Goal: Task Accomplishment & Management: Manage account settings

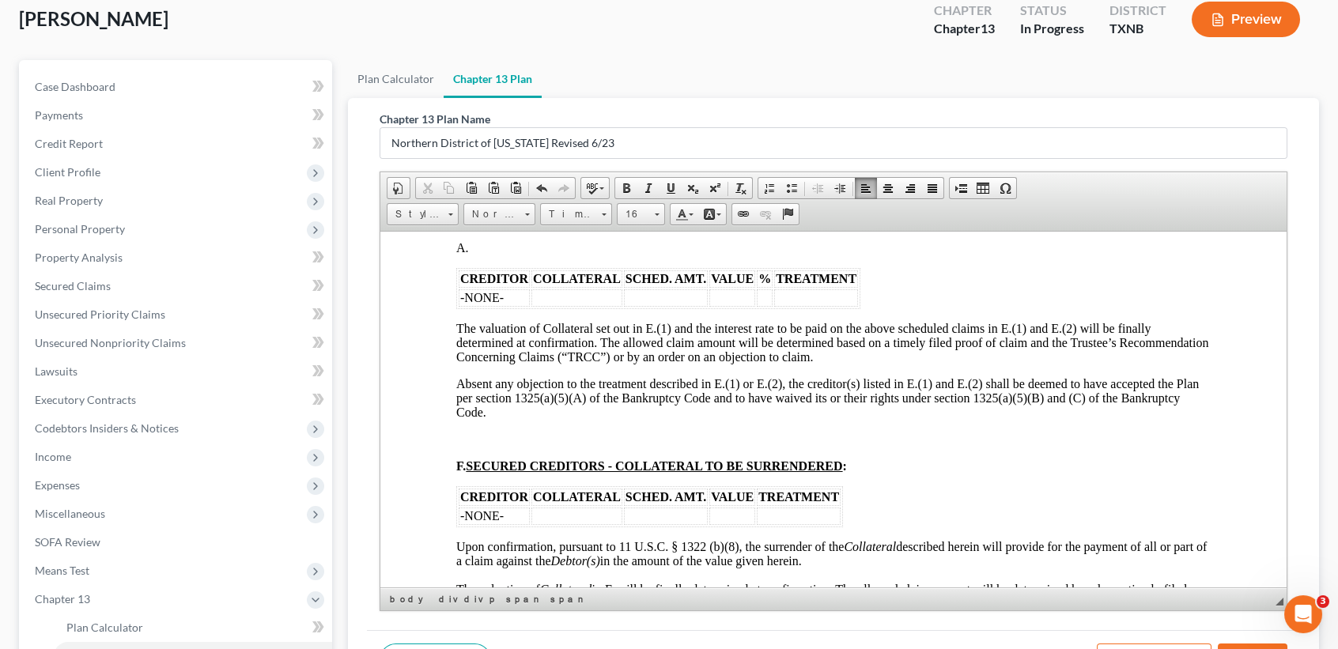
scroll to position [2109, 0]
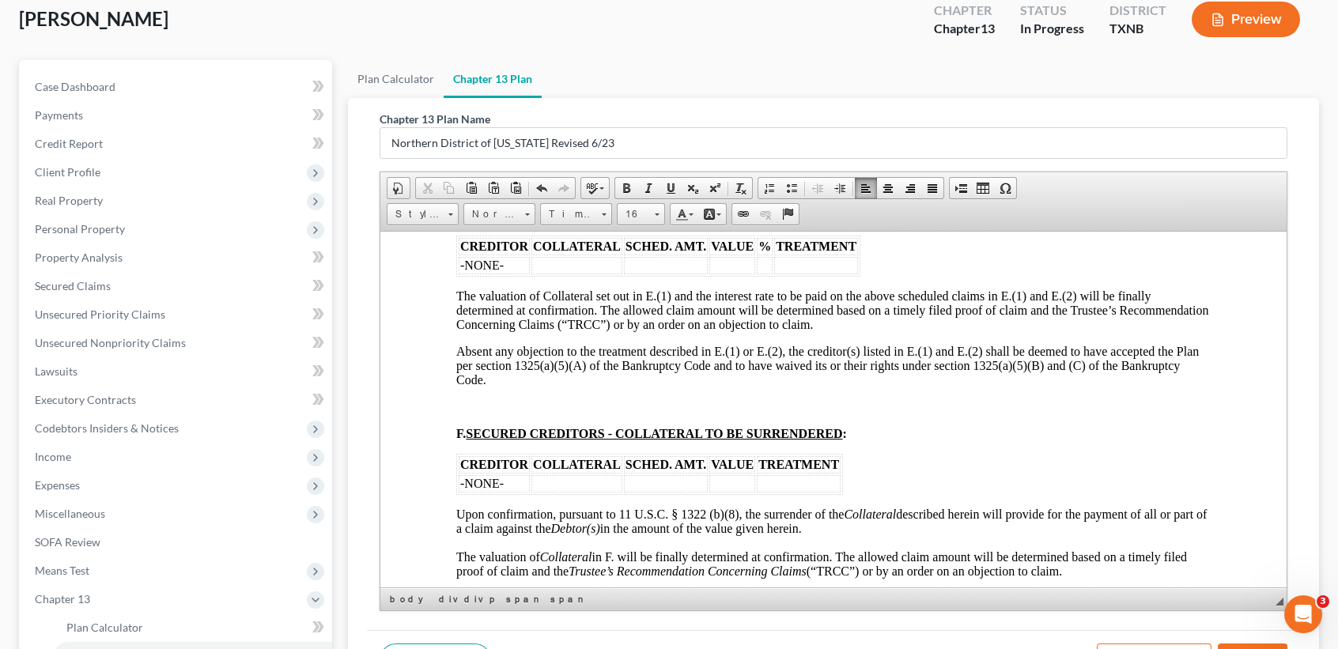
click at [1242, 644] on button "Save" at bounding box center [1253, 660] width 70 height 33
select select "5"
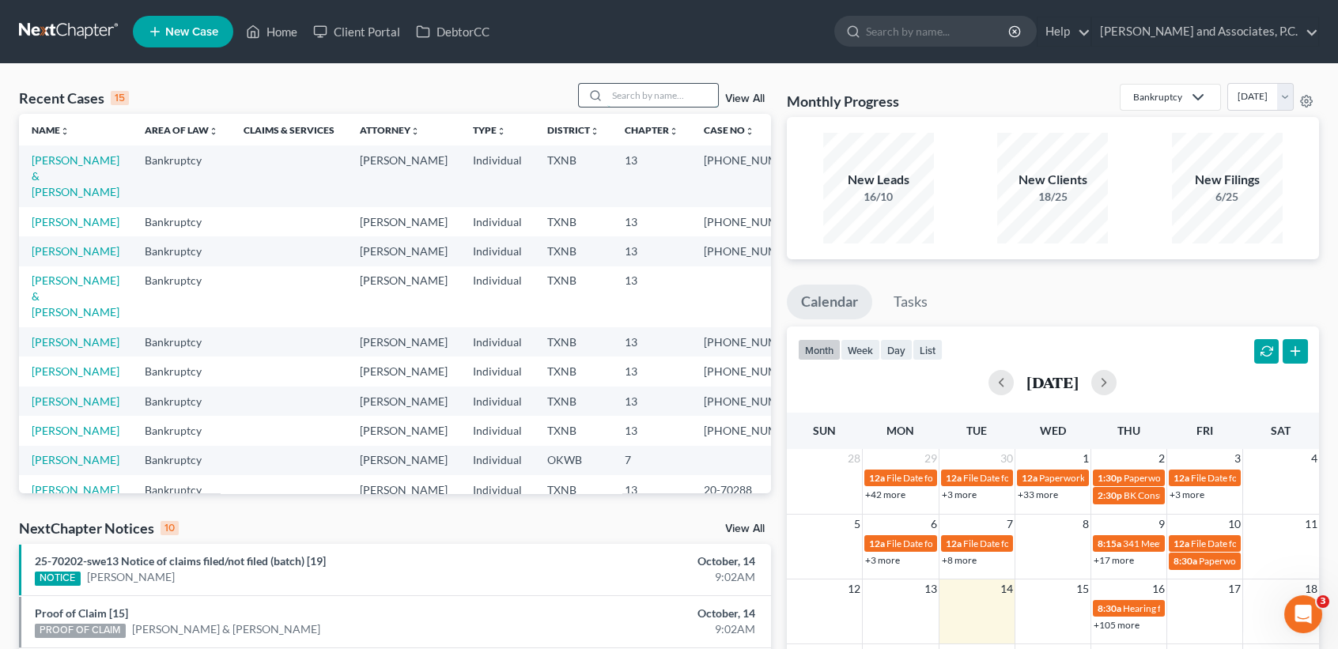
click at [622, 91] on input "search" at bounding box center [662, 95] width 111 height 23
click at [654, 100] on input "search" at bounding box center [662, 95] width 111 height 23
click at [679, 96] on input "search" at bounding box center [662, 95] width 111 height 23
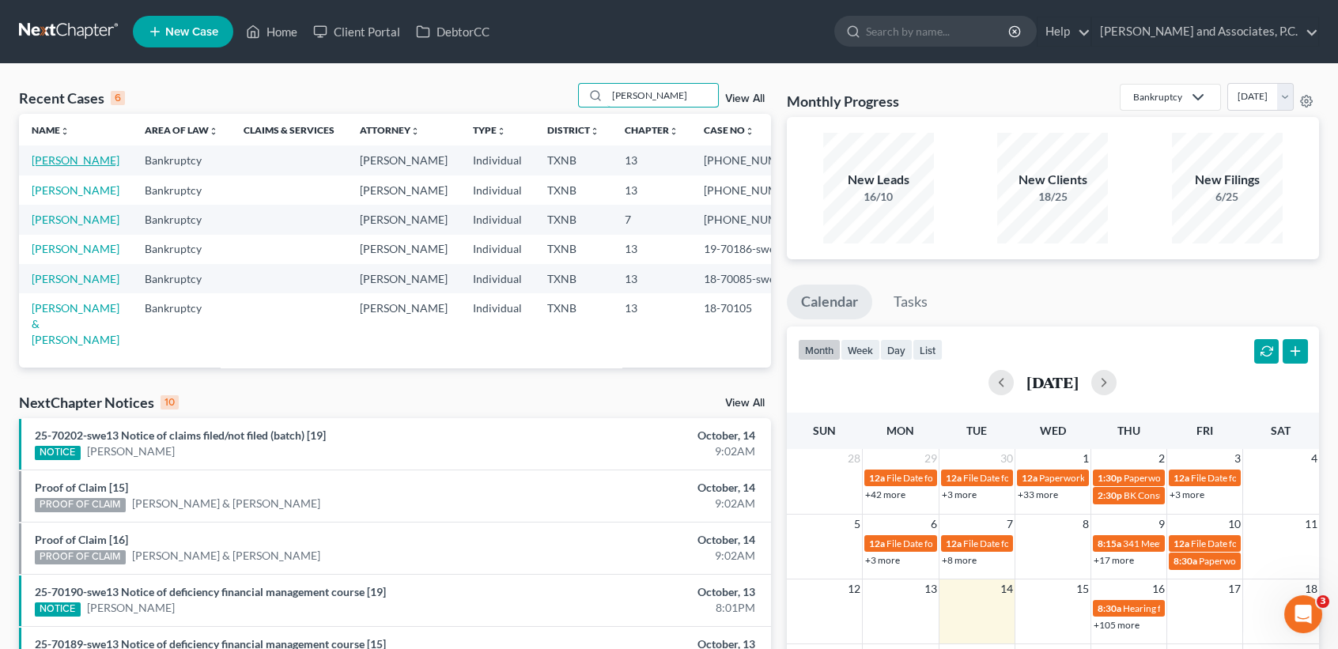
type input "turner"
click at [48, 167] on link "[PERSON_NAME]" at bounding box center [76, 159] width 88 height 13
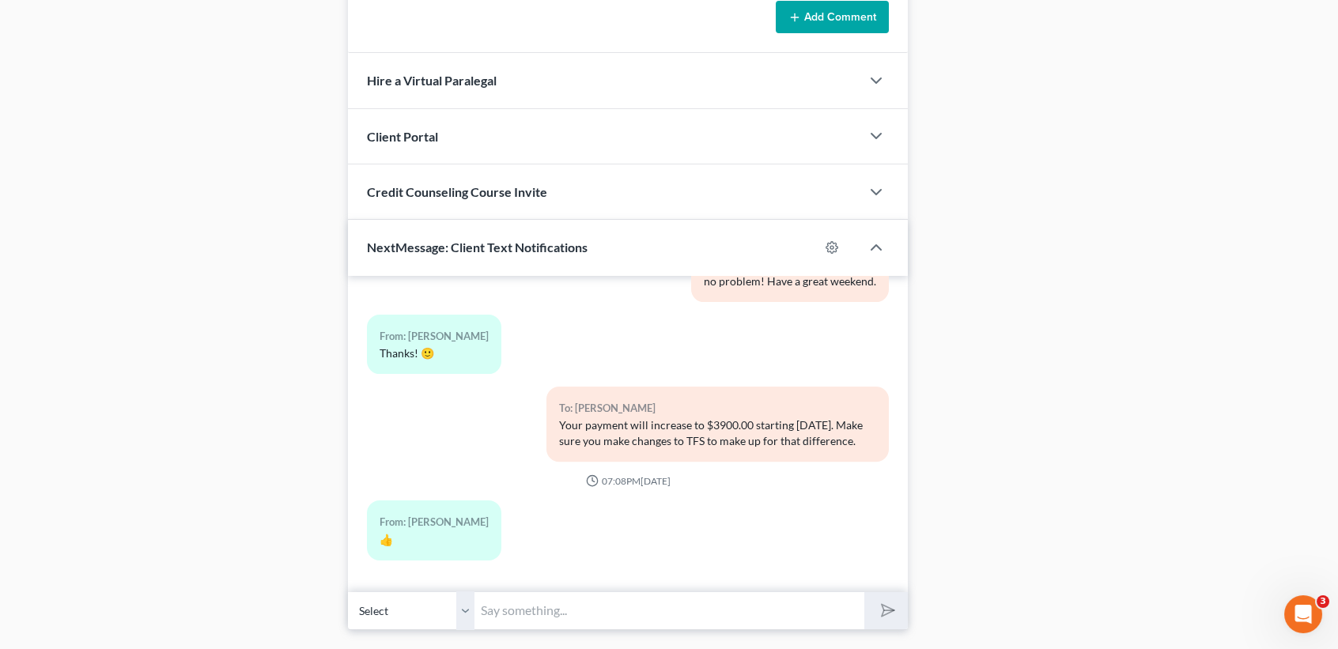
scroll to position [1366, 0]
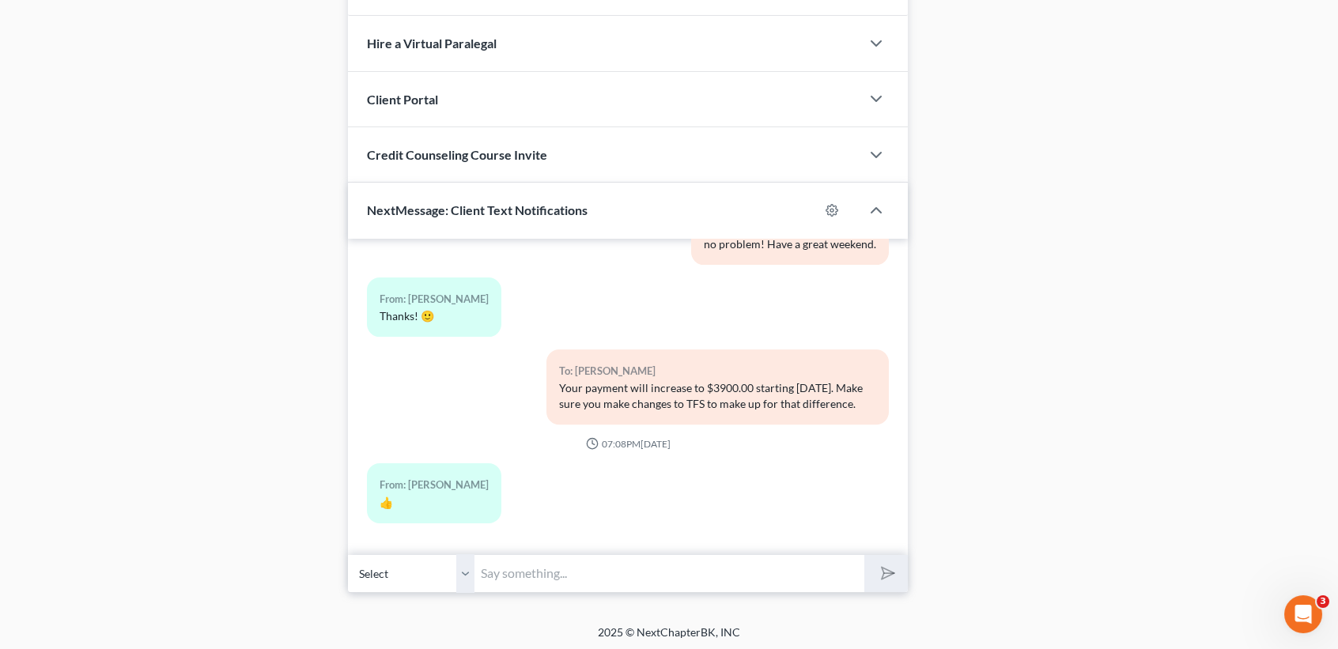
click at [579, 588] on input "text" at bounding box center [670, 573] width 390 height 39
click at [721, 577] on input "text" at bounding box center [670, 573] width 390 height 39
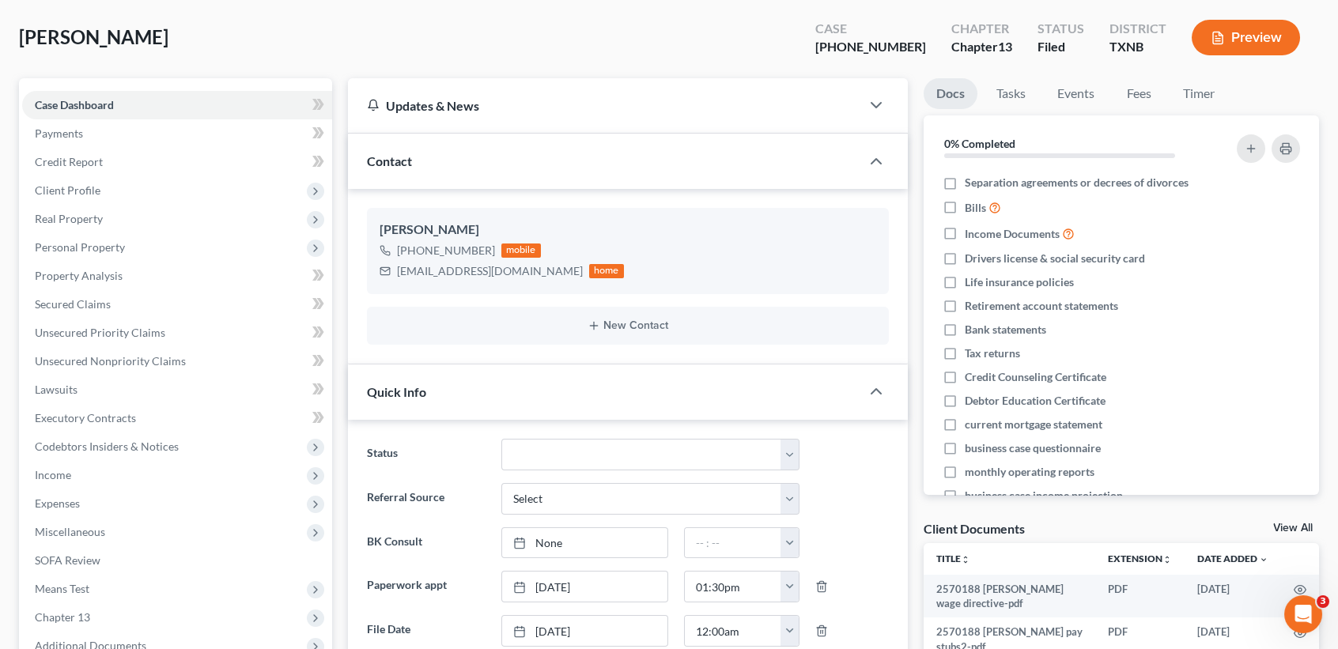
scroll to position [0, 0]
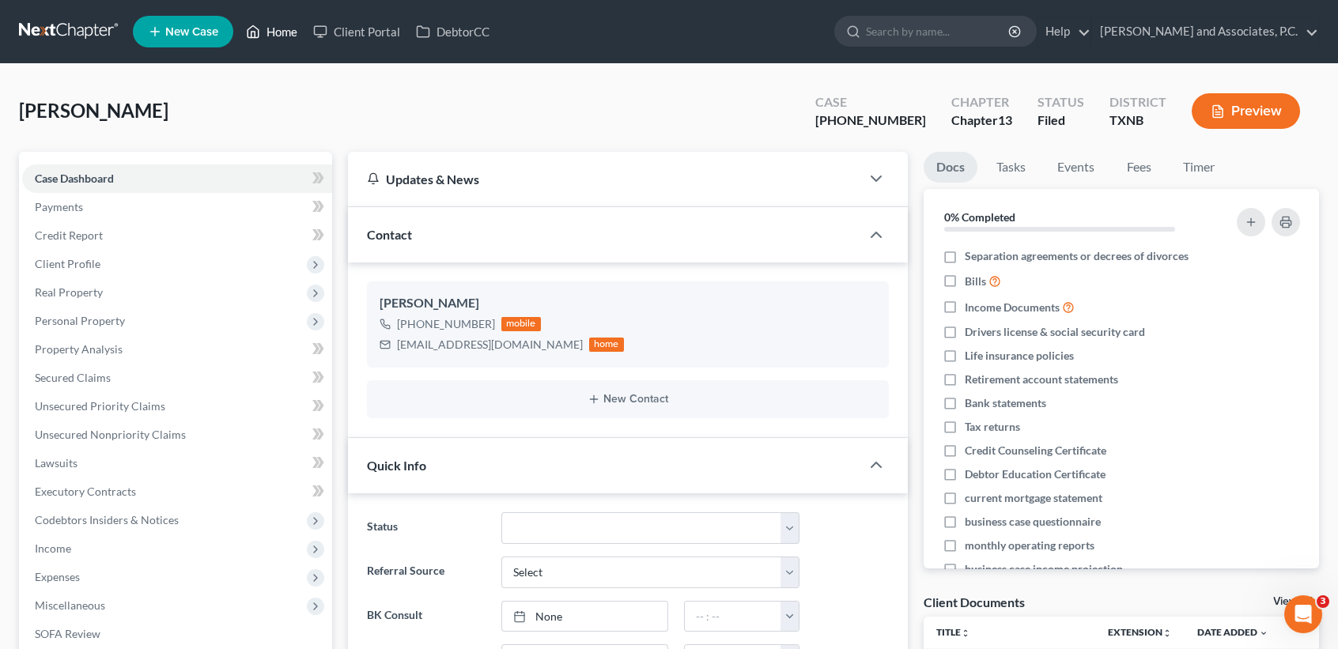
click at [260, 42] on link "Home" at bounding box center [271, 31] width 67 height 28
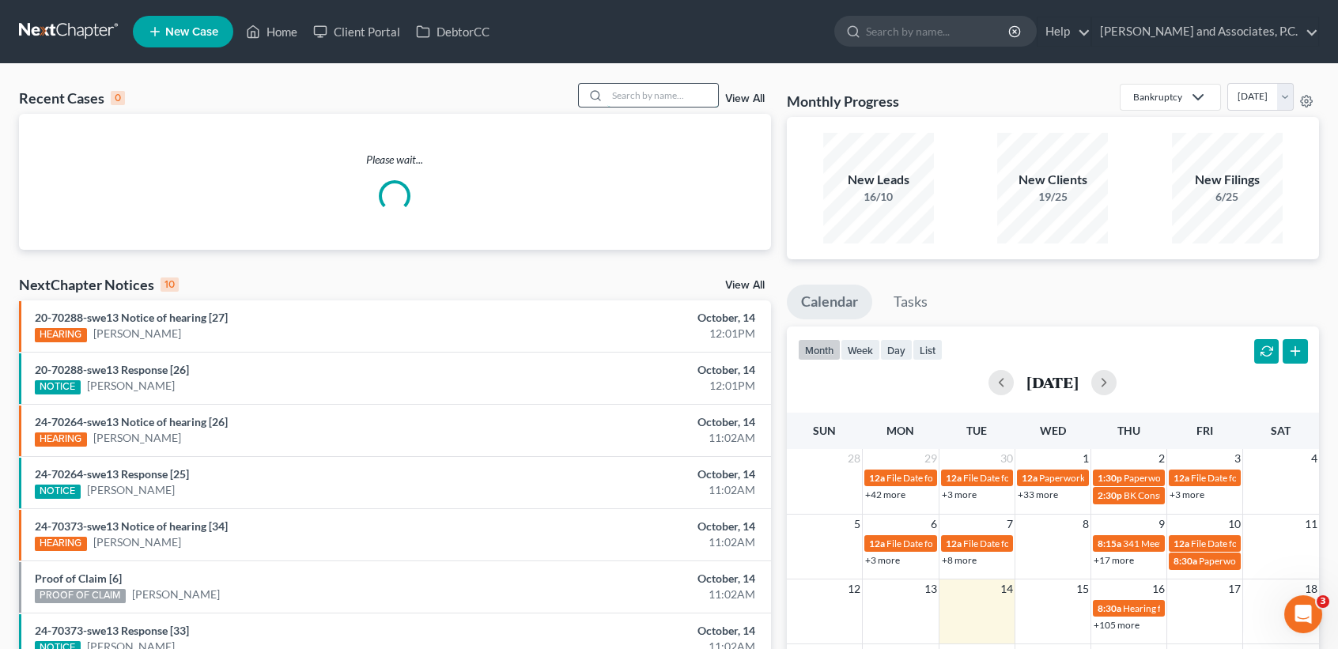
click at [662, 93] on input "search" at bounding box center [662, 95] width 111 height 23
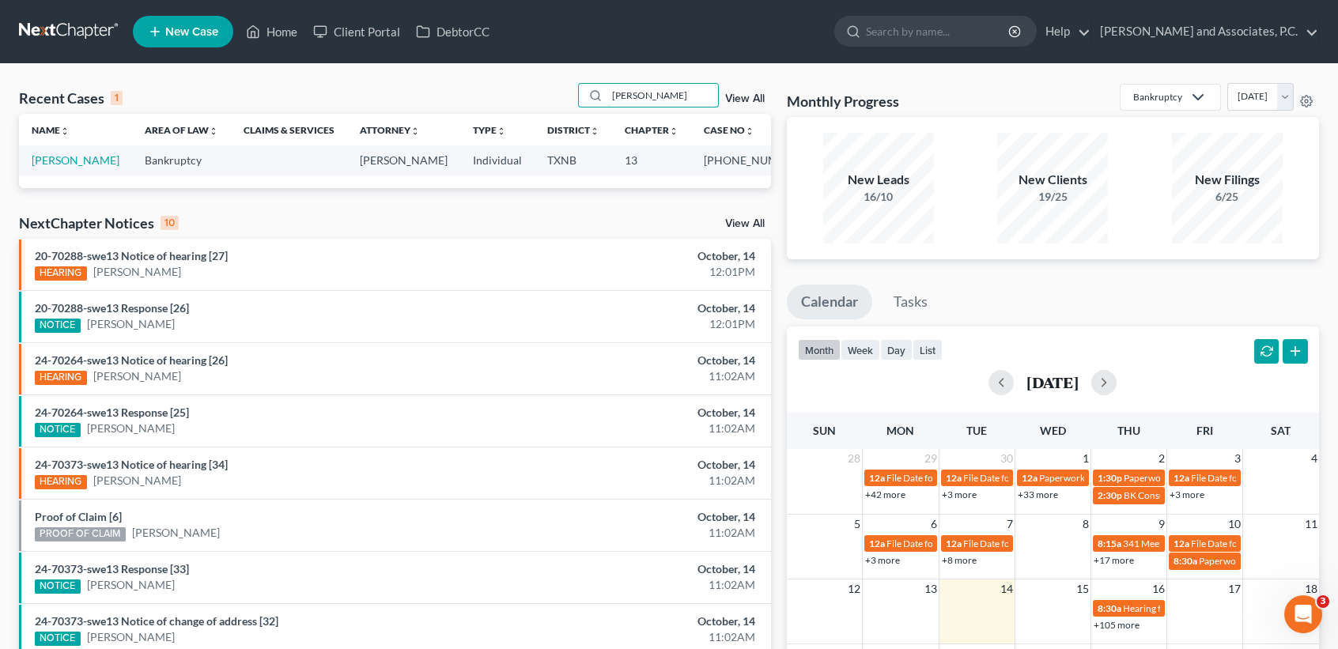
type input "shults"
click at [43, 187] on div "Name unfold_more expand_more expand_less Area of Law unfold_more expand_more ex…" at bounding box center [395, 151] width 752 height 74
click at [46, 157] on link "Shults, Kimberly" at bounding box center [76, 159] width 88 height 13
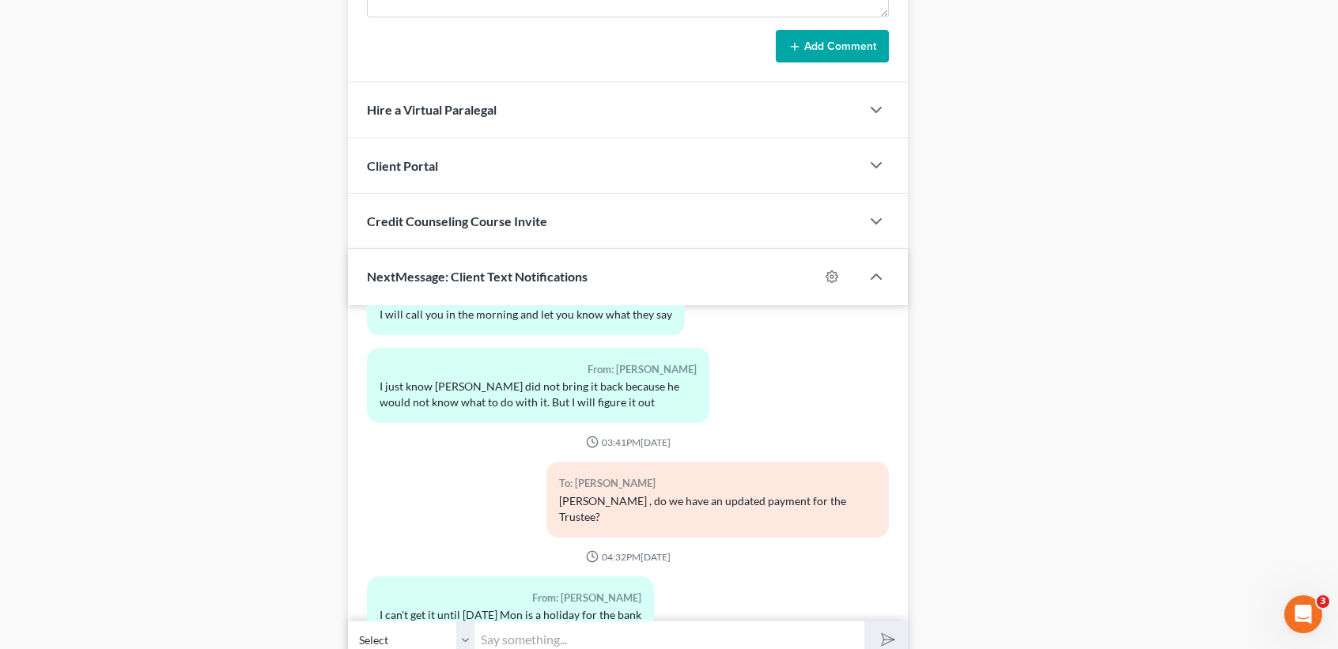
scroll to position [1366, 0]
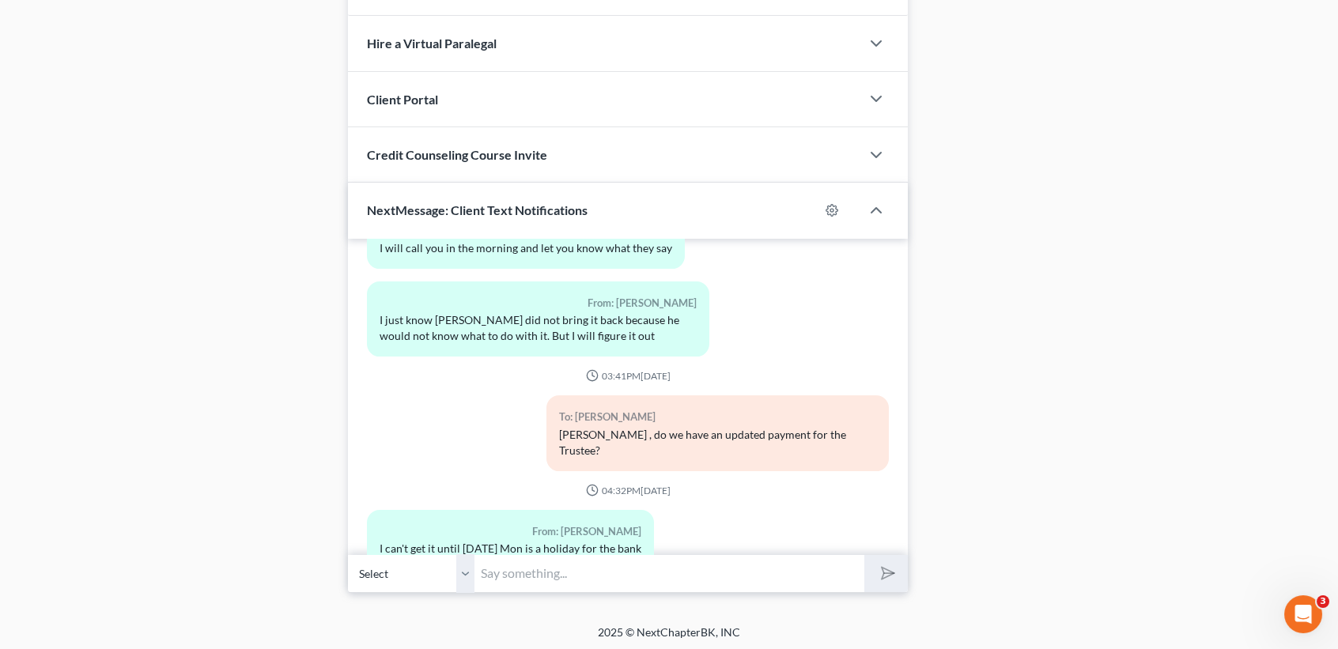
click at [755, 563] on input "text" at bounding box center [670, 573] width 390 height 39
type input "W"
type input "Hi Kimberly, do you plan to bring the payment by the office today?"
click at [865, 555] on button "submit" at bounding box center [887, 573] width 44 height 37
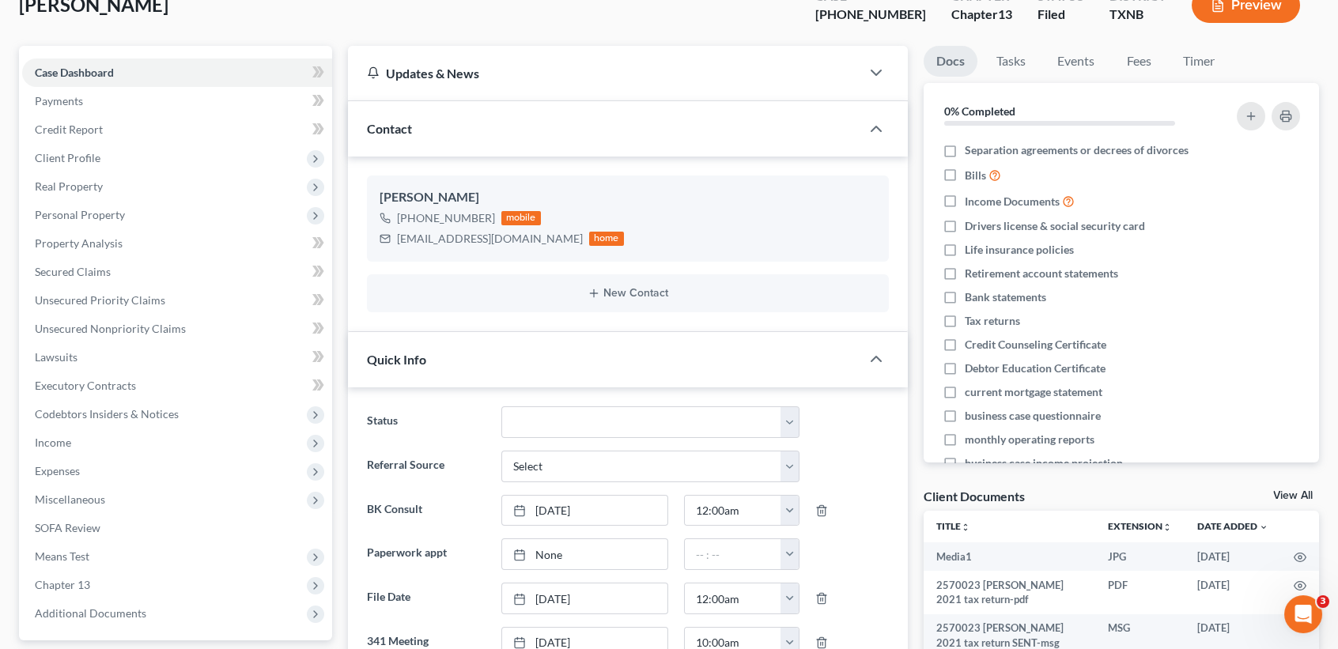
scroll to position [0, 0]
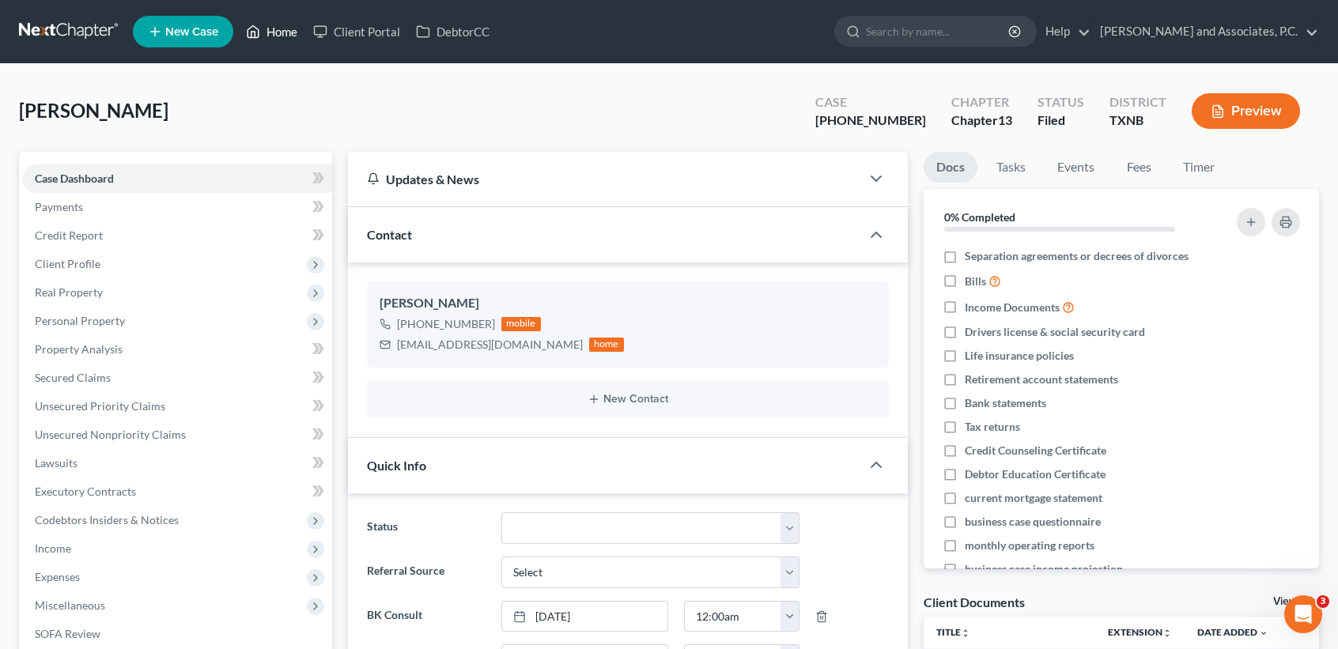
click at [286, 26] on link "Home" at bounding box center [271, 31] width 67 height 28
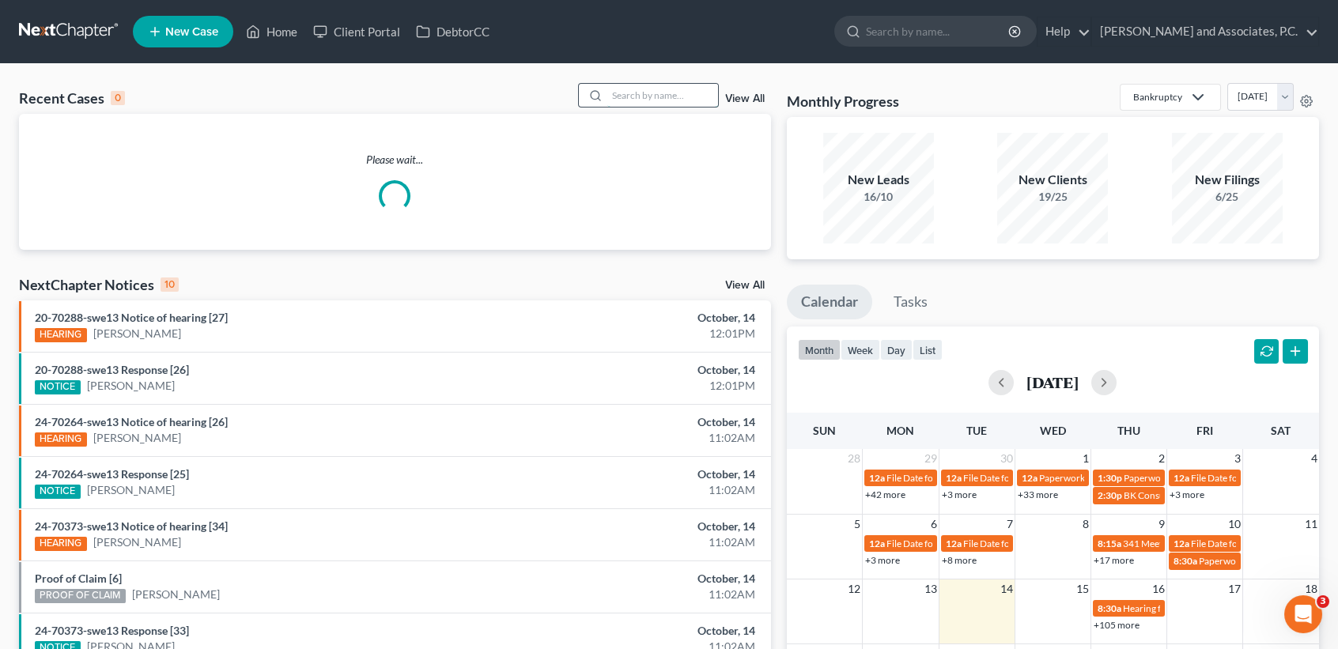
click at [639, 88] on input "search" at bounding box center [662, 95] width 111 height 23
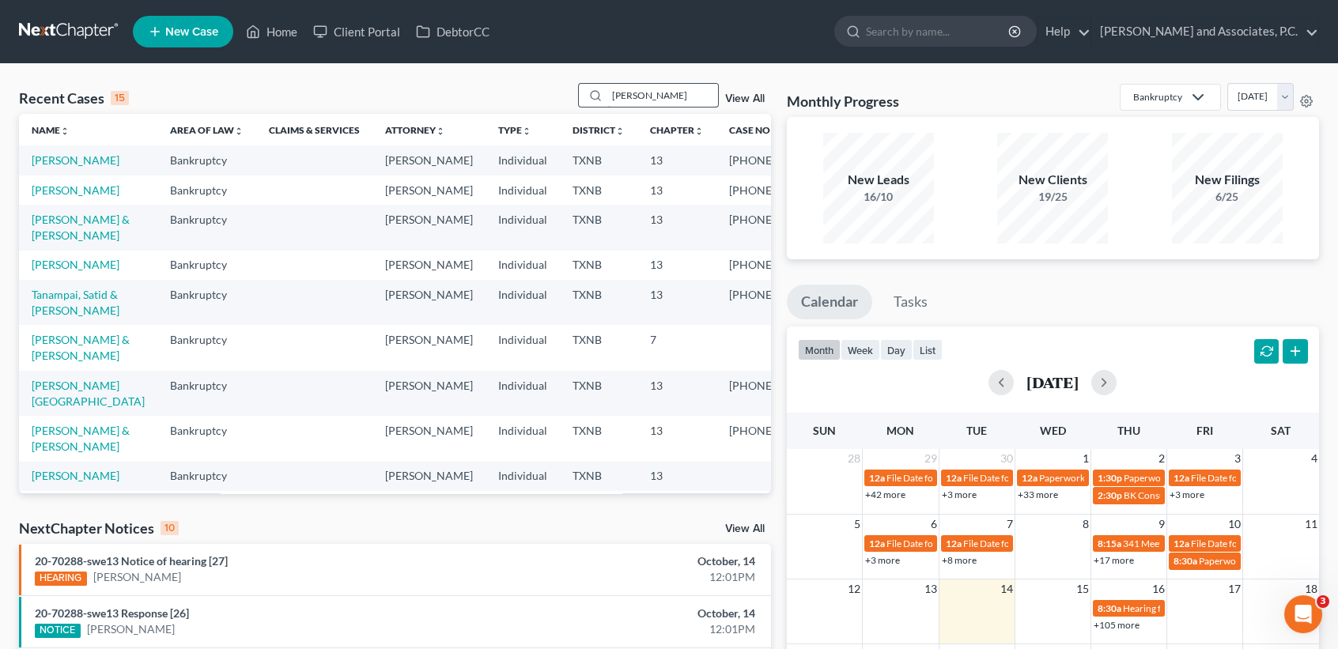
type input "carson"
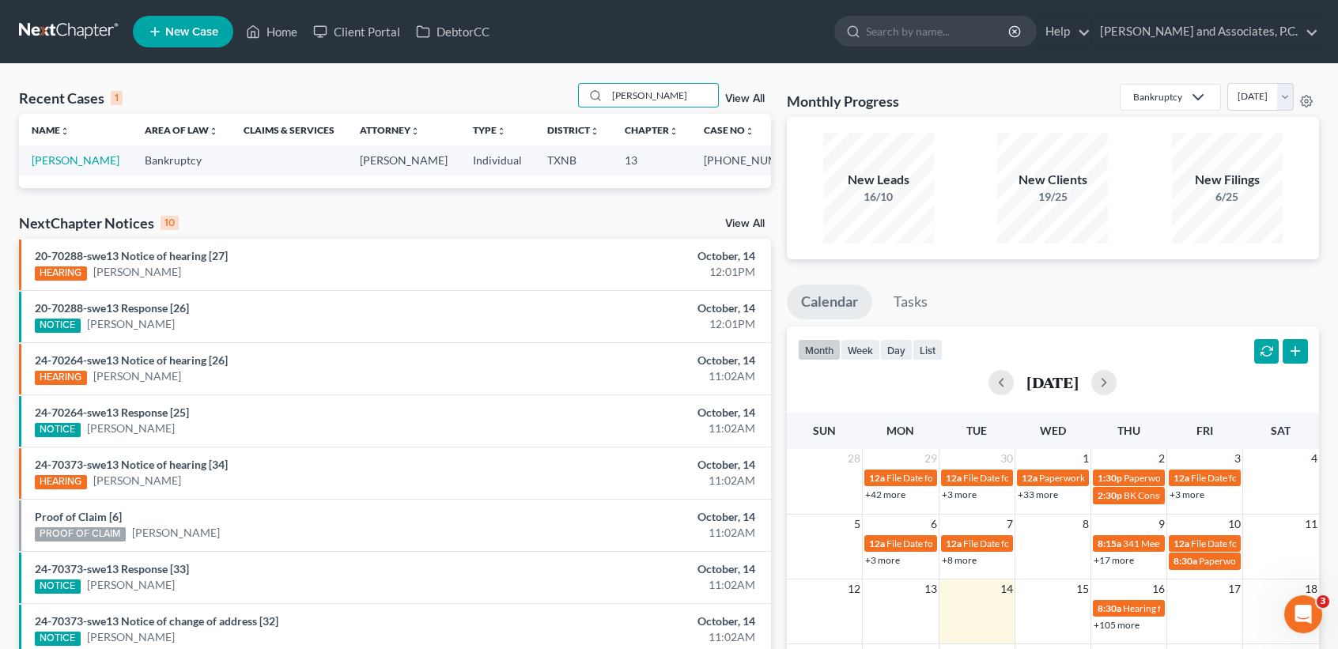
click at [70, 151] on td "Carson, Tari" at bounding box center [75, 160] width 113 height 29
click at [62, 161] on link "Carson, Tari" at bounding box center [76, 159] width 88 height 13
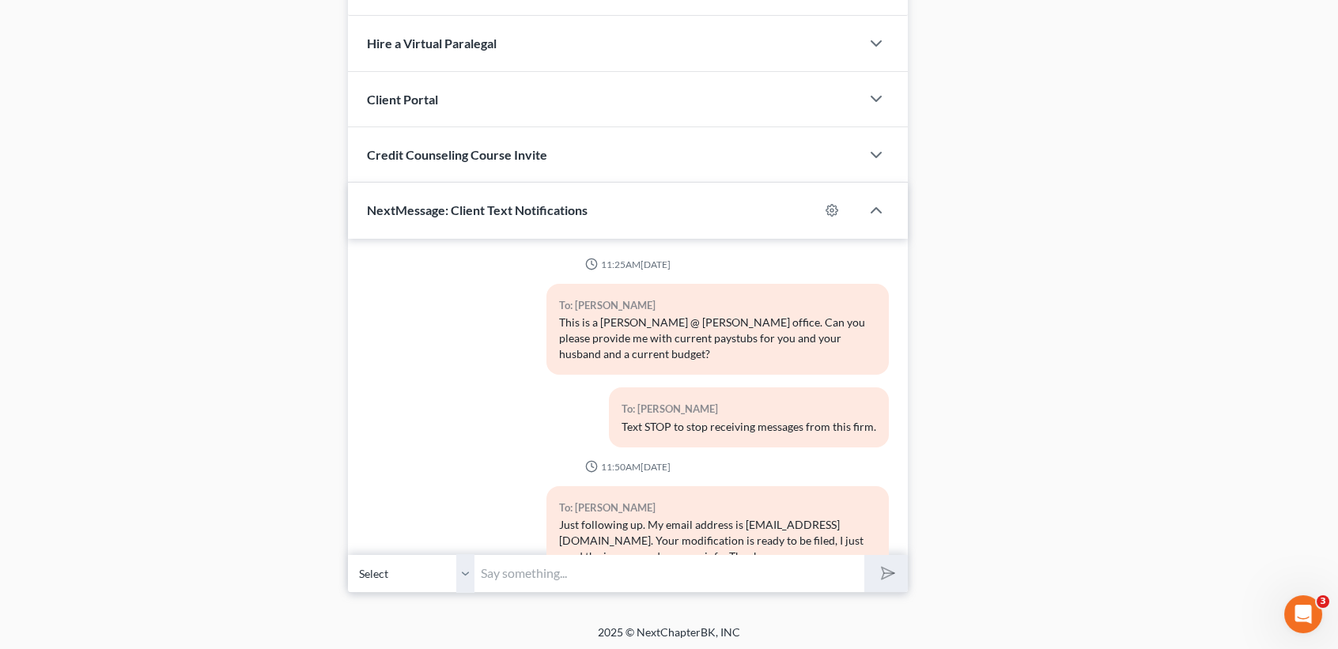
scroll to position [9743, 0]
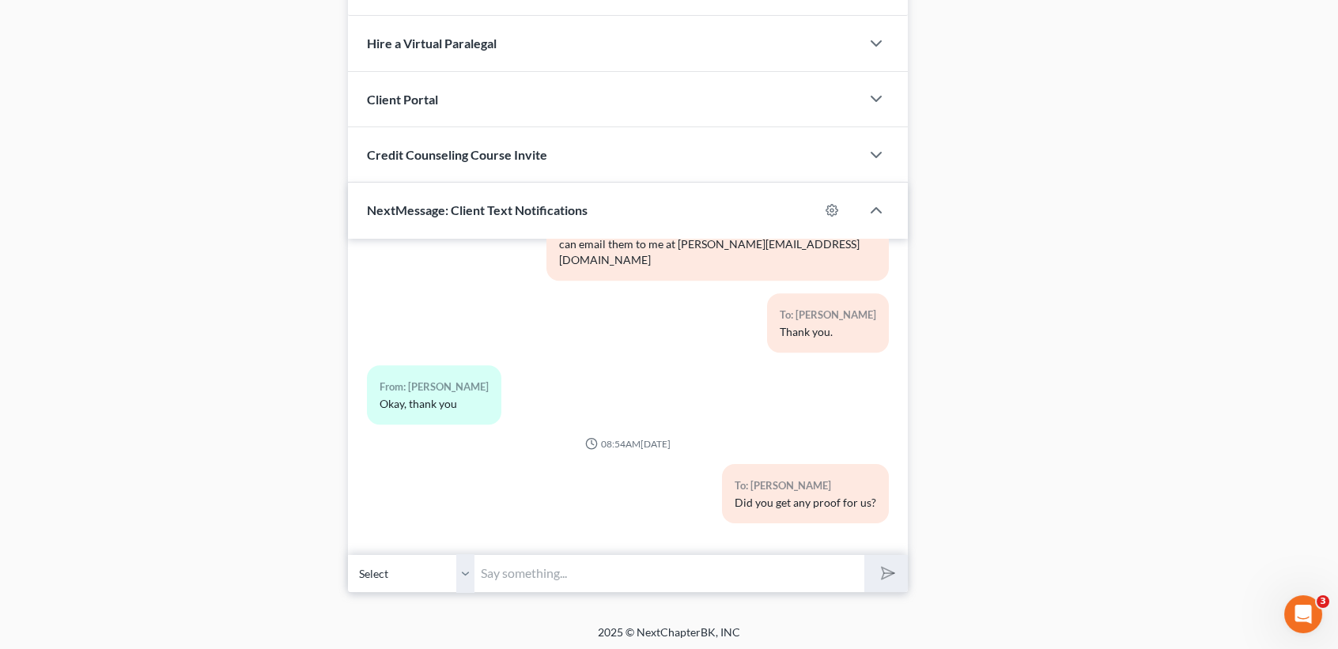
drag, startPoint x: 566, startPoint y: 570, endPoint x: 575, endPoint y: 573, distance: 9.3
click at [575, 573] on input "text" at bounding box center [670, 573] width 390 height 39
type input "Tari, this is Desiree at MJWs office. I had no luck by phone - do you have proo…"
click at [865, 555] on button "submit" at bounding box center [887, 573] width 44 height 37
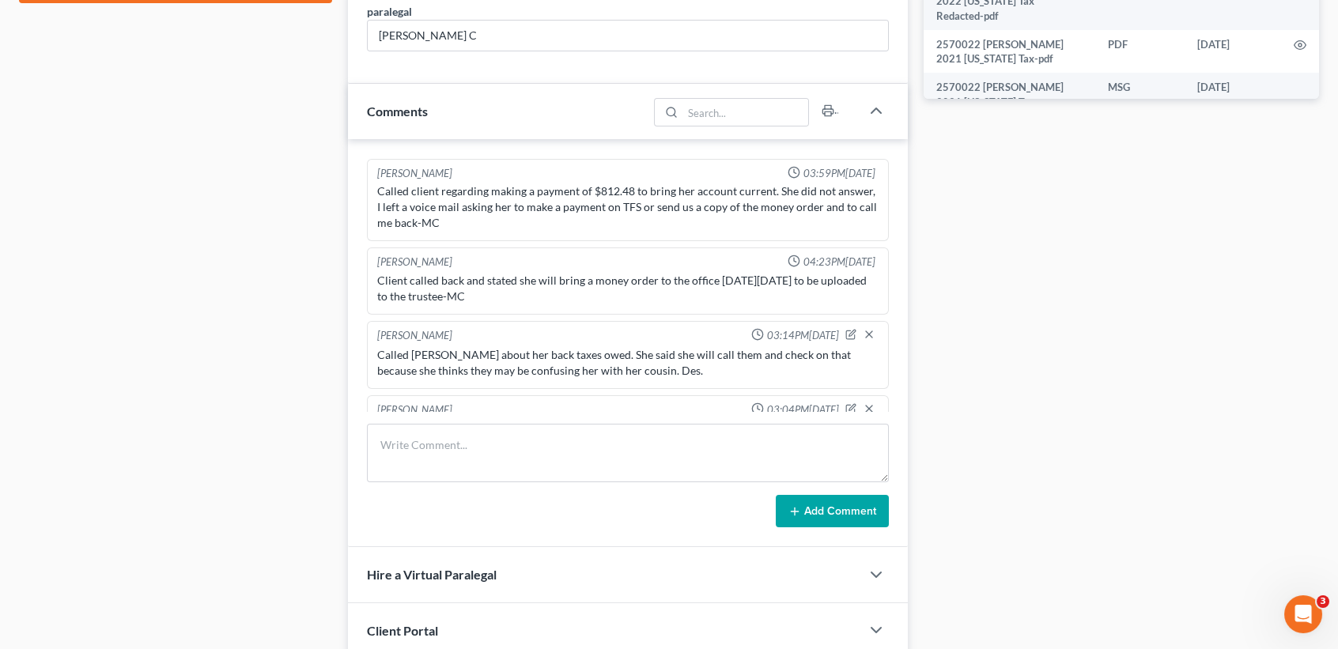
scroll to position [944, 0]
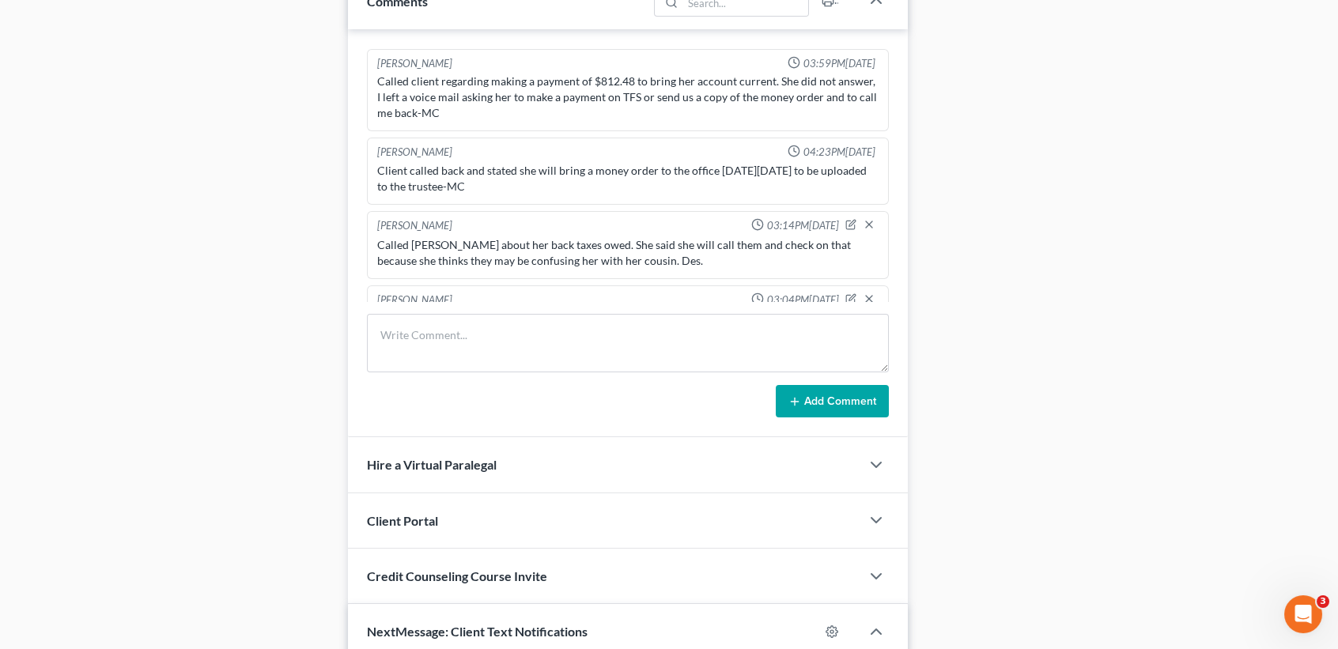
click at [551, 373] on form "Add Comment" at bounding box center [628, 366] width 522 height 104
click at [554, 361] on textarea at bounding box center [628, 343] width 522 height 59
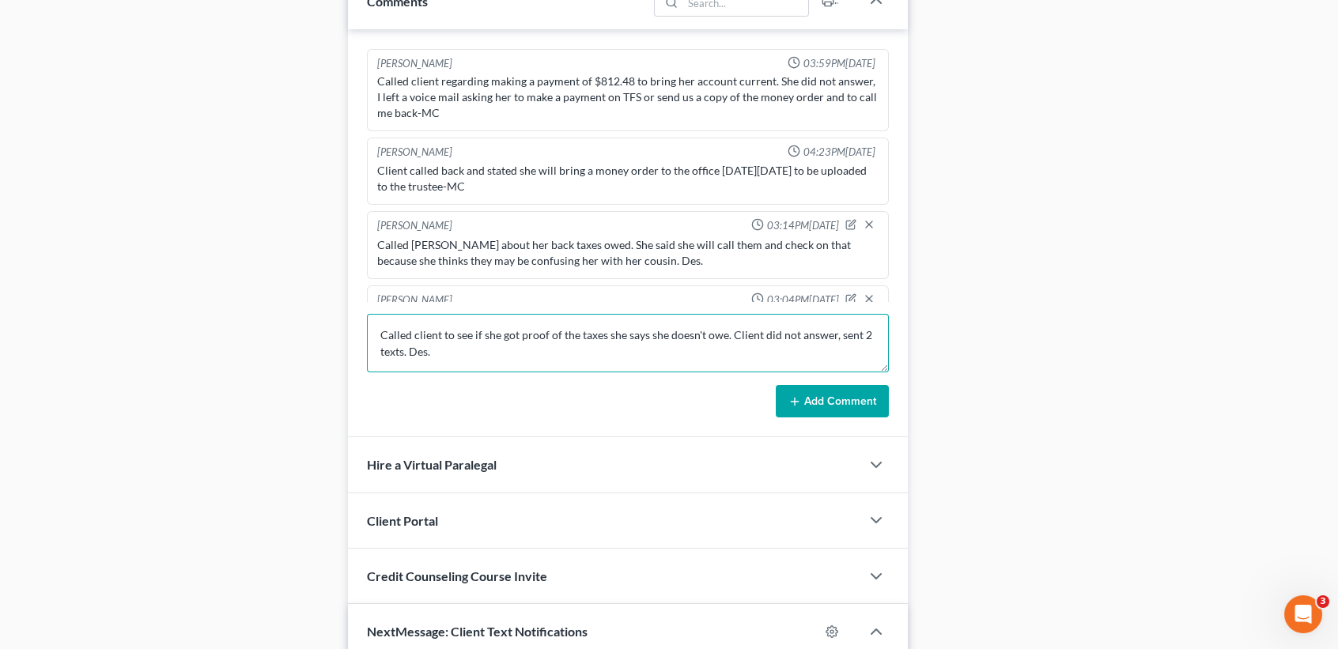
type textarea "Called client to see if she got proof of the taxes she says she doesn't owe. Cl…"
click at [827, 399] on button "Add Comment" at bounding box center [832, 401] width 113 height 33
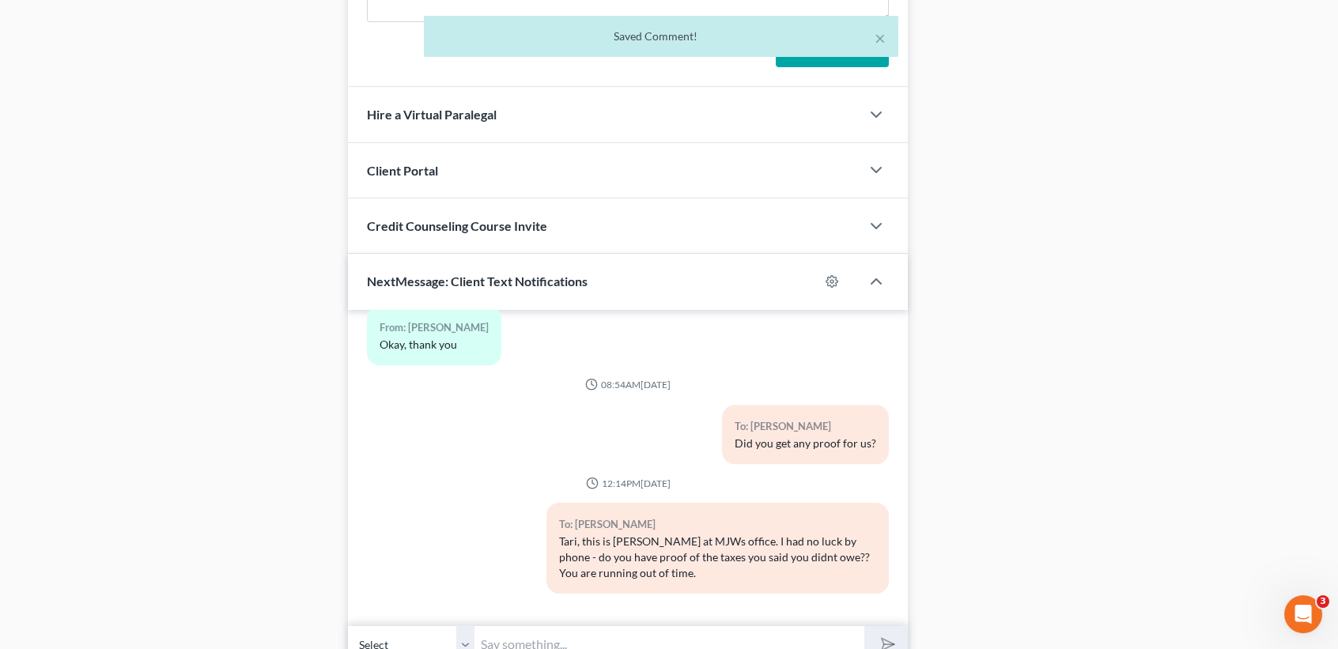
scroll to position [1623, 0]
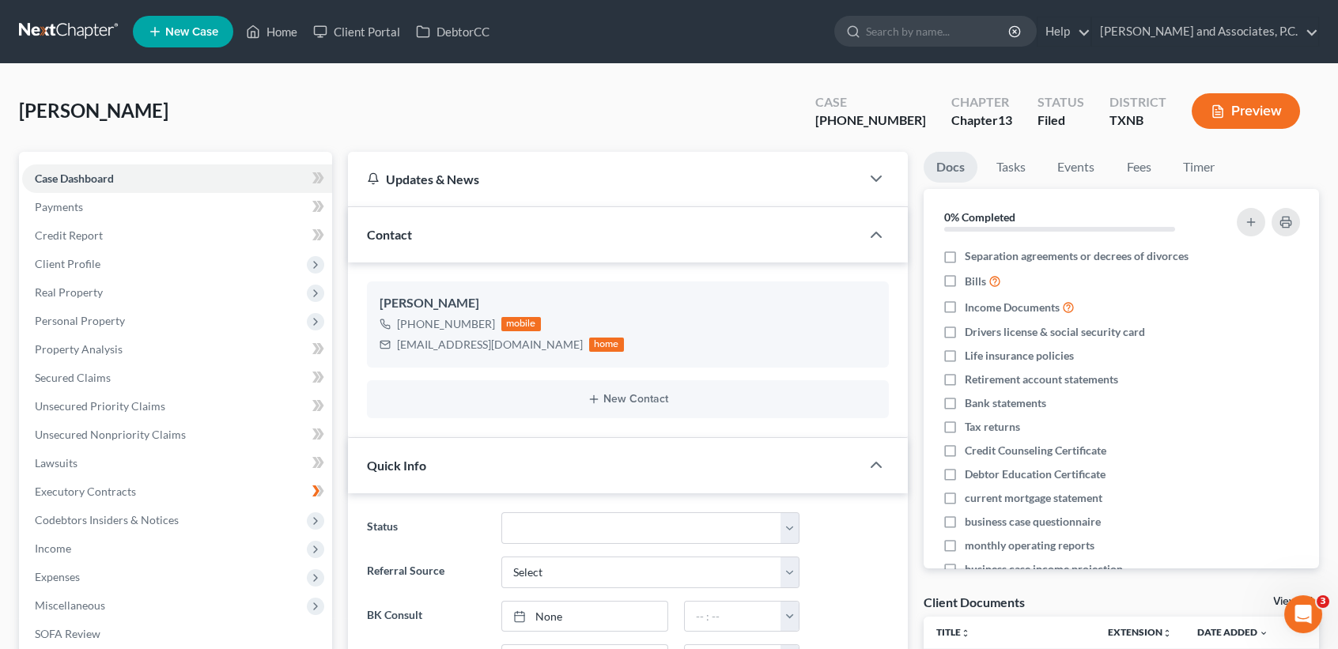
click at [278, 47] on ul "New Case Home Client Portal DebtorCC - No Result - See all results Or Press Ent…" at bounding box center [726, 31] width 1186 height 41
click at [279, 44] on link "Home" at bounding box center [271, 31] width 67 height 28
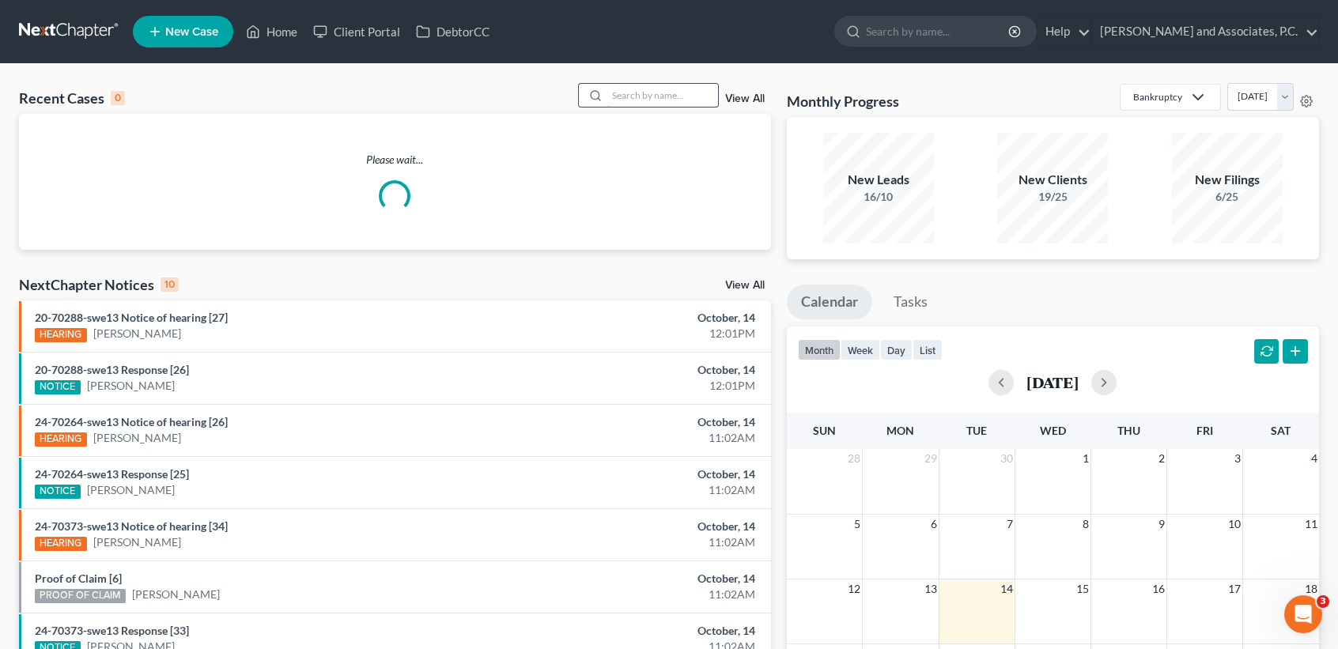
click at [634, 99] on input "search" at bounding box center [662, 95] width 111 height 23
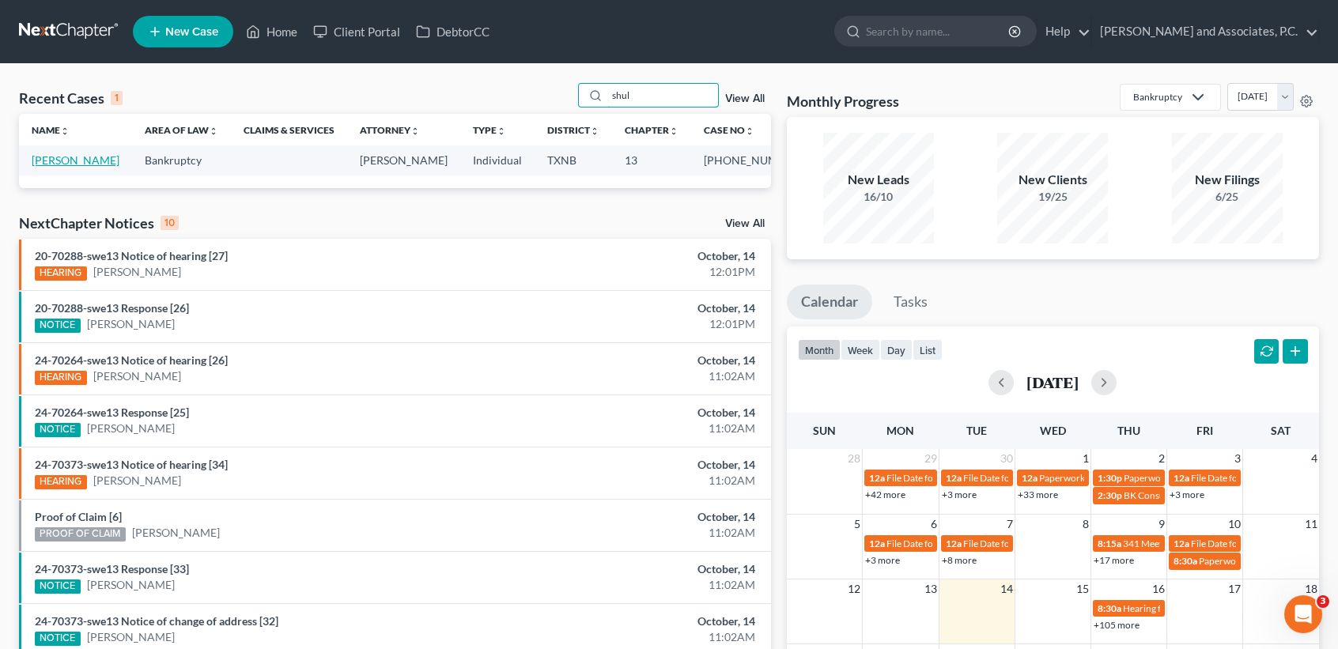
type input "shul"
click at [62, 175] on td "Shults, Kimberly" at bounding box center [75, 160] width 113 height 29
click at [55, 167] on link "Shults, Kimberly" at bounding box center [76, 159] width 88 height 13
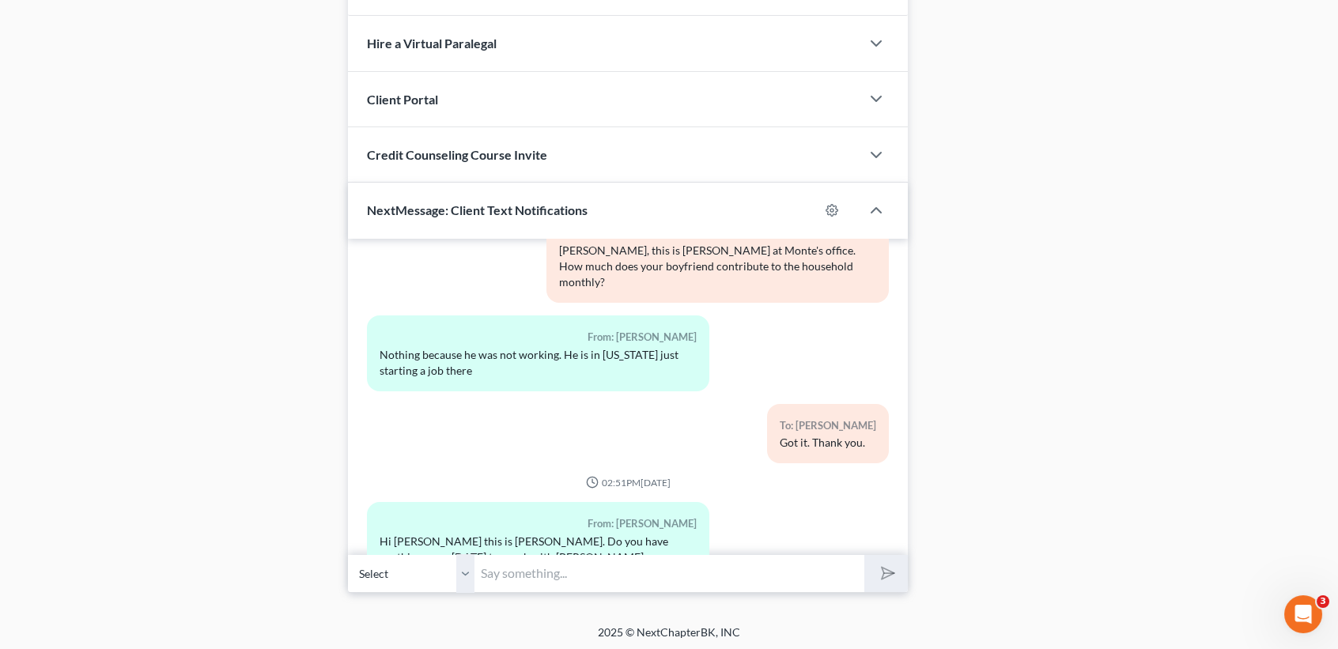
scroll to position [3968, 0]
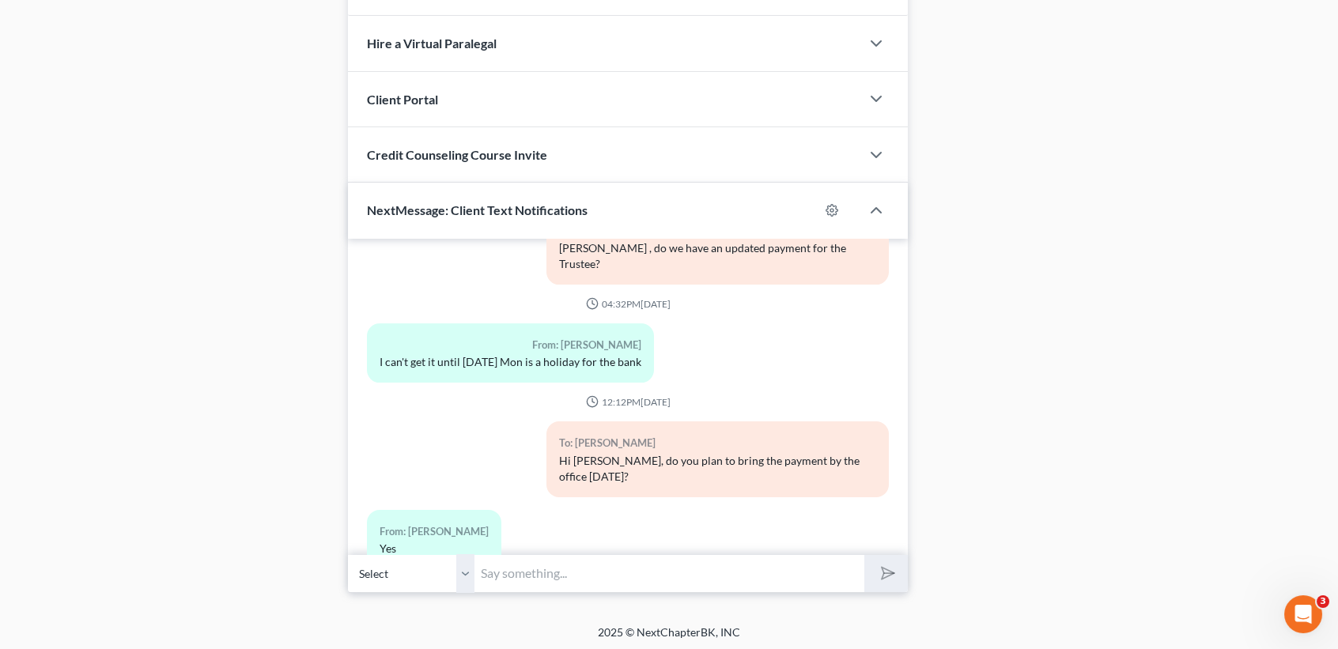
click at [760, 563] on input "text" at bounding box center [670, 573] width 390 height 39
click at [761, 563] on input "text" at bounding box center [670, 573] width 390 height 39
type input "Okay, we are meeting with the Trustee shortly to go over the docket. Around wha…"
click at [865, 555] on button "submit" at bounding box center [887, 573] width 44 height 37
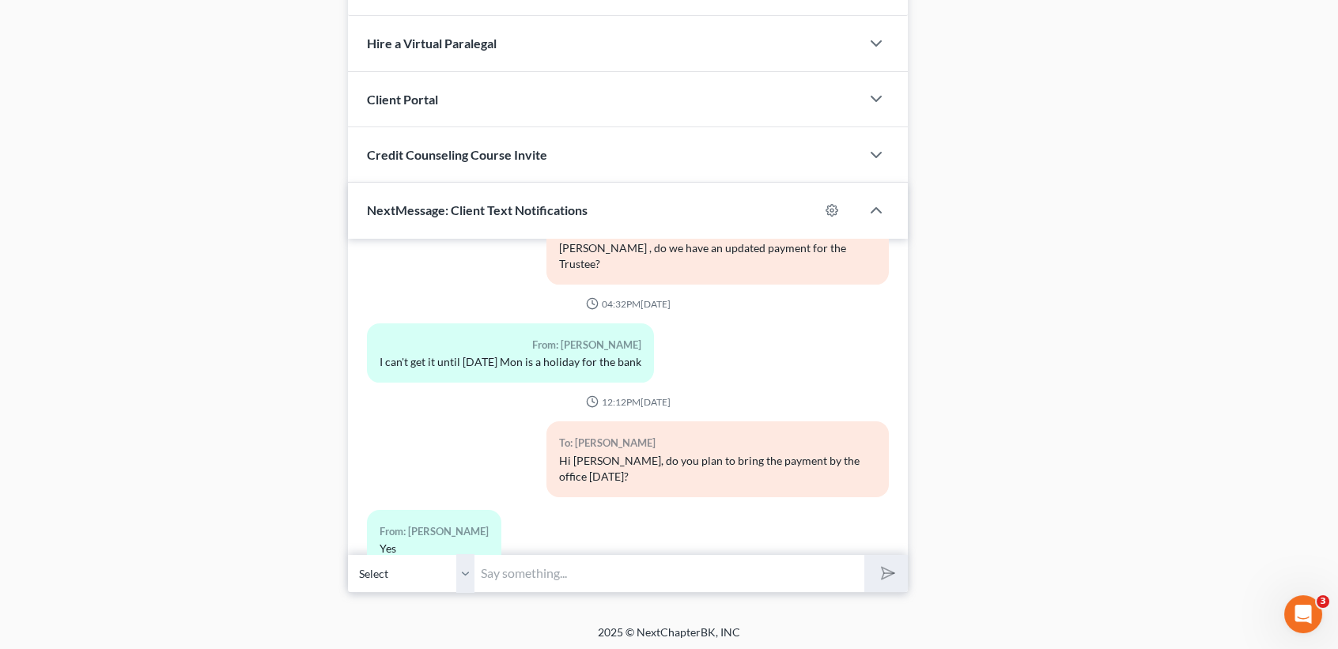
scroll to position [4057, 0]
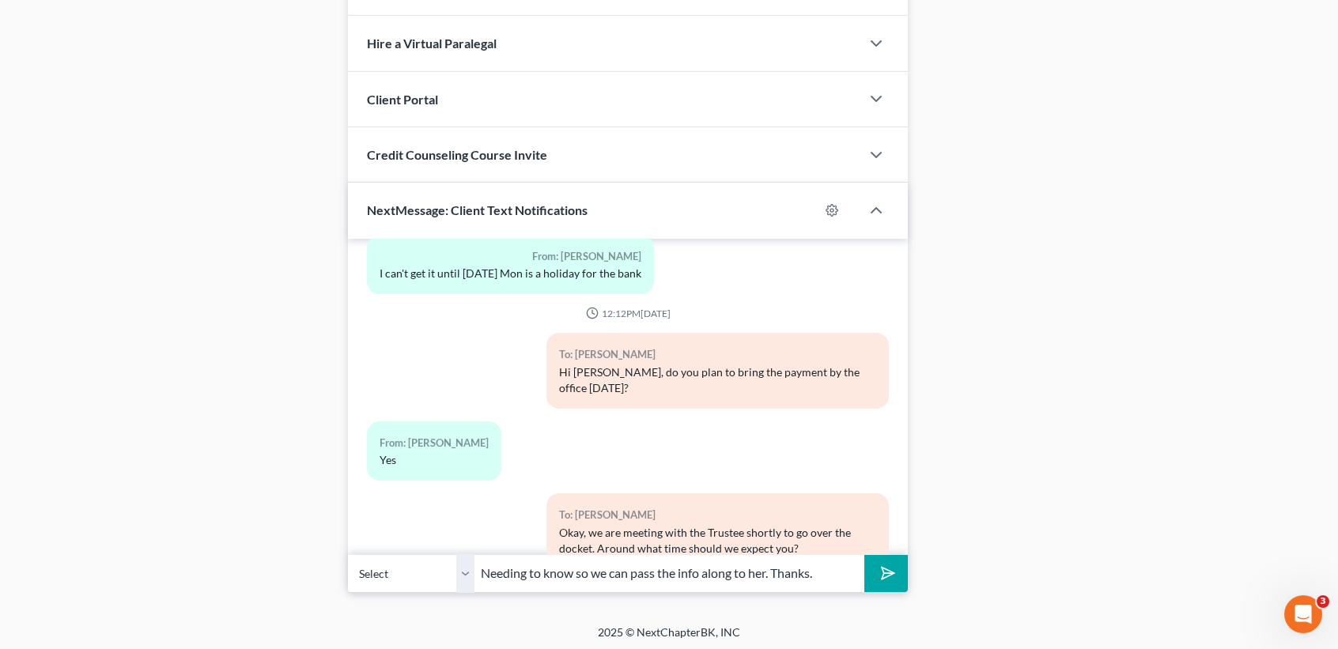
type input "Needing to know so we can pass the info along to her. Thanks."
click at [865, 555] on button "submit" at bounding box center [887, 573] width 44 height 37
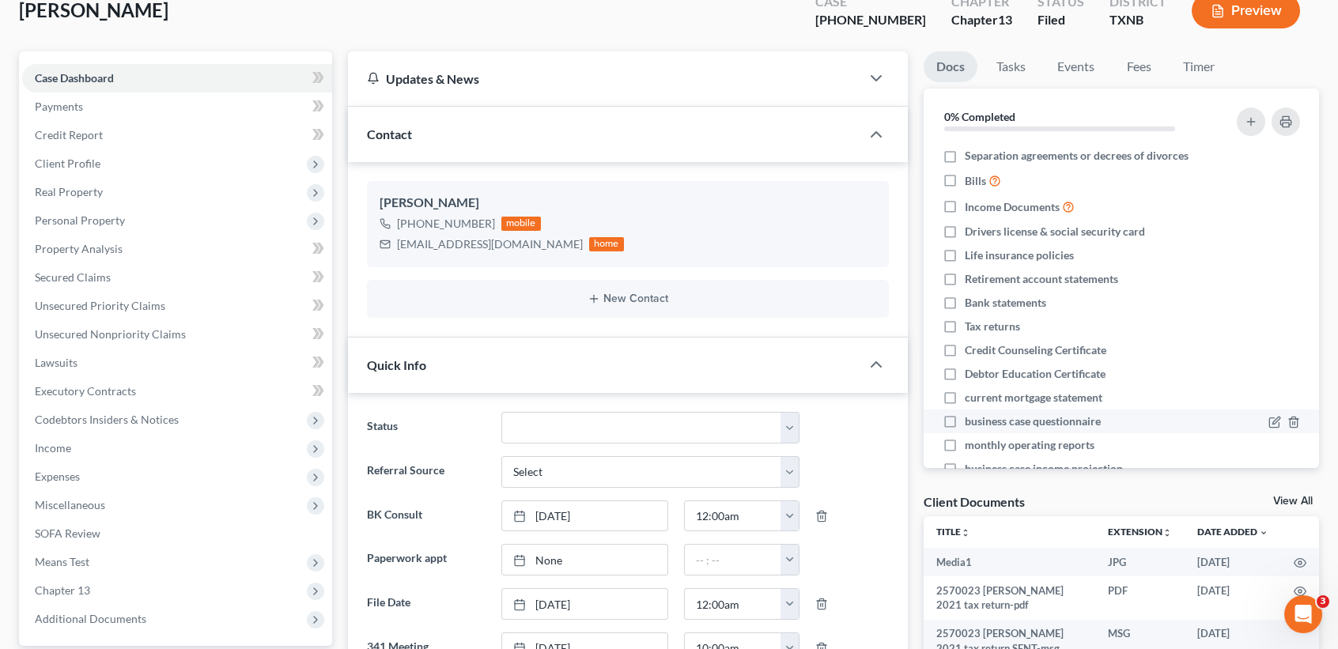
scroll to position [0, 0]
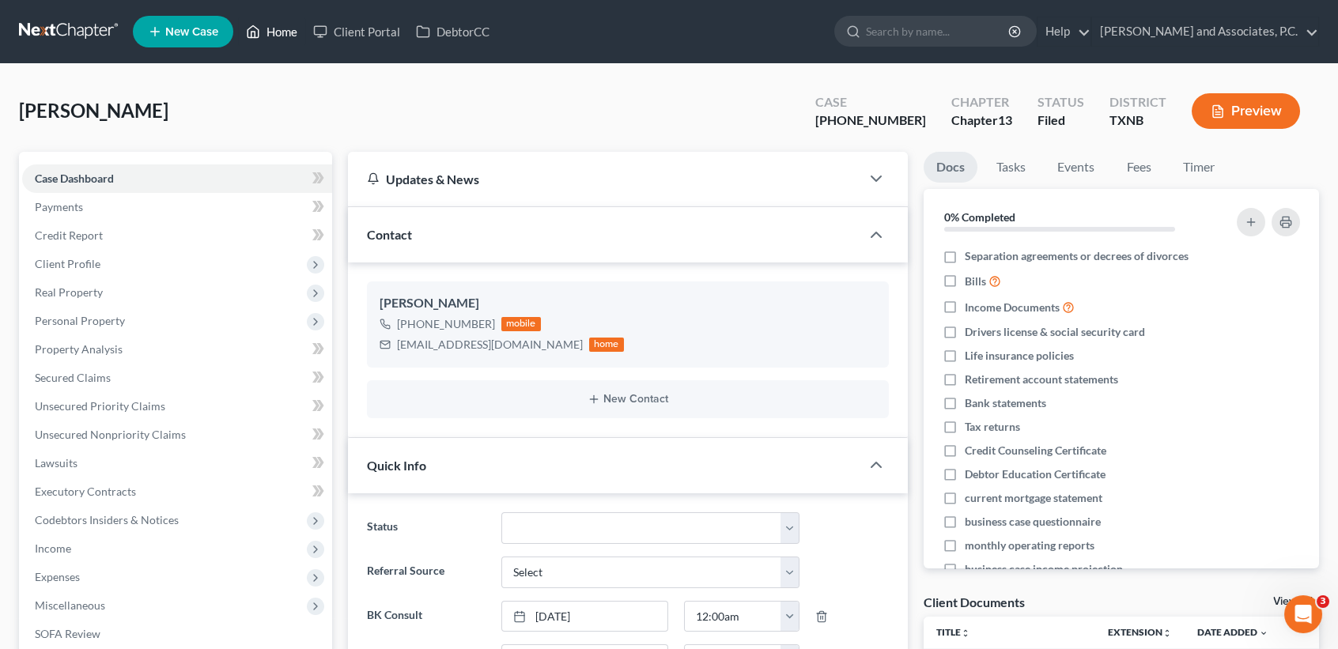
click at [275, 34] on link "Home" at bounding box center [271, 31] width 67 height 28
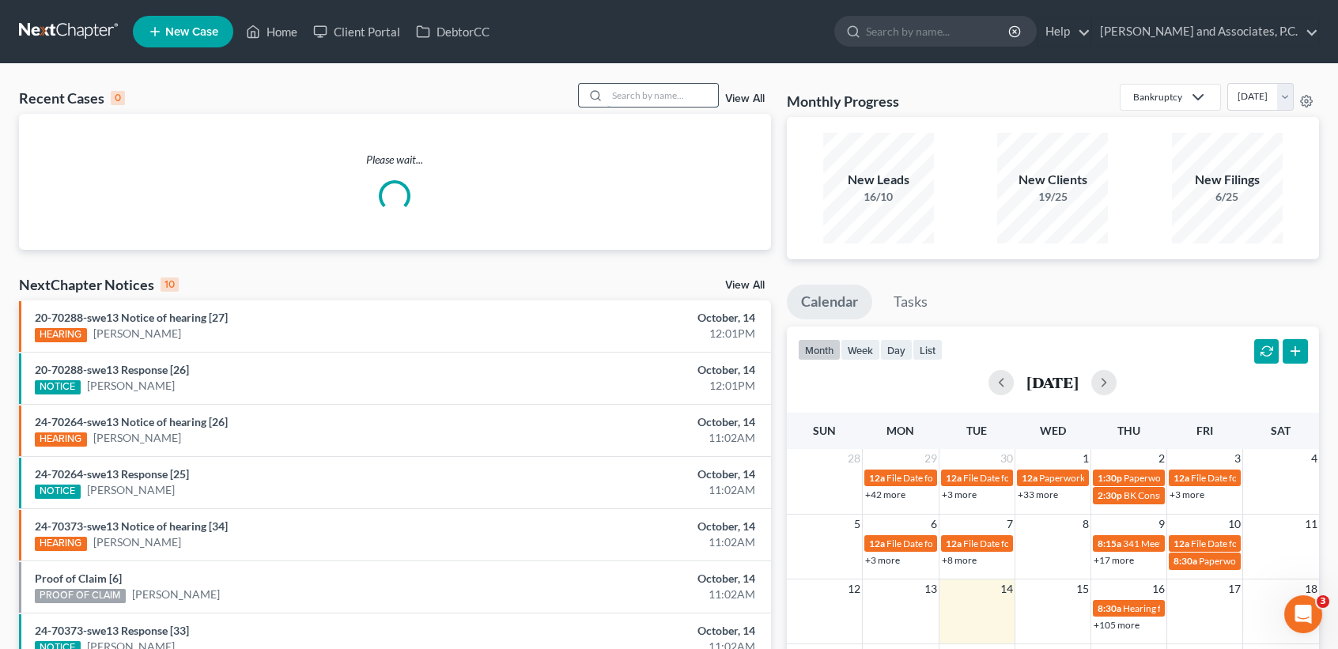
click at [666, 84] on input "search" at bounding box center [662, 95] width 111 height 23
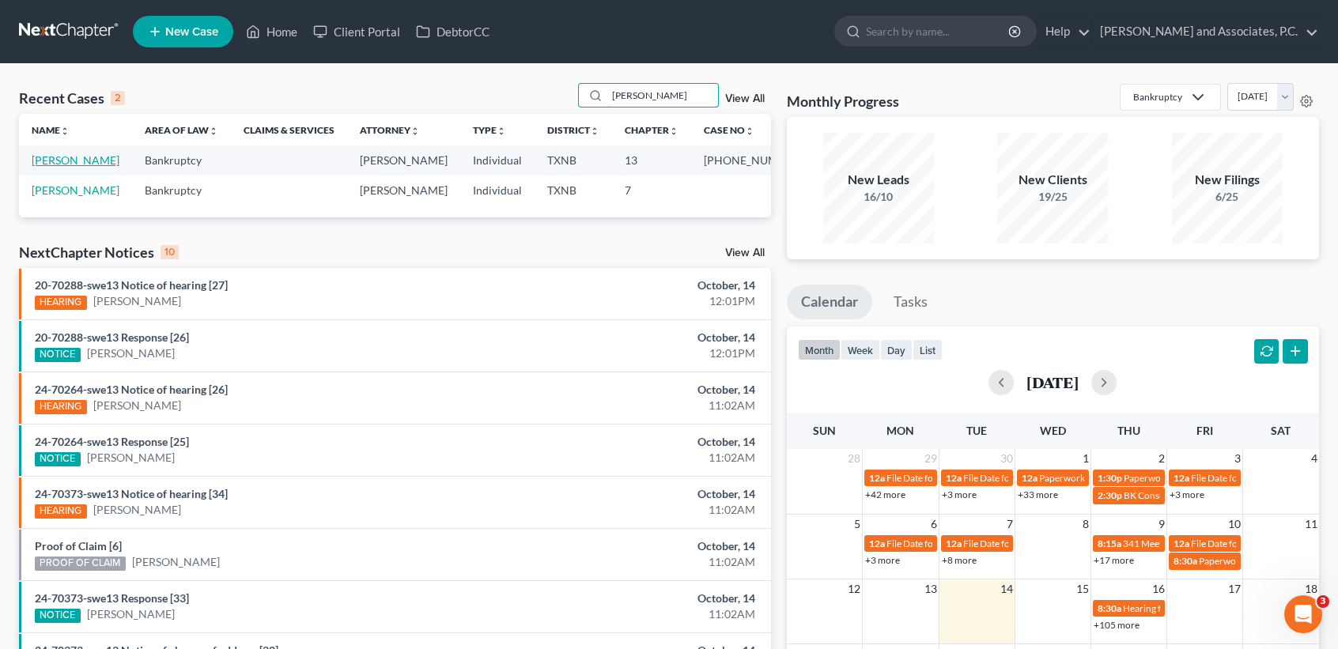
type input "puryear"
click at [69, 165] on link "[PERSON_NAME]" at bounding box center [76, 159] width 88 height 13
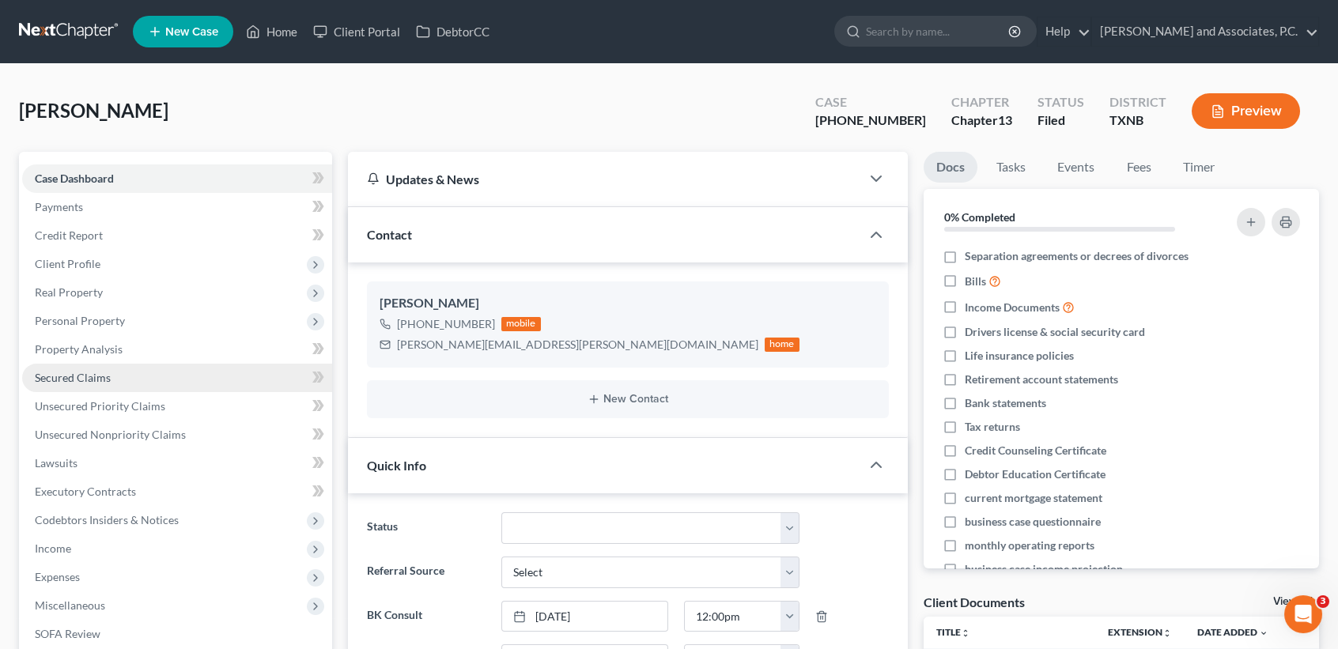
scroll to position [1607, 0]
click at [87, 365] on link "Secured Claims" at bounding box center [177, 378] width 310 height 28
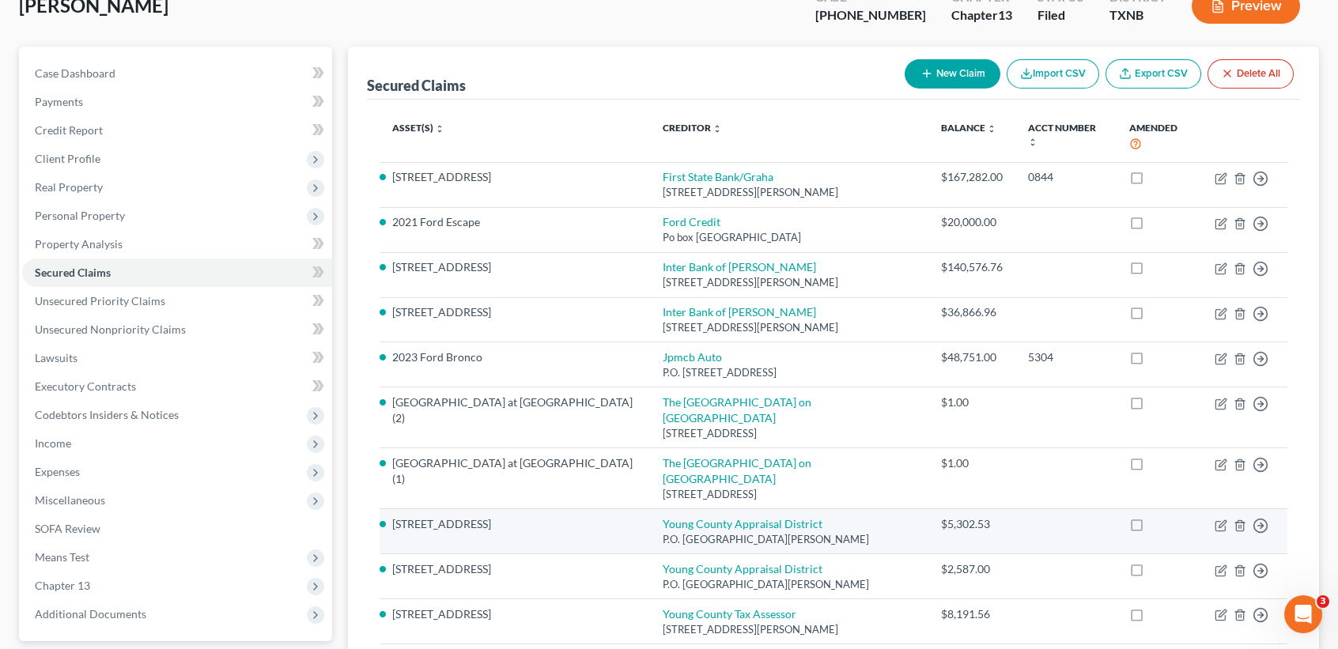
scroll to position [210, 0]
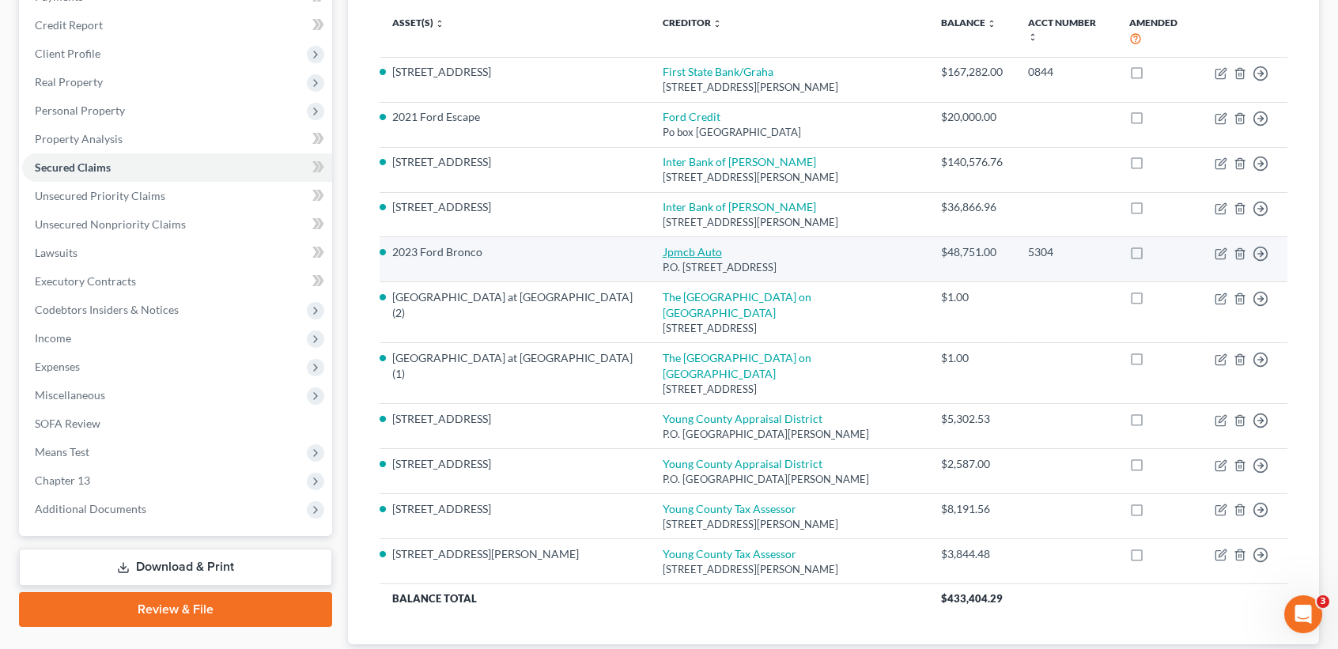
click at [665, 245] on link "Jpmcb Auto" at bounding box center [692, 251] width 59 height 13
select select "45"
select select "0"
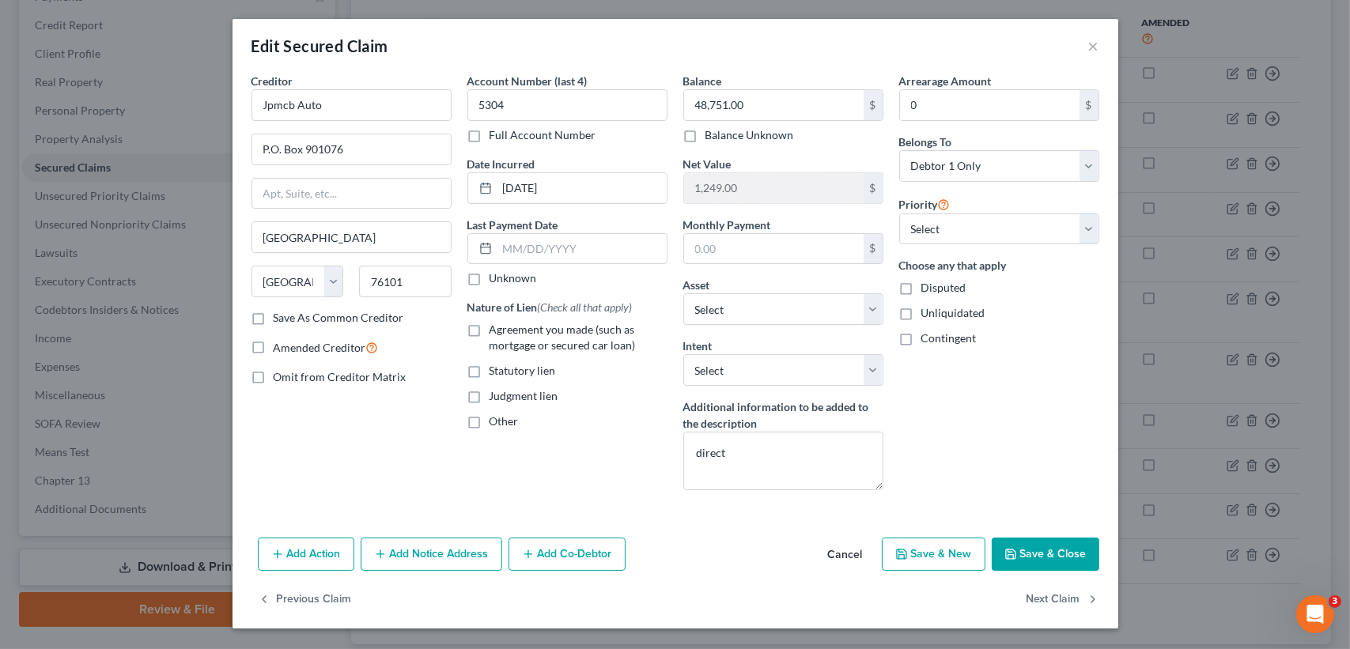
click at [1058, 552] on button "Save & Close" at bounding box center [1046, 554] width 108 height 33
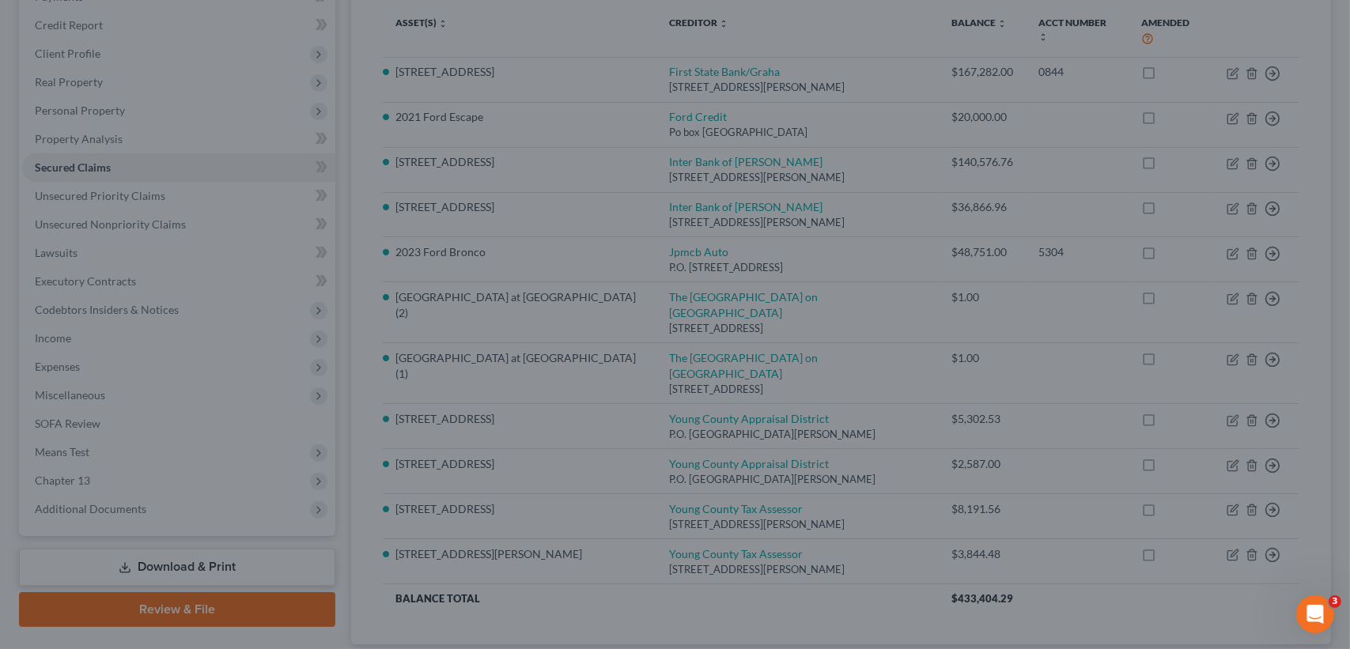
select select "5"
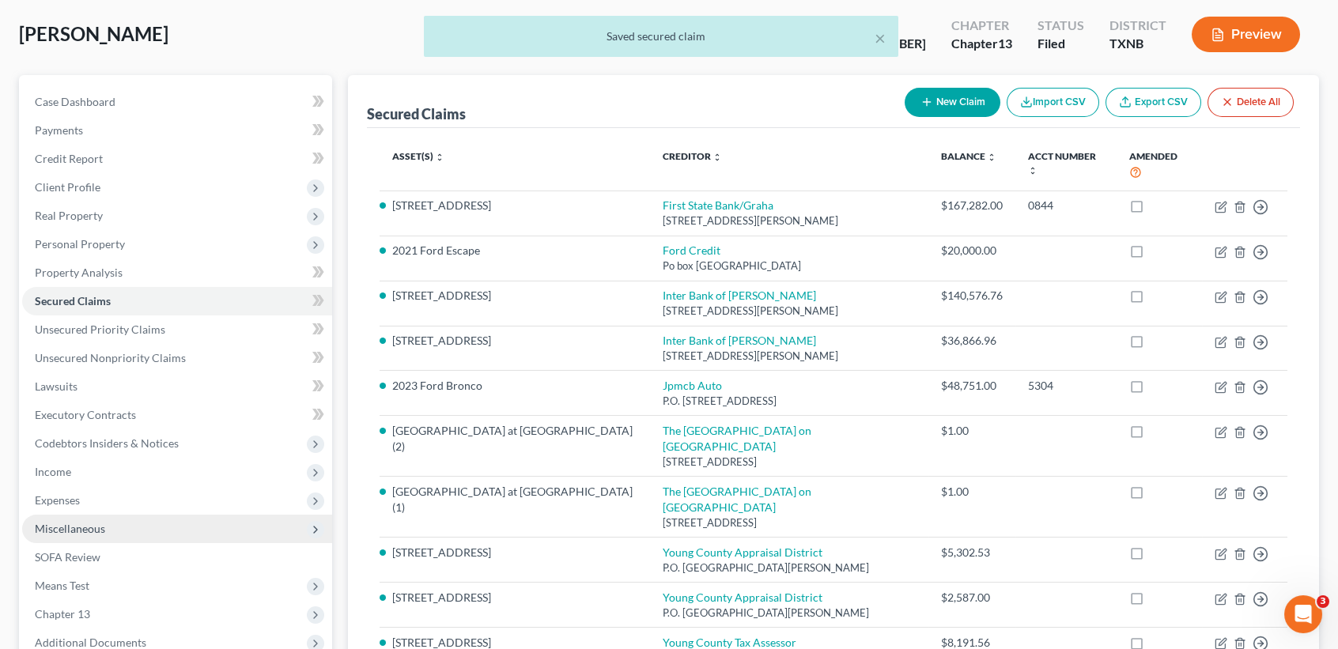
scroll to position [0, 0]
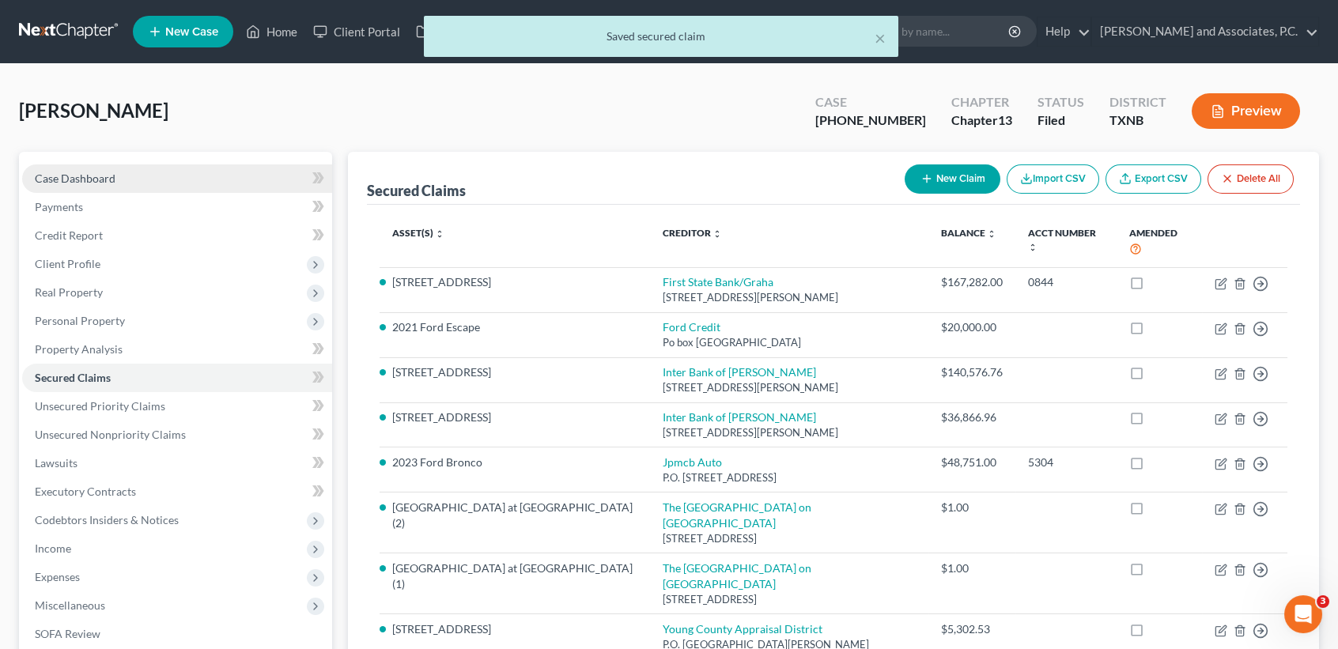
click at [62, 182] on span "Case Dashboard" at bounding box center [75, 178] width 81 height 13
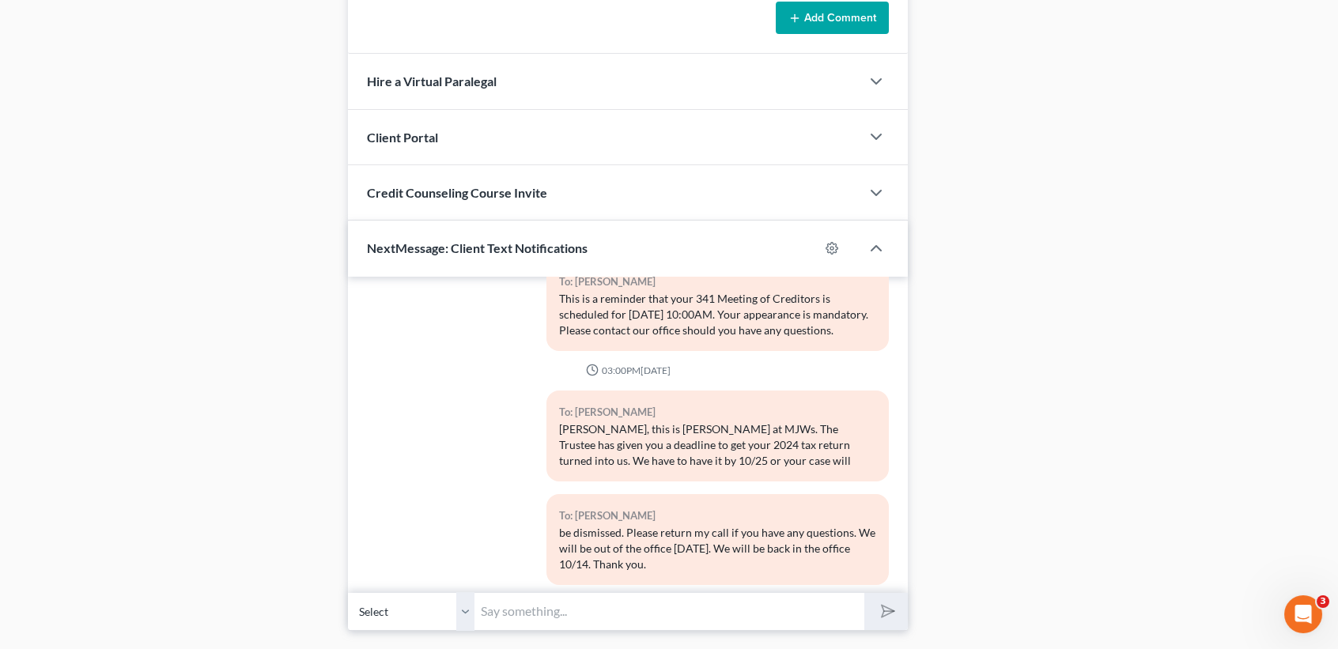
scroll to position [1366, 0]
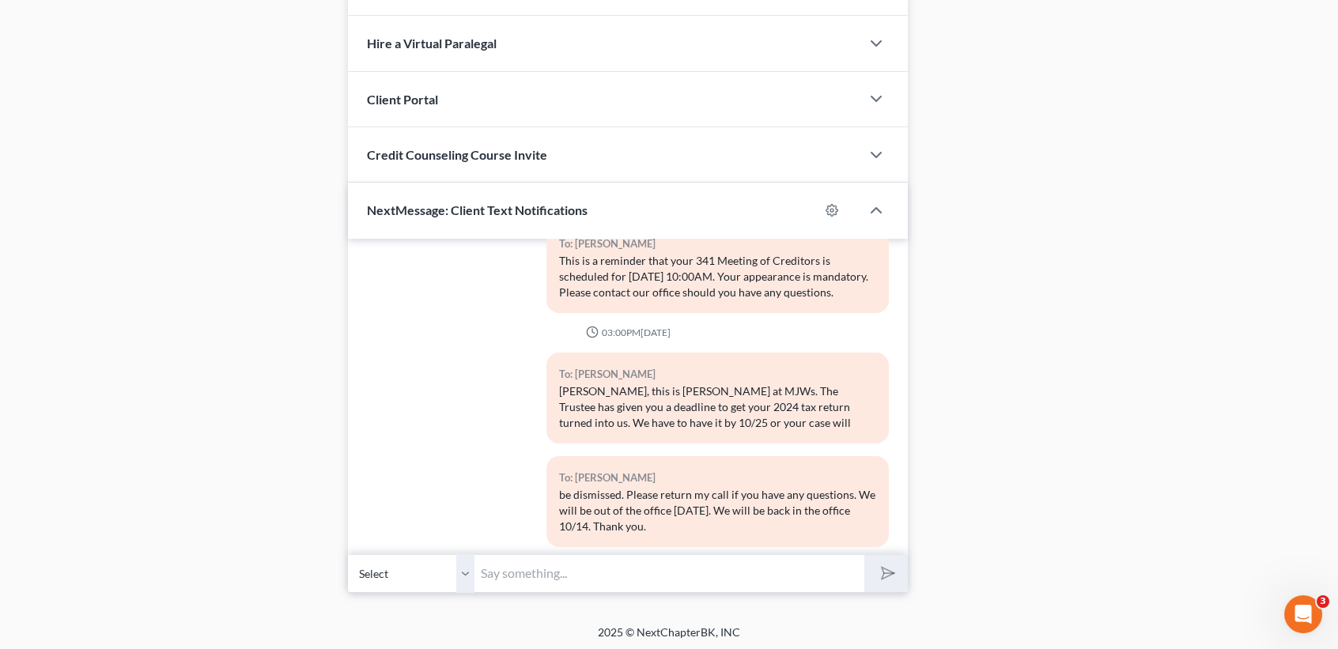
click at [512, 570] on input "text" at bounding box center [670, 573] width 390 height 39
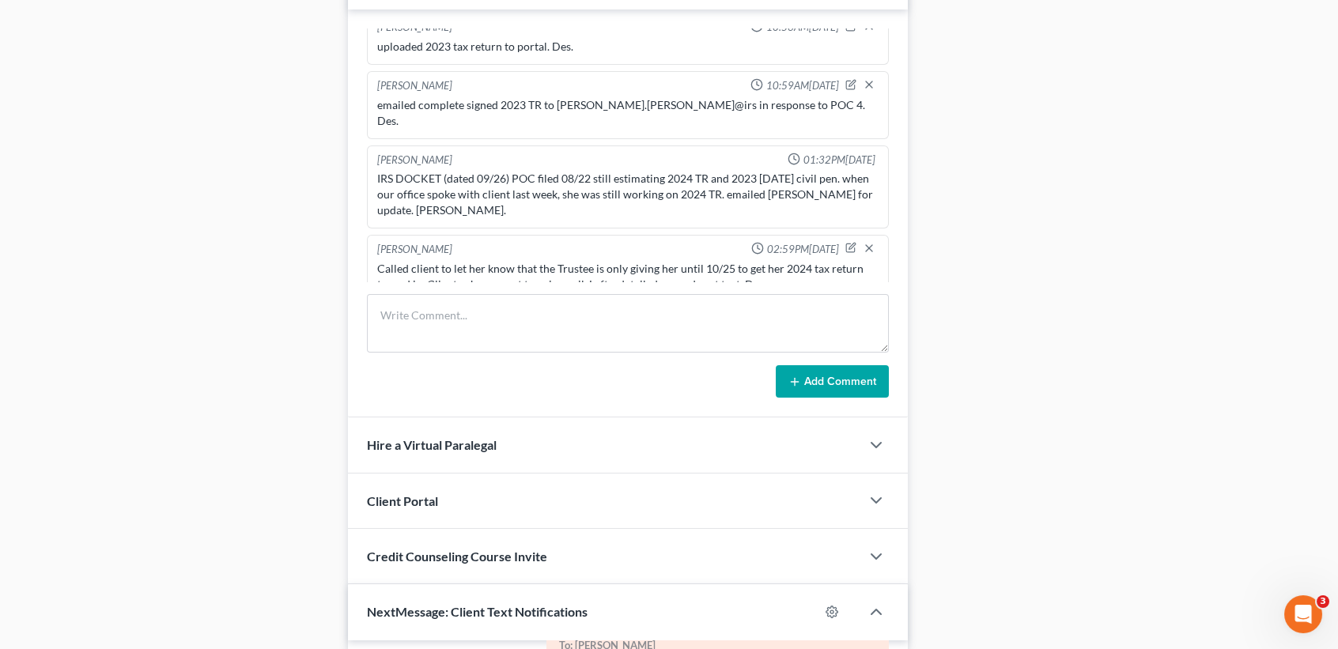
scroll to position [838, 0]
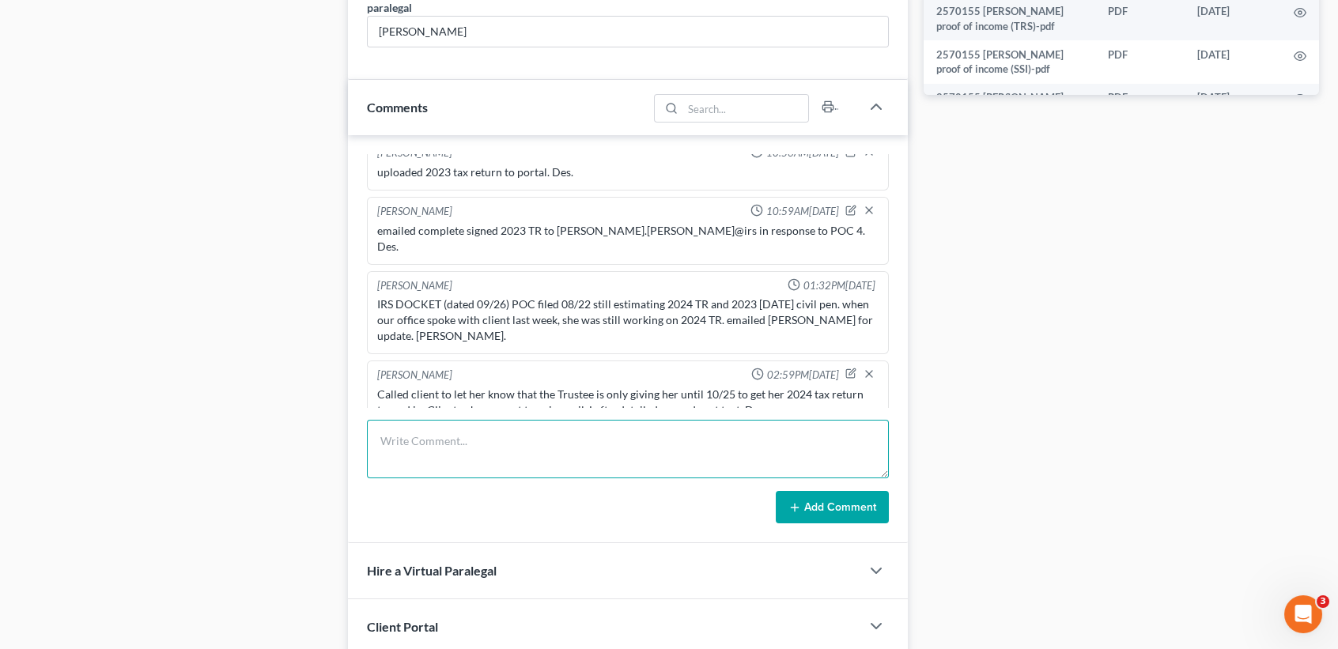
click at [535, 449] on textarea at bounding box center [628, 449] width 522 height 59
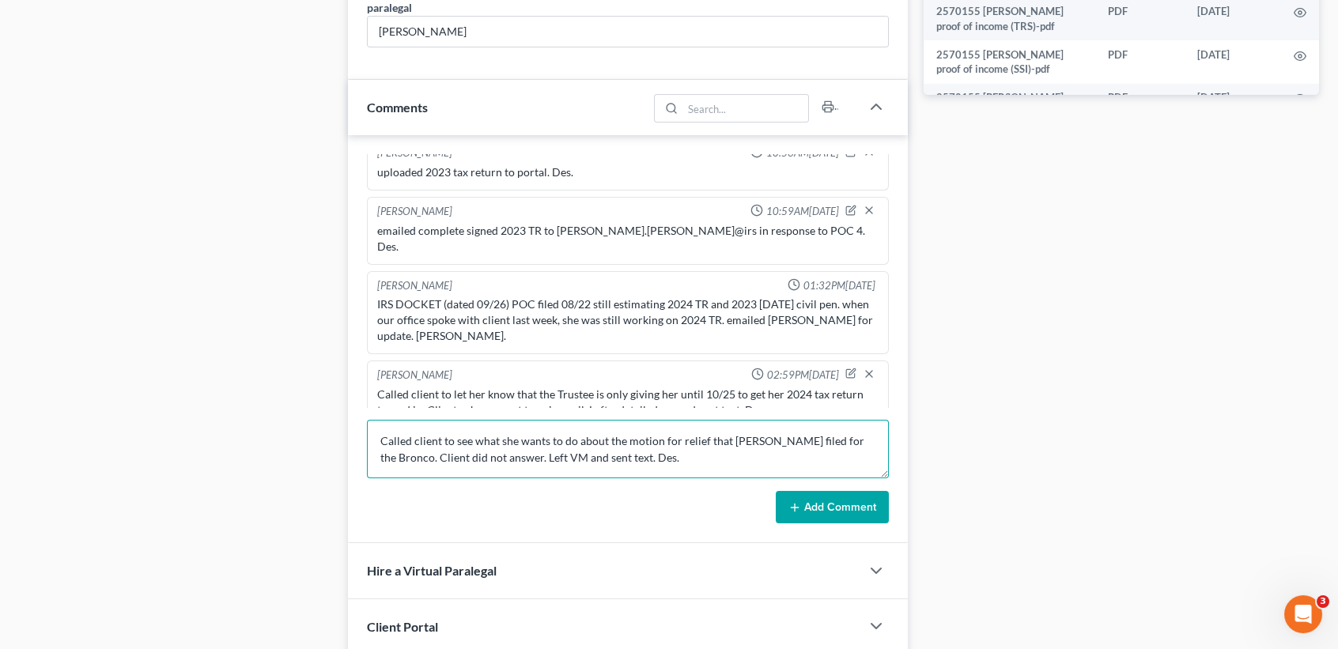
type textarea "Called client to see what she wants to do about the motion for relief that Chas…"
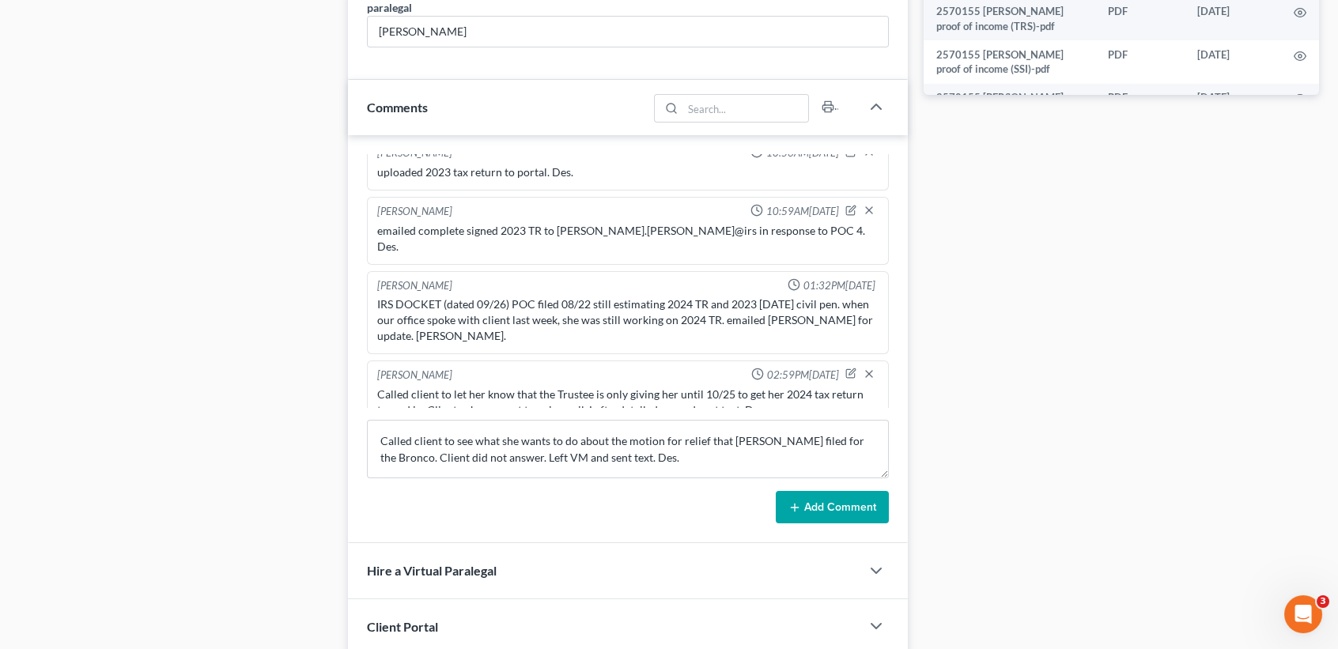
click at [859, 491] on button "Add Comment" at bounding box center [832, 507] width 113 height 33
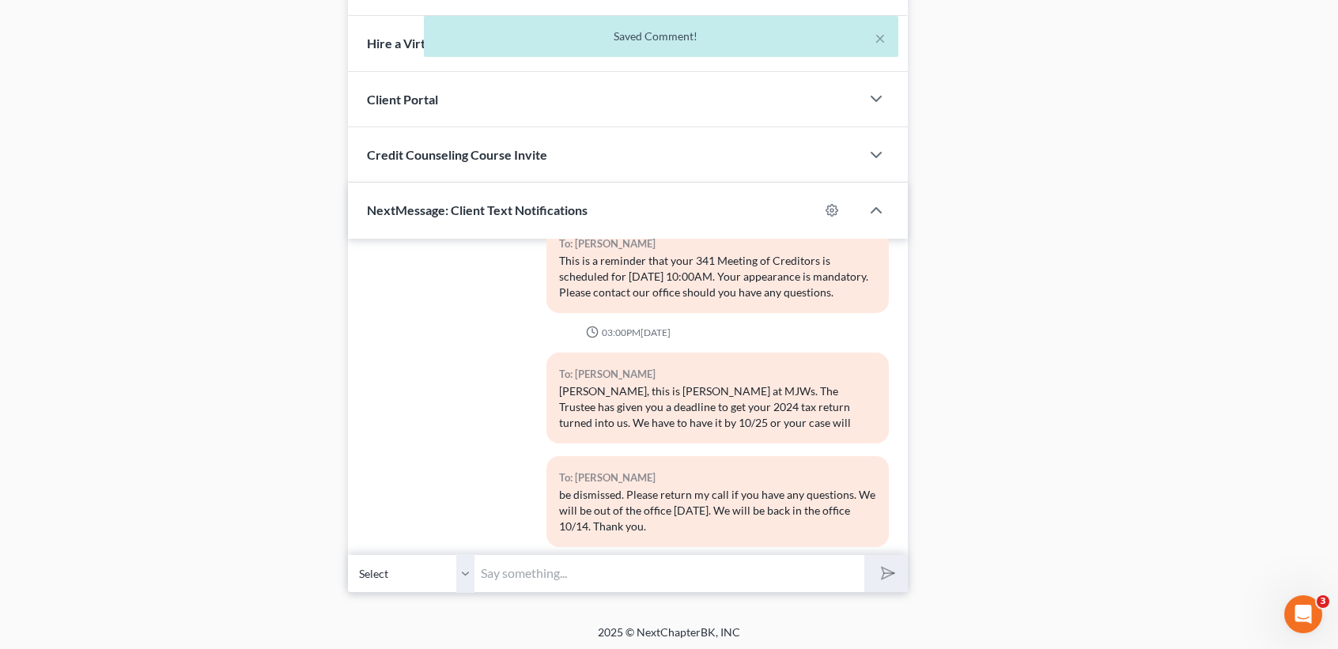
scroll to position [1681, 0]
click at [674, 588] on input "text" at bounding box center [670, 573] width 390 height 39
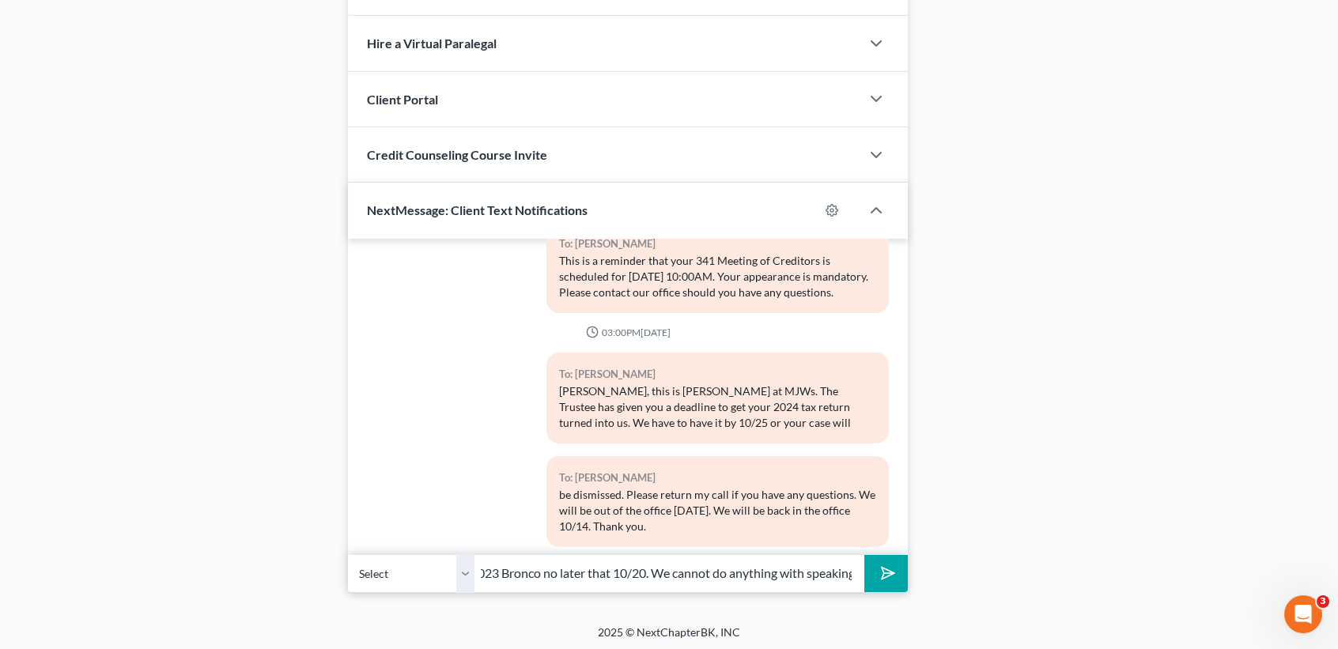
scroll to position [0, 481]
type input "Janice, this is Desiree at MJWs. We need to life a response for the 2023 Bronco…"
click at [865, 555] on button "submit" at bounding box center [887, 573] width 44 height 37
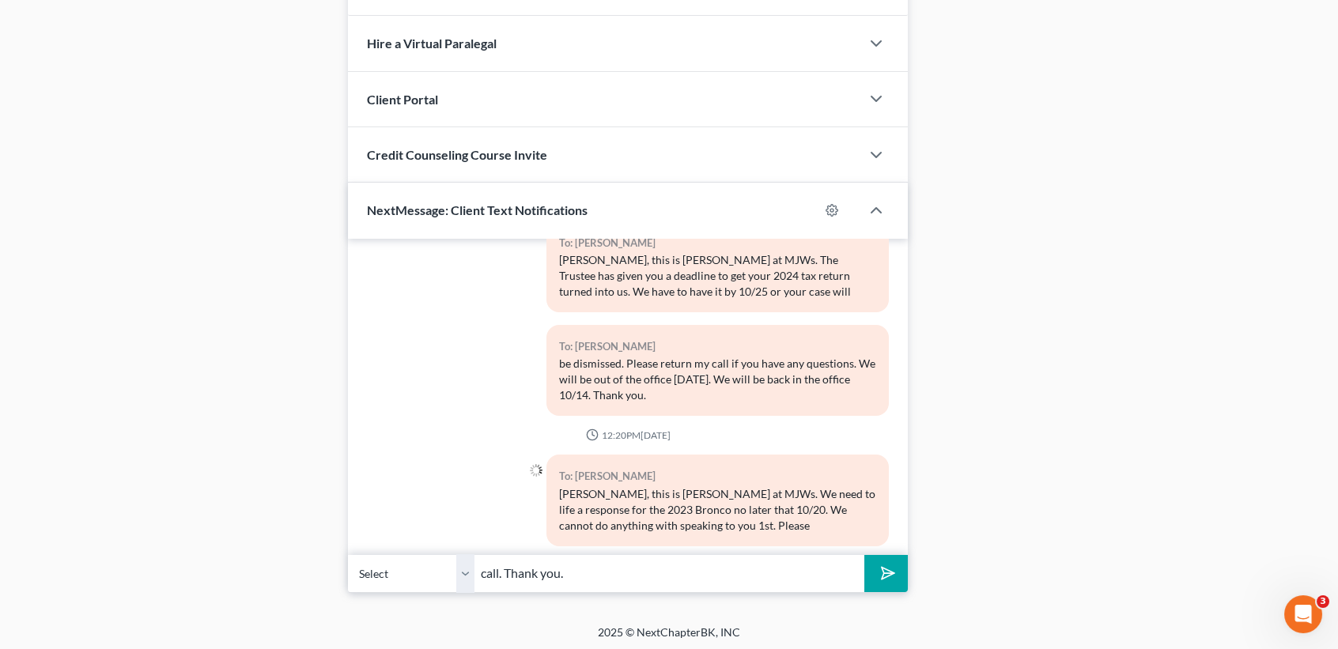
type input "call. Thank you."
click at [865, 555] on button "submit" at bounding box center [887, 573] width 44 height 37
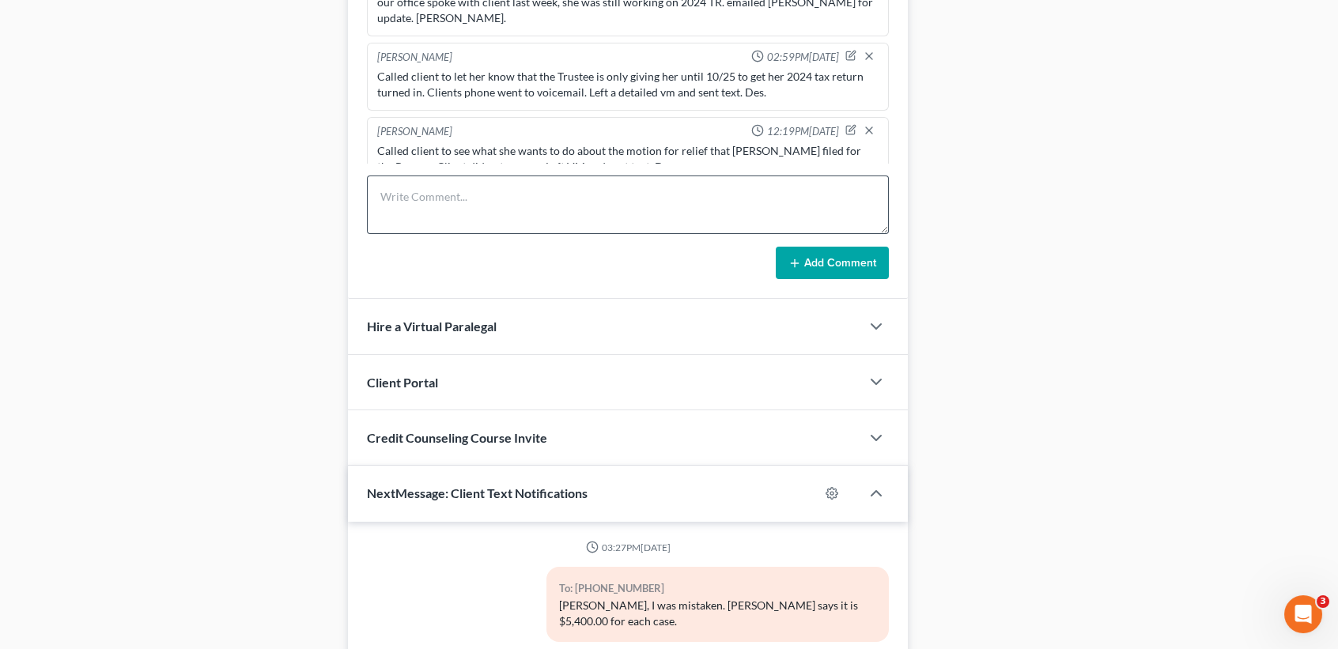
scroll to position [1050, 0]
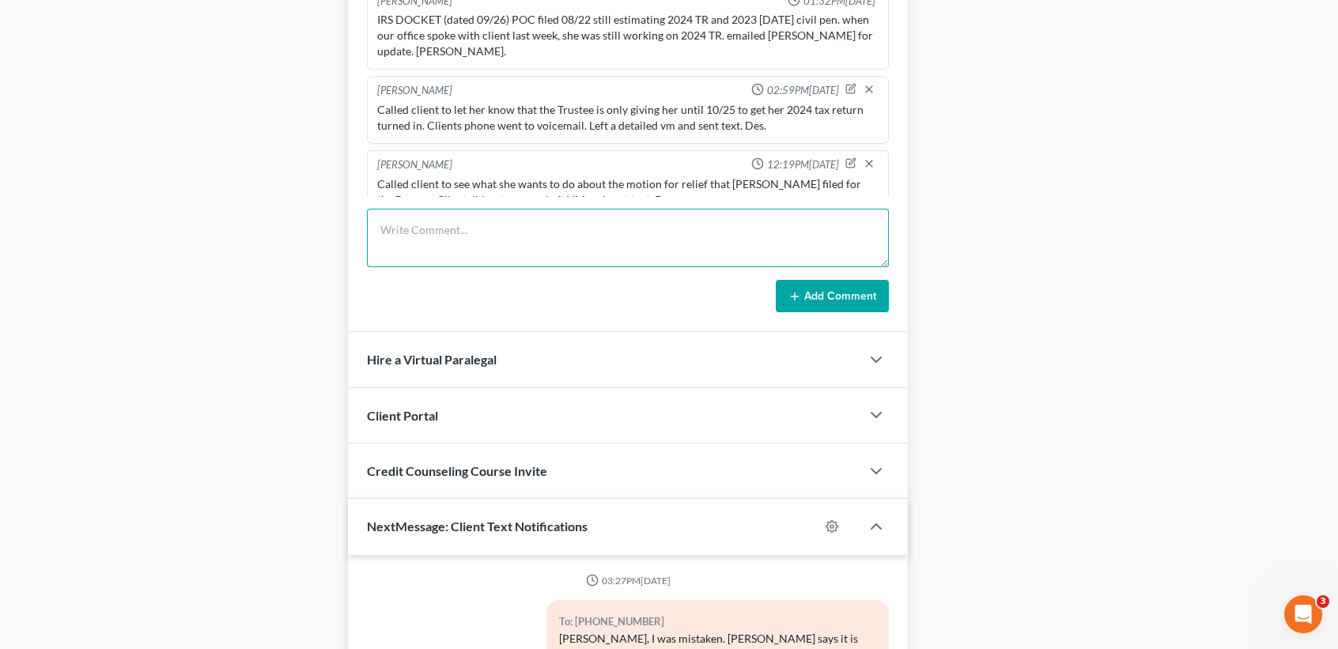
click at [476, 241] on textarea at bounding box center [628, 238] width 522 height 59
type textarea "sent email as well ^^^ Des."
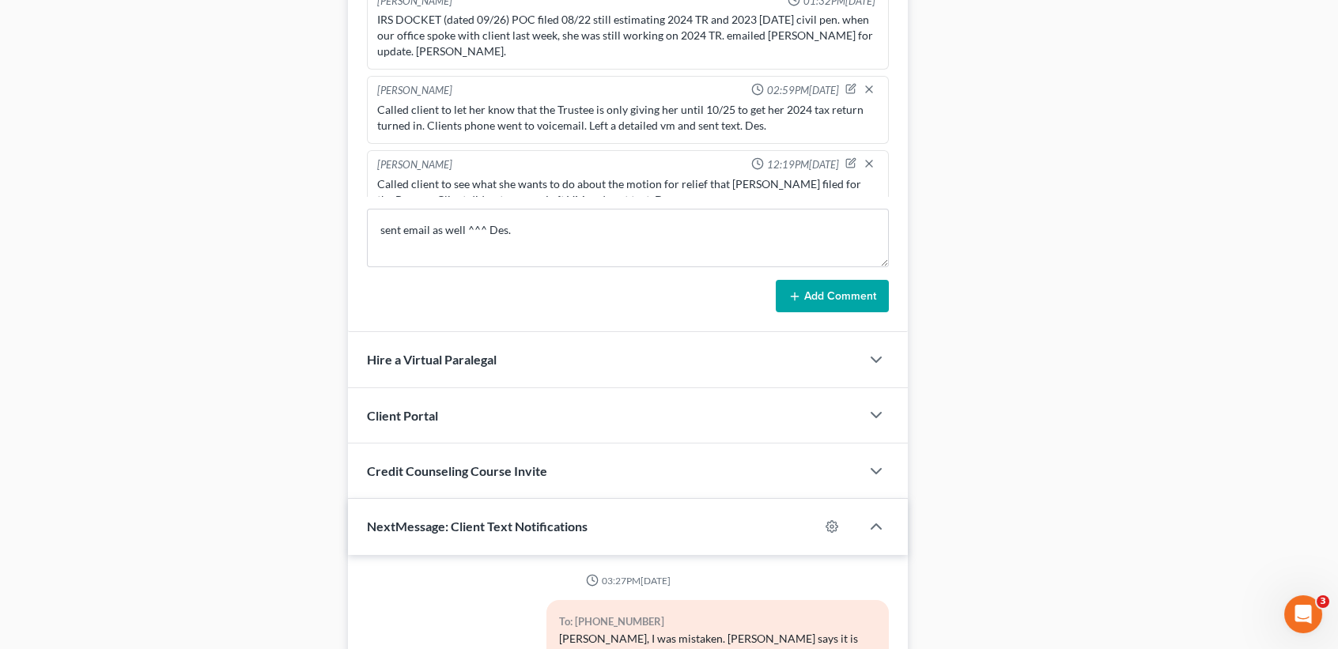
click at [842, 282] on button "Add Comment" at bounding box center [832, 296] width 113 height 33
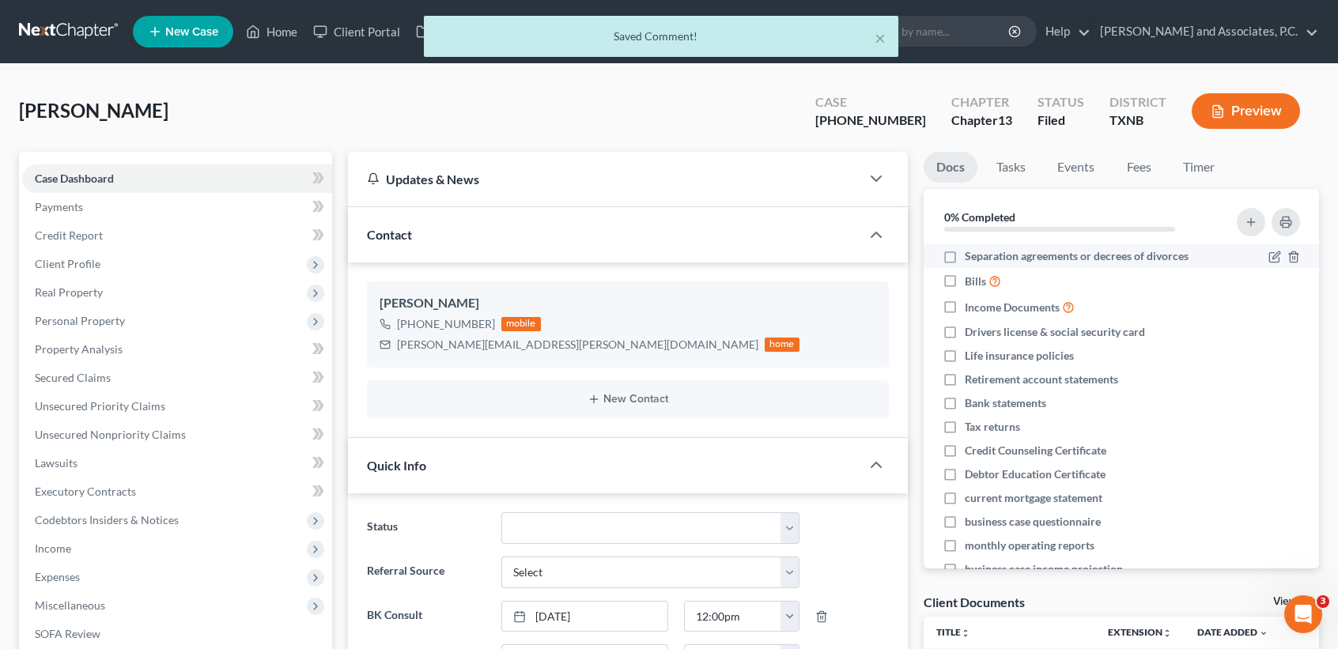
scroll to position [1740, 0]
click at [878, 37] on button "×" at bounding box center [880, 37] width 11 height 19
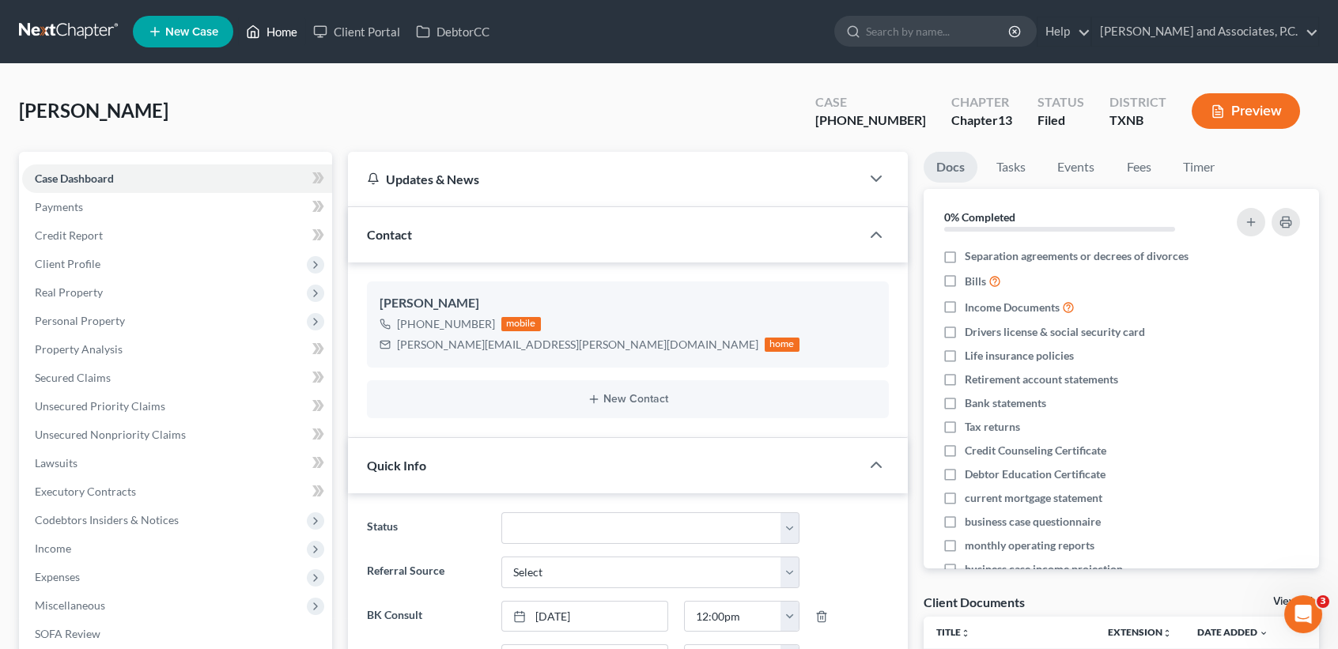
click at [281, 36] on link "Home" at bounding box center [271, 31] width 67 height 28
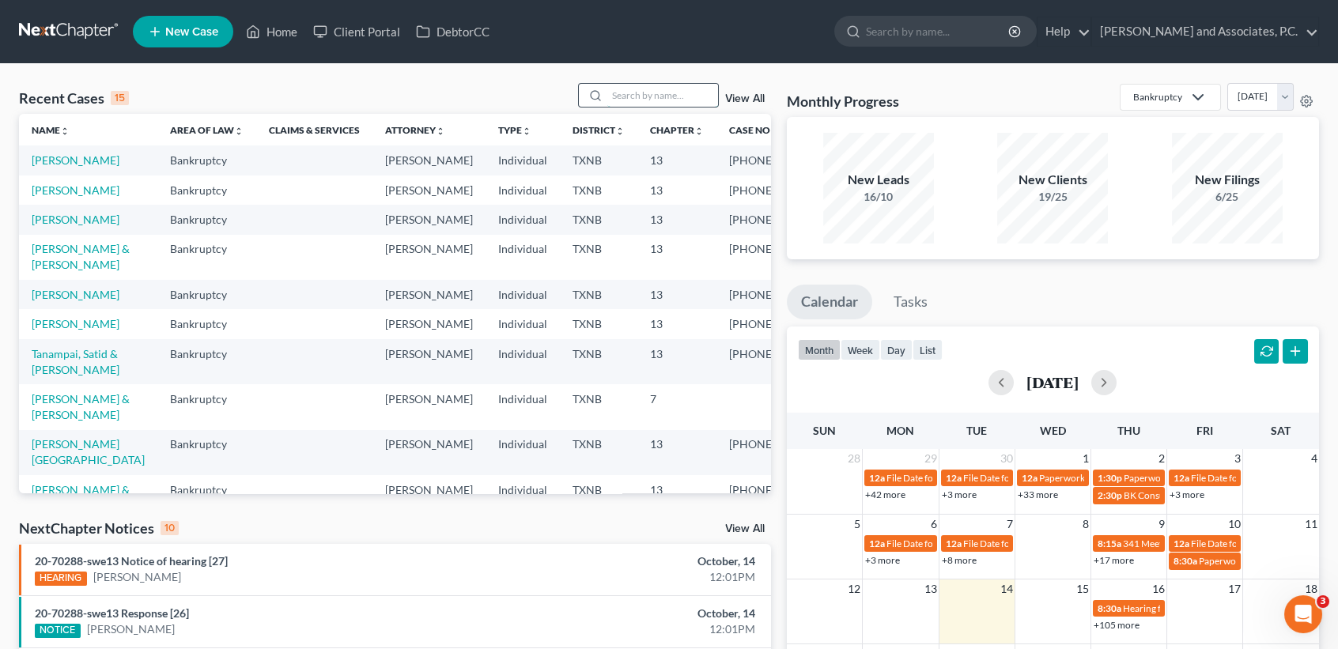
click at [643, 98] on input "search" at bounding box center [662, 95] width 111 height 23
drag, startPoint x: 671, startPoint y: 105, endPoint x: 672, endPoint y: 96, distance: 9.6
click at [672, 96] on input "search" at bounding box center [662, 95] width 111 height 23
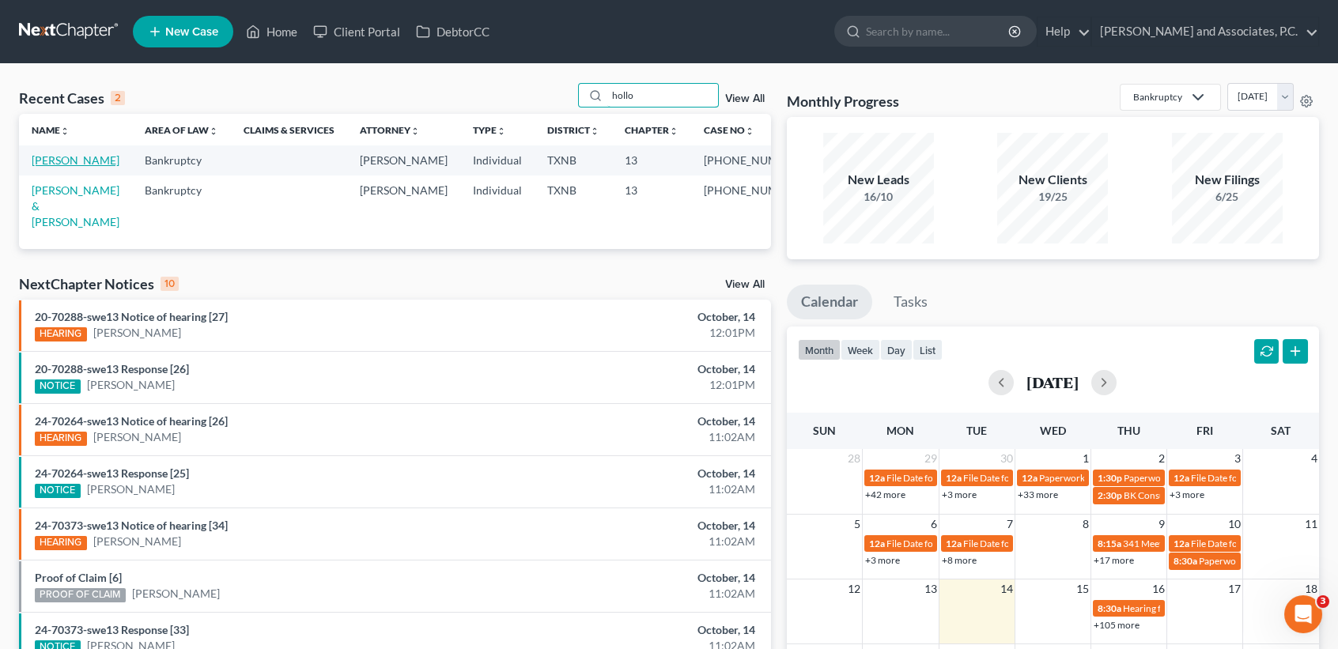
type input "hollo"
click at [56, 167] on link "Holloway, Duane" at bounding box center [76, 159] width 88 height 13
select select "1"
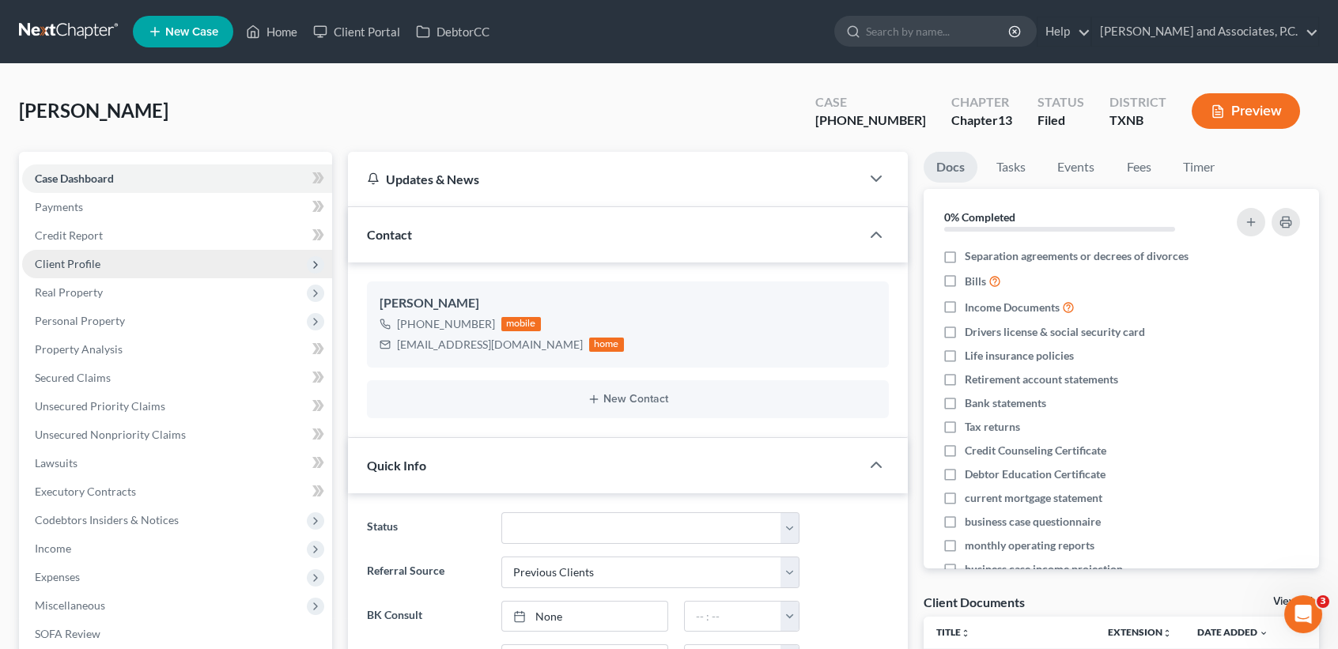
scroll to position [7699, 0]
click at [288, 35] on link "Home" at bounding box center [271, 31] width 67 height 28
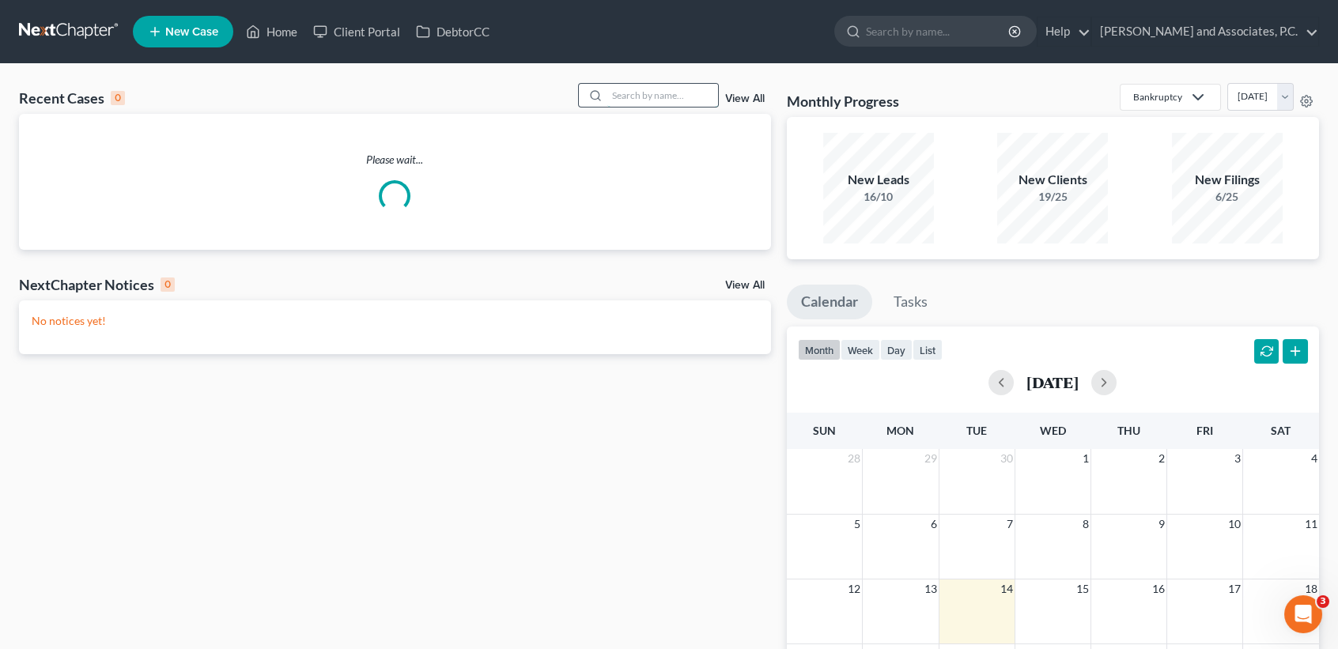
click at [649, 93] on input "search" at bounding box center [662, 95] width 111 height 23
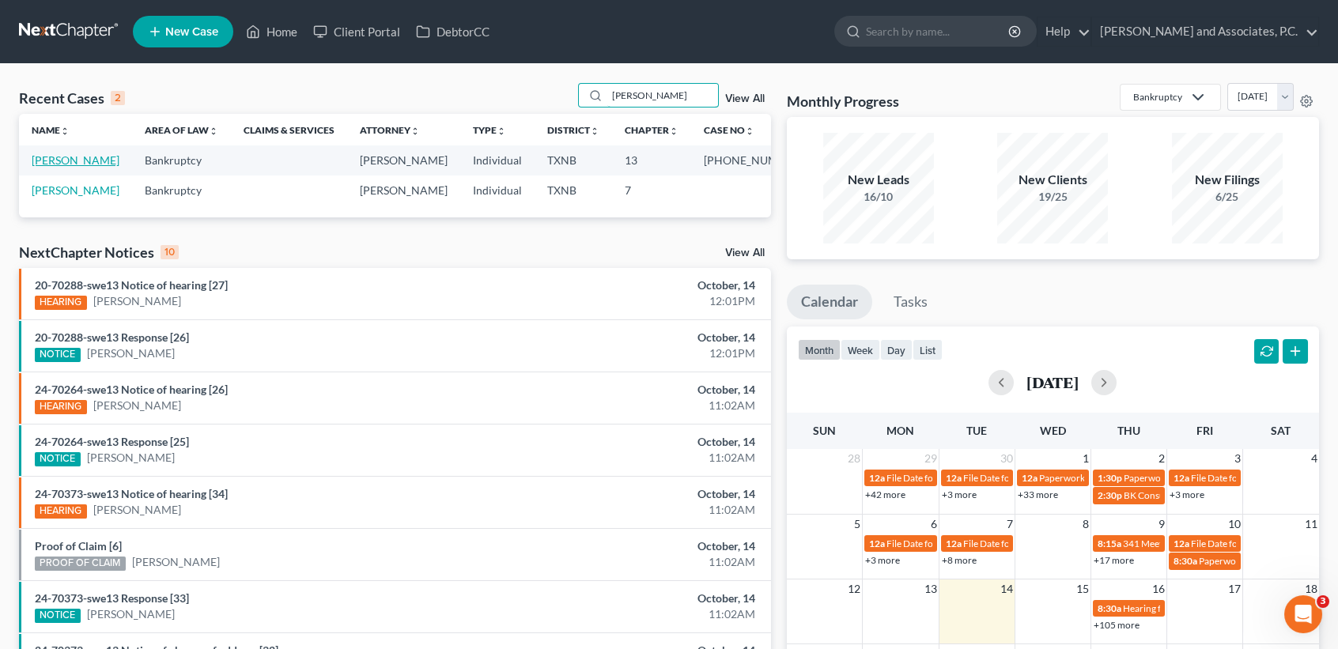
type input "puryear"
click at [54, 159] on link "[PERSON_NAME]" at bounding box center [76, 159] width 88 height 13
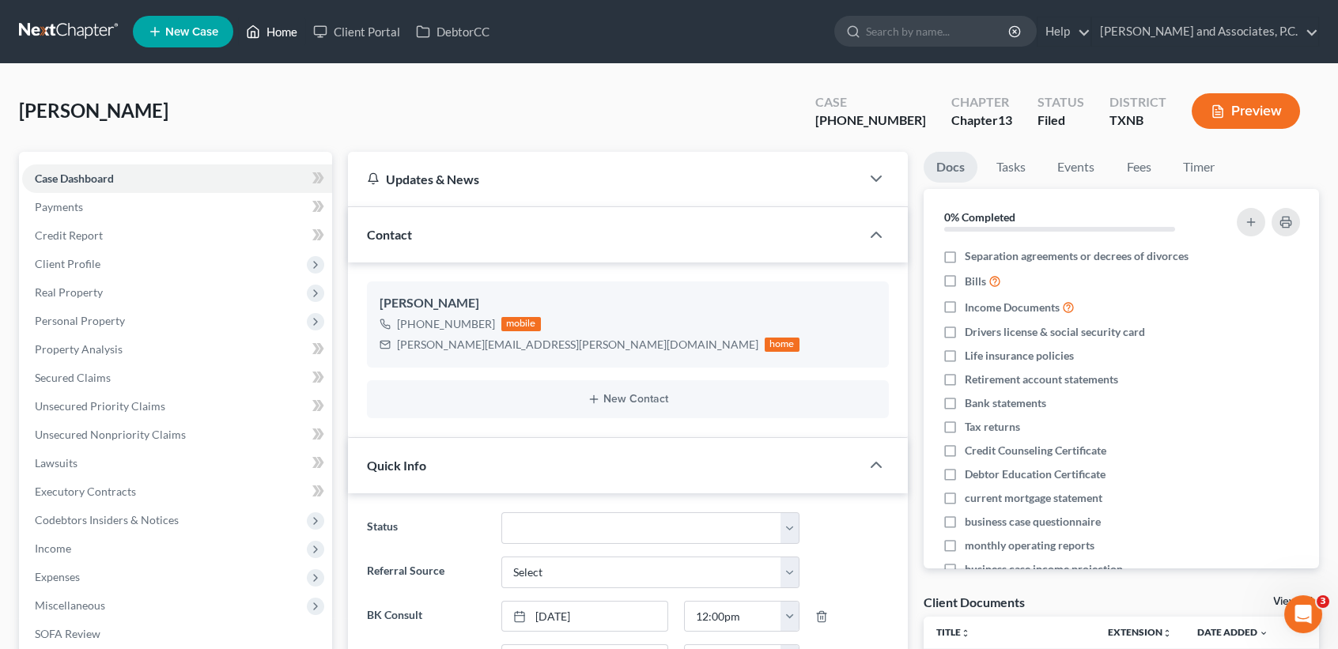
click at [278, 27] on link "Home" at bounding box center [271, 31] width 67 height 28
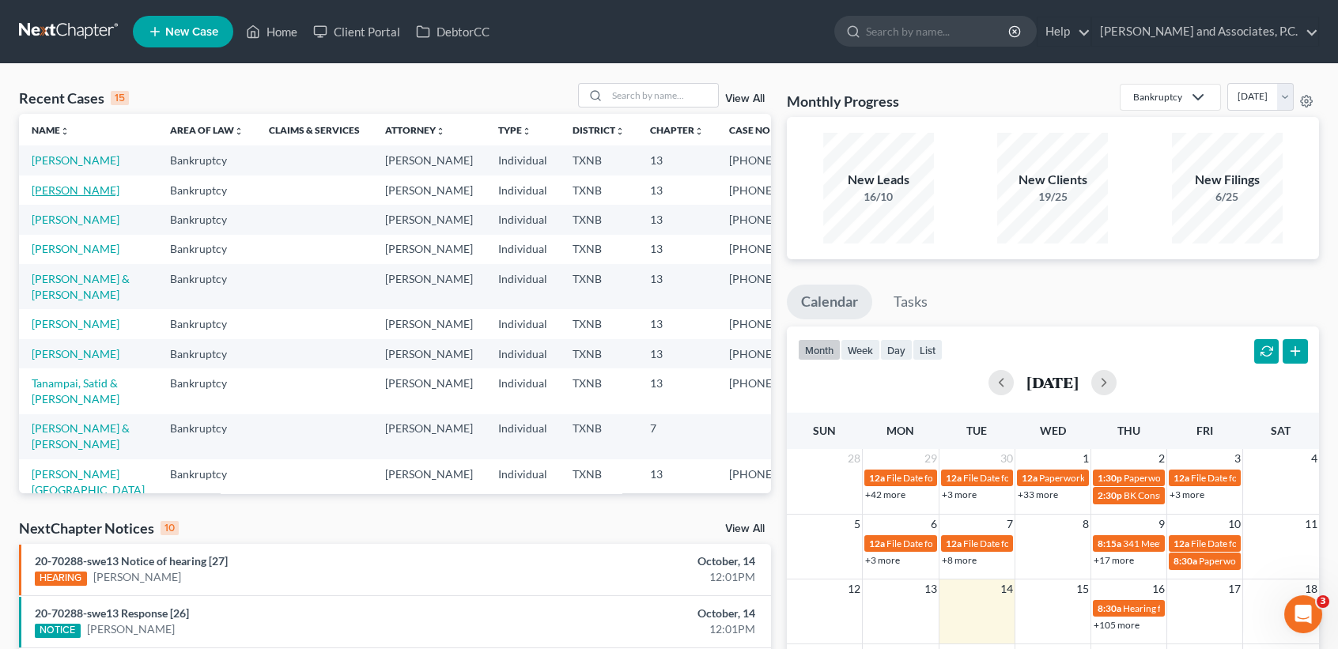
click at [52, 205] on td "Holloway, Duane" at bounding box center [88, 190] width 138 height 29
click at [53, 197] on link "Holloway, Duane" at bounding box center [76, 190] width 88 height 13
select select "1"
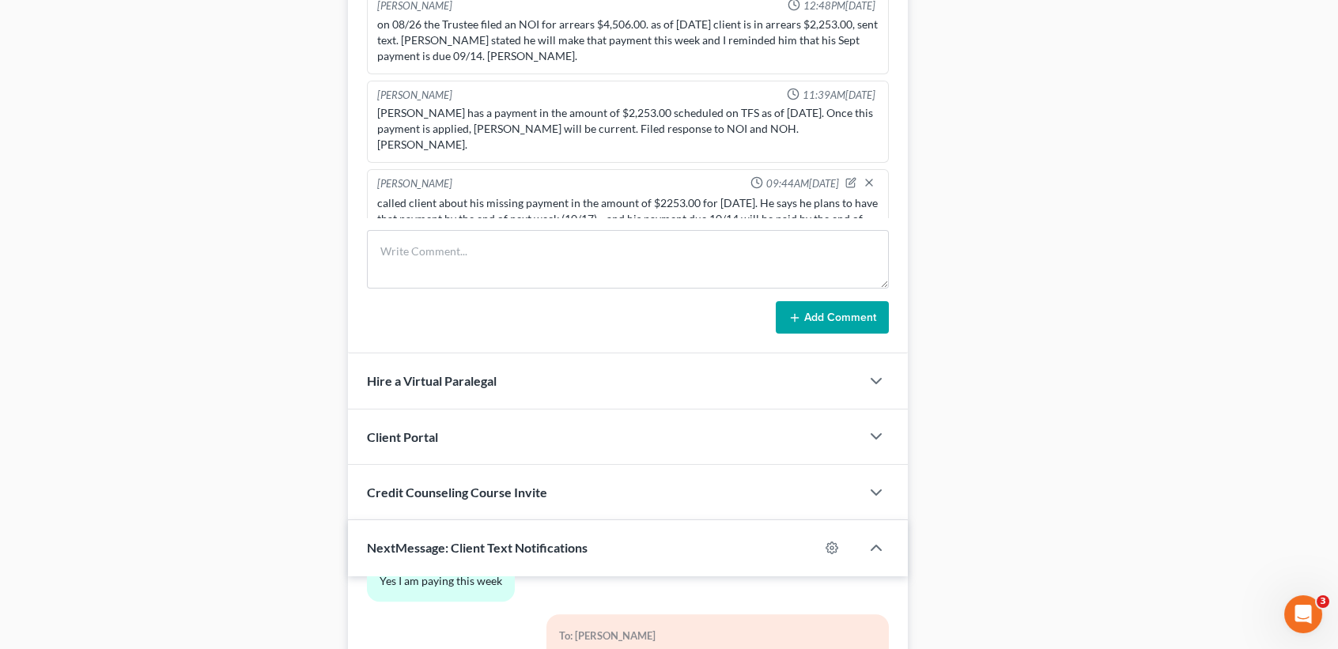
scroll to position [1160, 0]
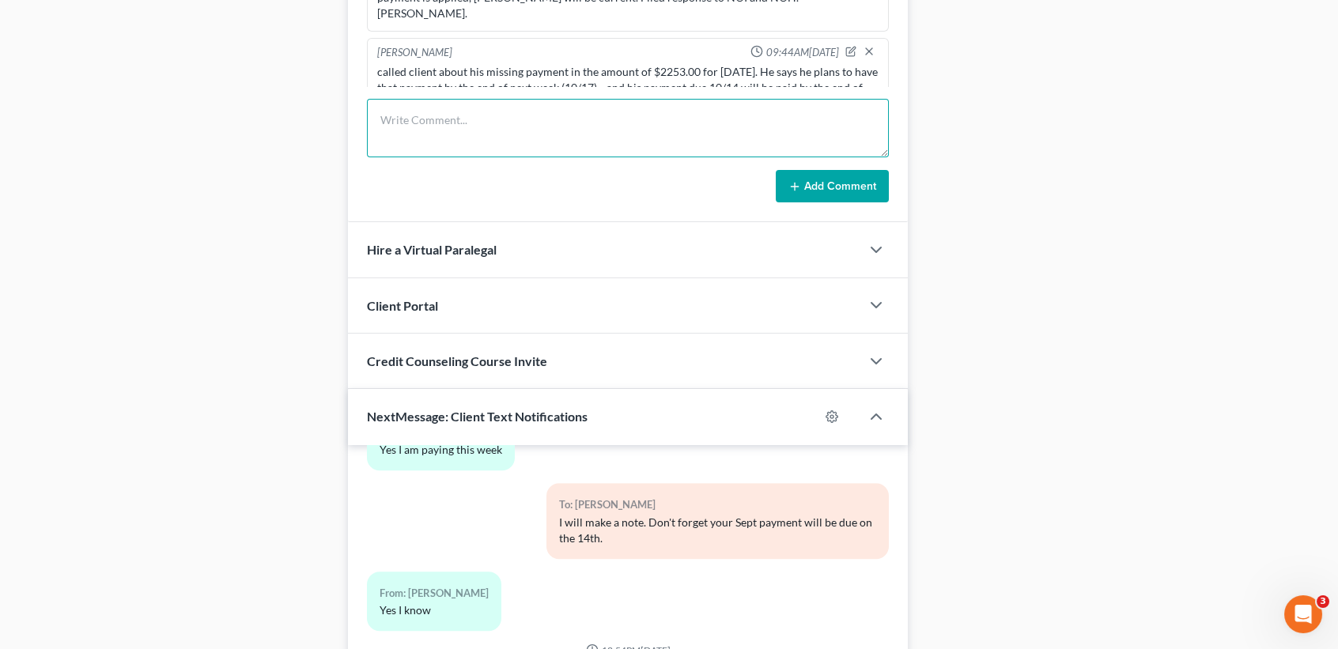
click at [437, 111] on textarea at bounding box center [628, 128] width 522 height 59
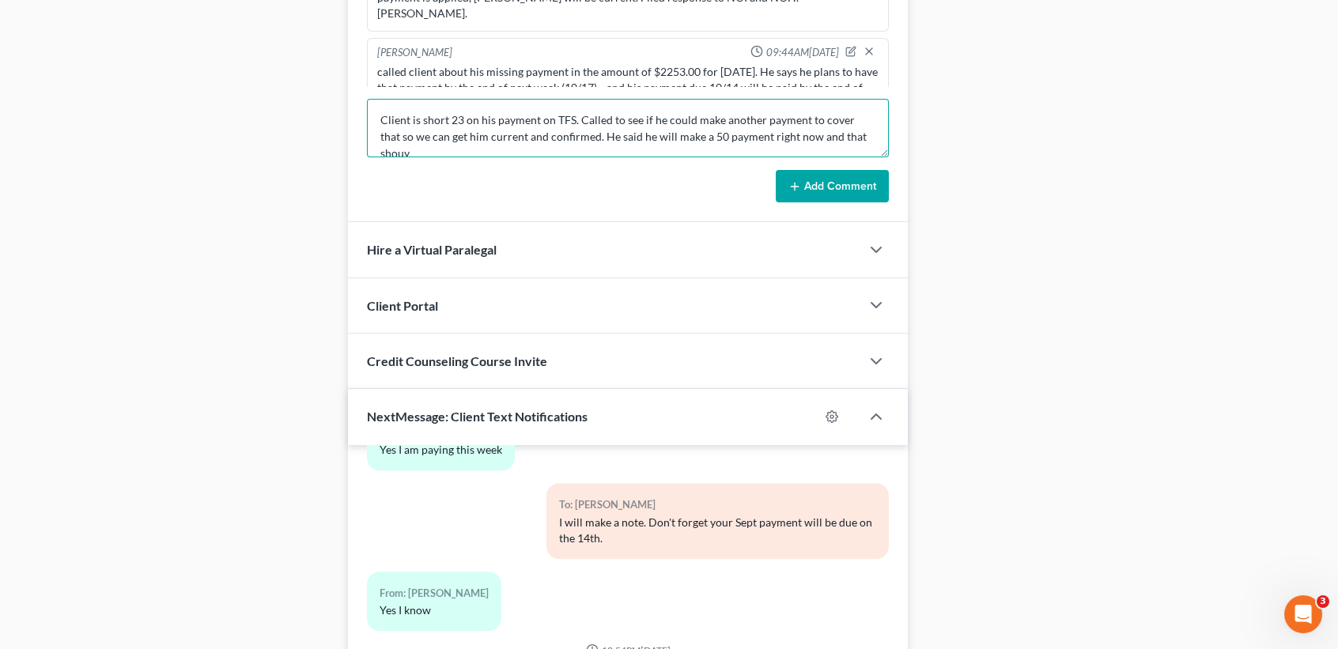
scroll to position [2, 0]
type textarea "Client is short 23 on his payment on TFS. Called to see if he could make anothe…"
click at [812, 180] on button "Add Comment" at bounding box center [832, 186] width 113 height 33
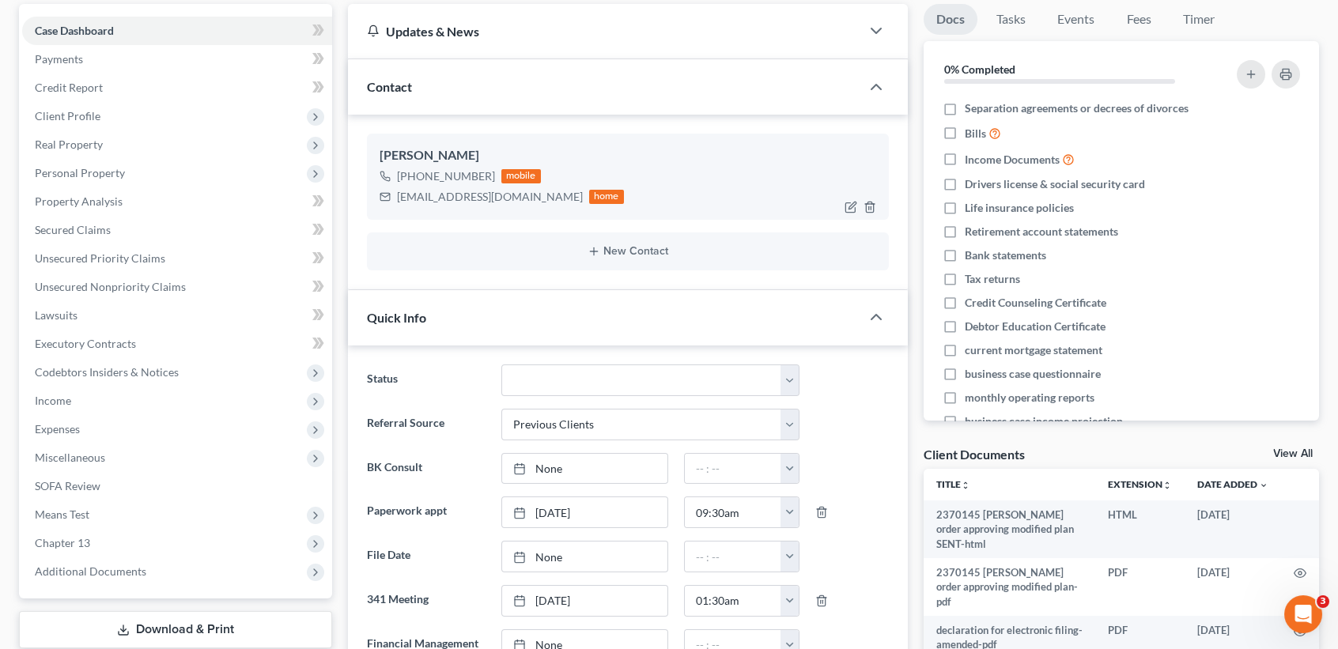
scroll to position [0, 0]
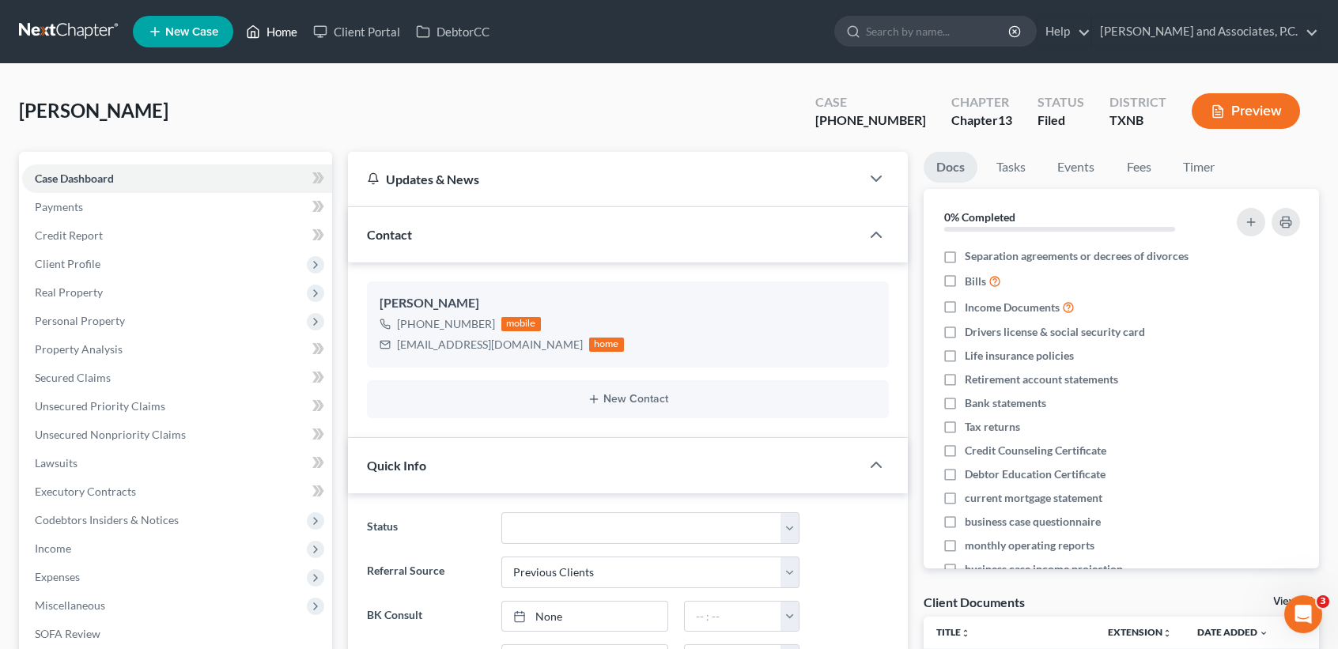
drag, startPoint x: 280, startPoint y: 32, endPoint x: 267, endPoint y: 34, distance: 13.7
click at [280, 32] on link "Home" at bounding box center [271, 31] width 67 height 28
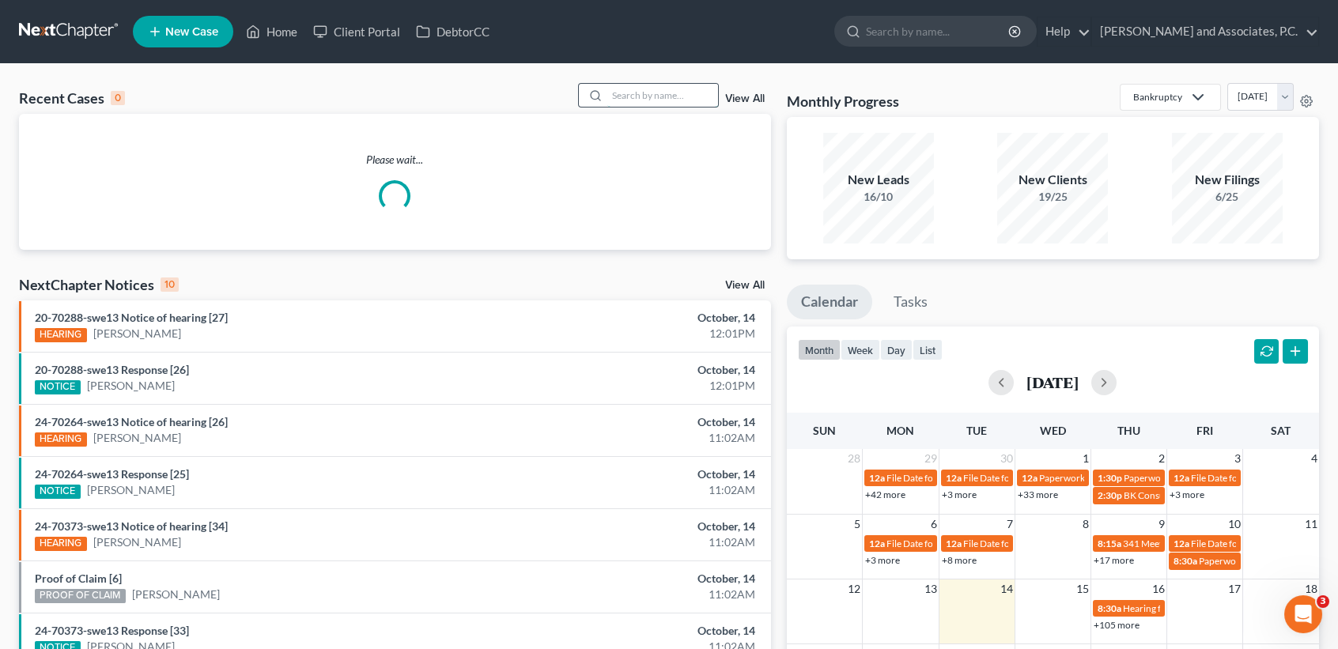
click at [653, 105] on input "search" at bounding box center [662, 95] width 111 height 23
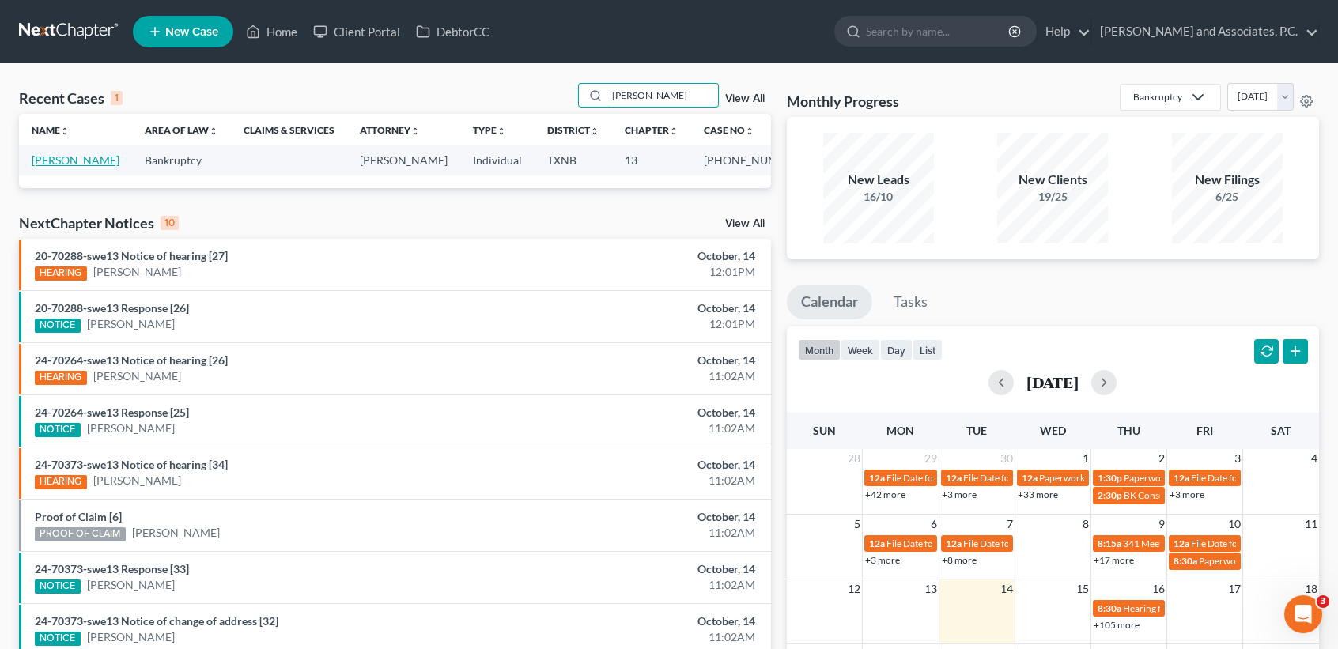
type input "shults"
click at [55, 167] on link "[PERSON_NAME]" at bounding box center [76, 159] width 88 height 13
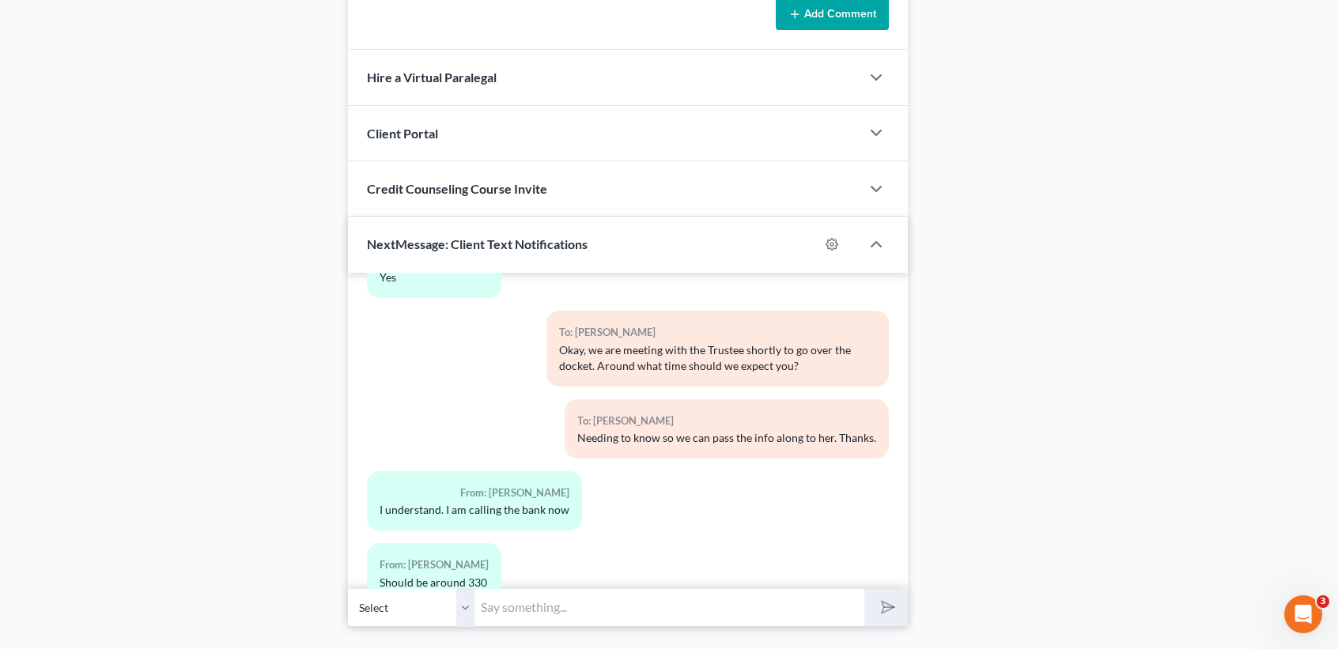
scroll to position [1366, 0]
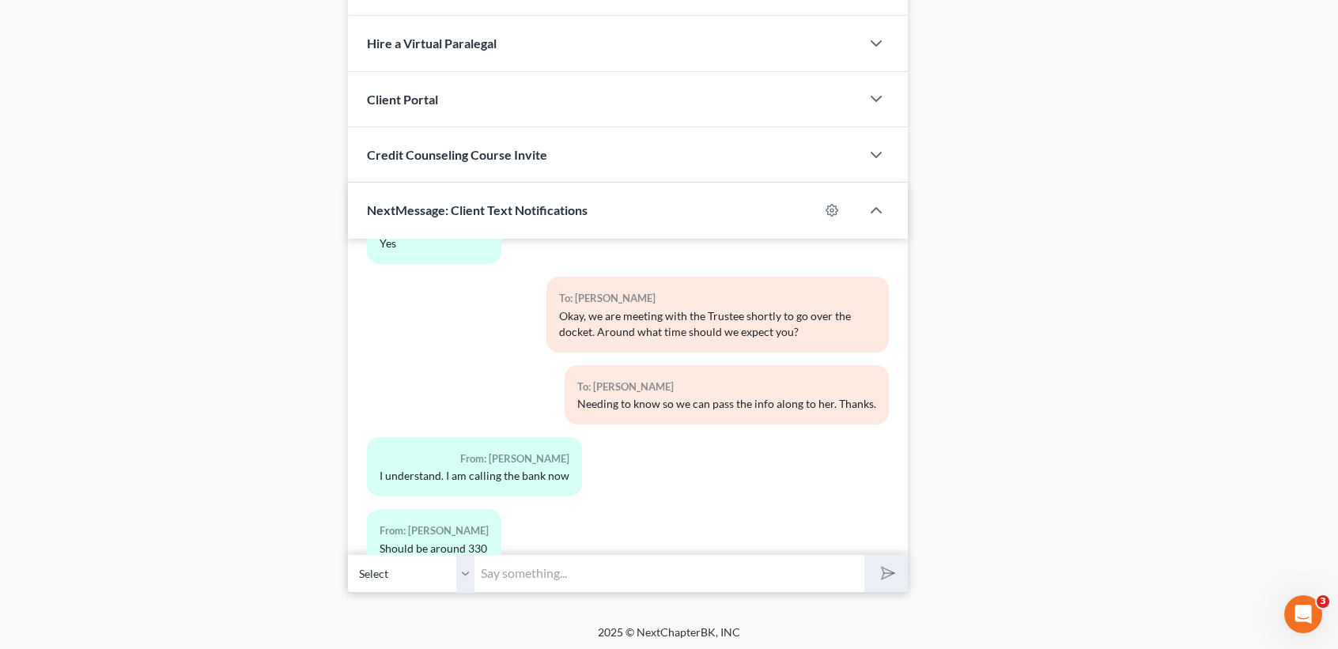
click at [616, 570] on input "text" at bounding box center [670, 573] width 390 height 39
type input "Thank you ma'am."
click at [865, 555] on button "submit" at bounding box center [887, 573] width 44 height 37
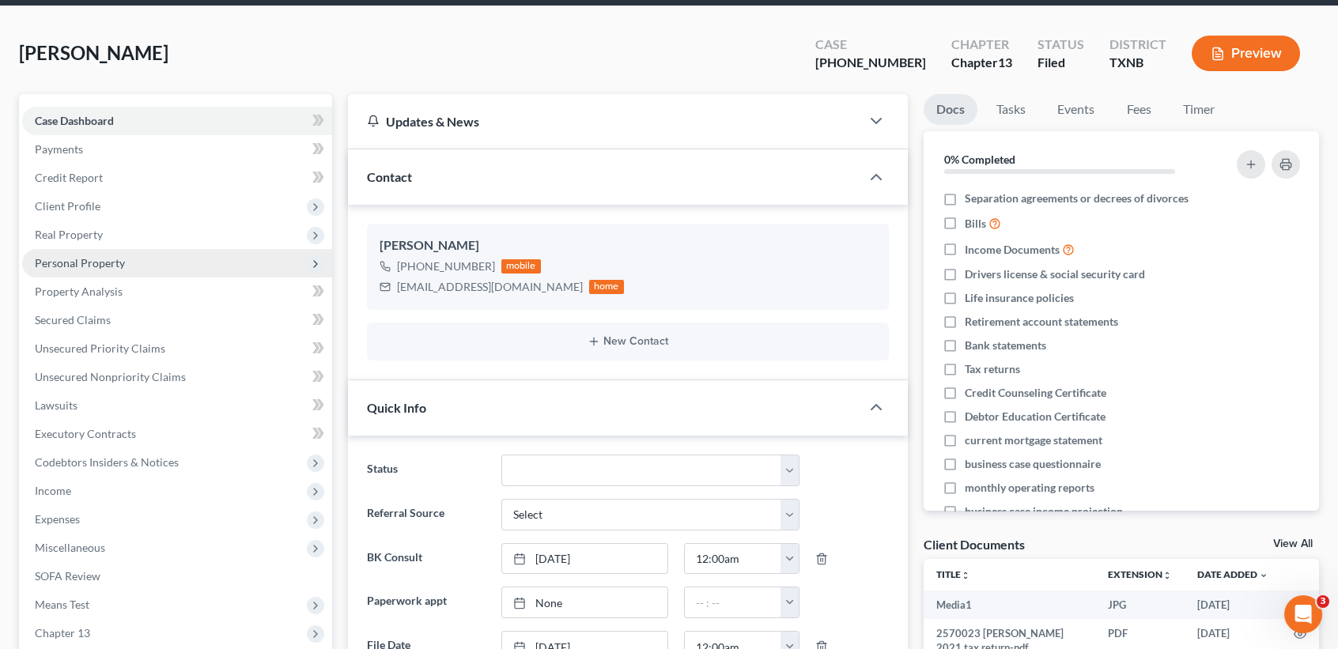
scroll to position [0, 0]
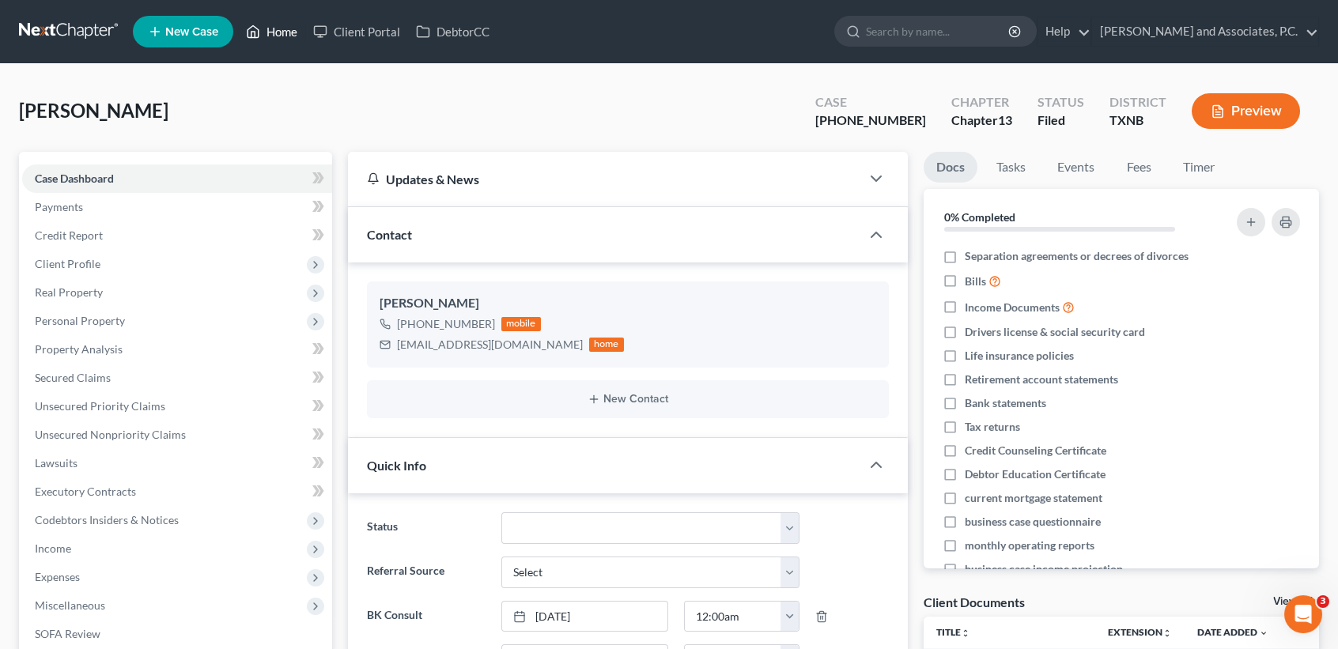
drag, startPoint x: 275, startPoint y: 23, endPoint x: 518, endPoint y: 127, distance: 264.3
click at [275, 23] on link "Home" at bounding box center [271, 31] width 67 height 28
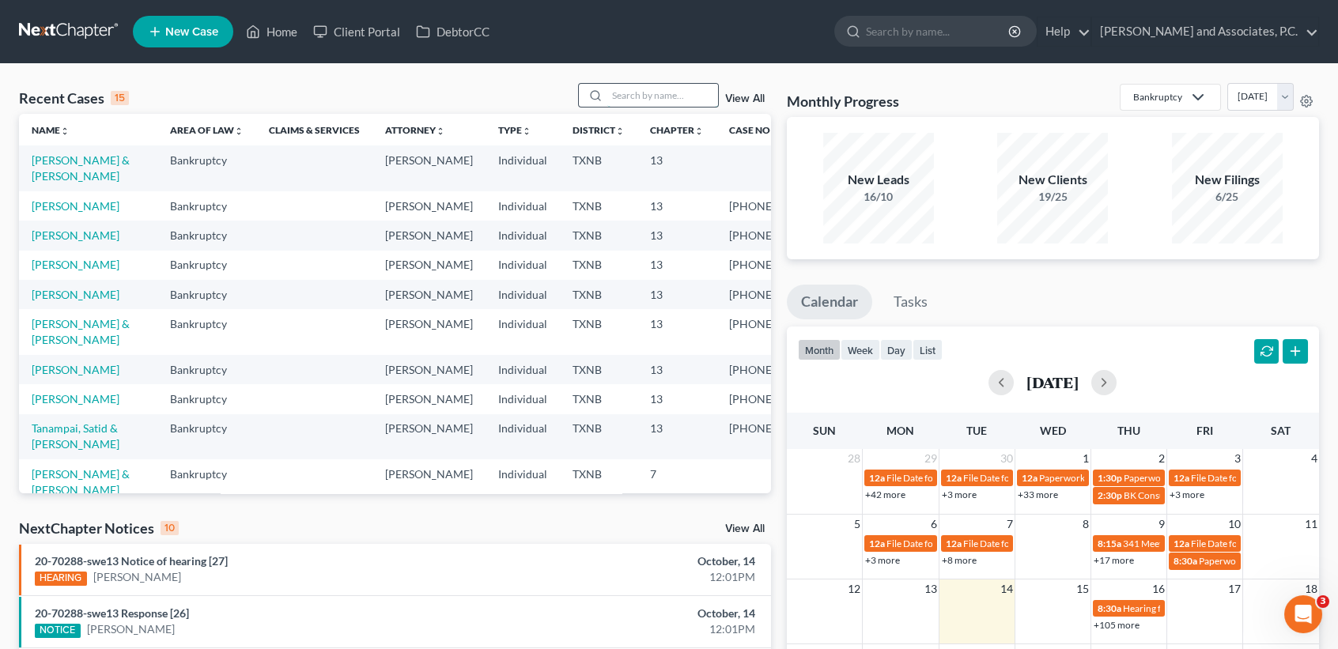
click at [653, 92] on input "search" at bounding box center [662, 95] width 111 height 23
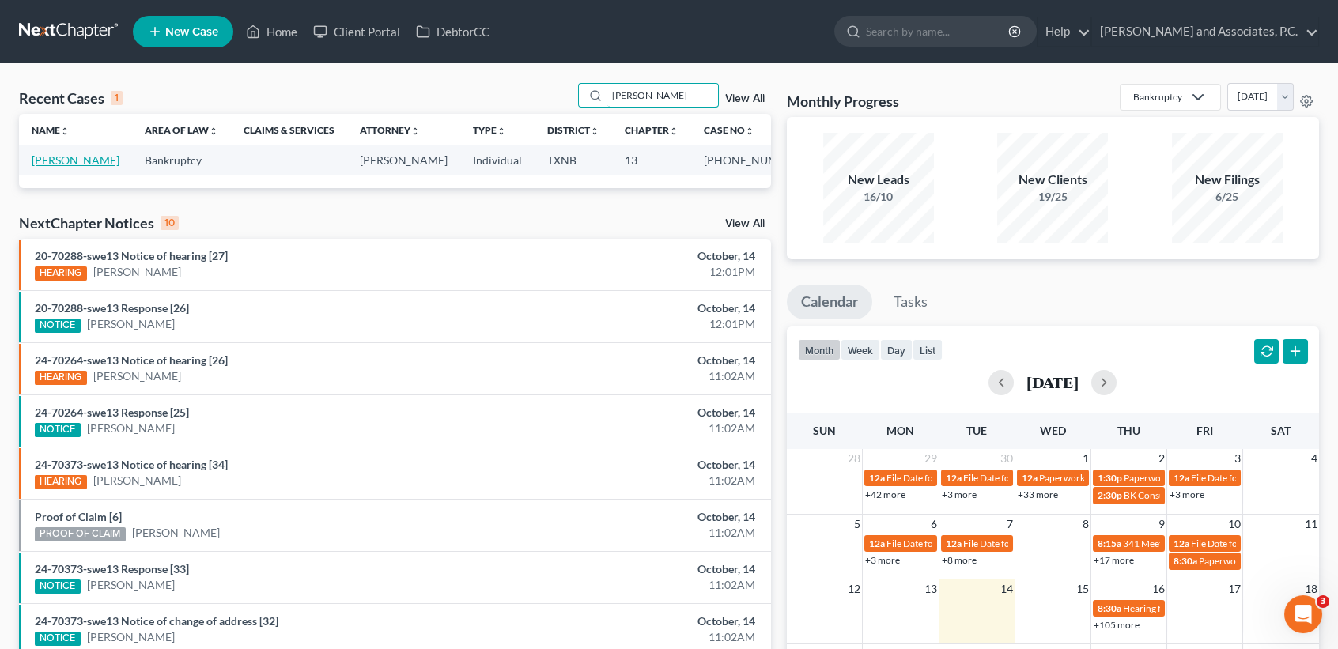
type input "carson"
click at [73, 161] on link "[PERSON_NAME]" at bounding box center [76, 159] width 88 height 13
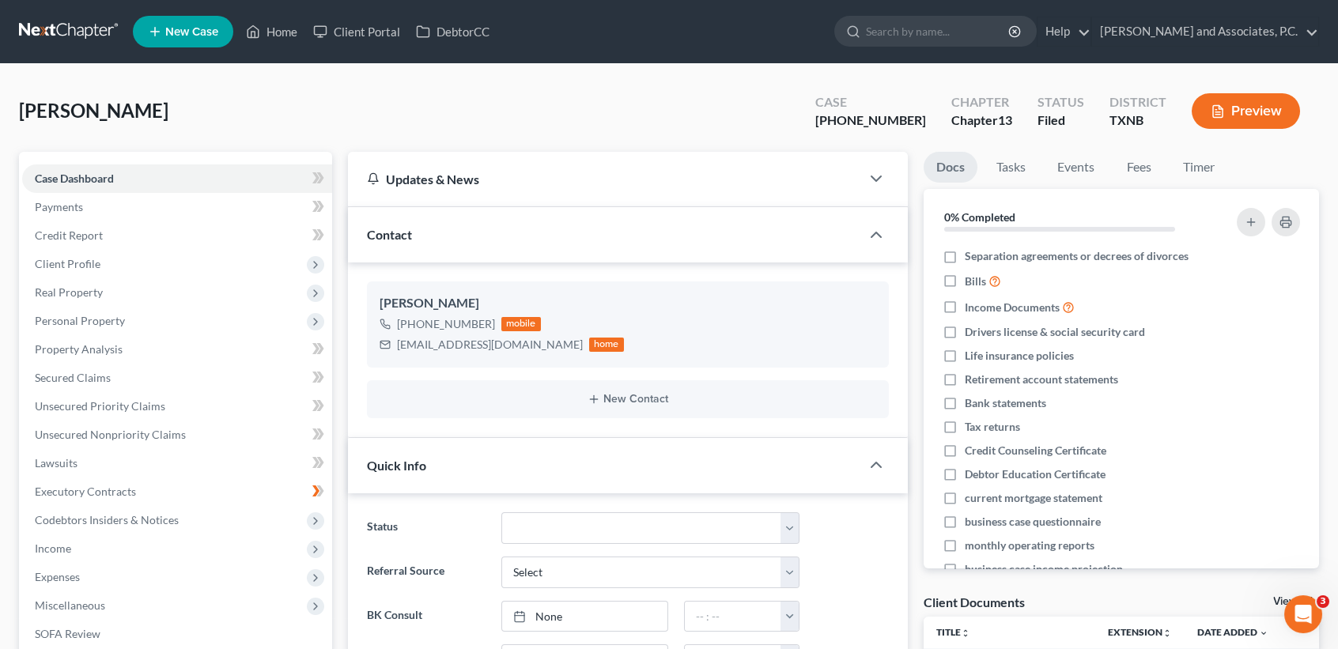
click at [260, 46] on ul "New Case Home Client Portal DebtorCC - No Result - See all results Or Press Ent…" at bounding box center [726, 31] width 1186 height 41
click at [267, 29] on link "Home" at bounding box center [271, 31] width 67 height 28
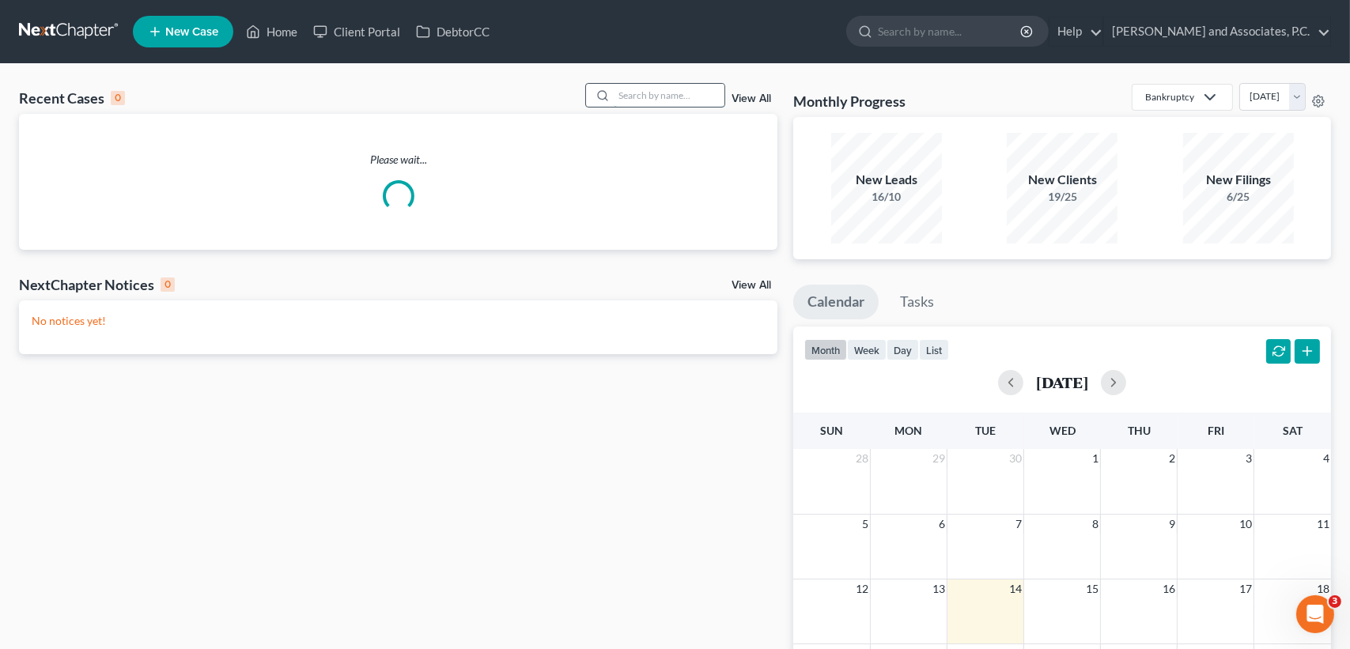
click at [649, 93] on input "search" at bounding box center [669, 95] width 111 height 23
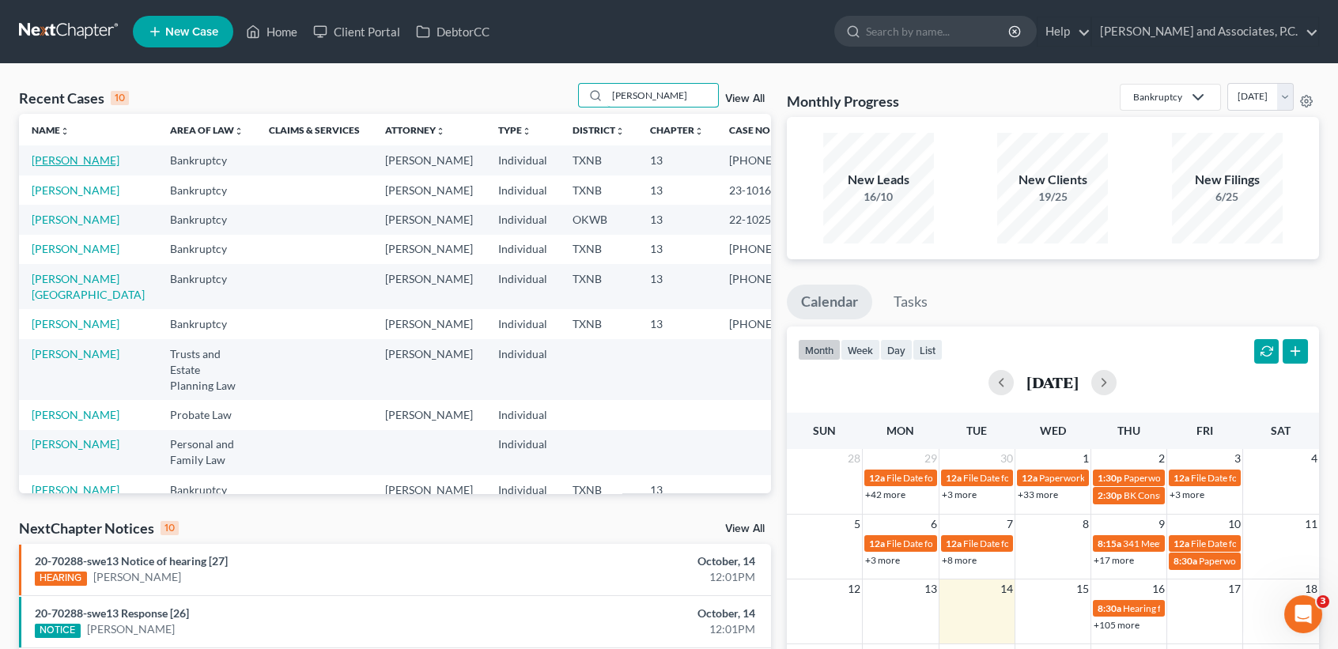
type input "andrews"
click at [42, 167] on link "[PERSON_NAME]" at bounding box center [76, 159] width 88 height 13
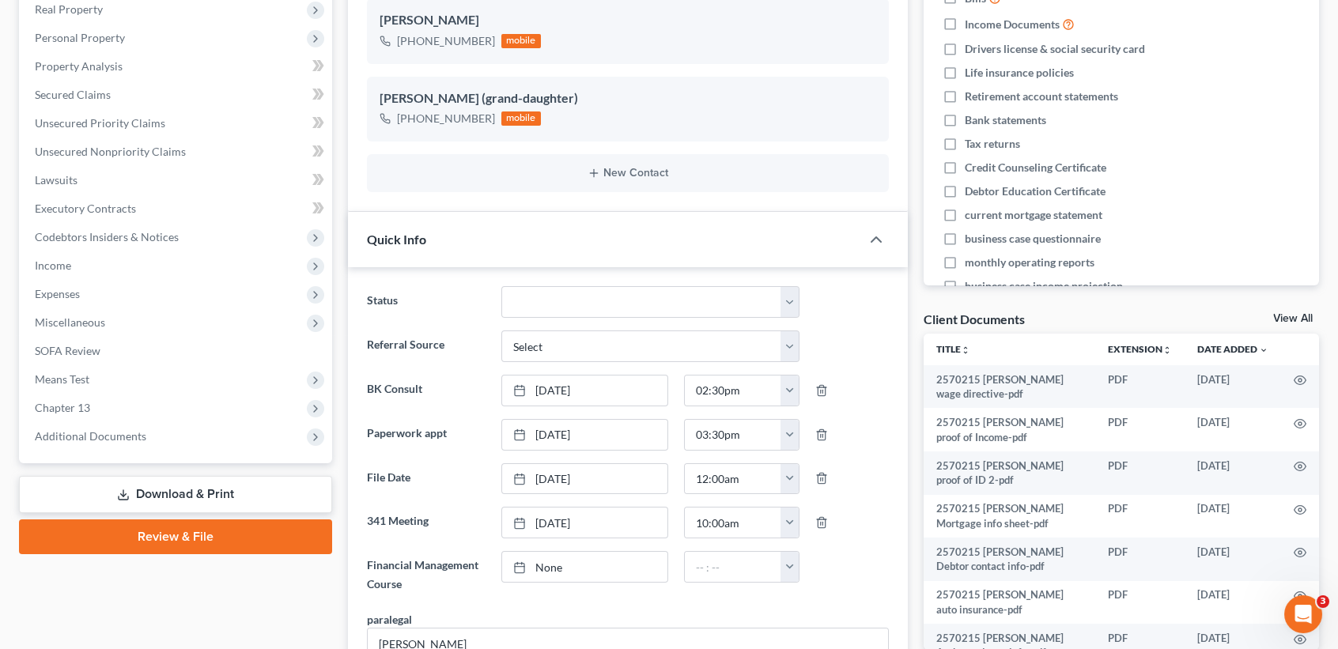
scroll to position [316, 0]
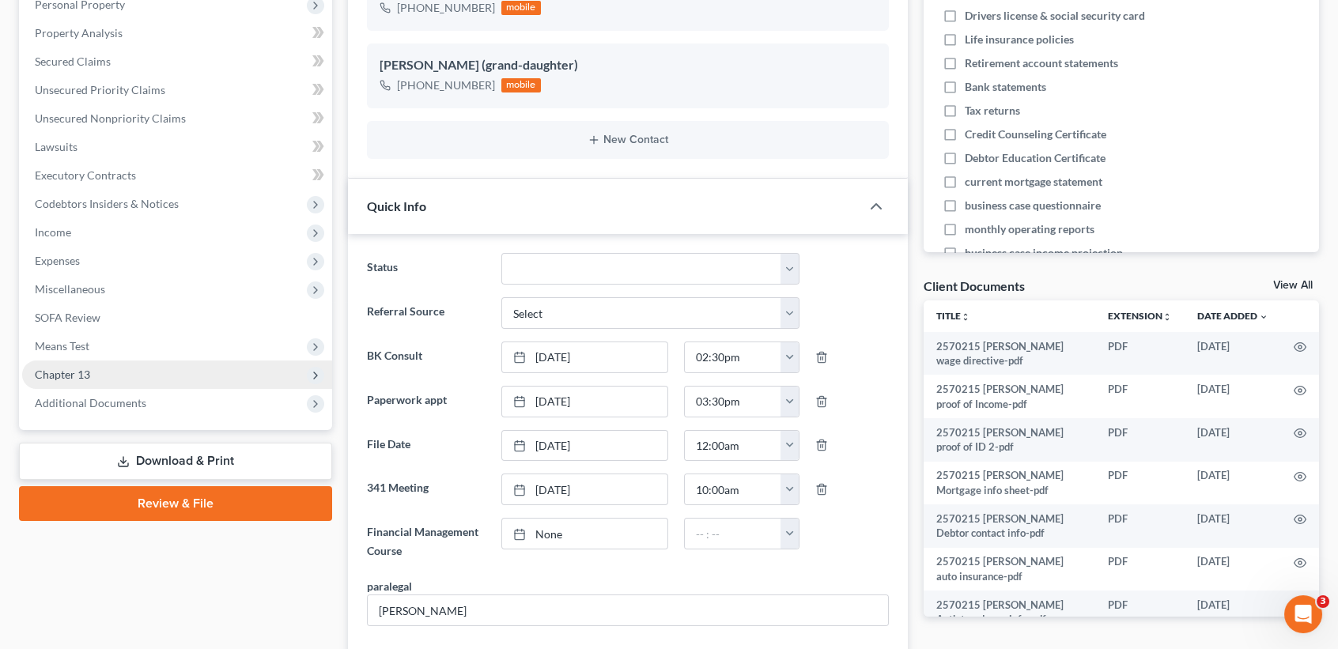
click at [79, 373] on span "Chapter 13" at bounding box center [62, 374] width 55 height 13
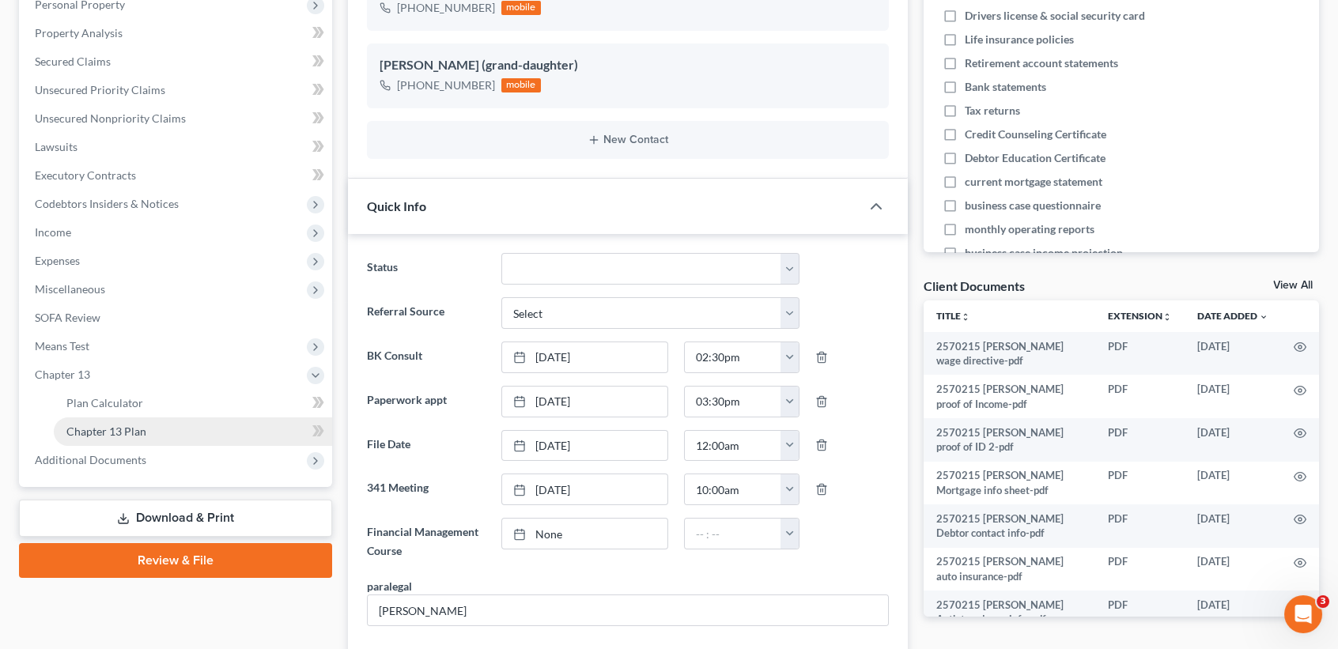
click at [99, 449] on span "Additional Documents" at bounding box center [177, 460] width 310 height 28
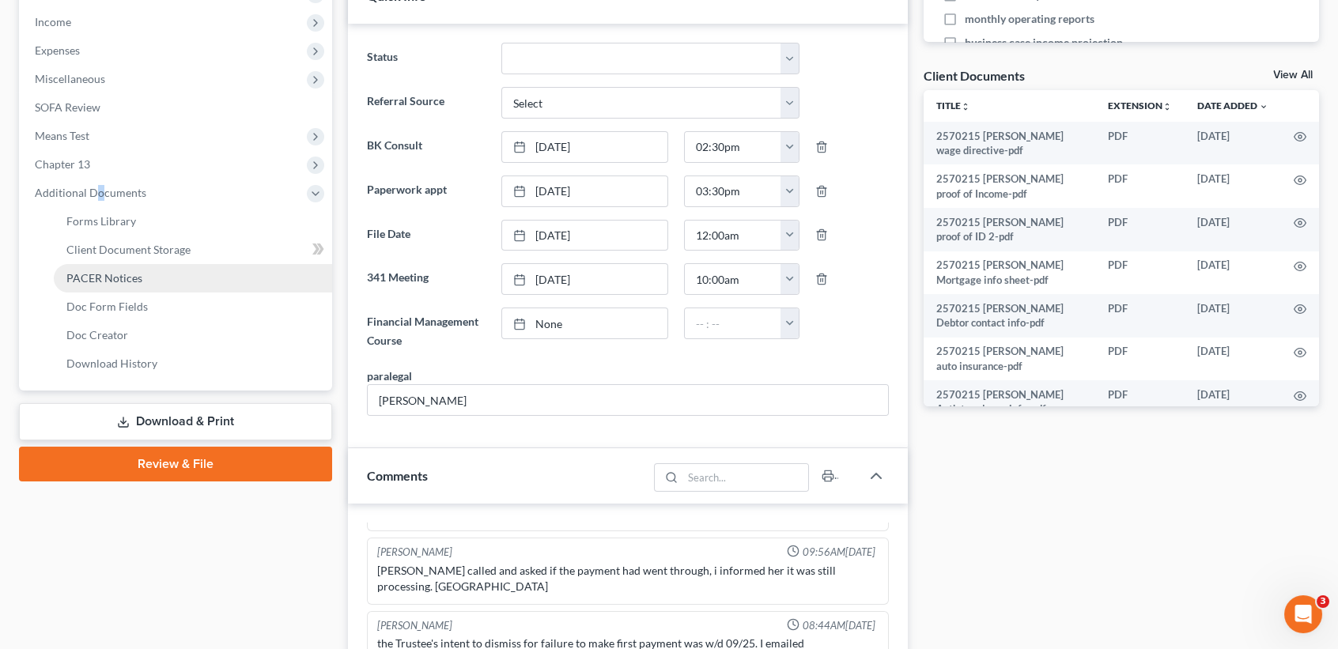
click at [125, 275] on span "PACER Notices" at bounding box center [104, 277] width 76 height 13
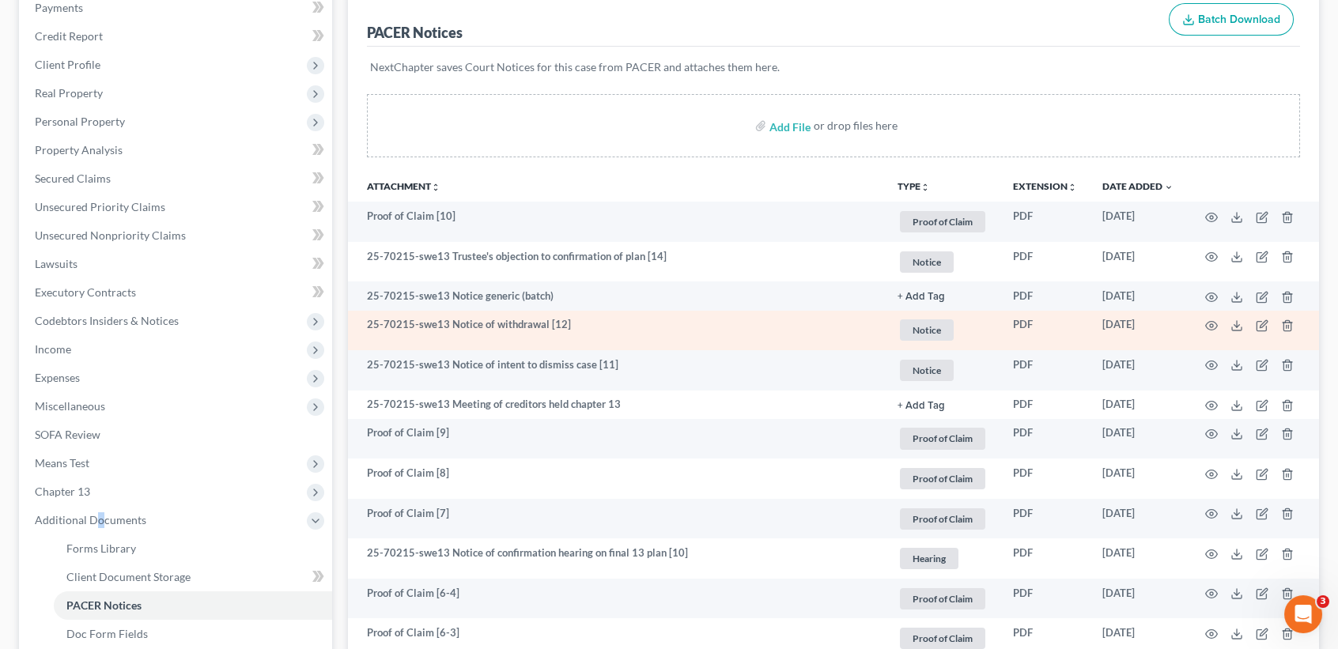
scroll to position [105, 0]
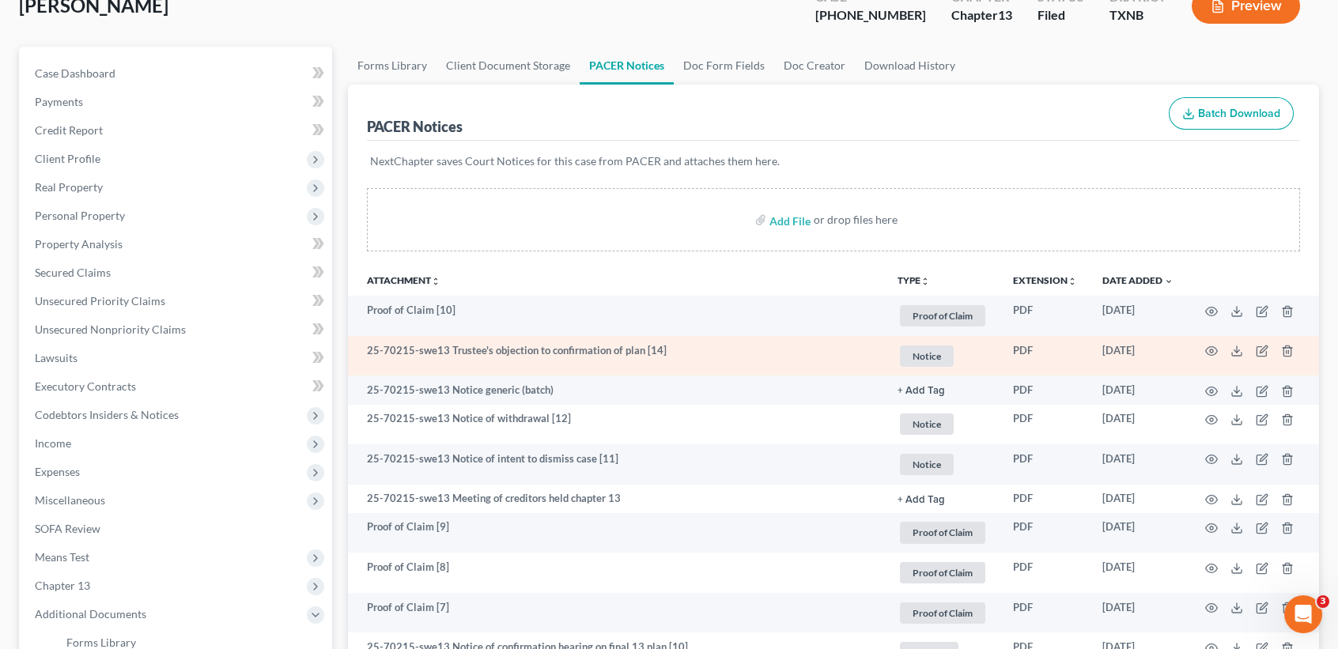
click at [1218, 347] on td at bounding box center [1252, 356] width 133 height 40
click at [1216, 347] on icon "button" at bounding box center [1211, 351] width 13 height 13
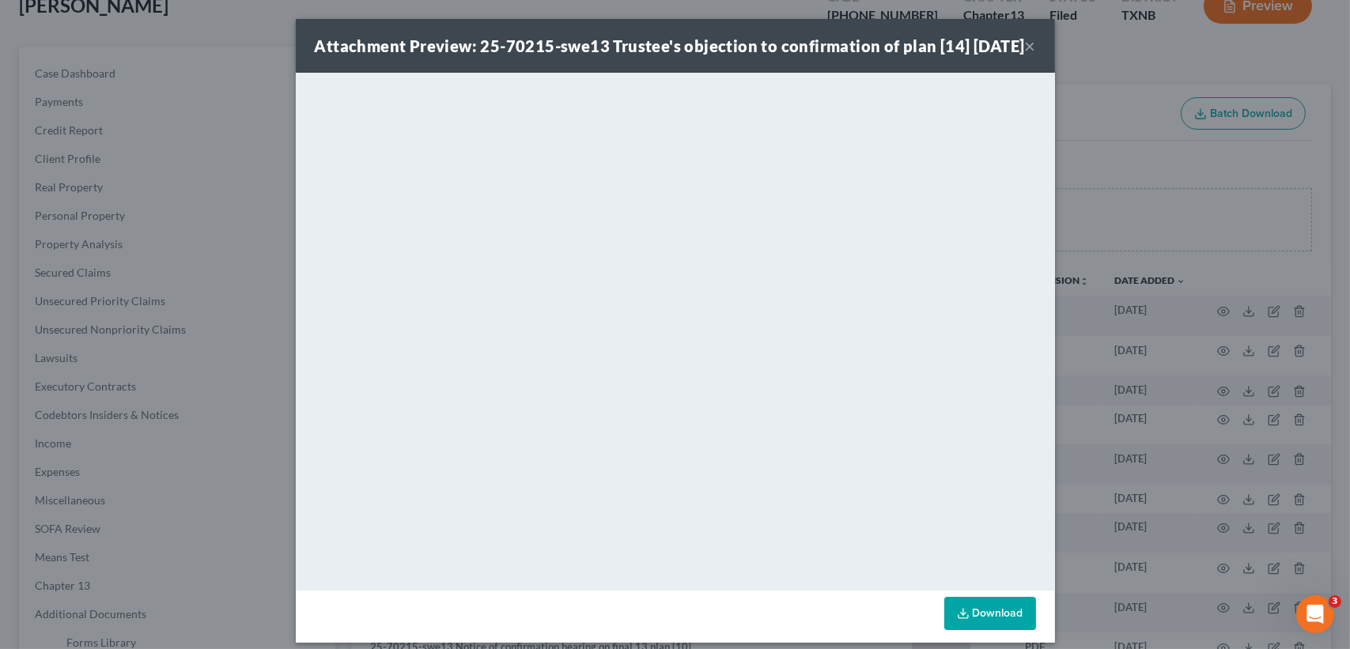
click at [1025, 55] on button "×" at bounding box center [1030, 45] width 11 height 19
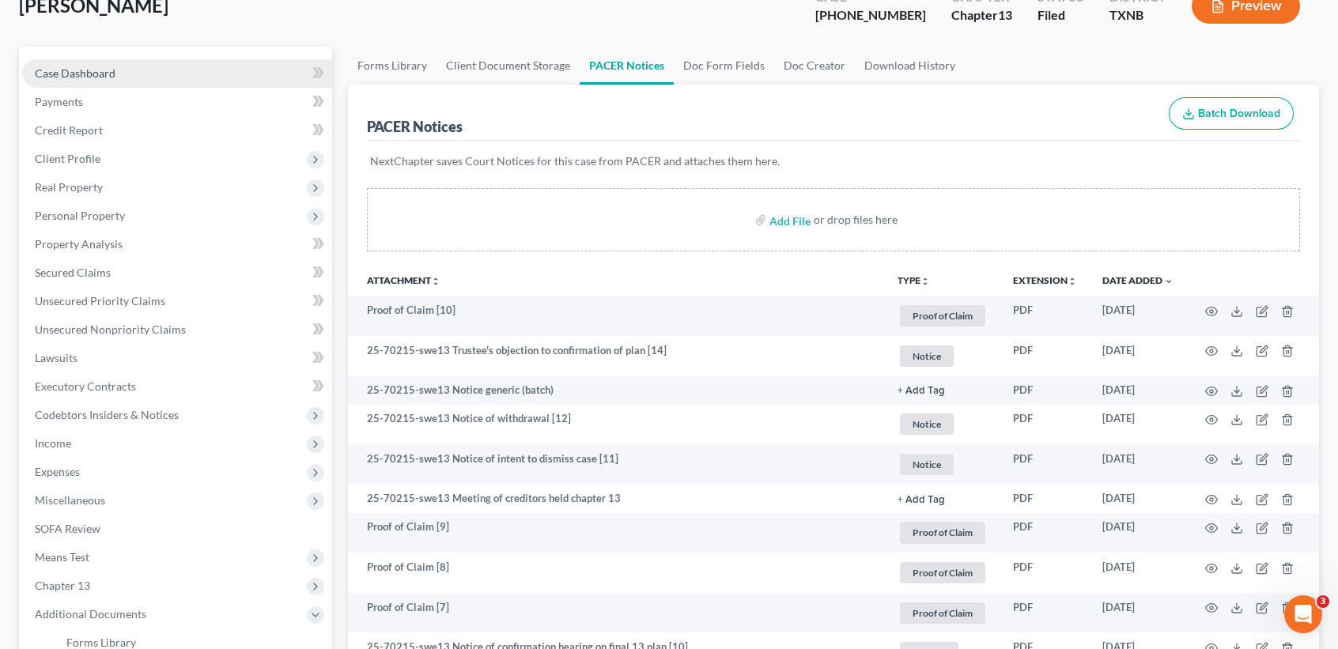
drag, startPoint x: 65, startPoint y: 56, endPoint x: 59, endPoint y: 71, distance: 16.0
click at [65, 59] on div "Case Dashboard Payments Invoices Payments Payments Credit Report Client Profile…" at bounding box center [175, 430] width 313 height 766
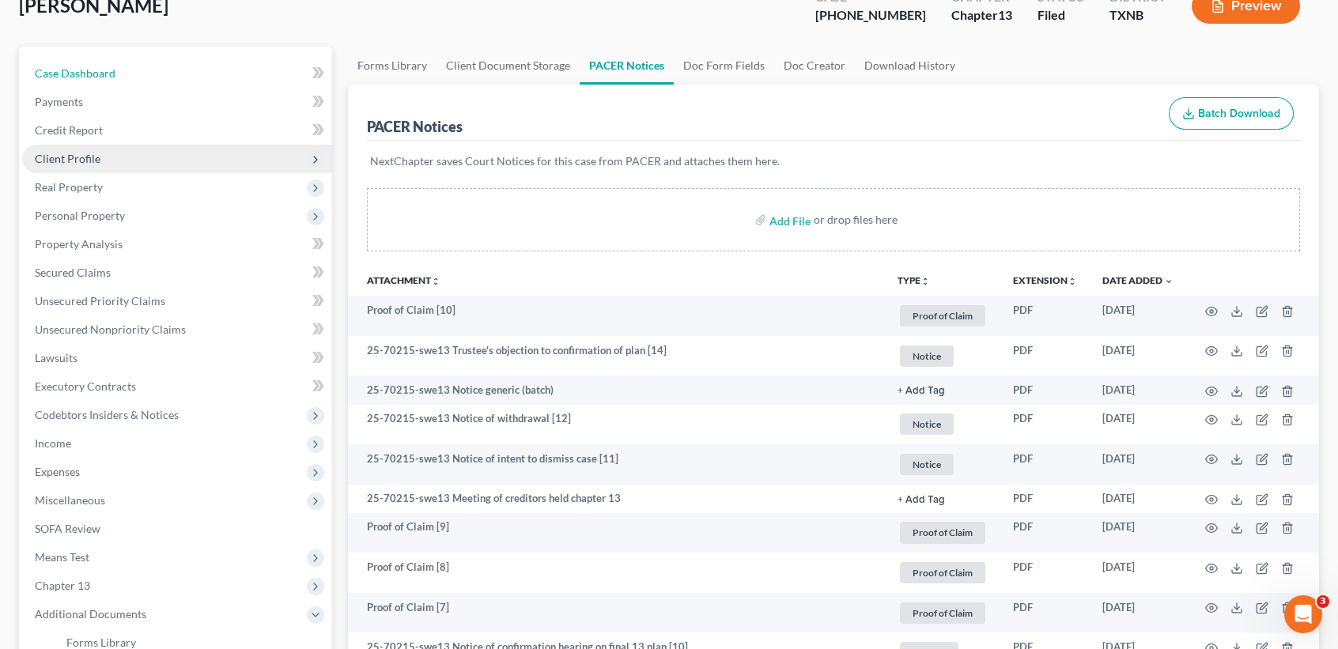
drag, startPoint x: 59, startPoint y: 71, endPoint x: 152, endPoint y: 168, distance: 134.3
click at [59, 71] on span "Case Dashboard" at bounding box center [75, 72] width 81 height 13
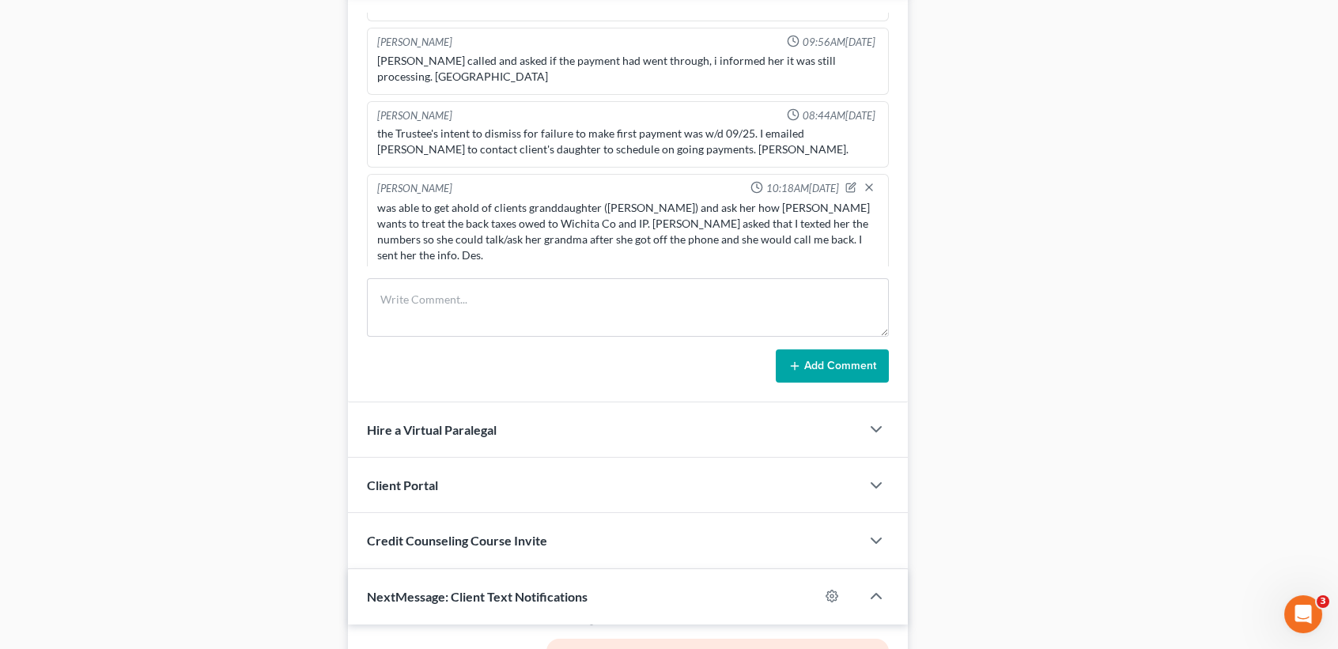
scroll to position [1054, 0]
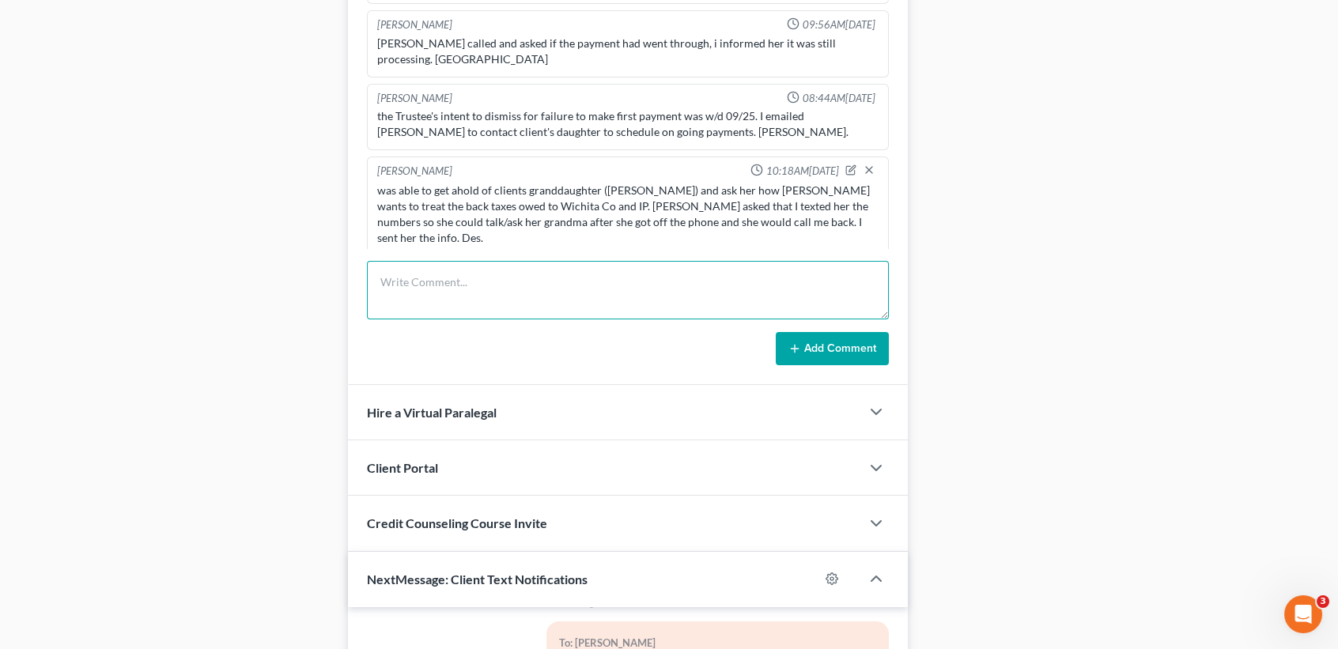
click at [533, 282] on textarea at bounding box center [628, 290] width 522 height 59
type textarea "Client wants to include the back taxes. Des."
click at [843, 353] on button "Add Comment" at bounding box center [832, 348] width 113 height 33
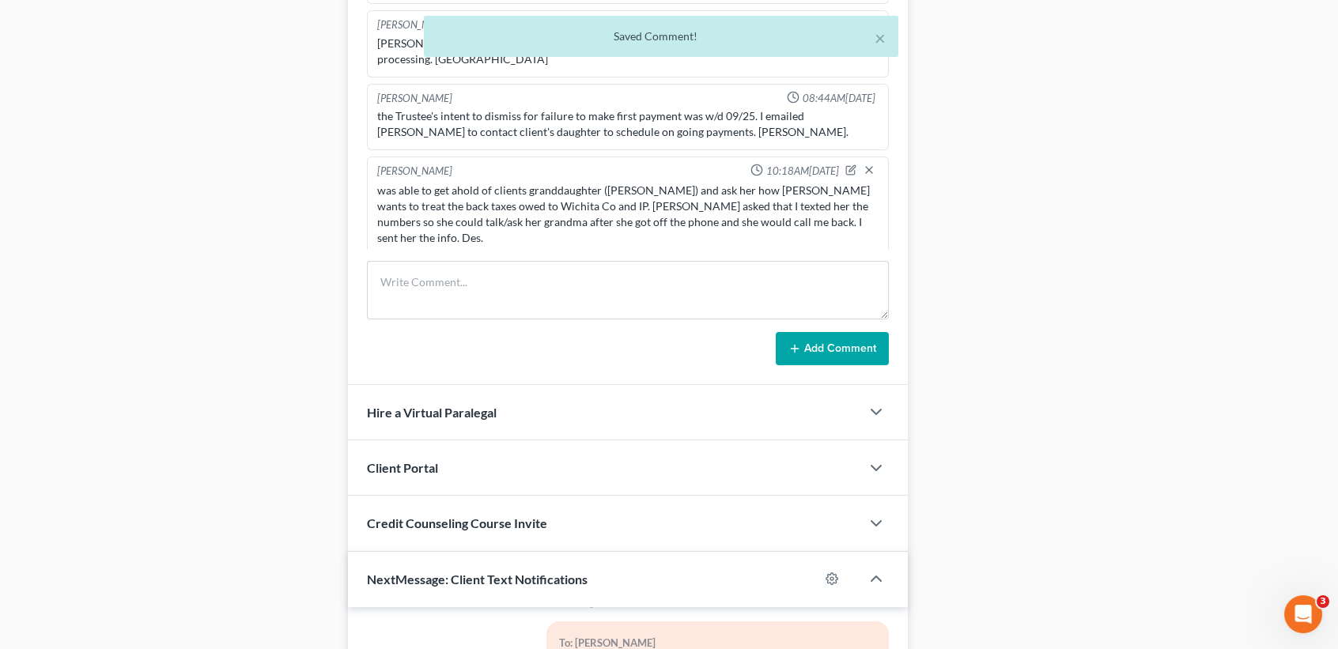
scroll to position [1007, 0]
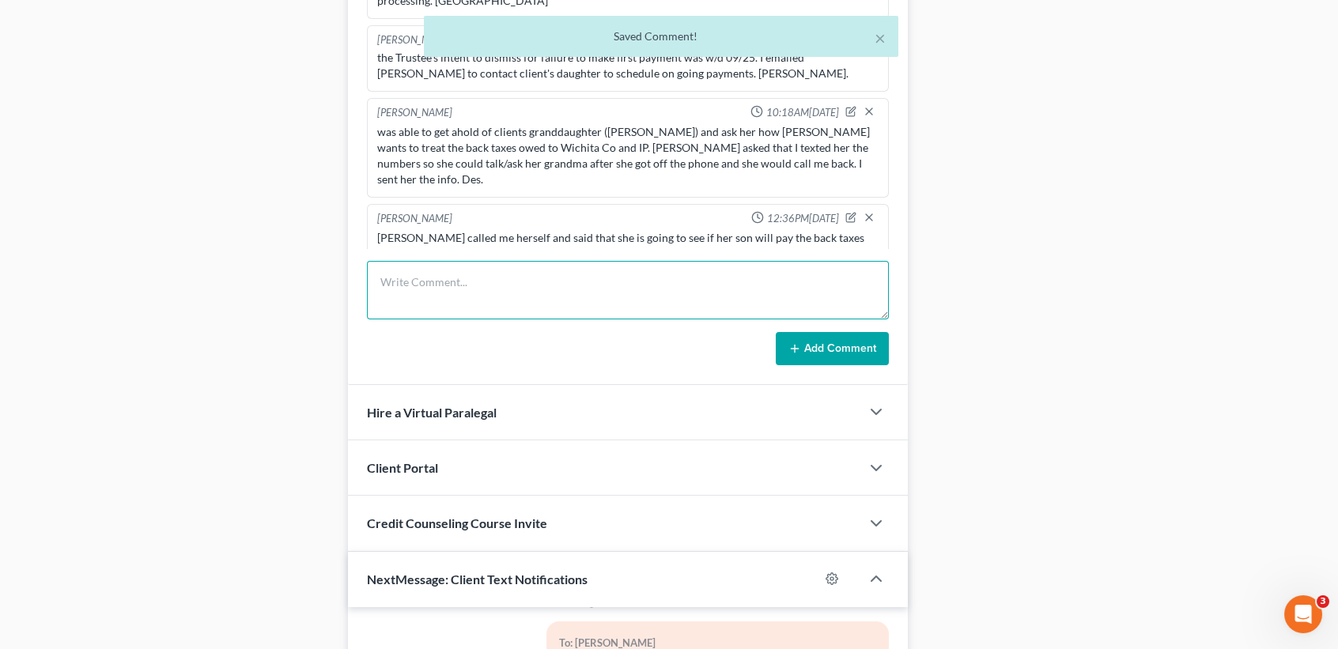
click at [557, 300] on textarea at bounding box center [628, 290] width 522 height 59
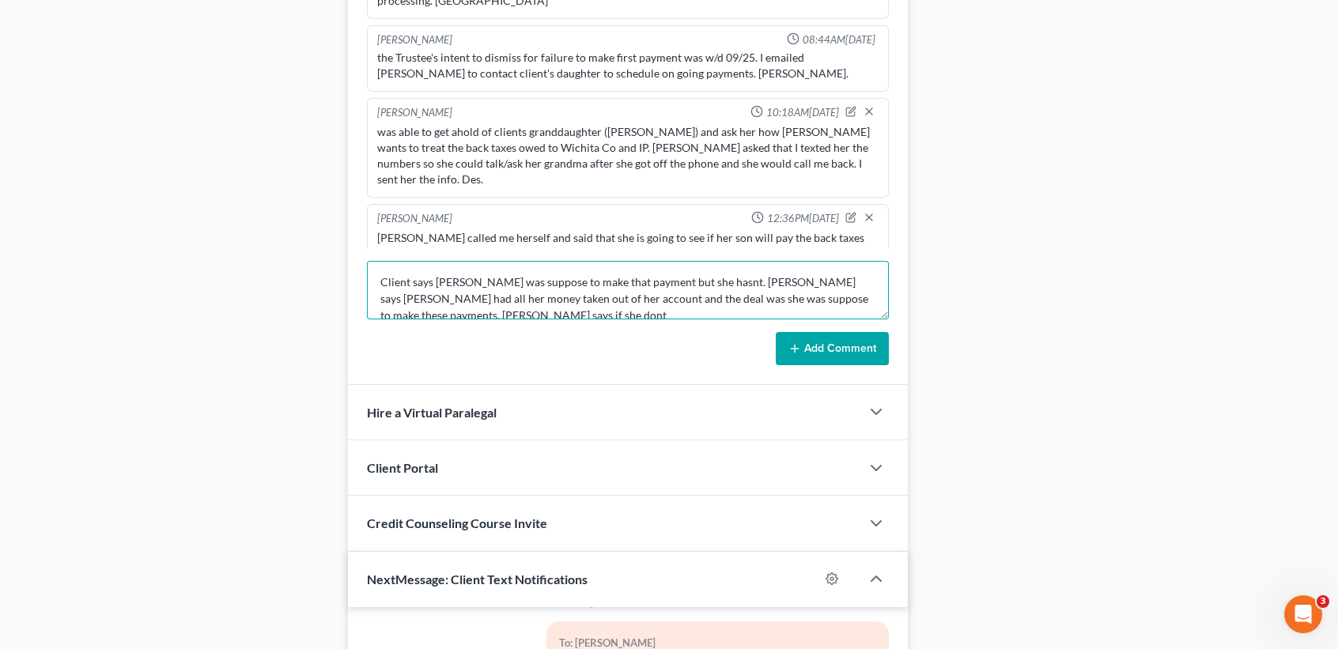
scroll to position [2, 0]
click at [509, 275] on textarea "Client says Tara was suppose to make that payment but she hasnt. Ann says Tara …" at bounding box center [628, 290] width 522 height 59
type textarea "Client says Tara was supposed to make that payment but she hasn't. Ann says Tar…"
click at [808, 346] on button "Add Comment" at bounding box center [832, 348] width 113 height 33
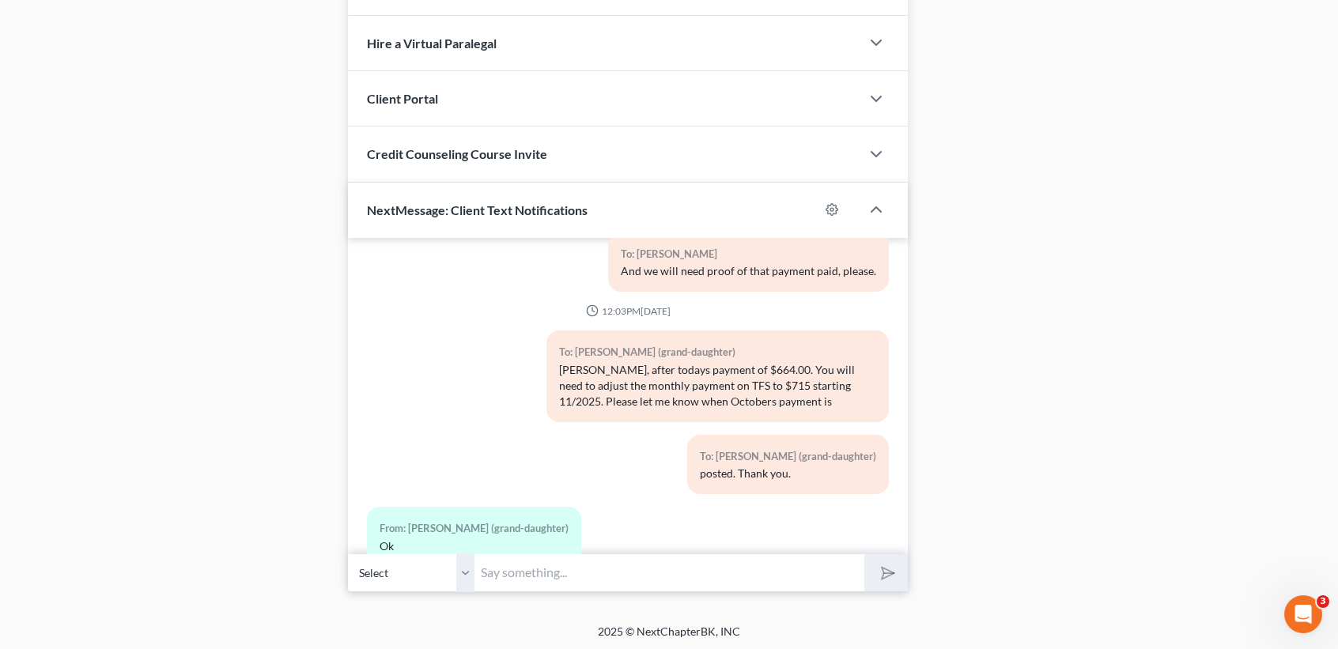
scroll to position [899, 0]
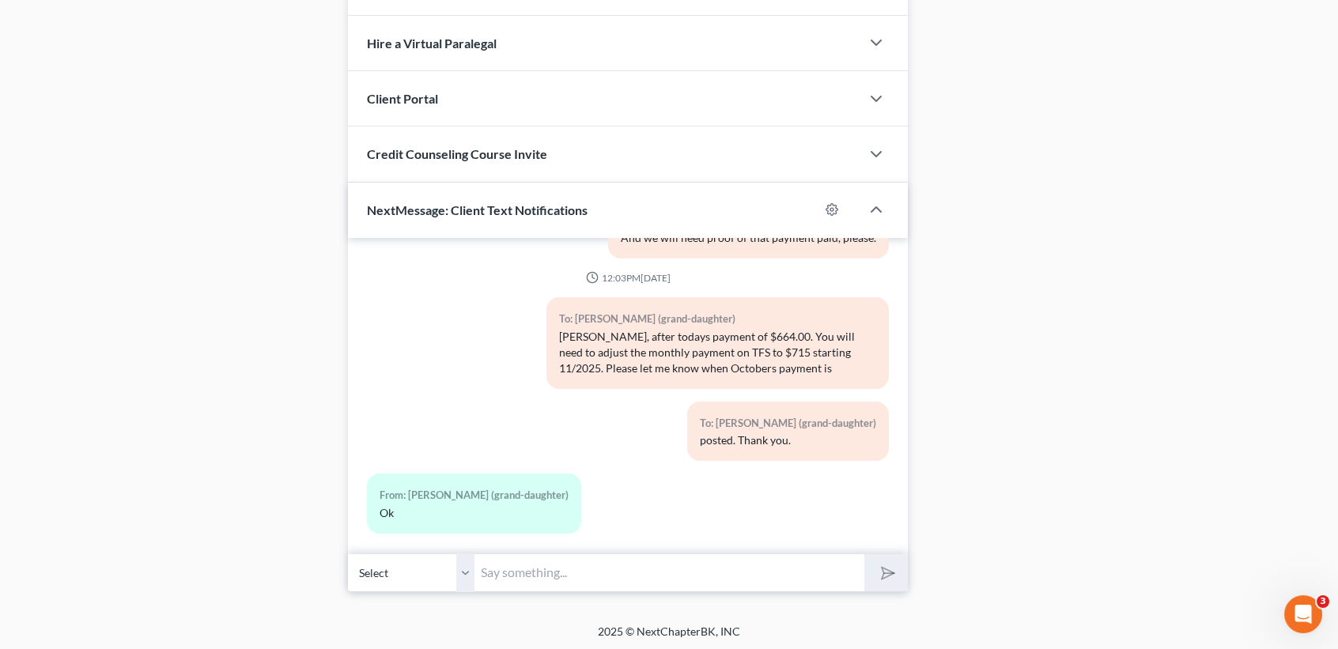
click at [733, 554] on input "text" at bounding box center [670, 573] width 390 height 39
type input "Tara, this is Desiree at MJWs. I dont see a payment for this month yet. We need…"
click at [865, 554] on button "submit" at bounding box center [887, 572] width 44 height 37
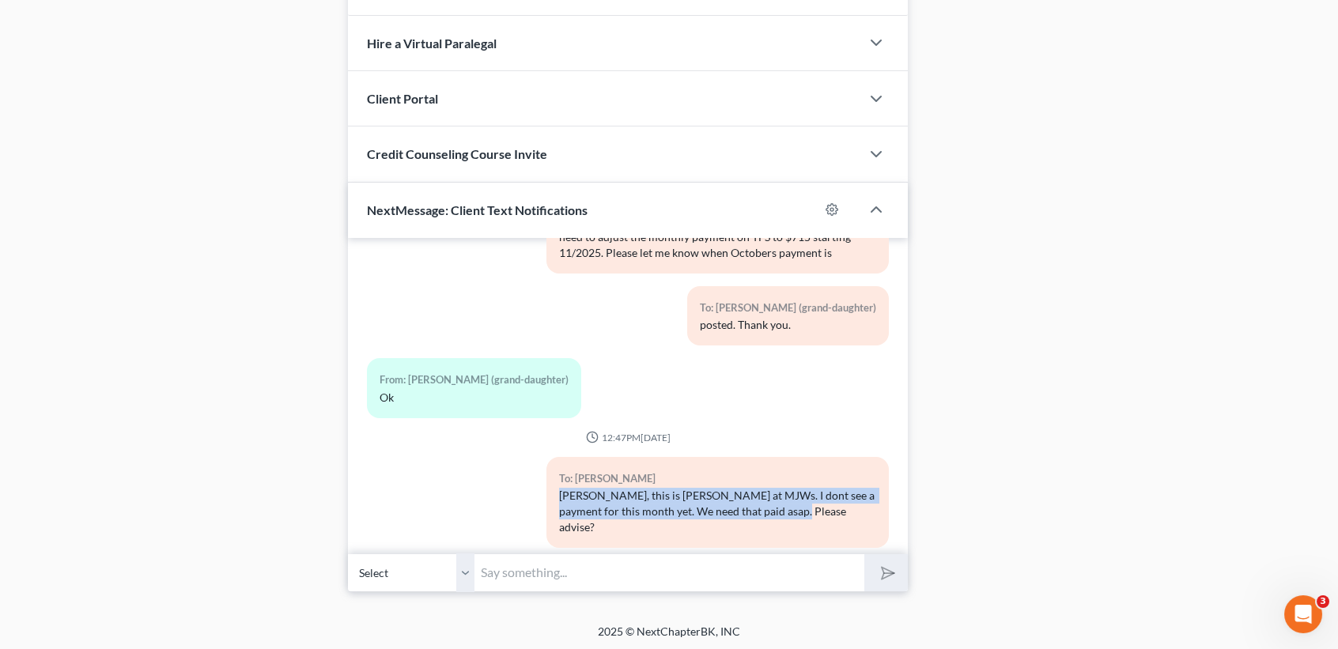
drag, startPoint x: 554, startPoint y: 477, endPoint x: 824, endPoint y: 513, distance: 273.0
click at [824, 513] on div "To: Ann Andrews Tara, this is Desiree at MJWs. I dont see a payment for this mo…" at bounding box center [718, 502] width 342 height 91
copy div "Tara, this is Desiree at MJWs. I dont see a payment for this month yet. We need…"
paste input "Tara, this is Desiree at MJWs. I dont see a payment for this month yet. We need…"
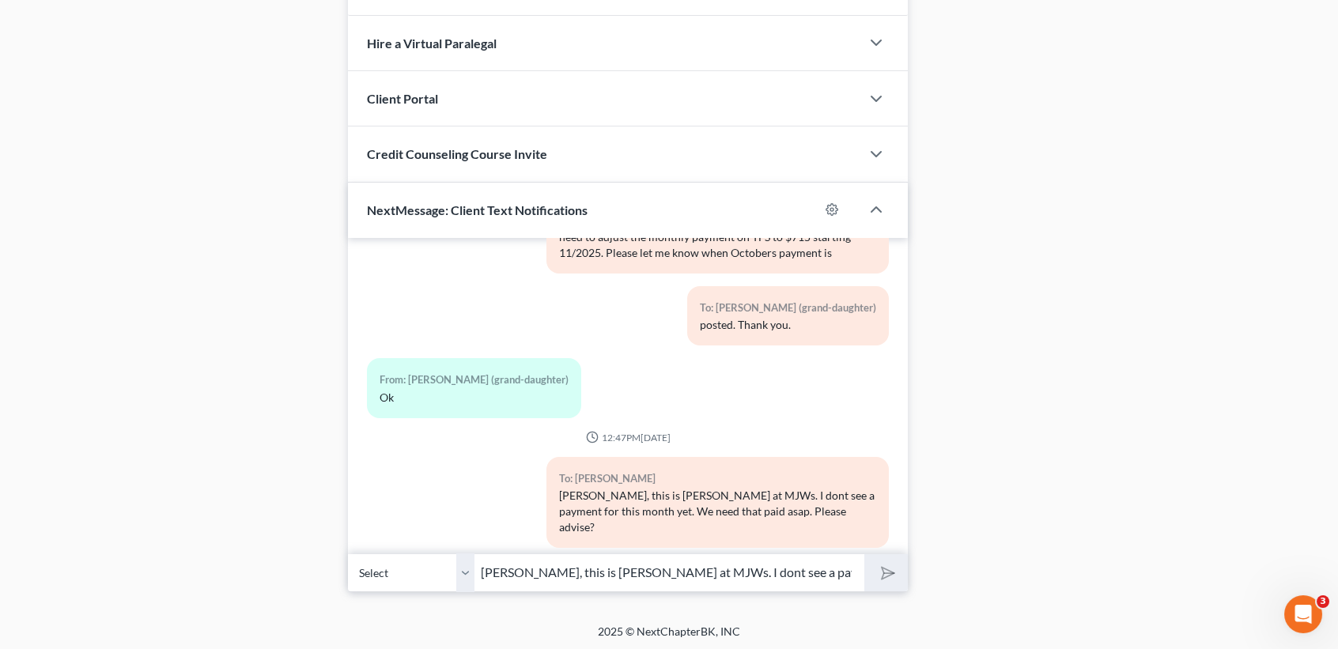
scroll to position [0, 223]
type input "Tara, this is Desiree at MJWs. I dont see a payment for this month yet. We need…"
click at [463, 576] on select "Select +1 (940) 444-1212 - Ann Andrews +1 (940) 444-1748 - Tara (grand-daughter)" at bounding box center [411, 573] width 127 height 39
select select "1"
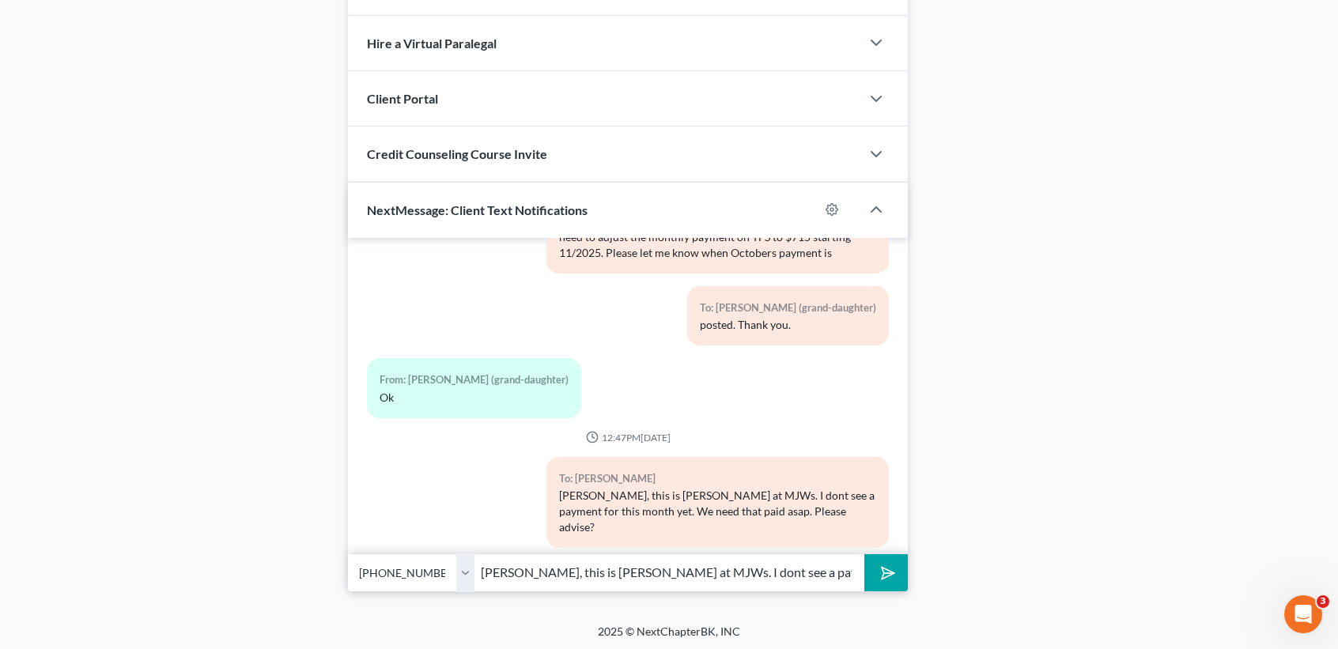
click at [348, 554] on select "Select +1 (940) 444-1212 - Ann Andrews +1 (940) 444-1748 - Tara (grand-daughter)" at bounding box center [411, 573] width 127 height 39
click at [895, 577] on button "submit" at bounding box center [887, 572] width 44 height 37
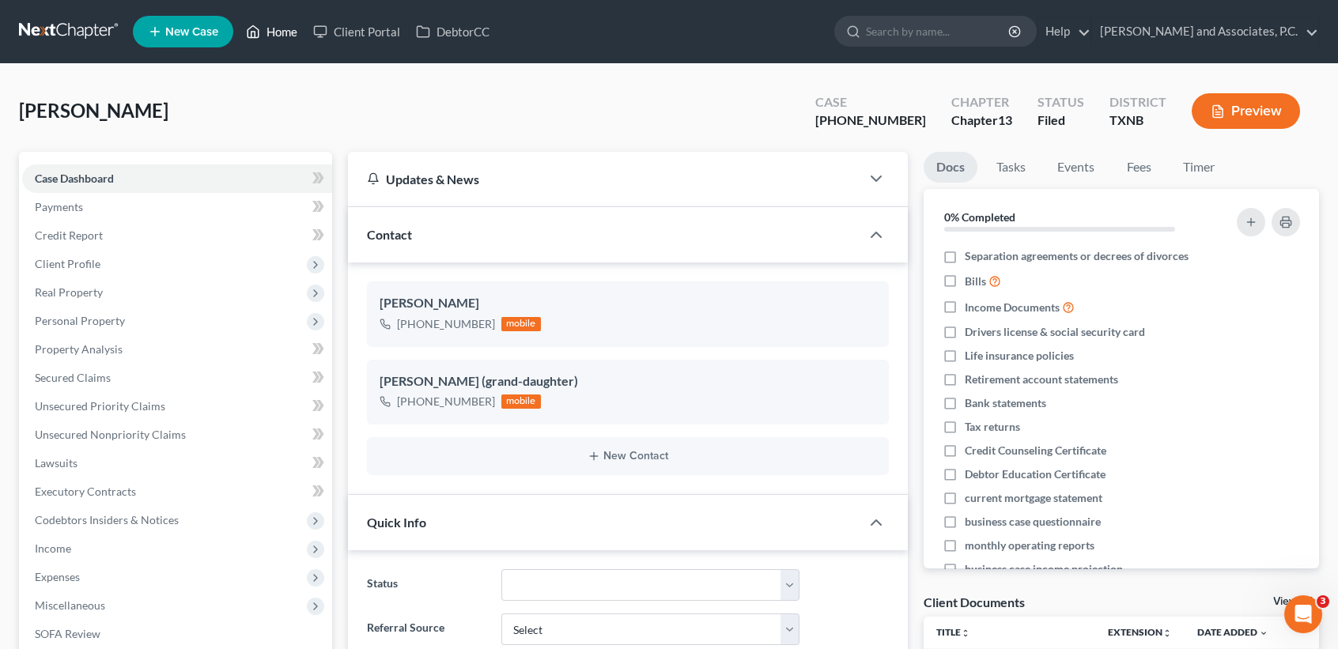
click at [271, 43] on link "Home" at bounding box center [271, 31] width 67 height 28
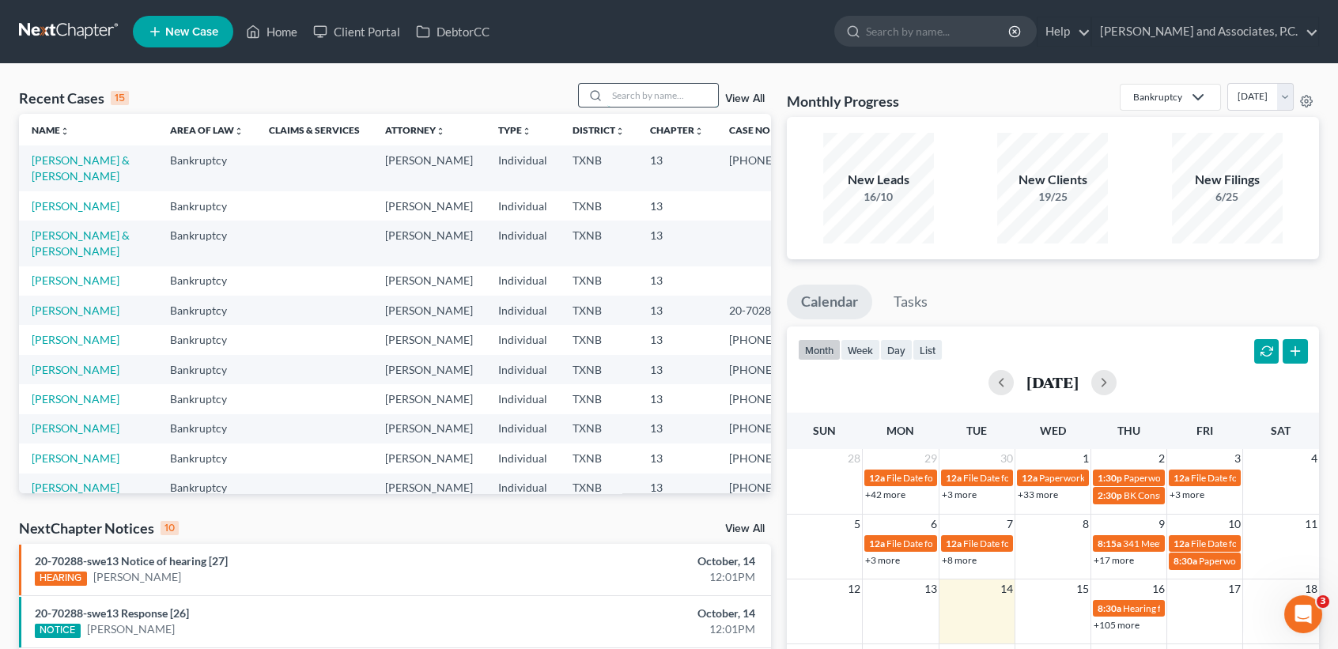
click at [673, 89] on input "search" at bounding box center [662, 95] width 111 height 23
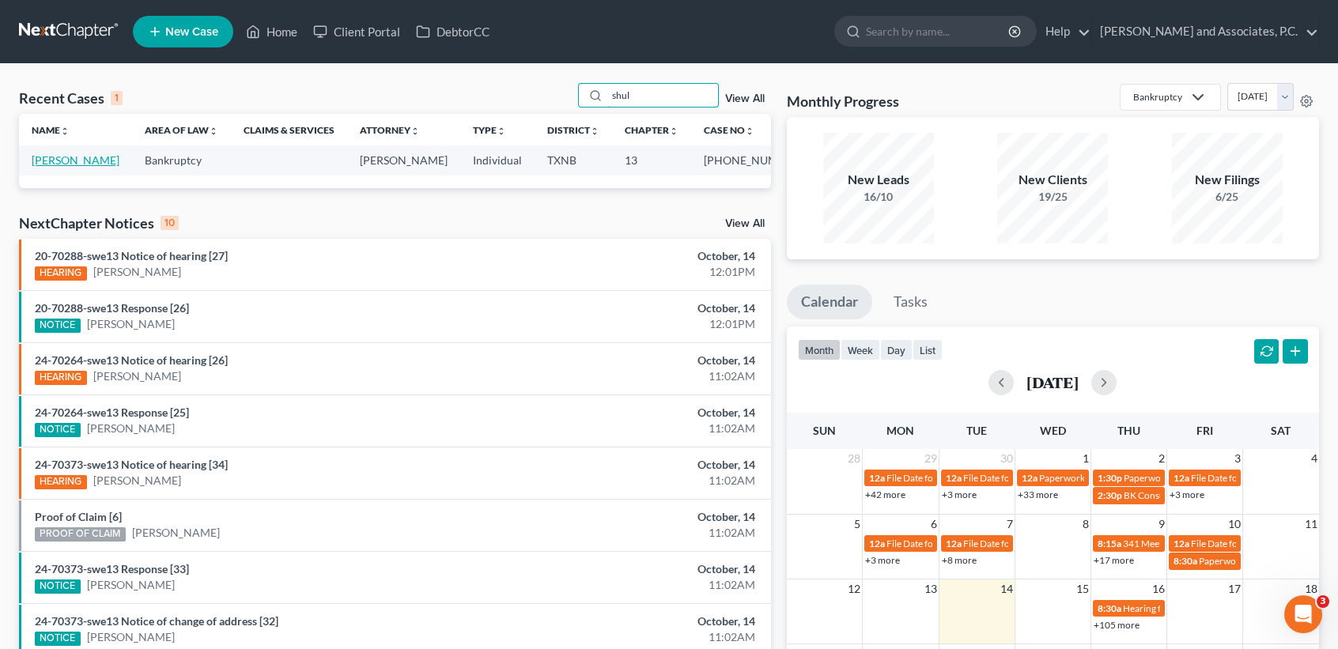
type input "shul"
click at [62, 167] on link "[PERSON_NAME]" at bounding box center [76, 159] width 88 height 13
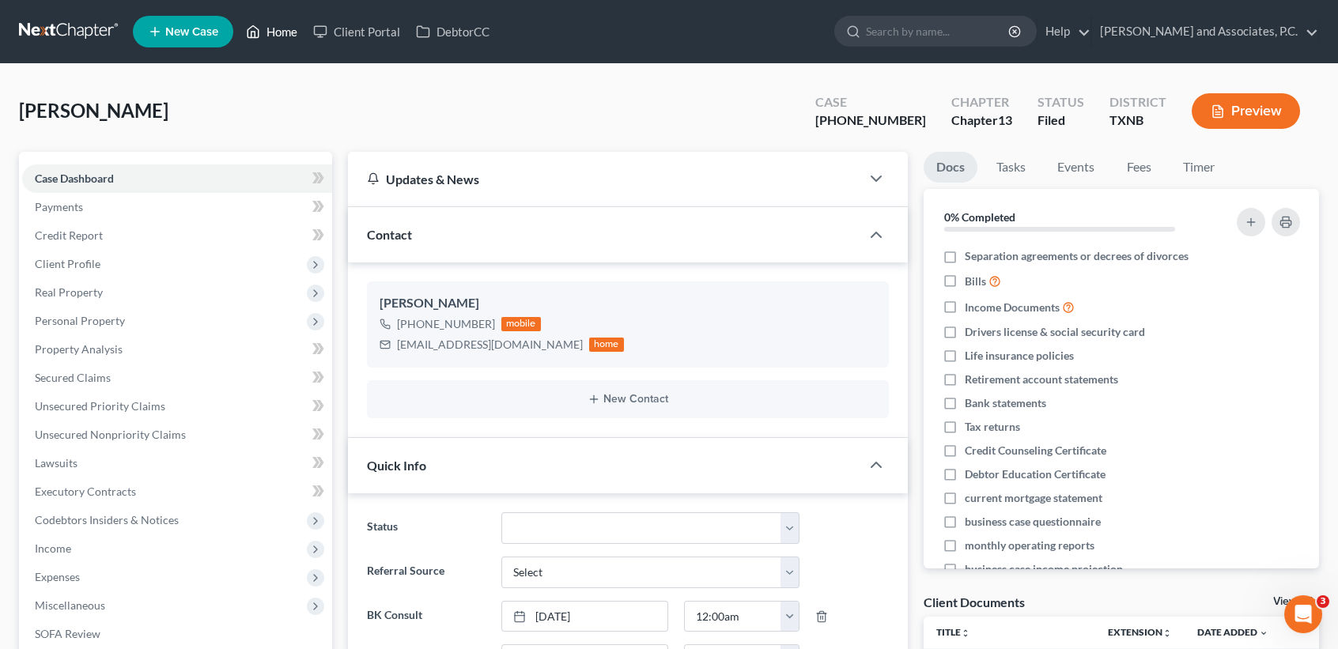
drag, startPoint x: 269, startPoint y: 29, endPoint x: 274, endPoint y: 104, distance: 75.3
click at [268, 29] on link "Home" at bounding box center [271, 31] width 67 height 28
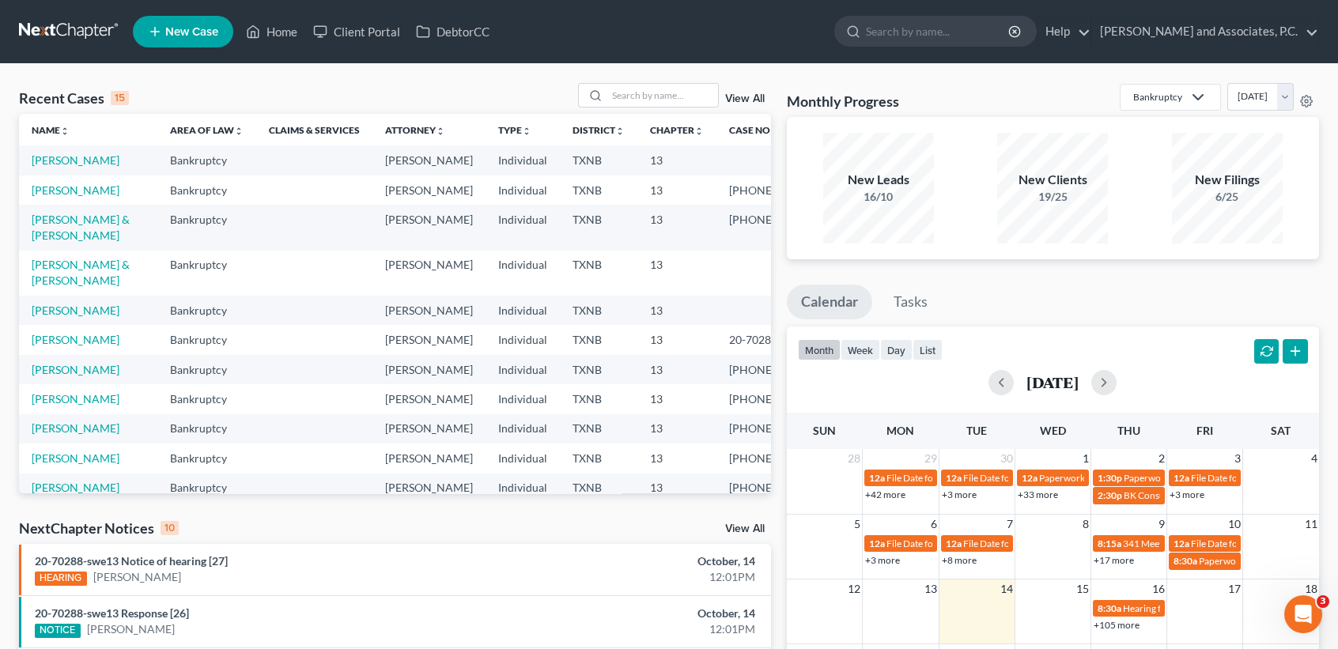
click at [701, 113] on div "Recent Cases 15 View All" at bounding box center [395, 98] width 752 height 31
click at [700, 96] on input "search" at bounding box center [662, 95] width 111 height 23
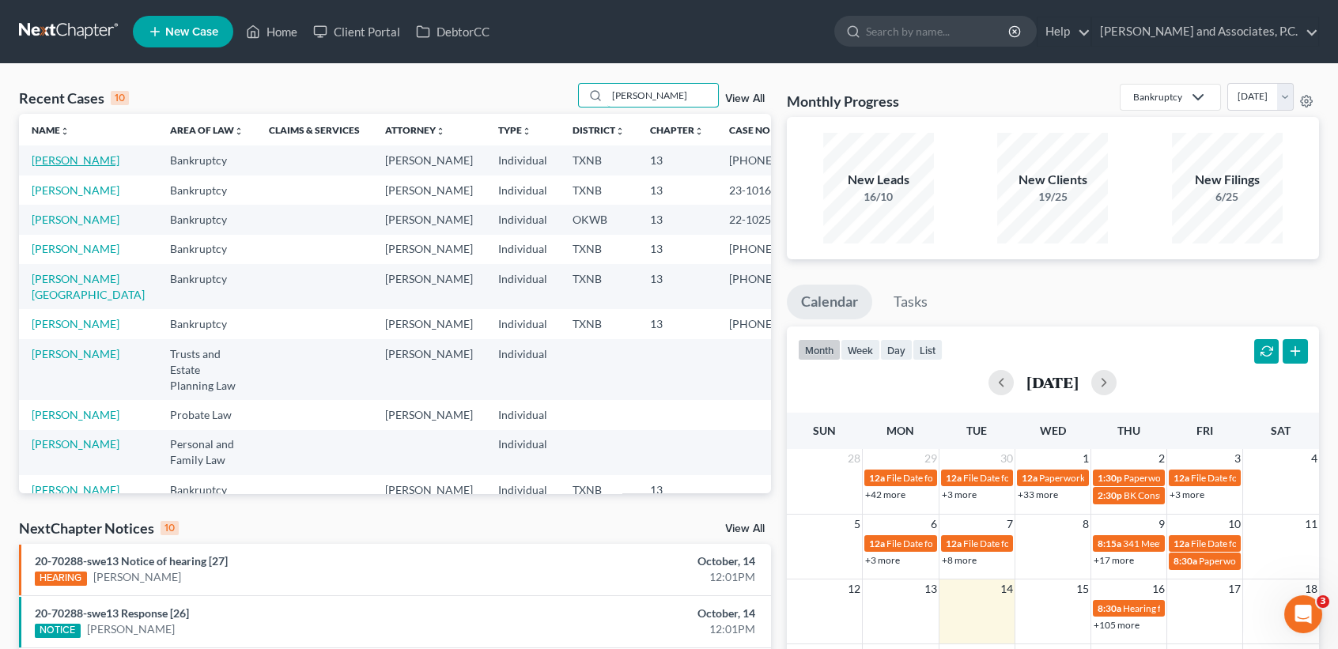
type input "andrews"
click at [47, 164] on link "[PERSON_NAME]" at bounding box center [76, 159] width 88 height 13
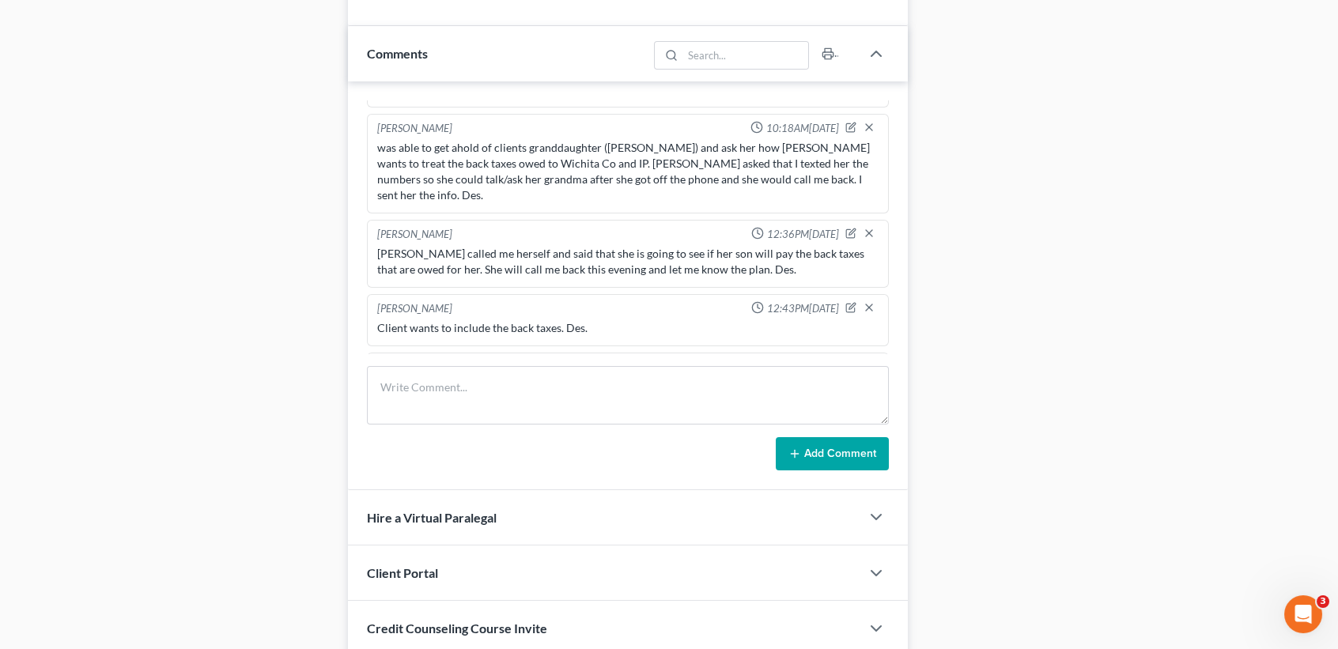
scroll to position [1424, 0]
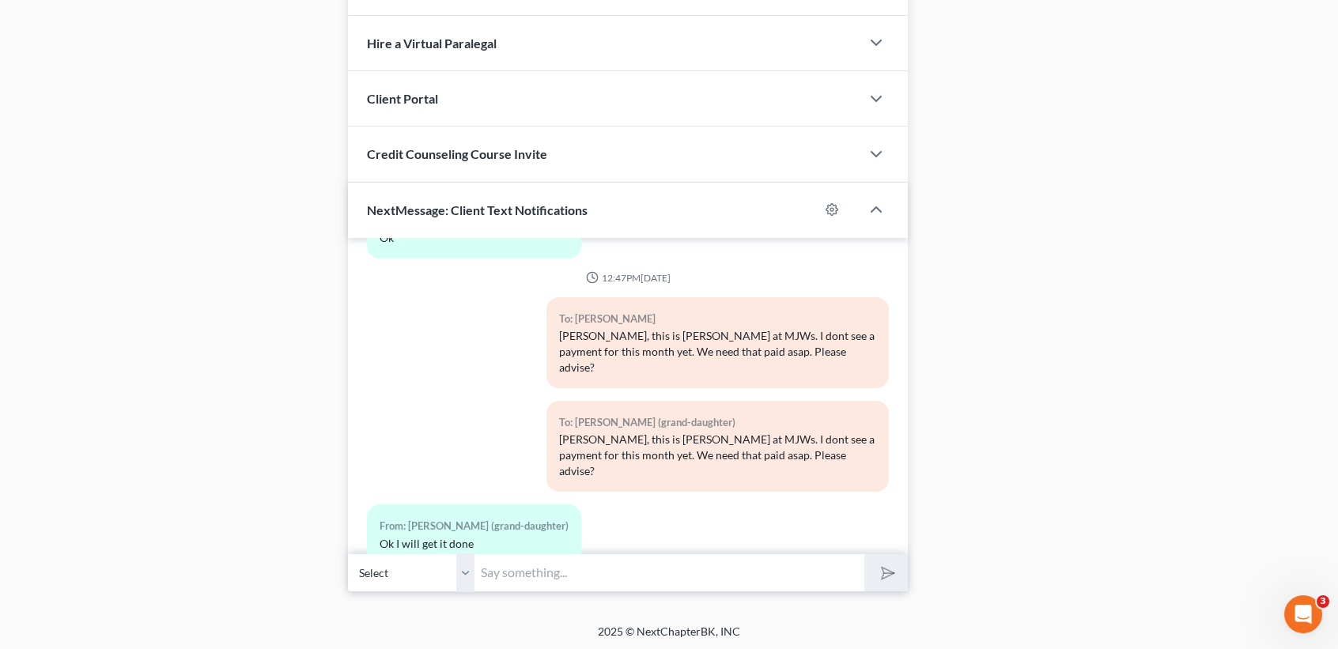
click at [611, 572] on input "text" at bounding box center [670, 573] width 390 height 39
type input "T"
type input "Please get it done today. We are running out of time. I need proof ASAP."
click at [865, 554] on button "submit" at bounding box center [887, 572] width 44 height 37
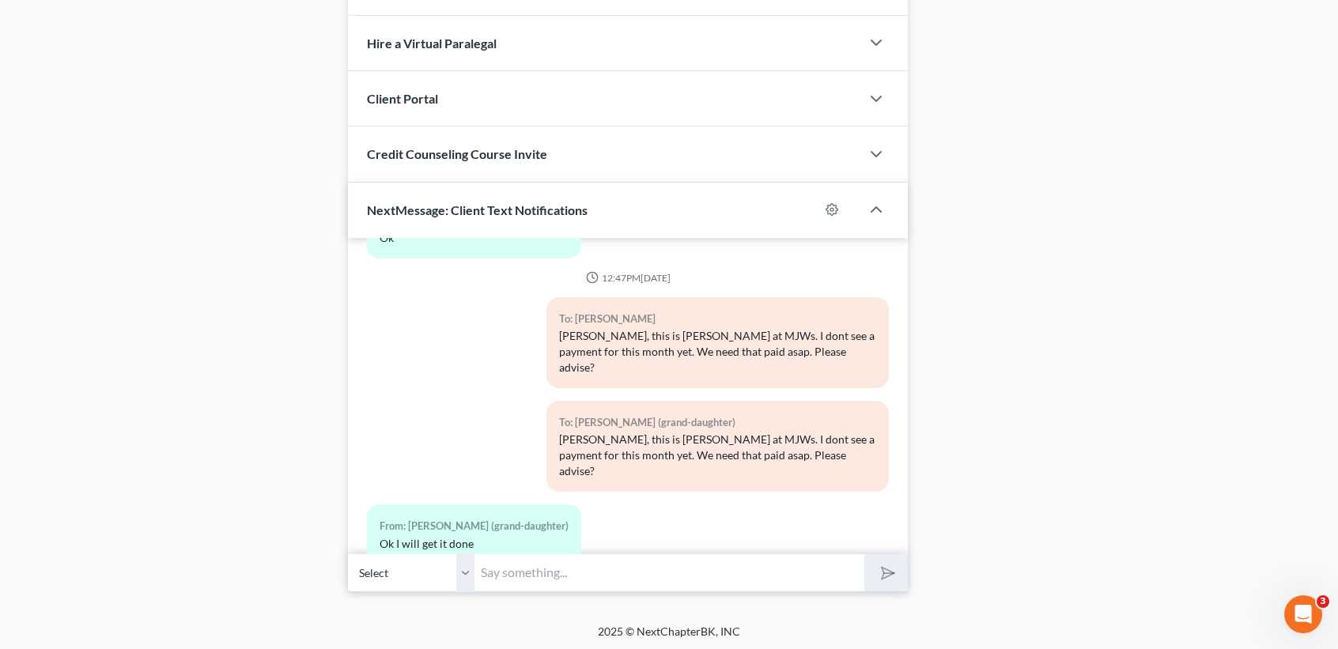
scroll to position [1263, 0]
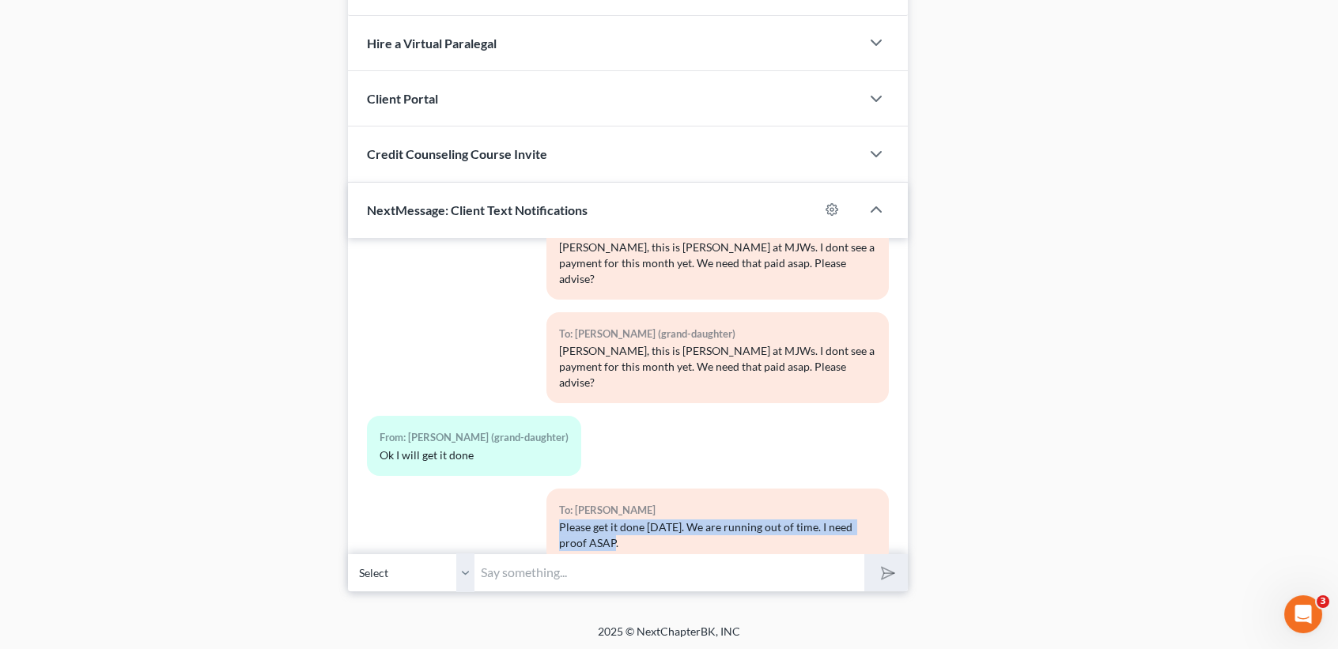
drag, startPoint x: 551, startPoint y: 478, endPoint x: 824, endPoint y: 484, distance: 273.8
click at [828, 498] on div "To: Ann Andrews Please get it done today. We are running out of time. I need pr…" at bounding box center [718, 526] width 342 height 75
copy div "Please get it done today. We are running out of time. I need proof ASAP."
drag, startPoint x: 471, startPoint y: 573, endPoint x: 464, endPoint y: 649, distance: 75.5
click at [471, 573] on select "Select +1 (940) 444-1212 - Ann Andrews +1 (940) 444-1748 - Tara (grand-daughter)" at bounding box center [411, 573] width 127 height 39
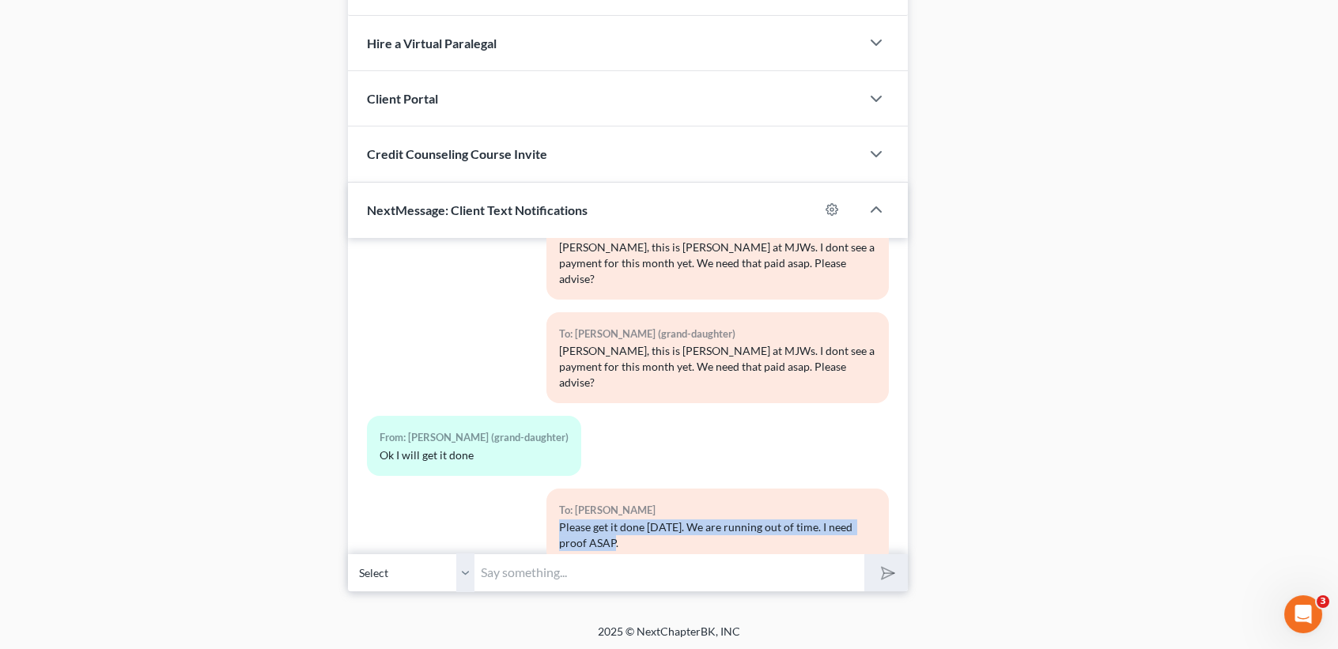
select select "1"
click at [348, 554] on select "Select +1 (940) 444-1212 - Ann Andrews +1 (940) 444-1748 - Tara (grand-daughter)" at bounding box center [411, 573] width 127 height 39
paste input "Please get it done today. We are running out of time. I need proof ASAP."
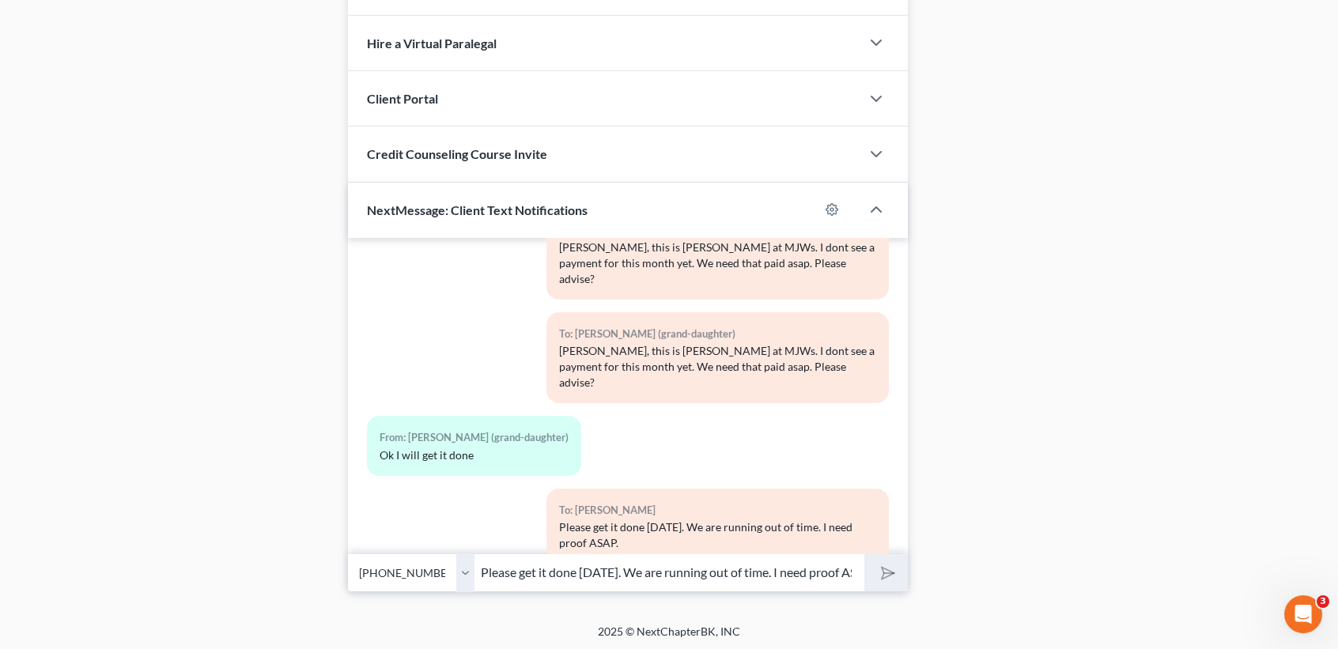
scroll to position [0, 19]
type input "Please get it done today. We are running out of time. I need proof ASAP."
click at [882, 559] on button "submit" at bounding box center [887, 572] width 44 height 37
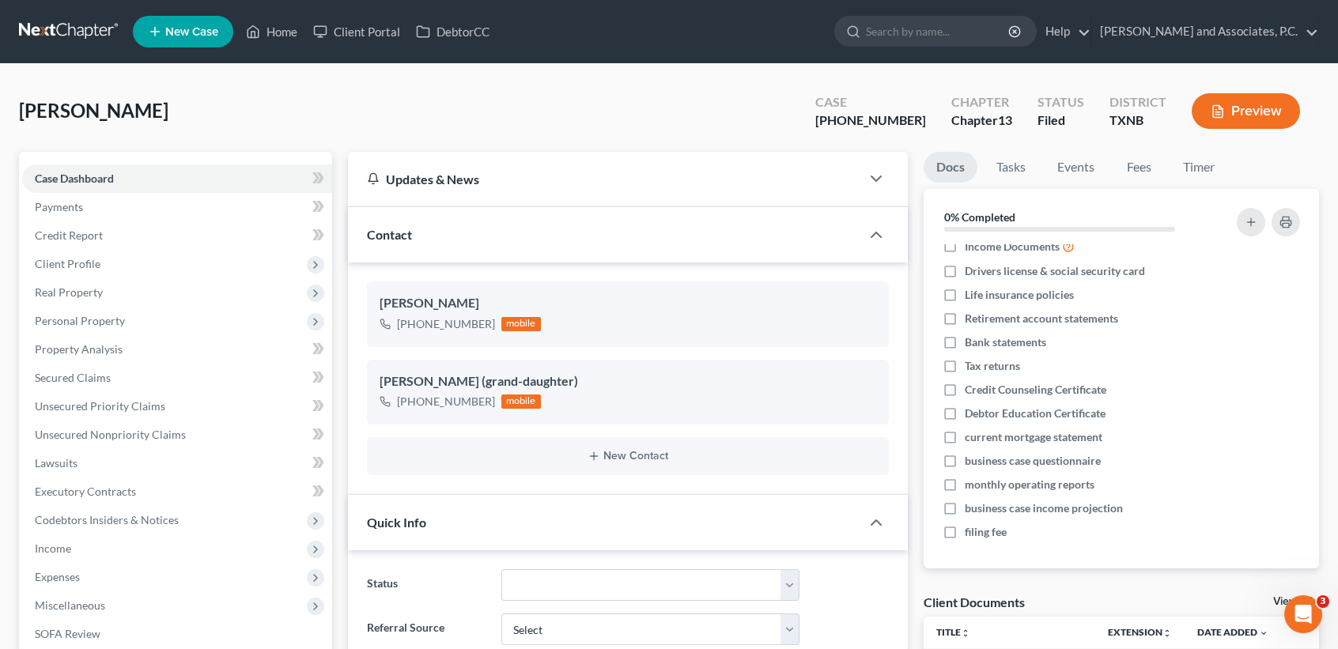
scroll to position [1424, 0]
click at [265, 32] on link "Home" at bounding box center [271, 31] width 67 height 28
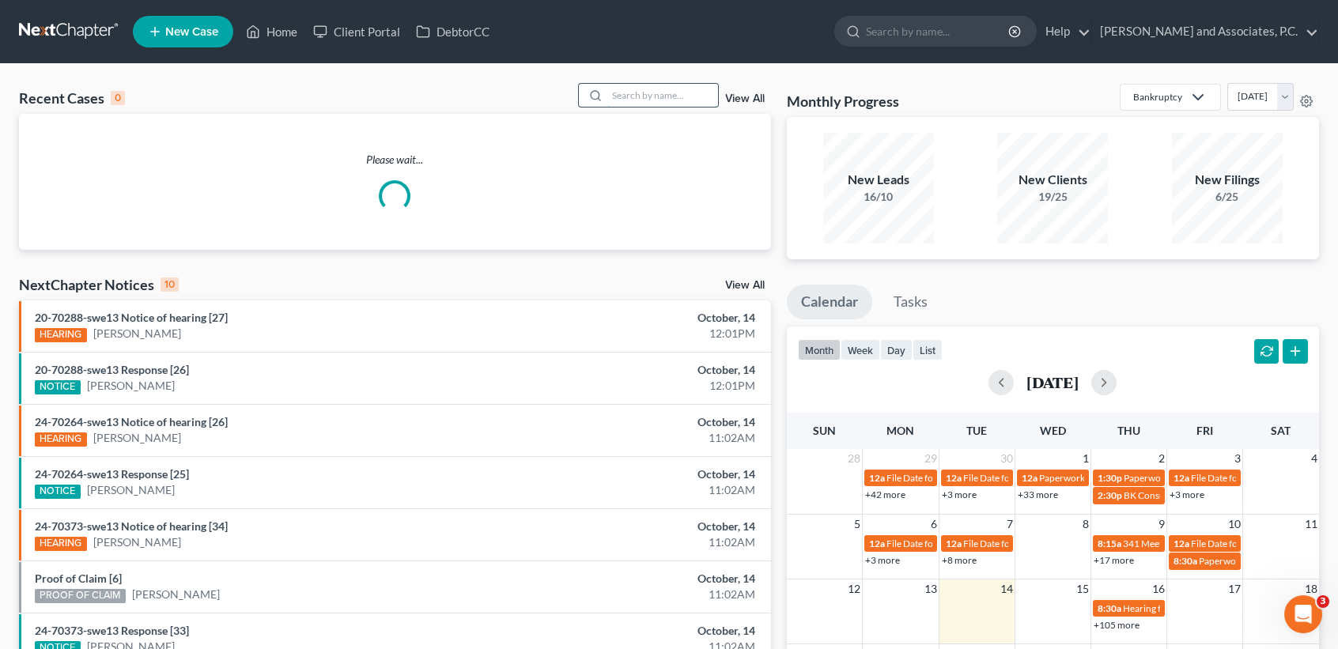
click at [688, 104] on input "search" at bounding box center [662, 95] width 111 height 23
click at [689, 102] on input "search" at bounding box center [662, 95] width 111 height 23
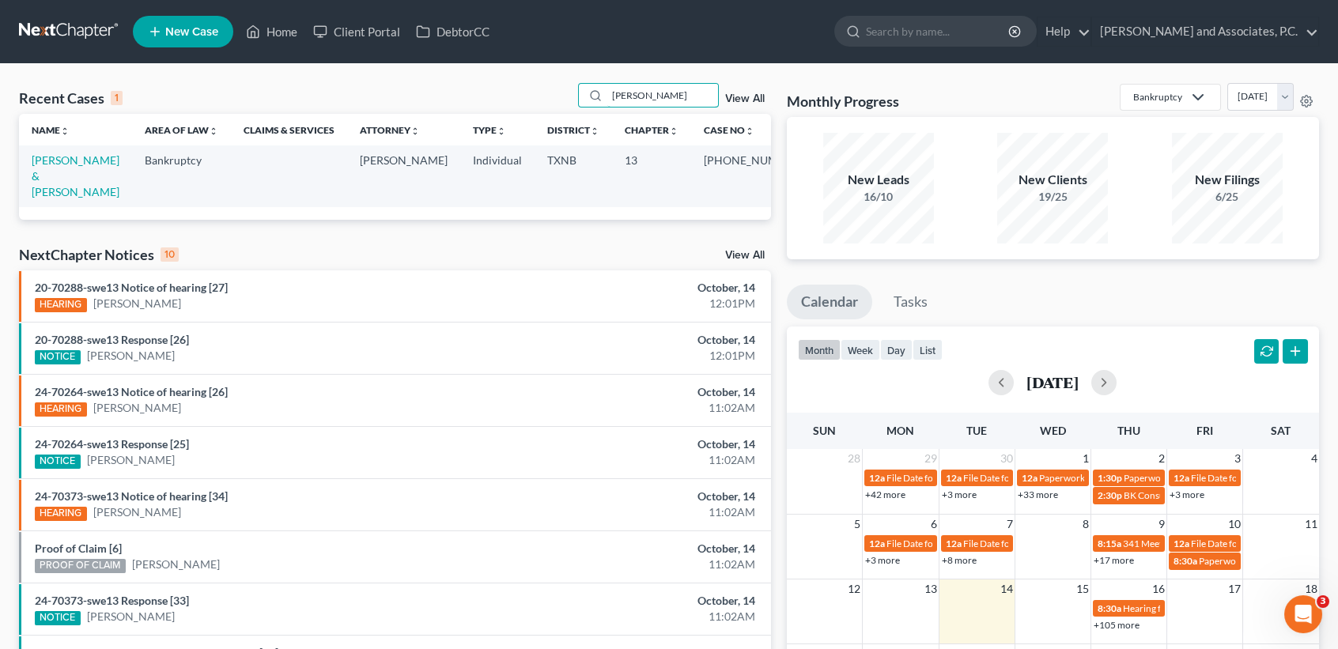
type input "cress"
click at [49, 169] on td "[PERSON_NAME] & [PERSON_NAME]" at bounding box center [75, 176] width 113 height 61
click at [70, 161] on link "[PERSON_NAME] & [PERSON_NAME]" at bounding box center [76, 175] width 88 height 45
select select "6"
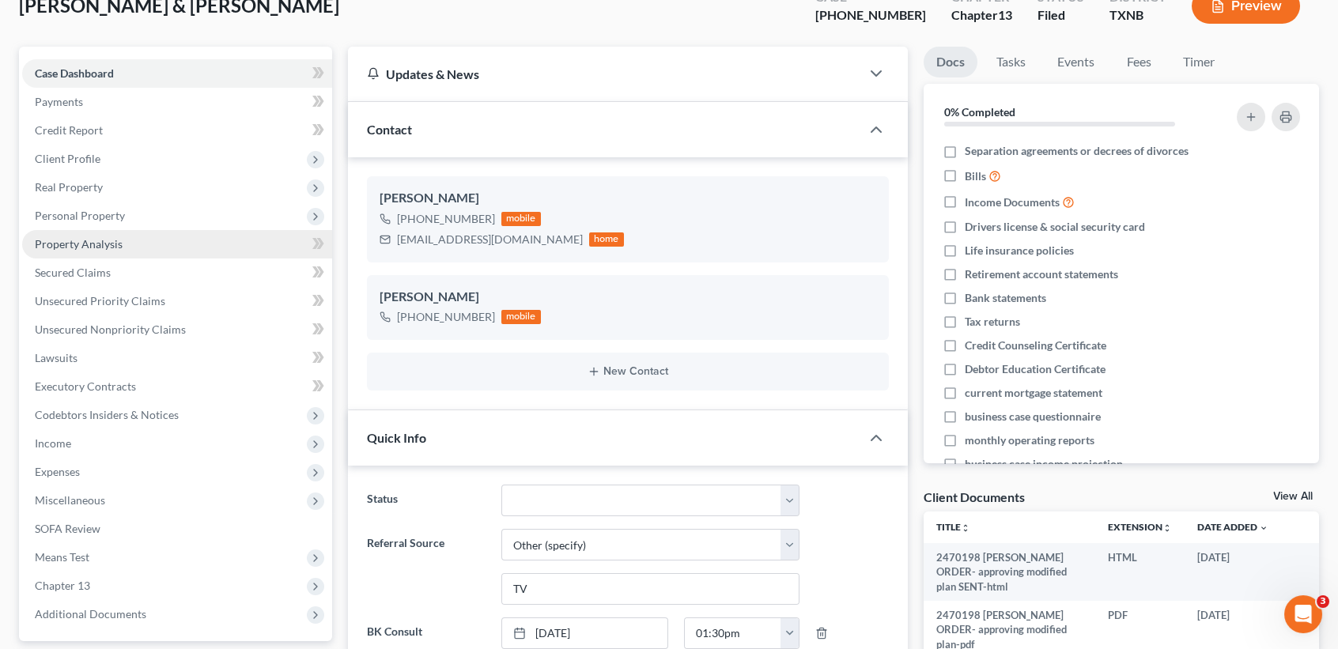
scroll to position [391, 0]
click at [96, 274] on span "Secured Claims" at bounding box center [73, 272] width 76 height 13
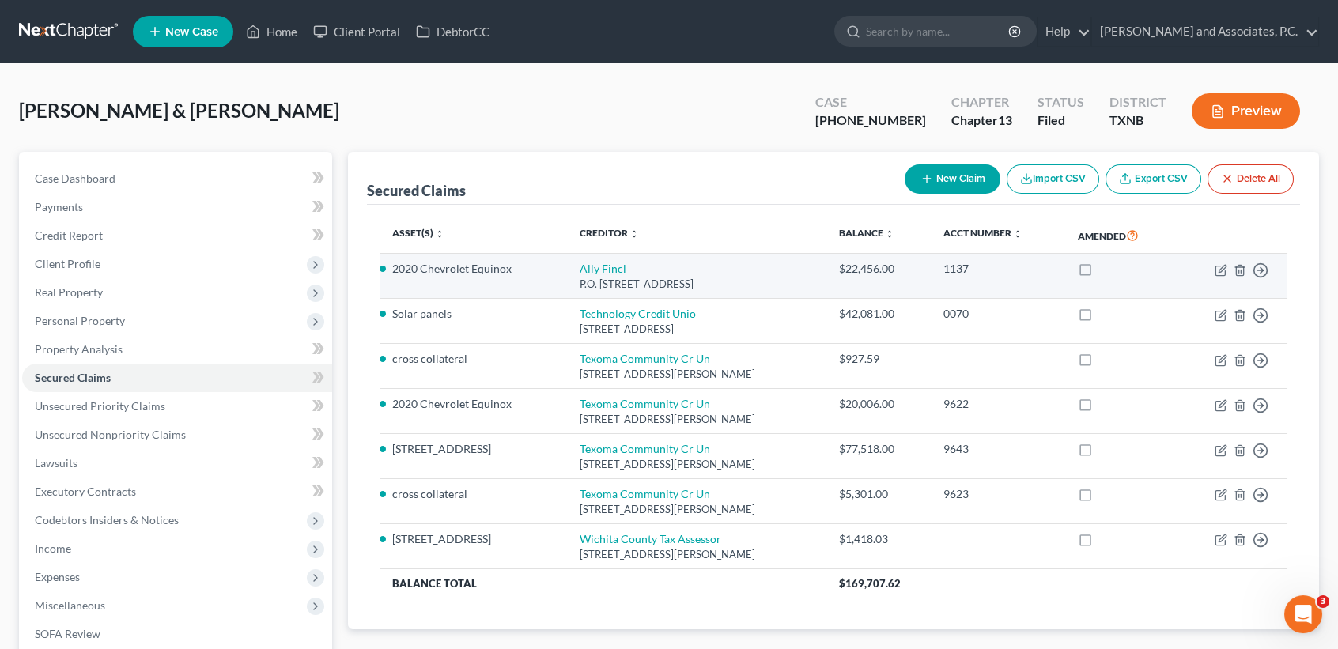
click at [600, 269] on link "Ally Fincl" at bounding box center [603, 268] width 47 height 13
select select "24"
select select "1"
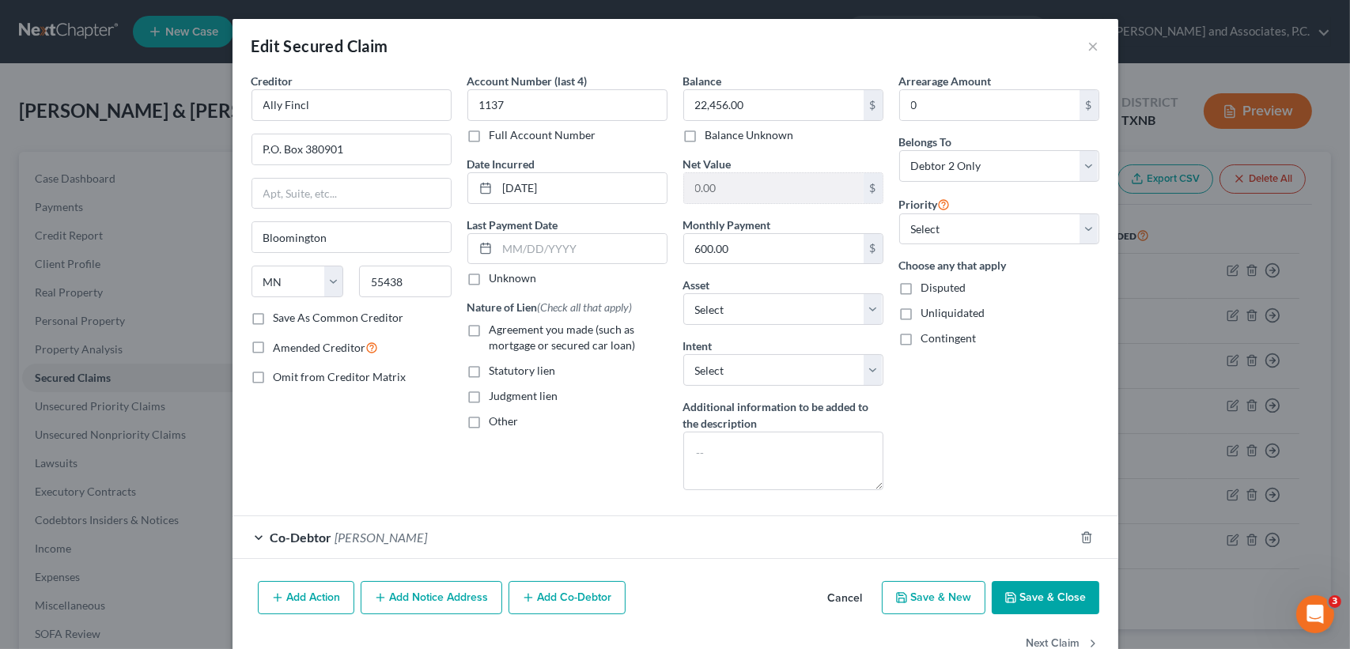
click at [1044, 612] on button "Save & Close" at bounding box center [1046, 597] width 108 height 33
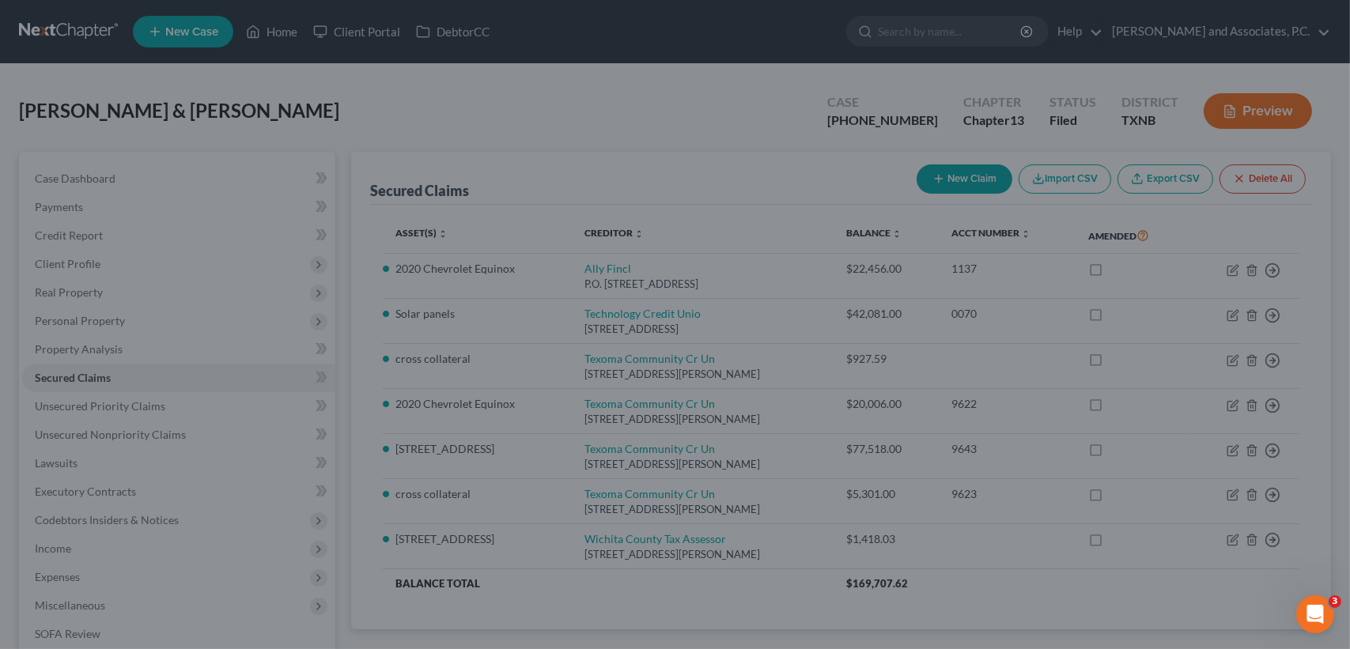
select select "9"
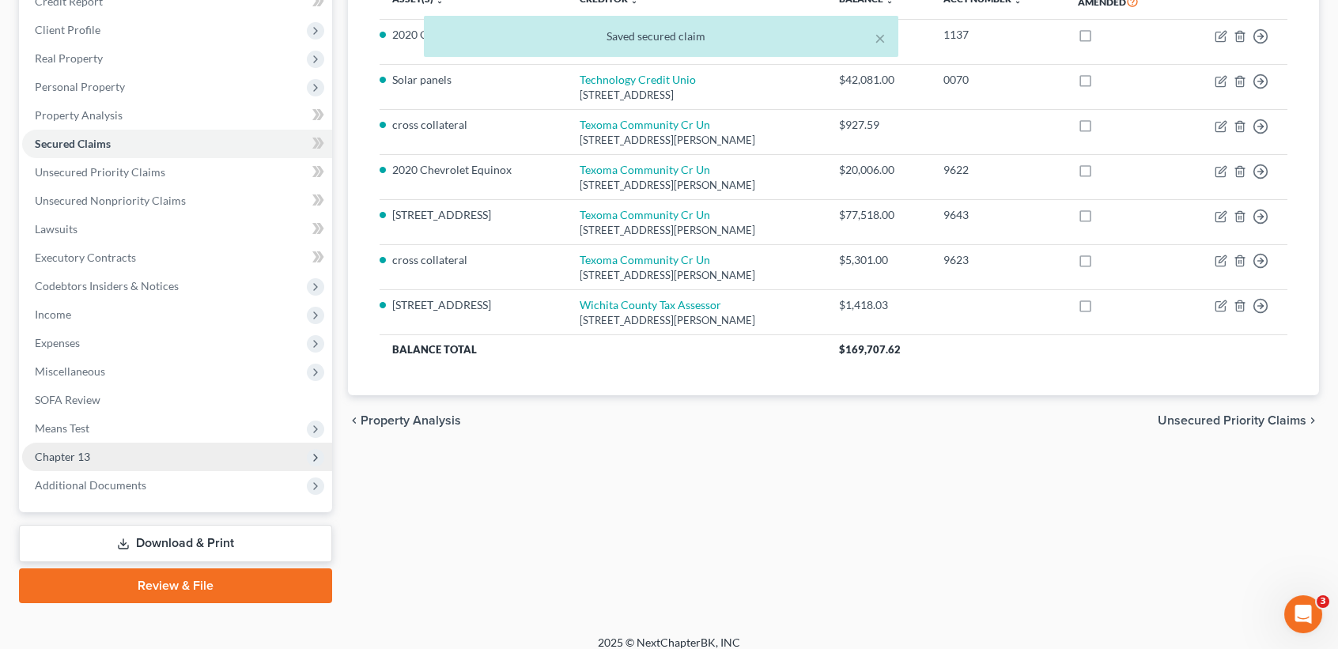
scroll to position [246, 0]
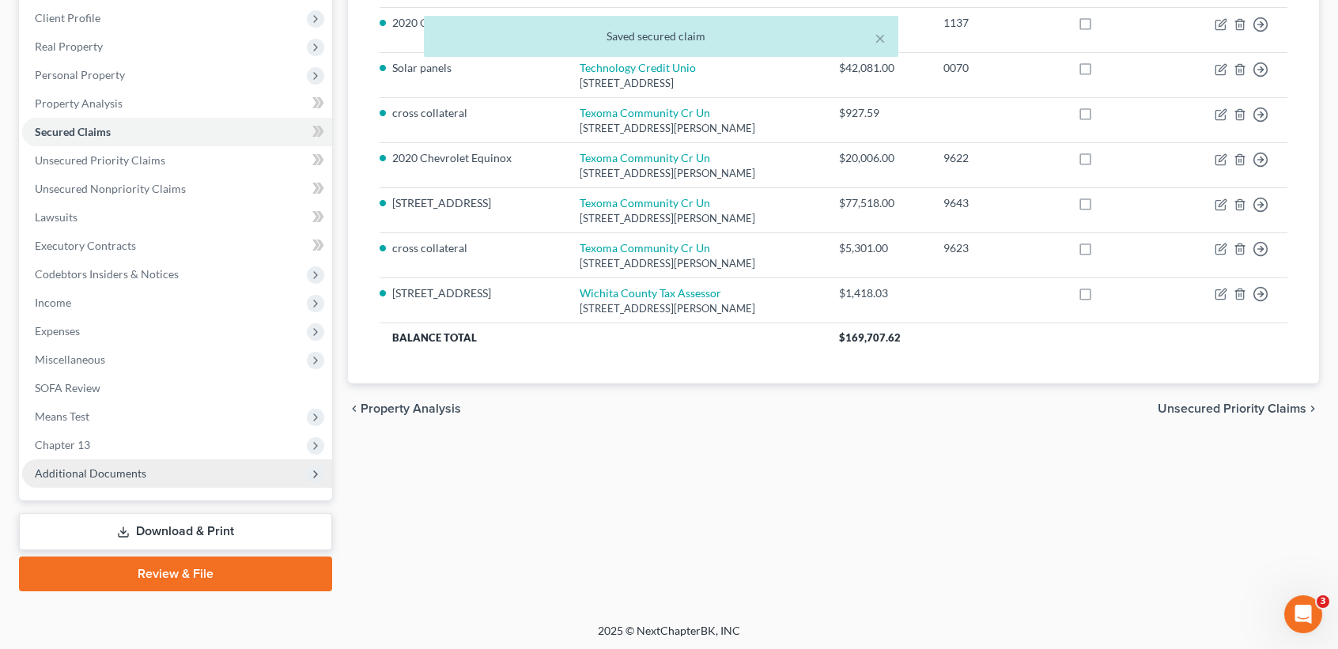
click at [120, 476] on span "Additional Documents" at bounding box center [91, 473] width 112 height 13
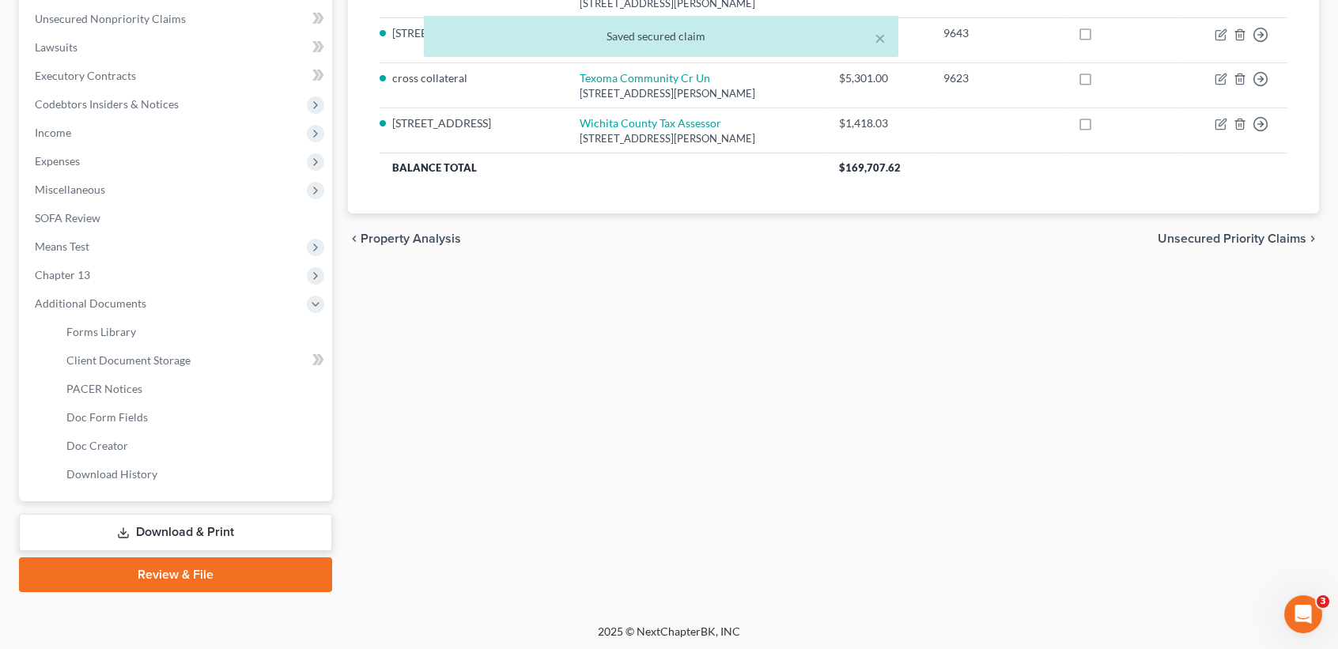
scroll to position [417, 0]
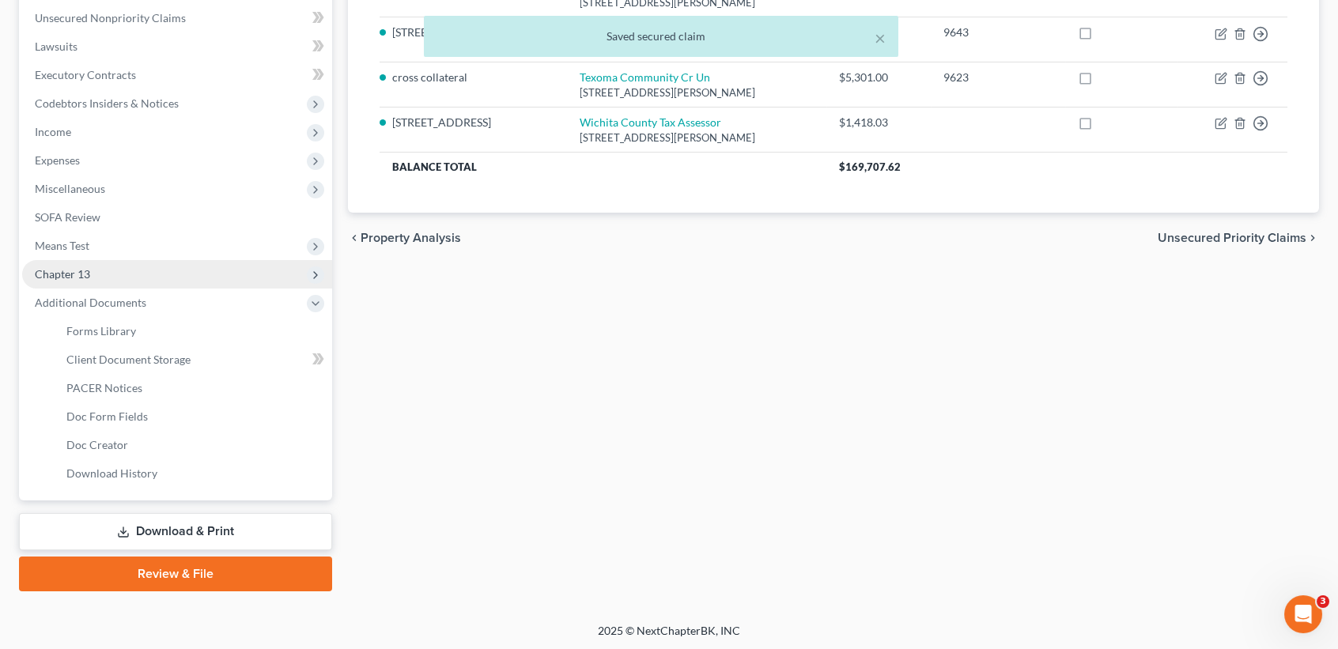
click at [102, 263] on span "Chapter 13" at bounding box center [177, 274] width 310 height 28
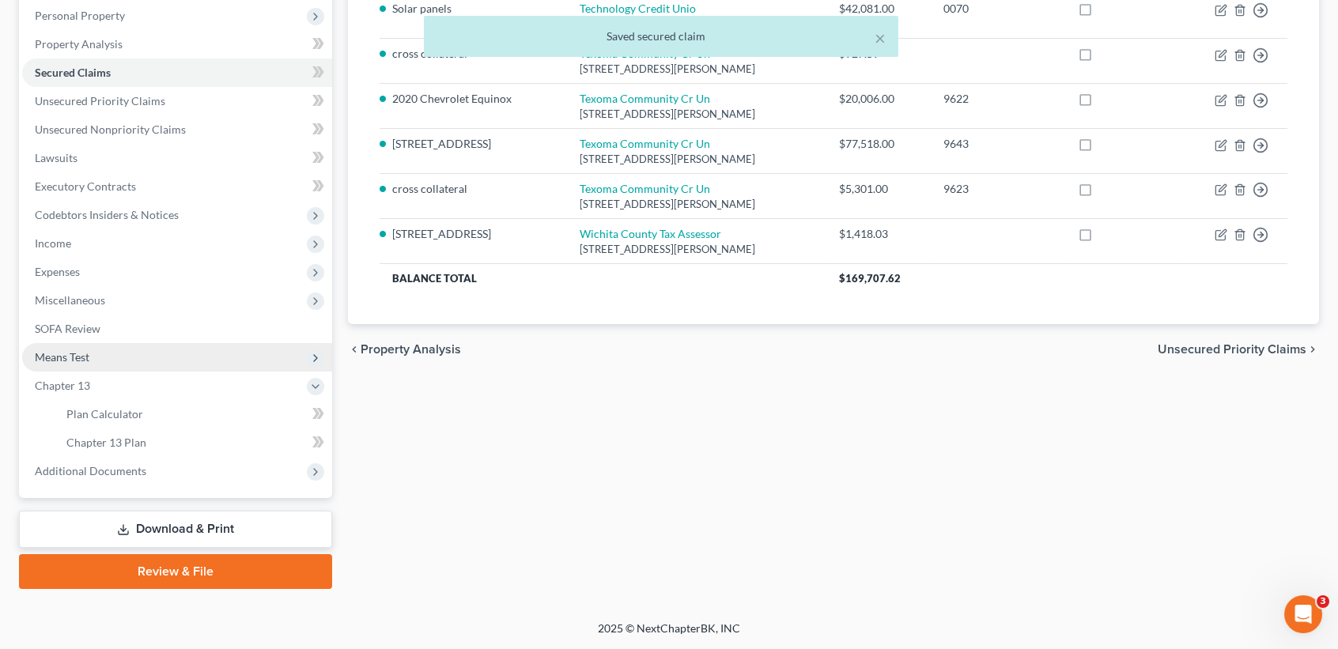
scroll to position [303, 0]
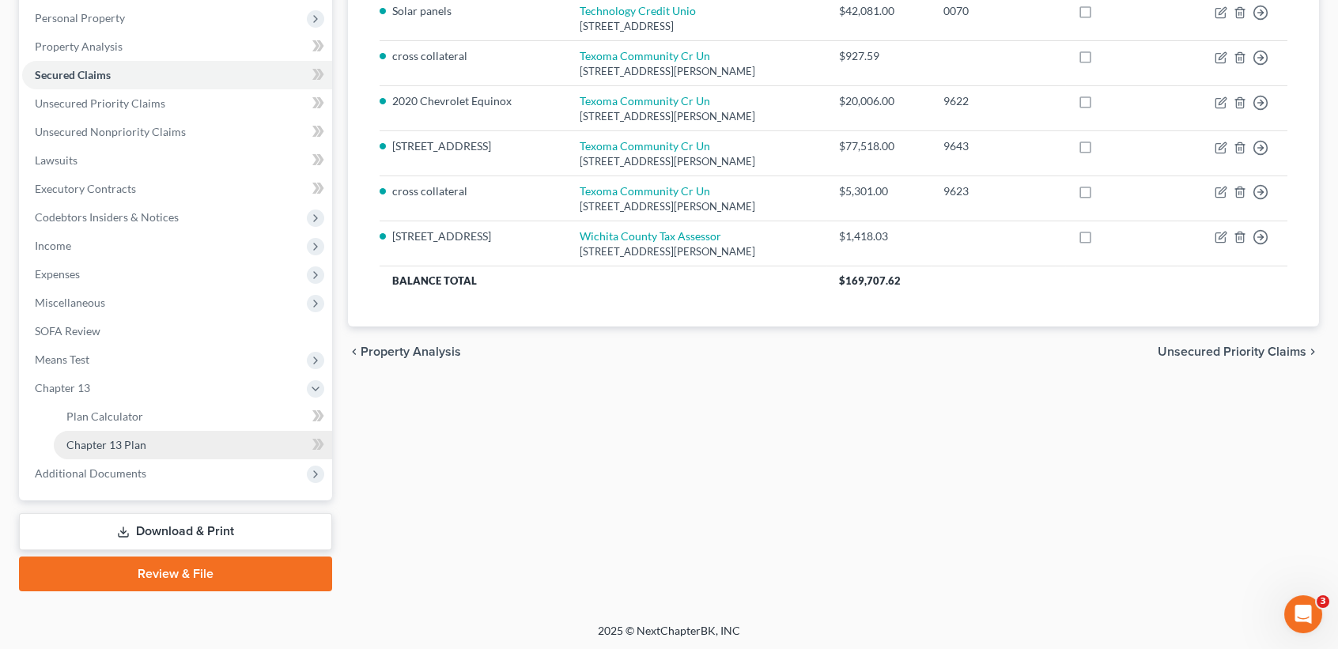
click at [118, 448] on span "Chapter 13 Plan" at bounding box center [106, 444] width 80 height 13
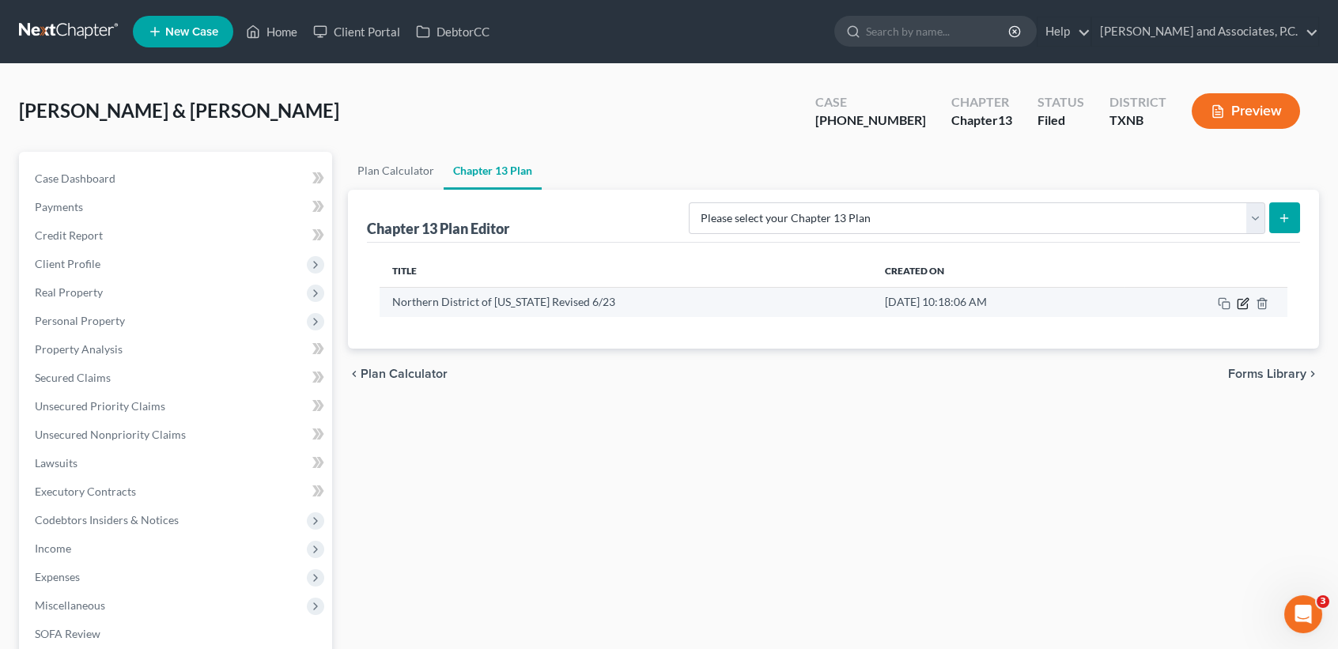
click at [1245, 300] on icon "button" at bounding box center [1244, 301] width 7 height 7
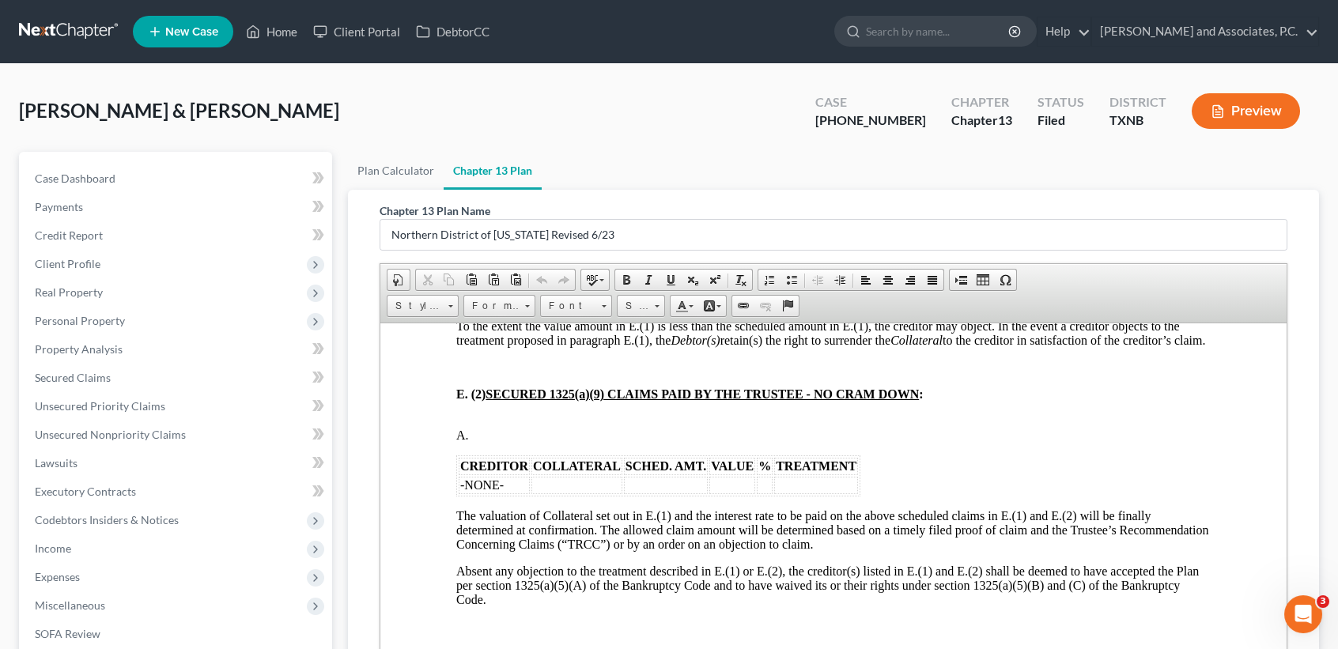
scroll to position [2004, 0]
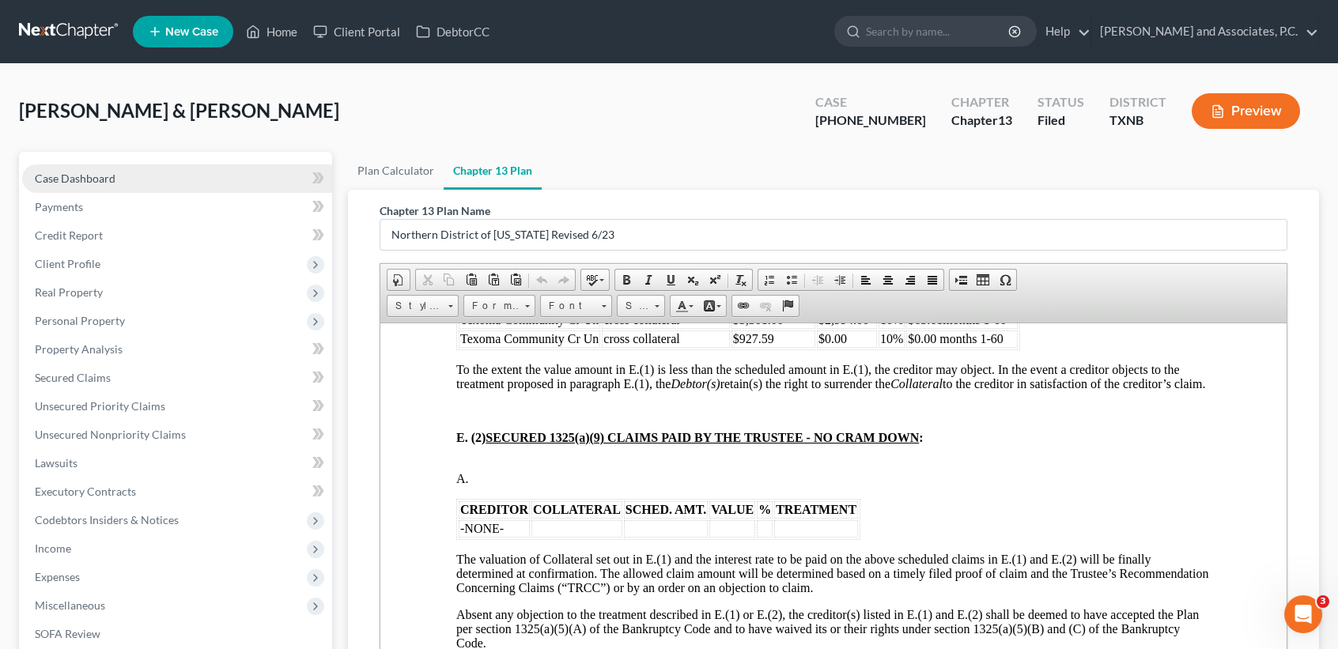
click at [62, 175] on span "Case Dashboard" at bounding box center [75, 178] width 81 height 13
select select "6"
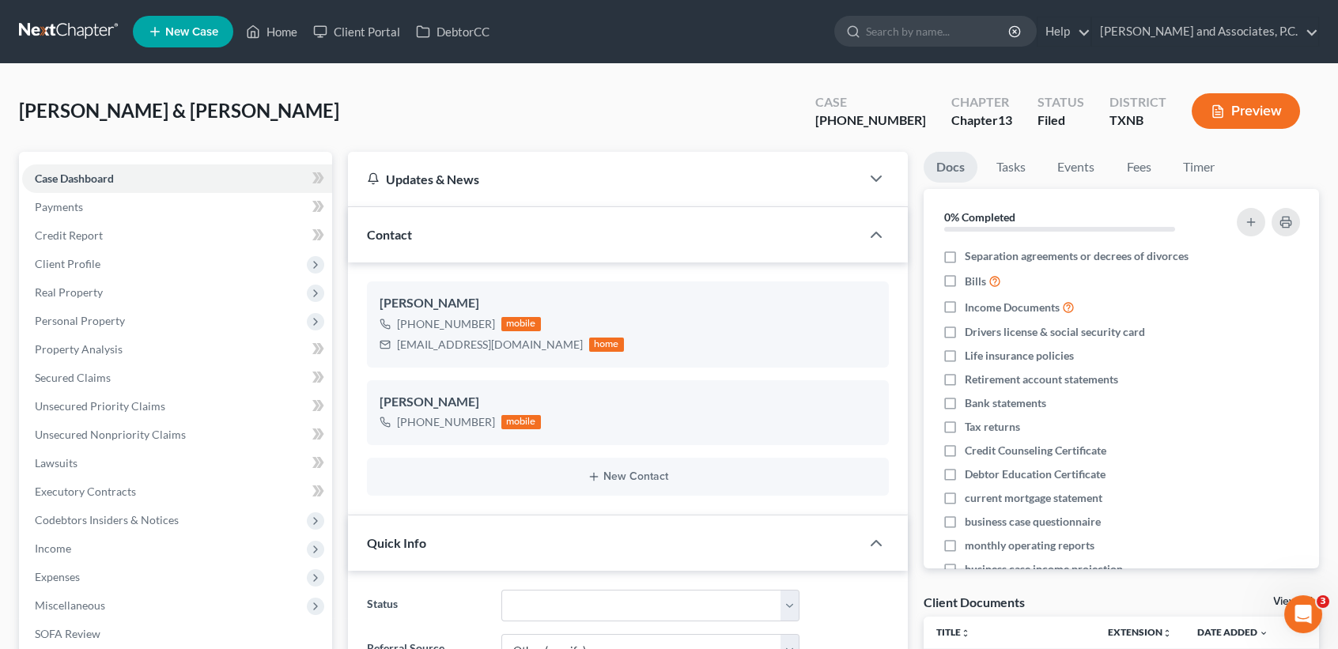
scroll to position [391, 0]
click at [90, 382] on span "Secured Claims" at bounding box center [73, 377] width 76 height 13
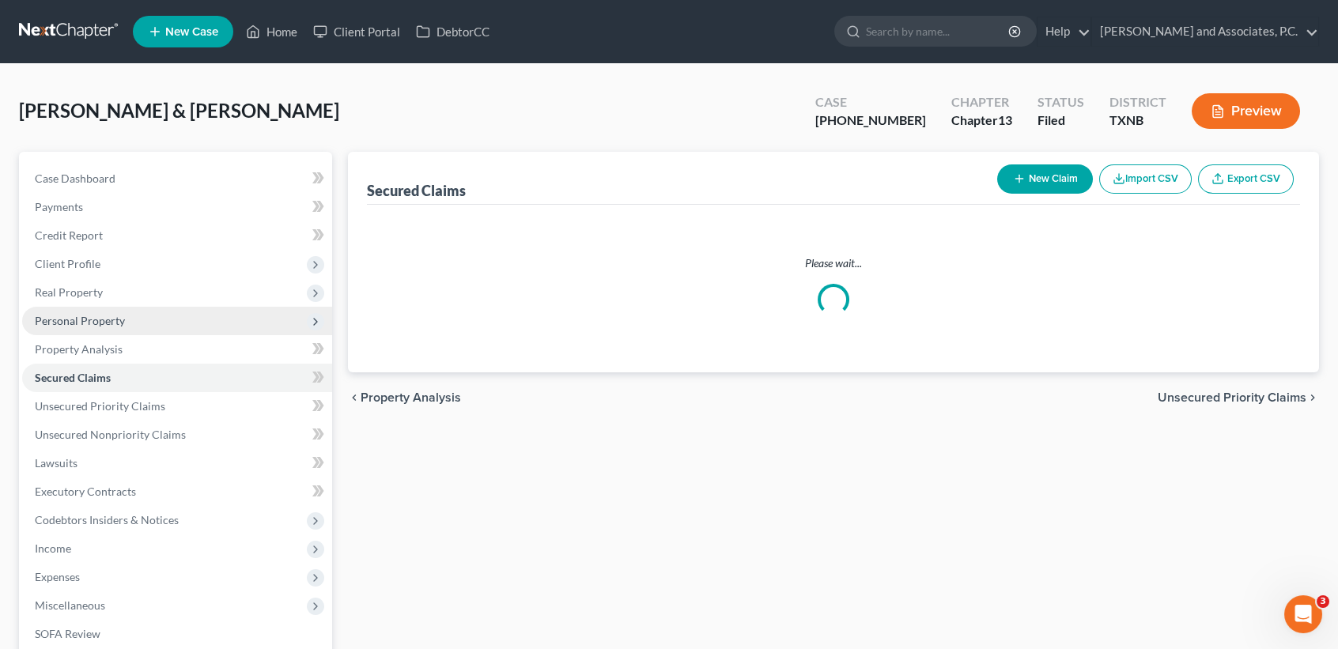
click at [117, 328] on span "Personal Property" at bounding box center [177, 321] width 310 height 28
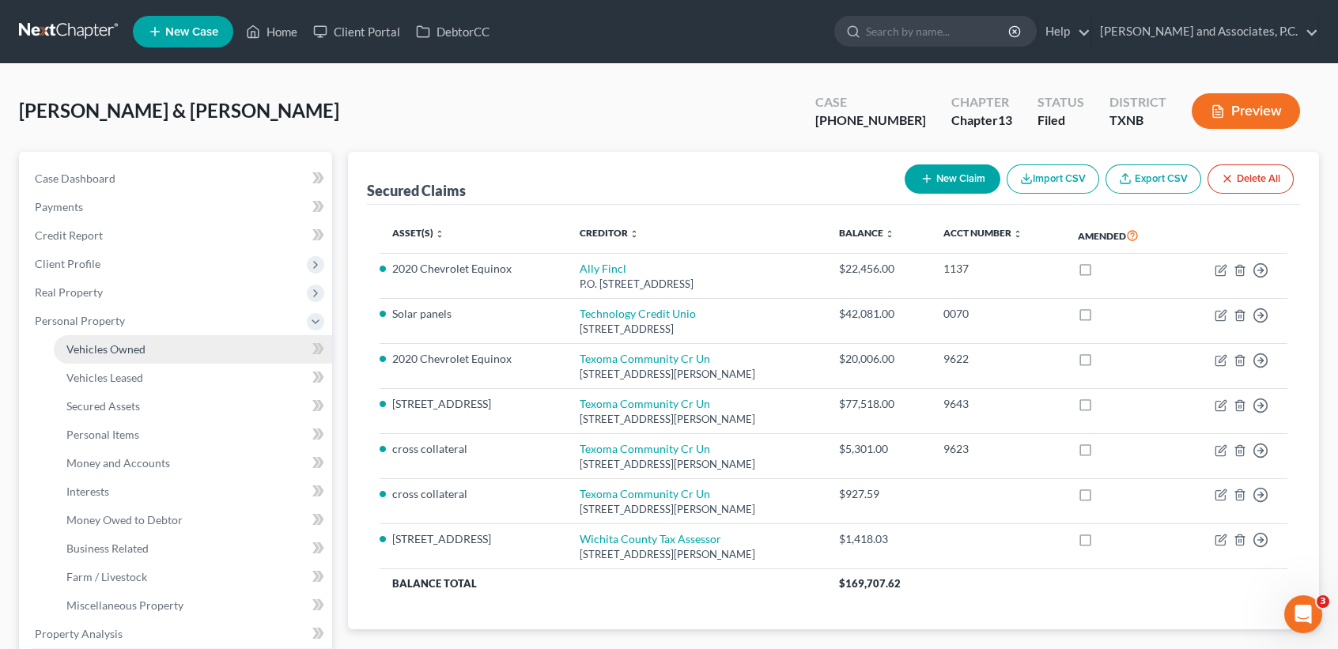
click at [143, 345] on span "Vehicles Owned" at bounding box center [105, 348] width 79 height 13
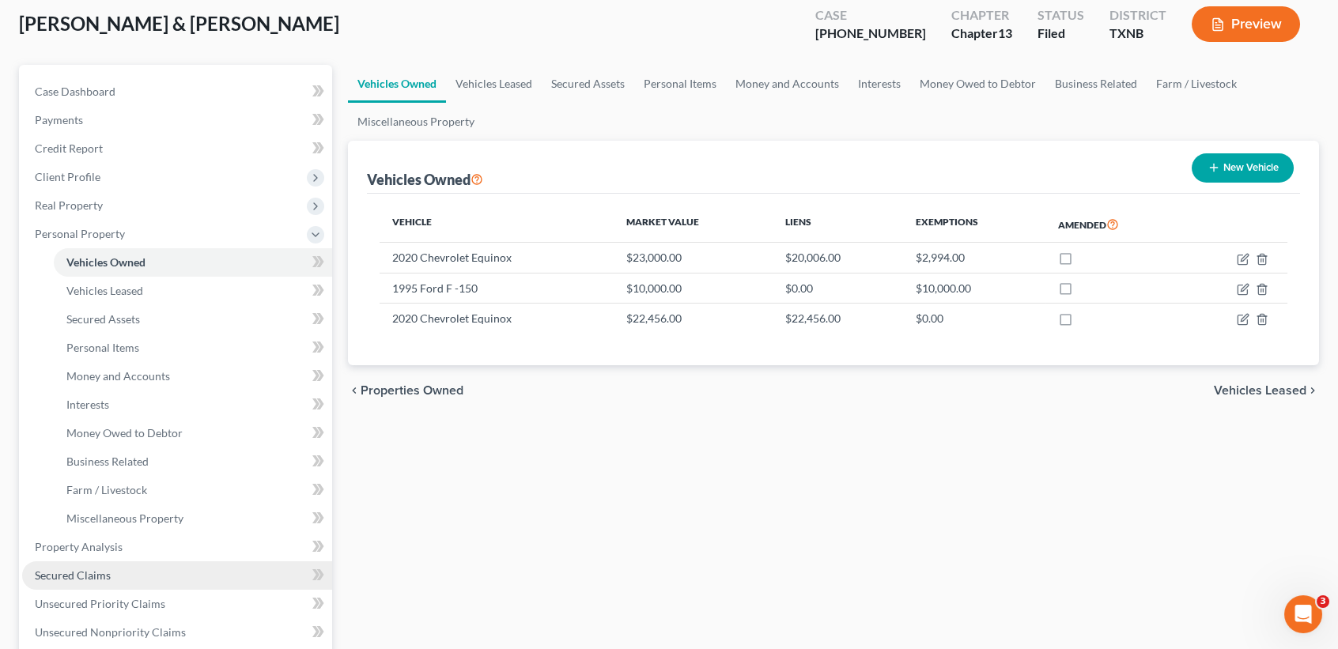
scroll to position [210, 0]
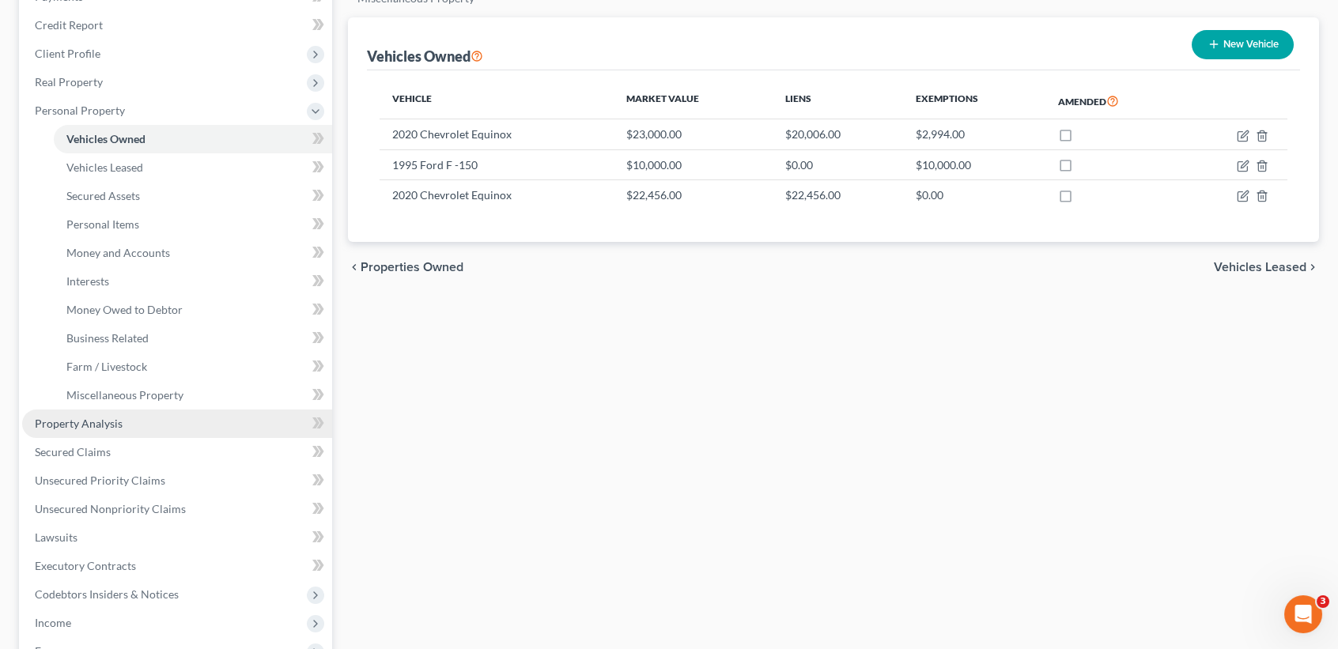
click at [108, 431] on link "Property Analysis" at bounding box center [177, 424] width 310 height 28
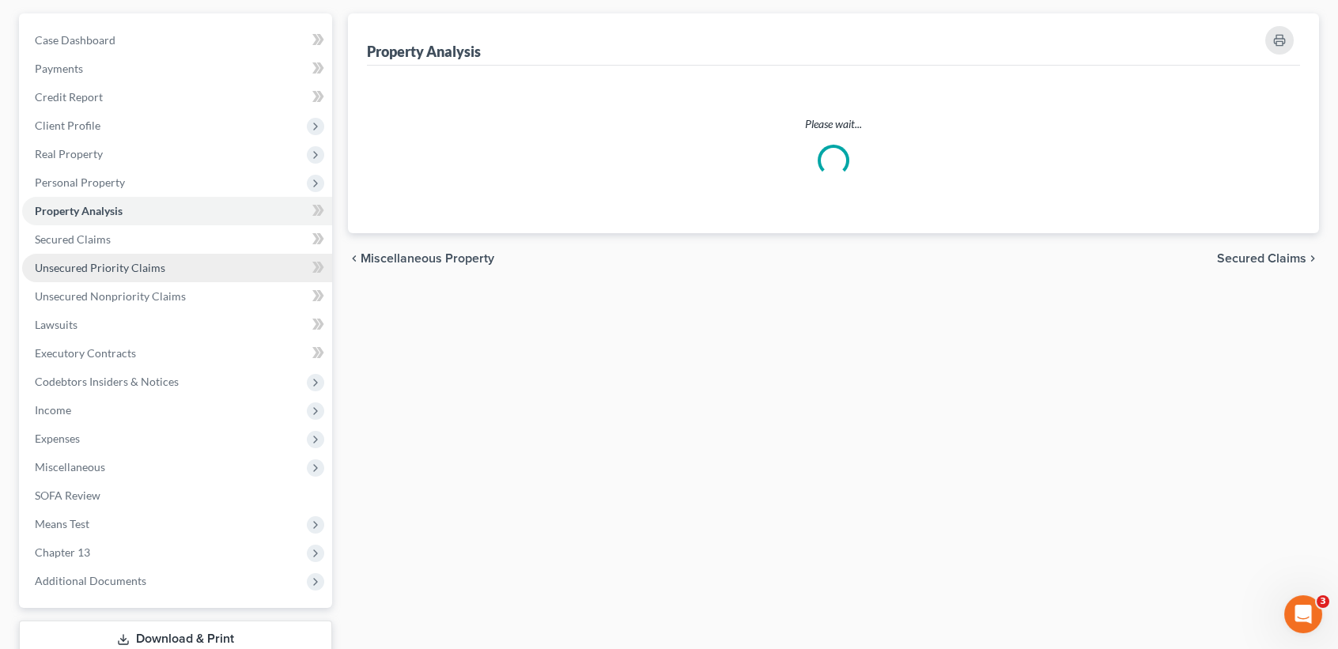
scroll to position [6, 0]
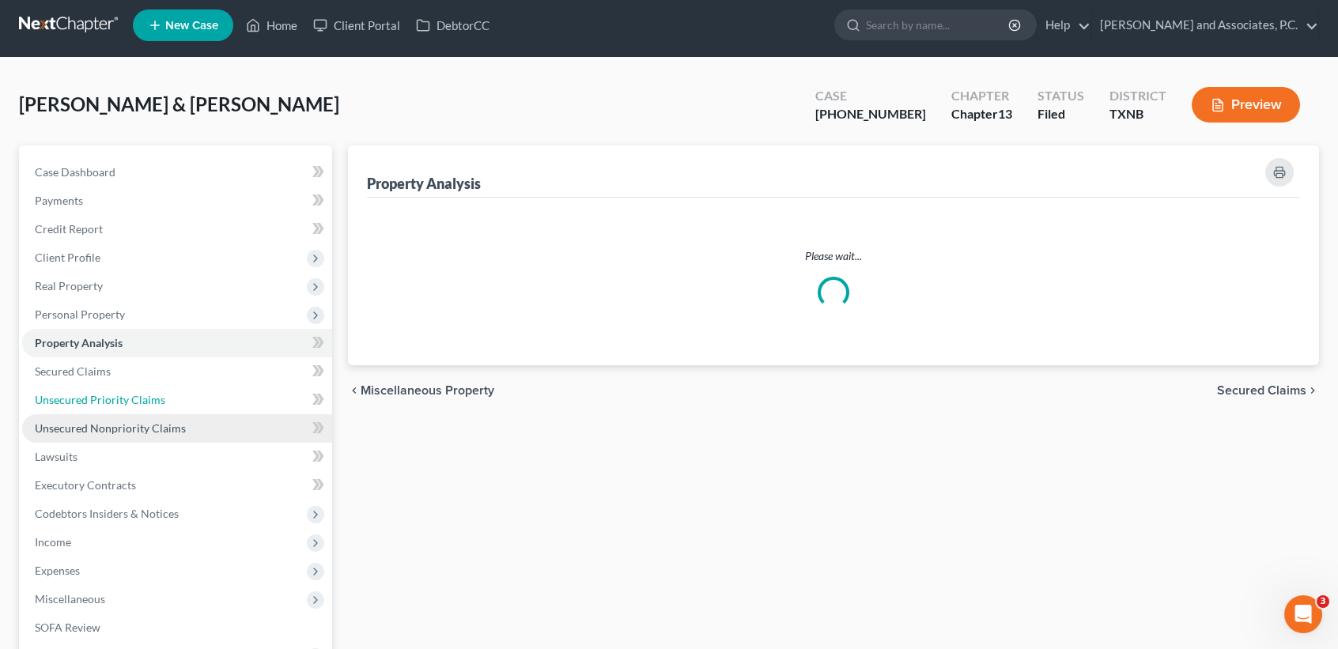
click at [100, 456] on ul "Case Dashboard Payments Invoices Payments Payments Credit Report Client Profile" at bounding box center [177, 443] width 310 height 570
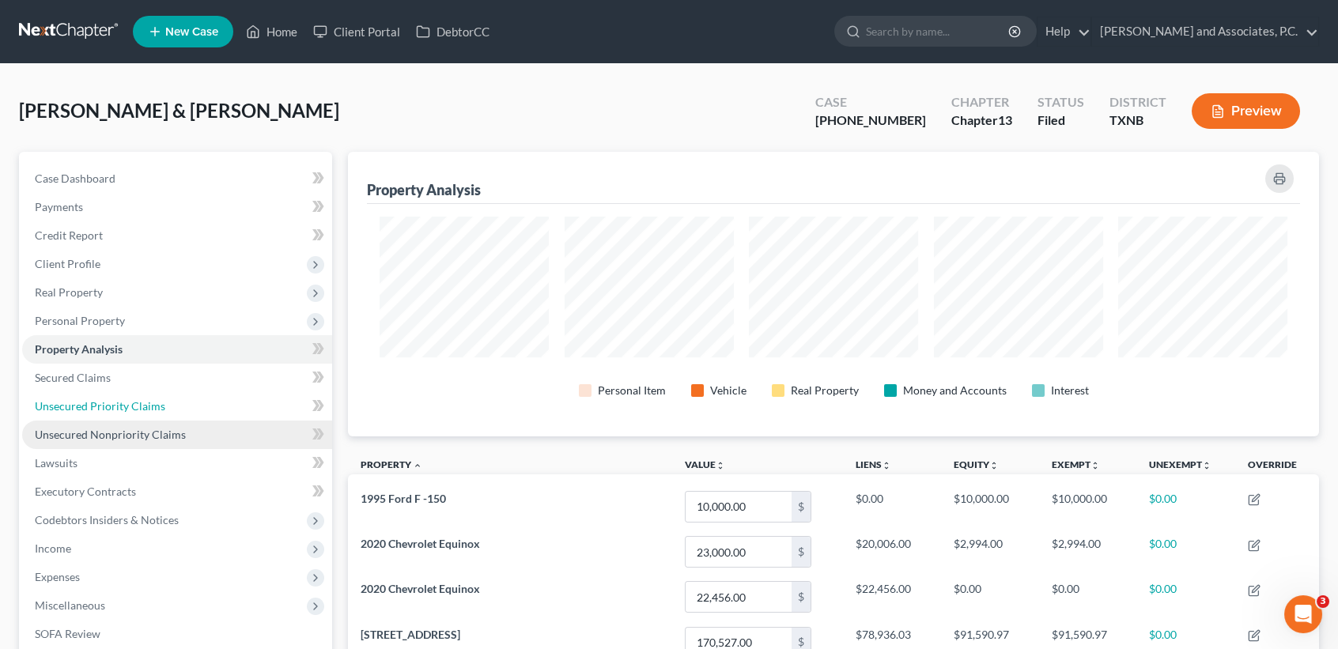
scroll to position [0, 0]
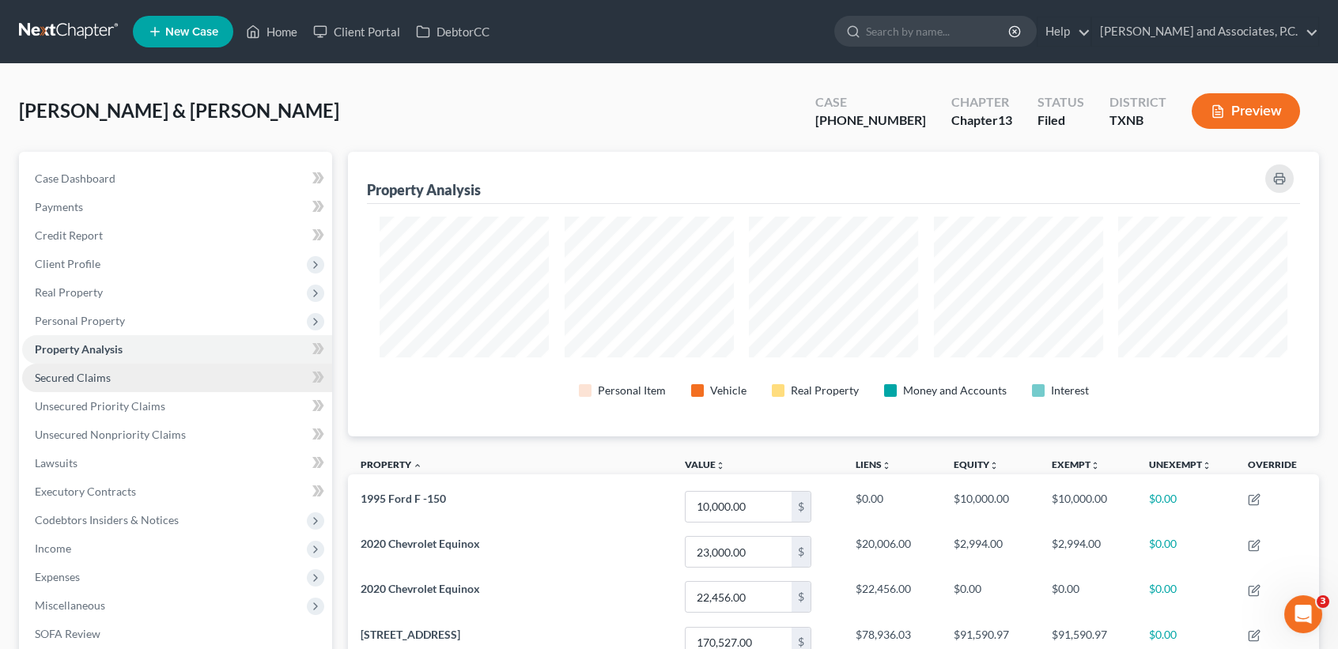
click at [104, 385] on link "Secured Claims" at bounding box center [177, 378] width 310 height 28
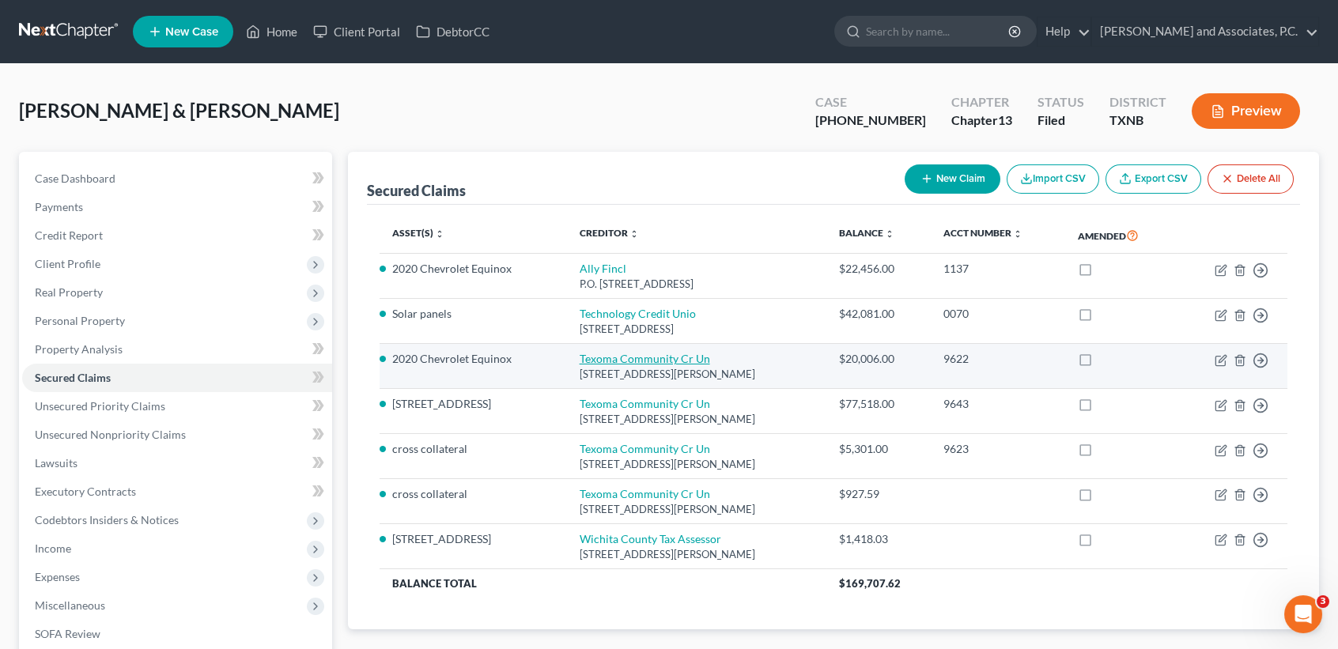
click at [580, 358] on link "Texoma Community Cr Un" at bounding box center [645, 358] width 131 height 13
select select "45"
select select "2"
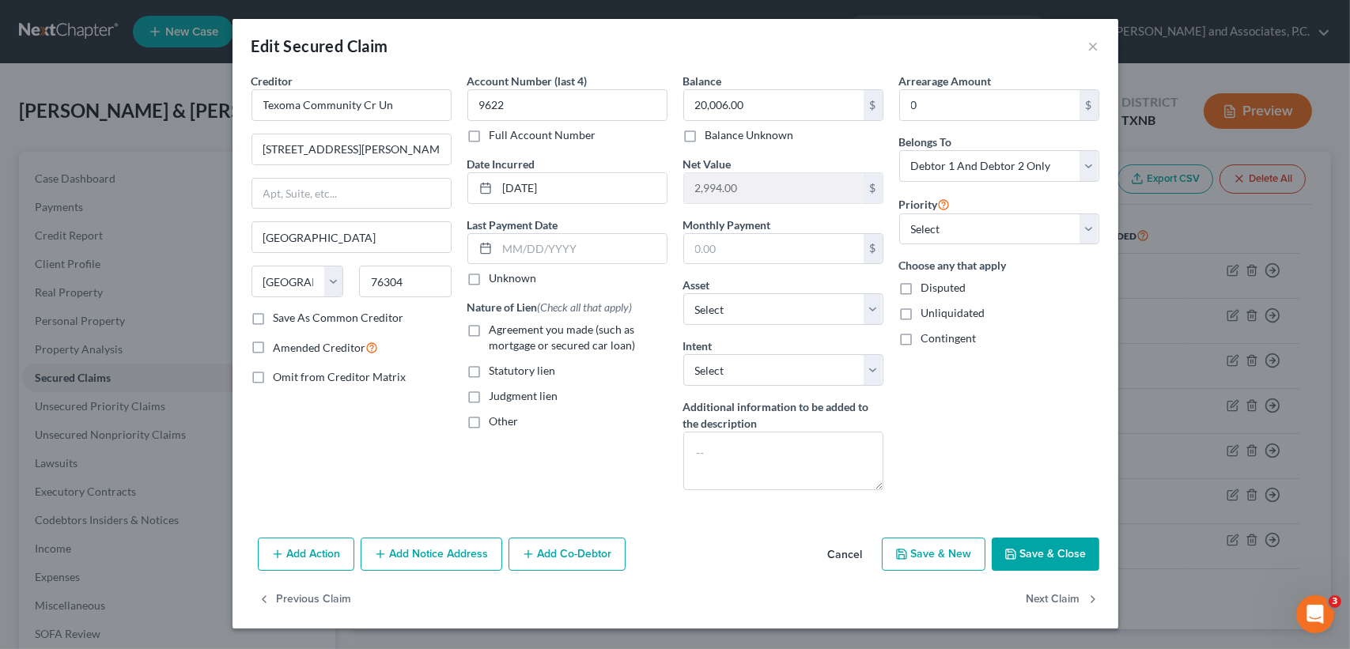
click at [1057, 564] on button "Save & Close" at bounding box center [1046, 554] width 108 height 33
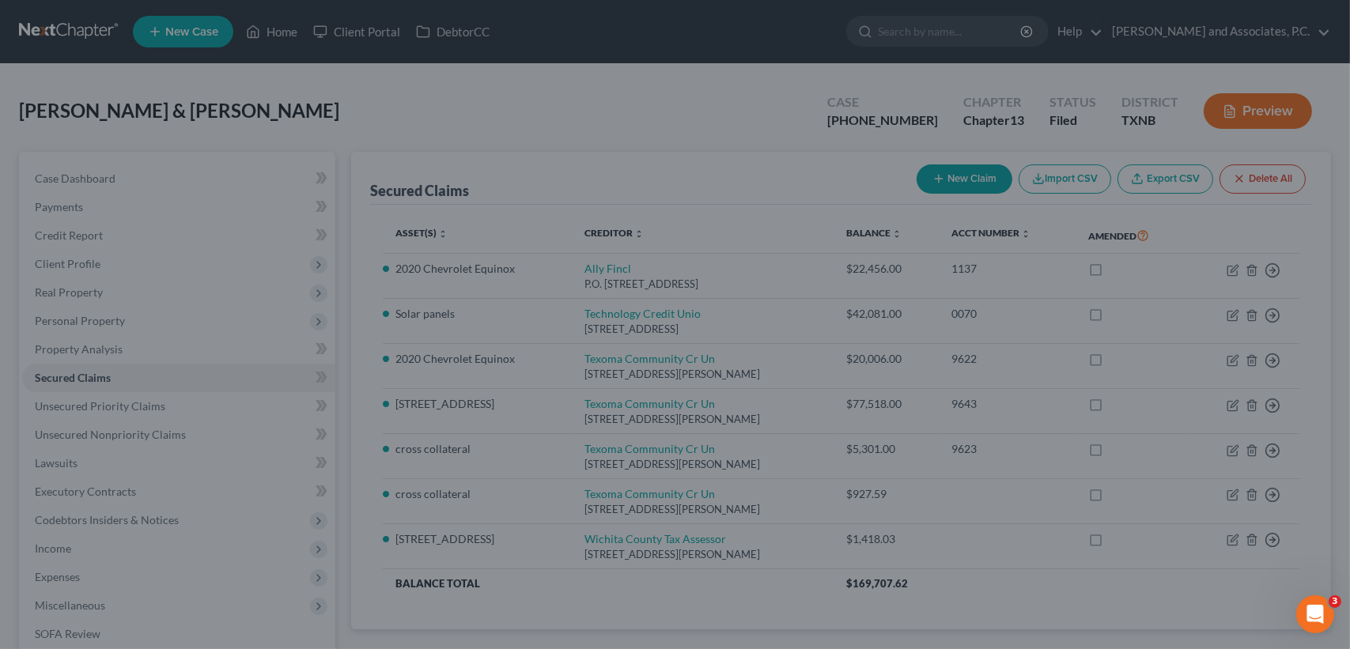
select select "4"
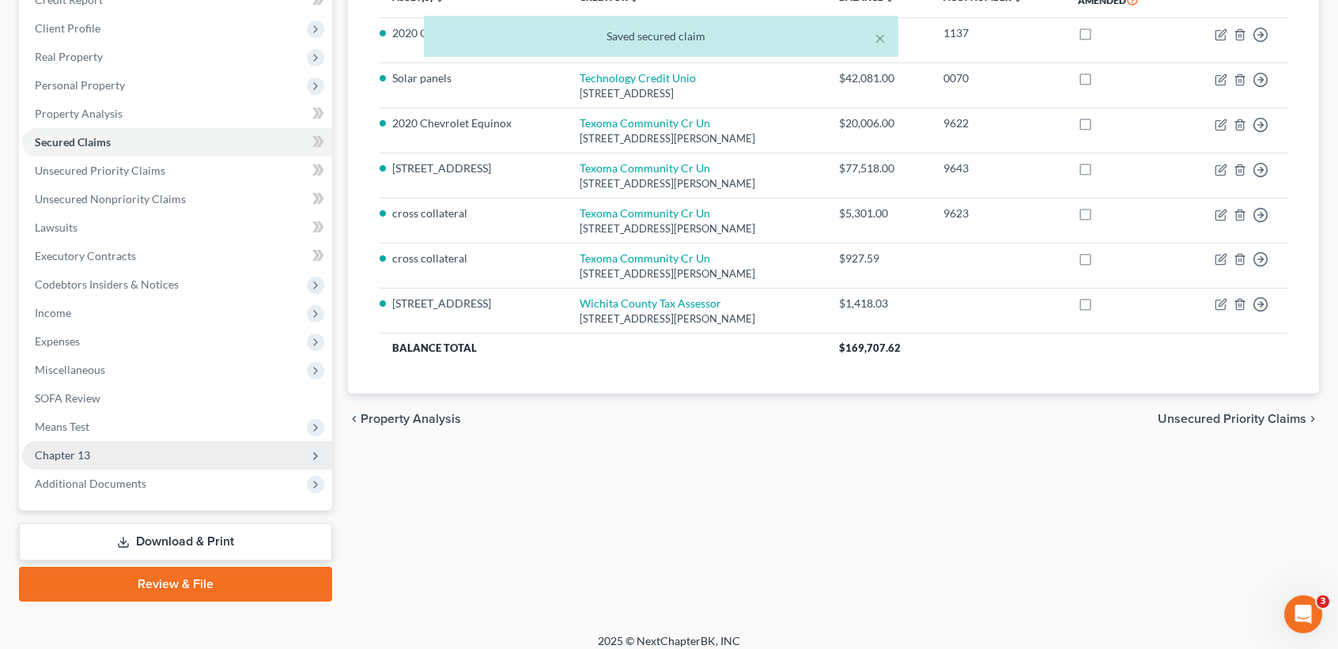
scroll to position [246, 0]
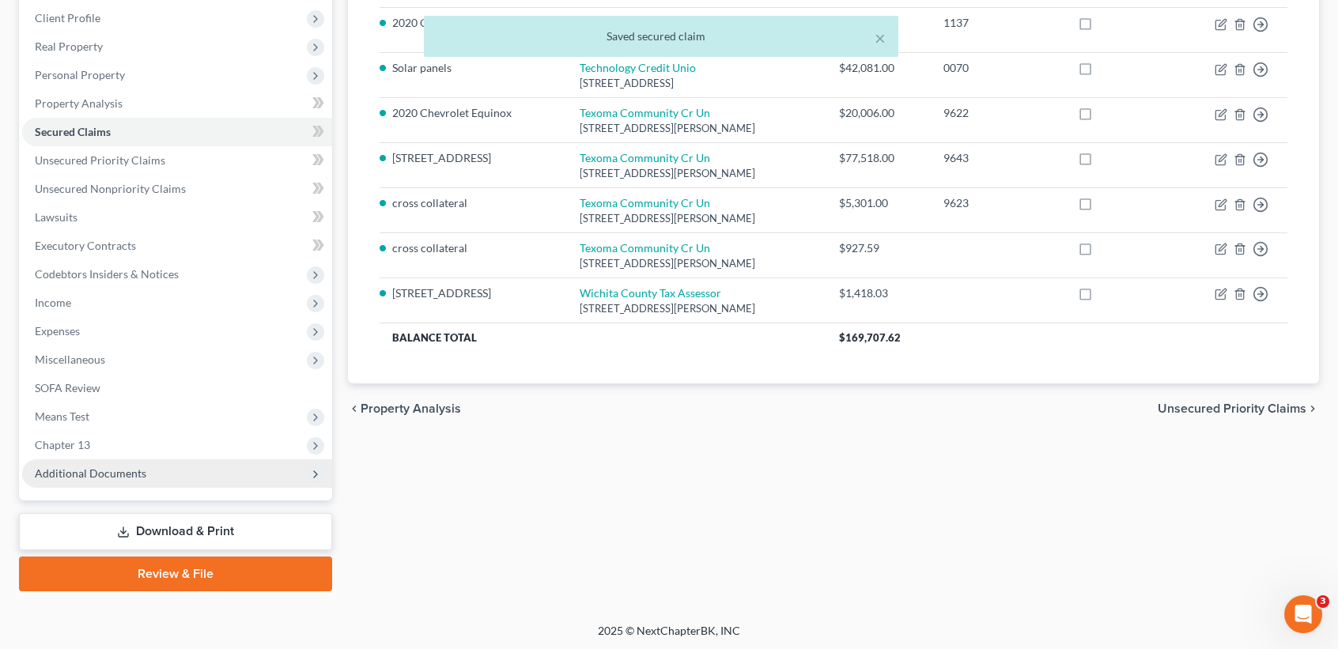
click at [80, 478] on span "Additional Documents" at bounding box center [91, 473] width 112 height 13
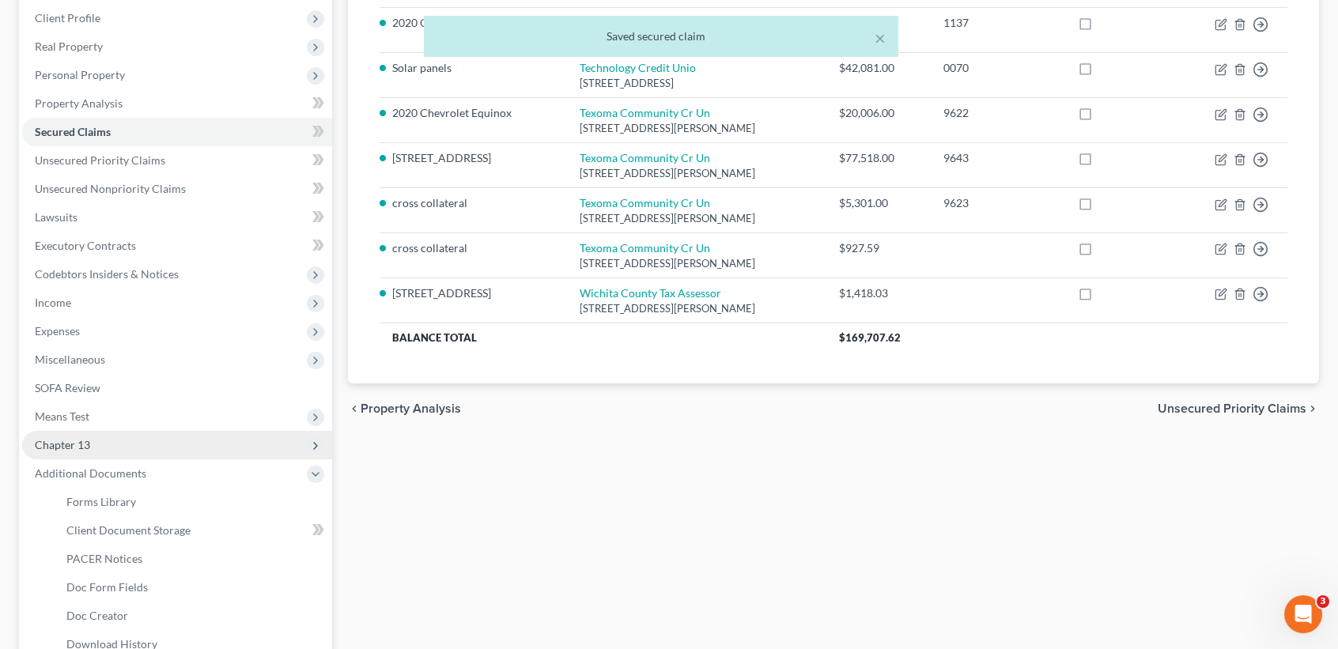
click at [89, 451] on span "Chapter 13" at bounding box center [177, 445] width 310 height 28
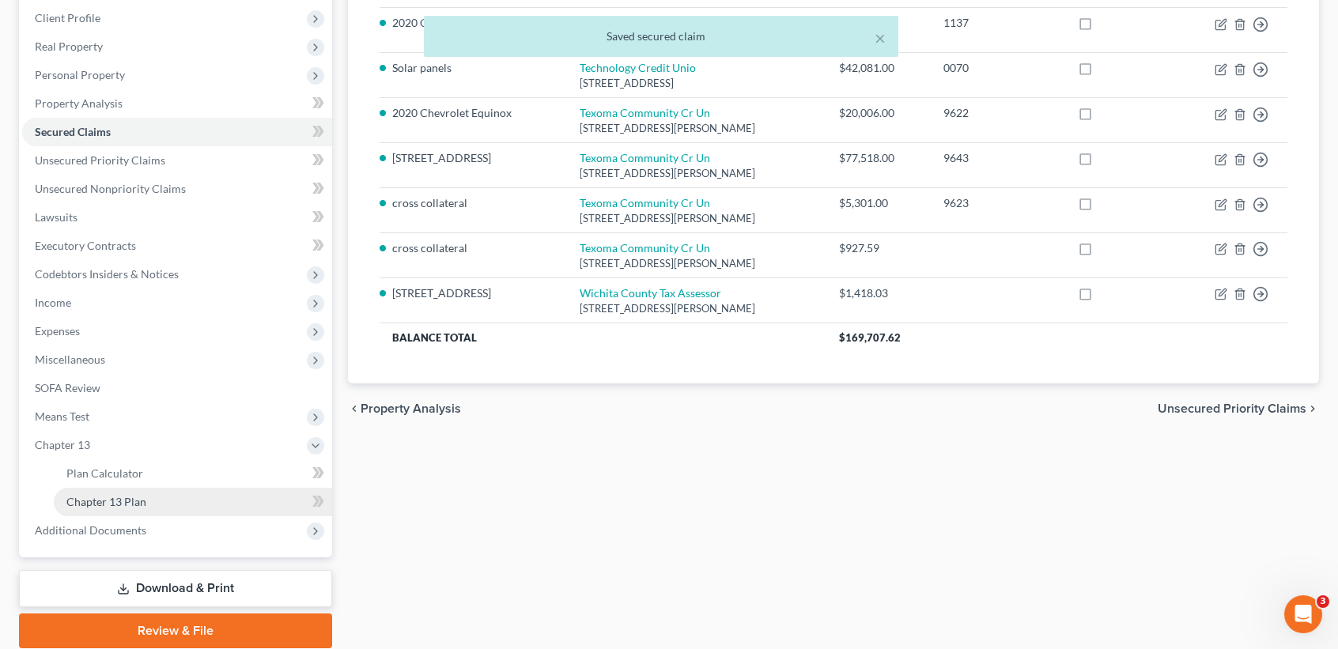
click at [105, 501] on span "Chapter 13 Plan" at bounding box center [106, 501] width 80 height 13
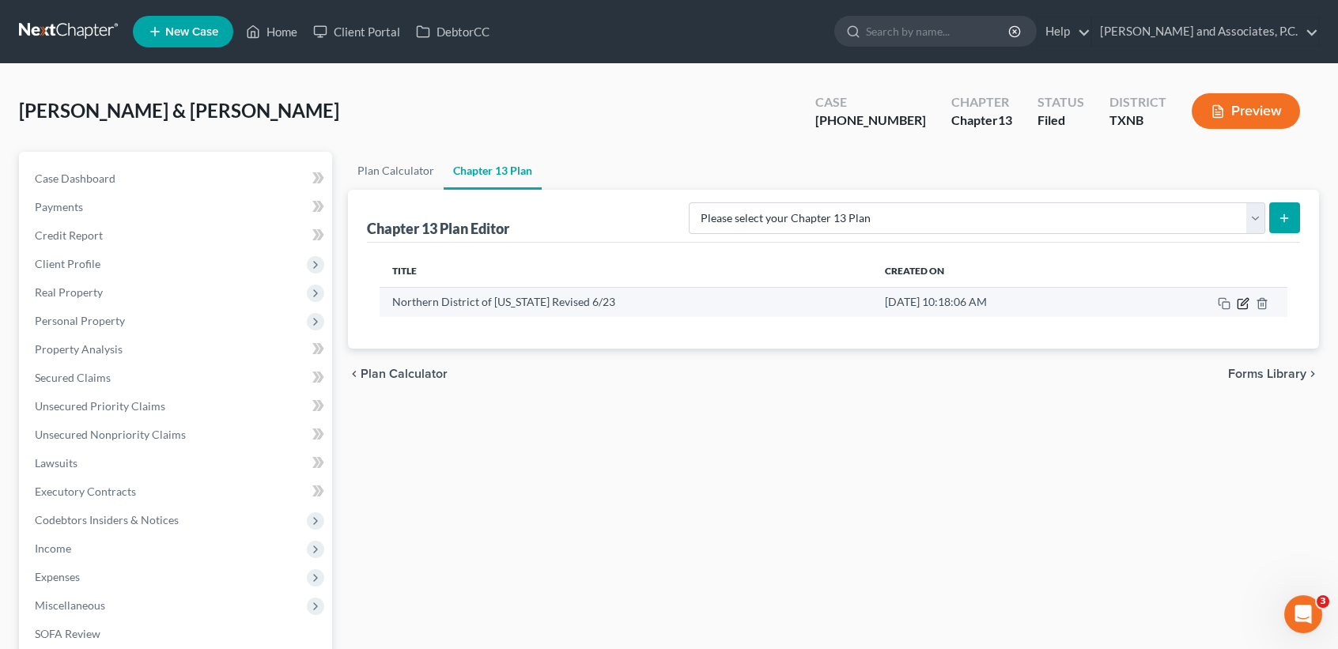
click at [1239, 301] on icon "button" at bounding box center [1243, 303] width 13 height 13
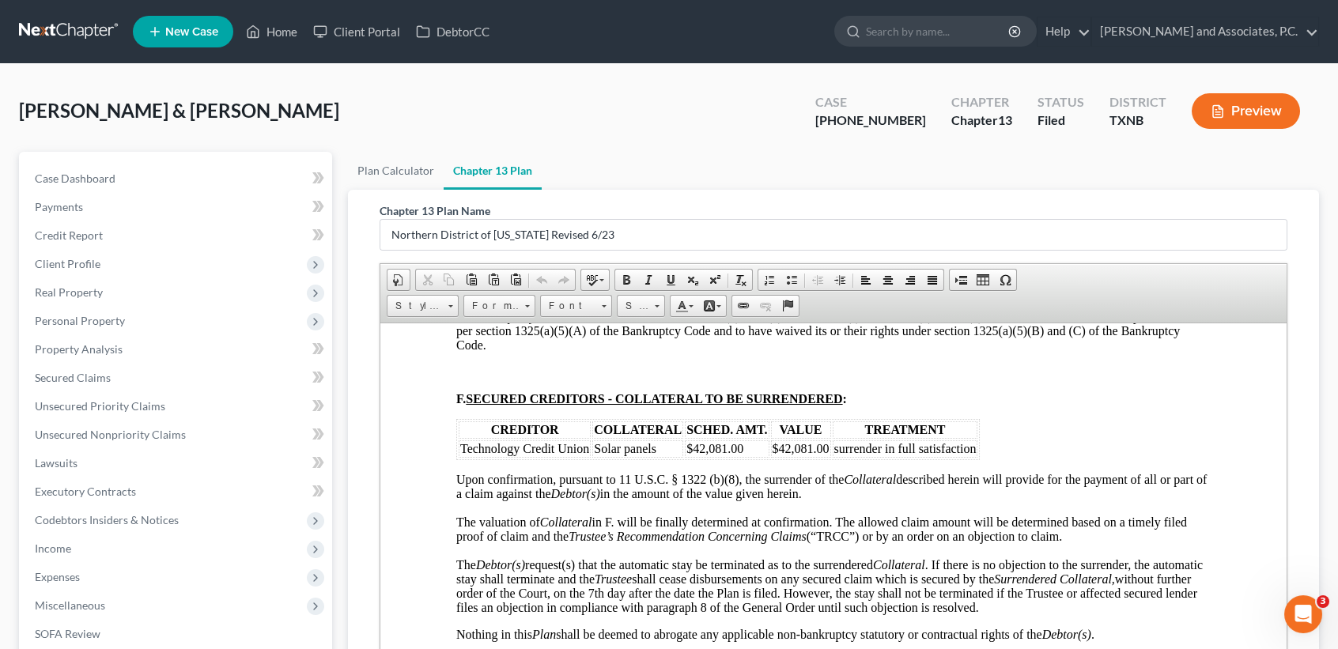
scroll to position [2320, 0]
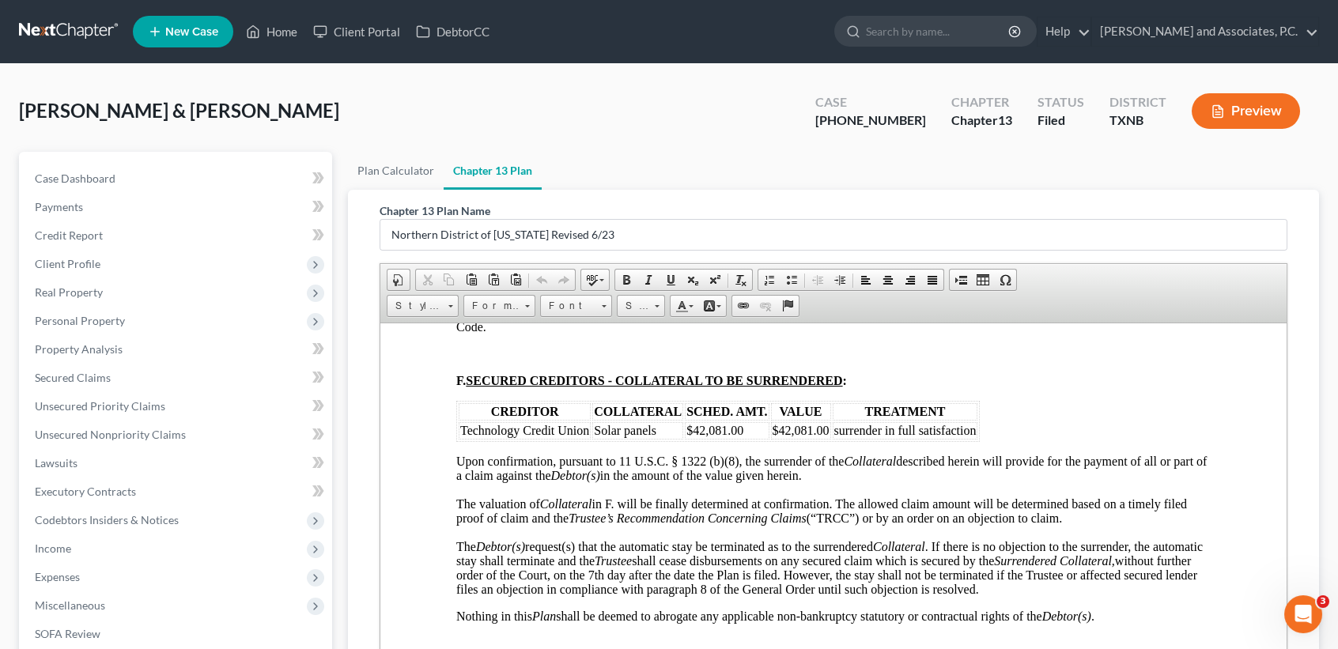
drag, startPoint x: 278, startPoint y: 47, endPoint x: 280, endPoint y: 36, distance: 11.3
click at [278, 47] on ul "New Case Home Client Portal DebtorCC - No Result - See all results Or Press Ent…" at bounding box center [726, 31] width 1186 height 41
click at [280, 36] on link "Home" at bounding box center [271, 31] width 67 height 28
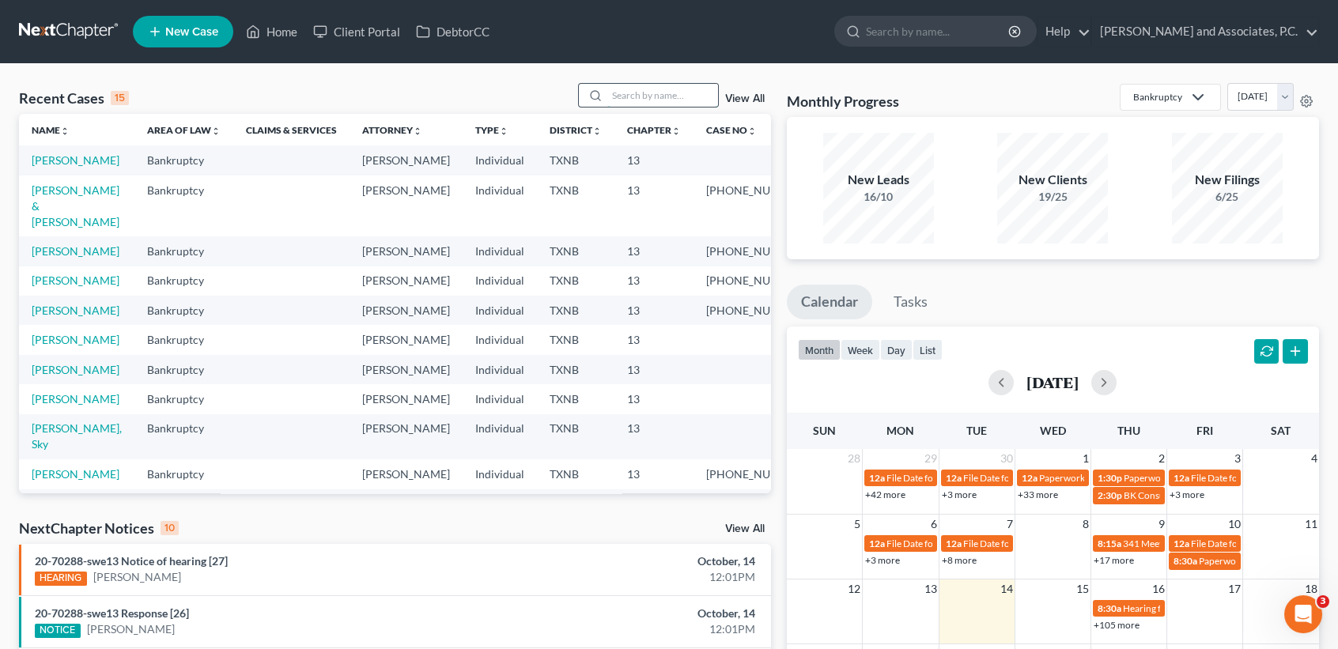
click at [651, 96] on input "search" at bounding box center [662, 95] width 111 height 23
type input "carson"
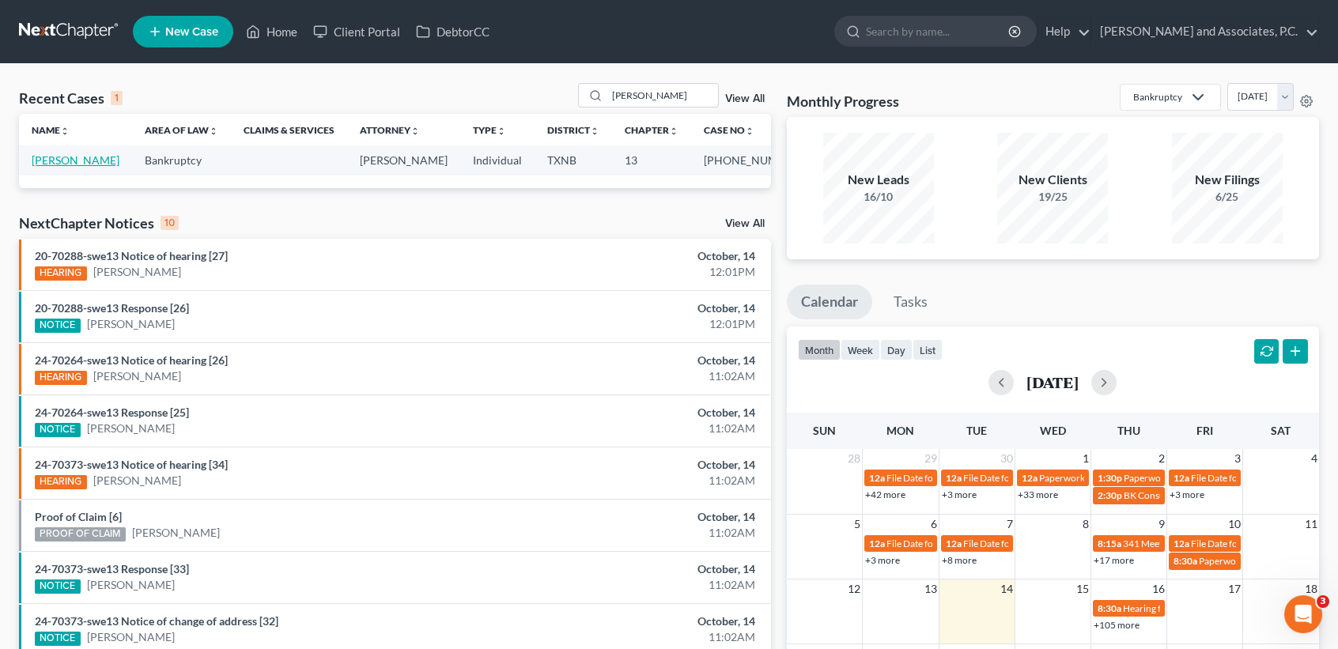
click at [55, 161] on link "[PERSON_NAME]" at bounding box center [76, 159] width 88 height 13
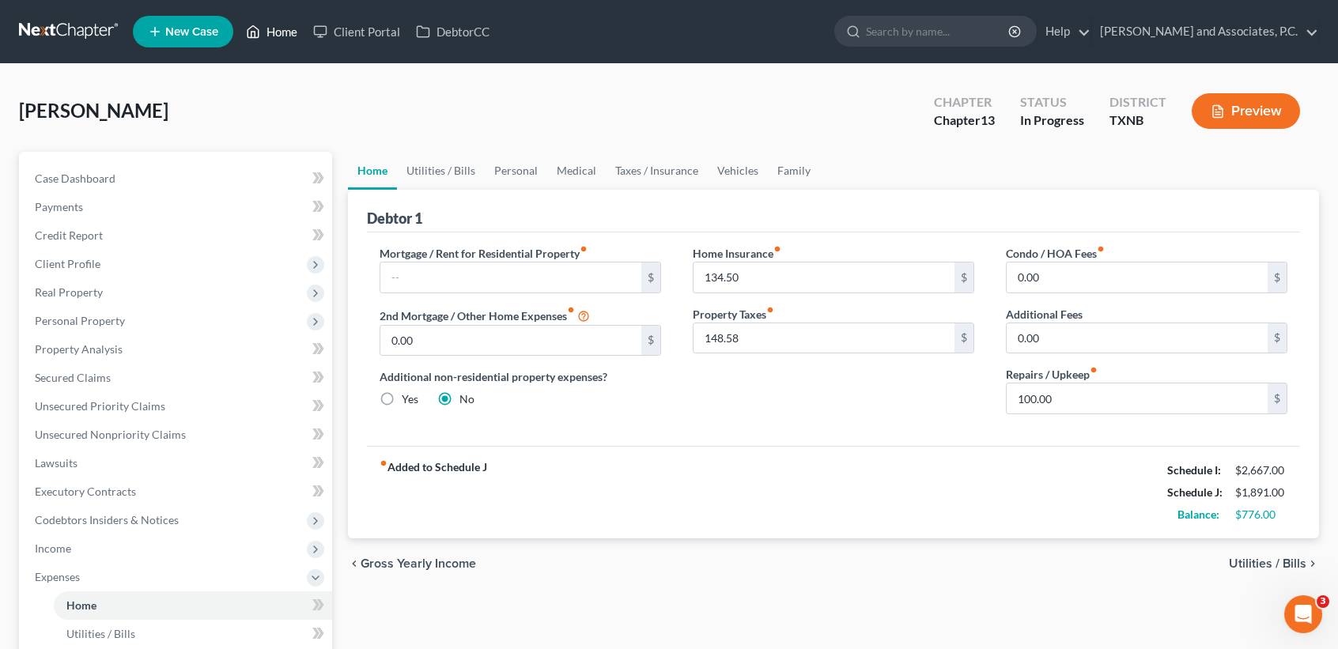
click at [286, 33] on link "Home" at bounding box center [271, 31] width 67 height 28
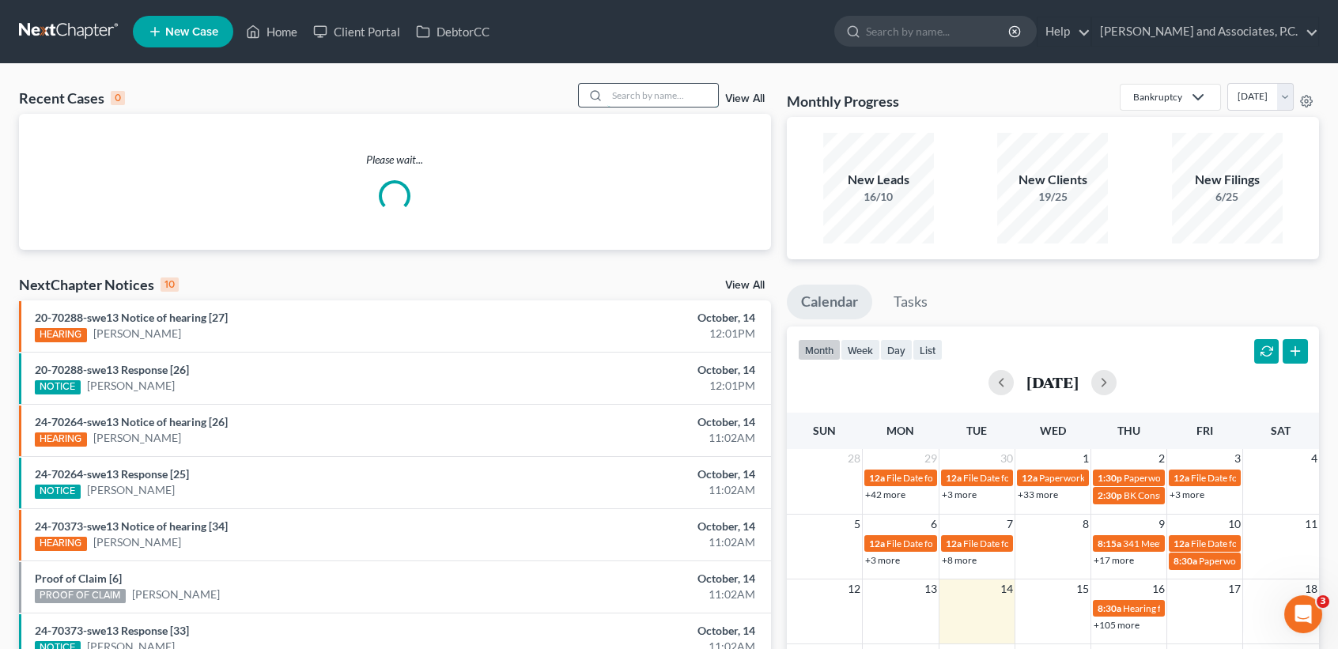
click at [641, 93] on input "search" at bounding box center [662, 95] width 111 height 23
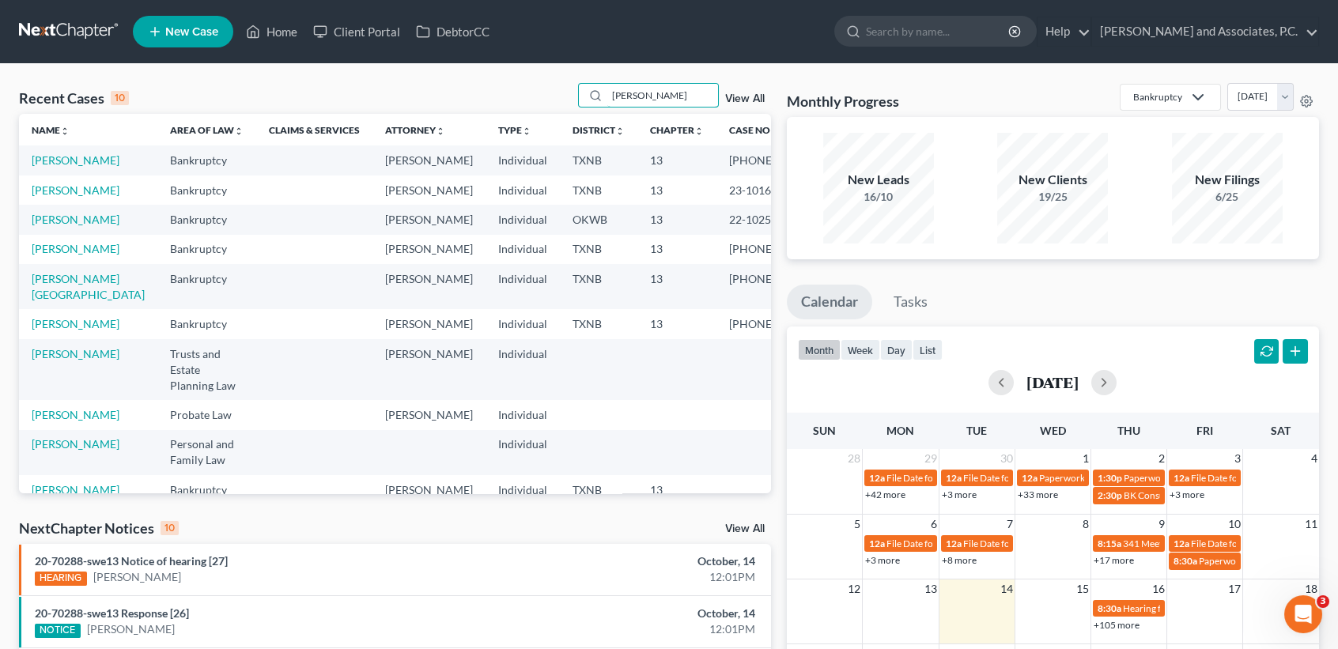
type input "[PERSON_NAME]"
drag, startPoint x: 90, startPoint y: 157, endPoint x: 58, endPoint y: 175, distance: 36.8
click at [70, 172] on td "[PERSON_NAME]" at bounding box center [88, 160] width 138 height 29
drag, startPoint x: 56, startPoint y: 175, endPoint x: 57, endPoint y: 163, distance: 11.9
click at [56, 174] on td "[PERSON_NAME]" at bounding box center [88, 160] width 138 height 29
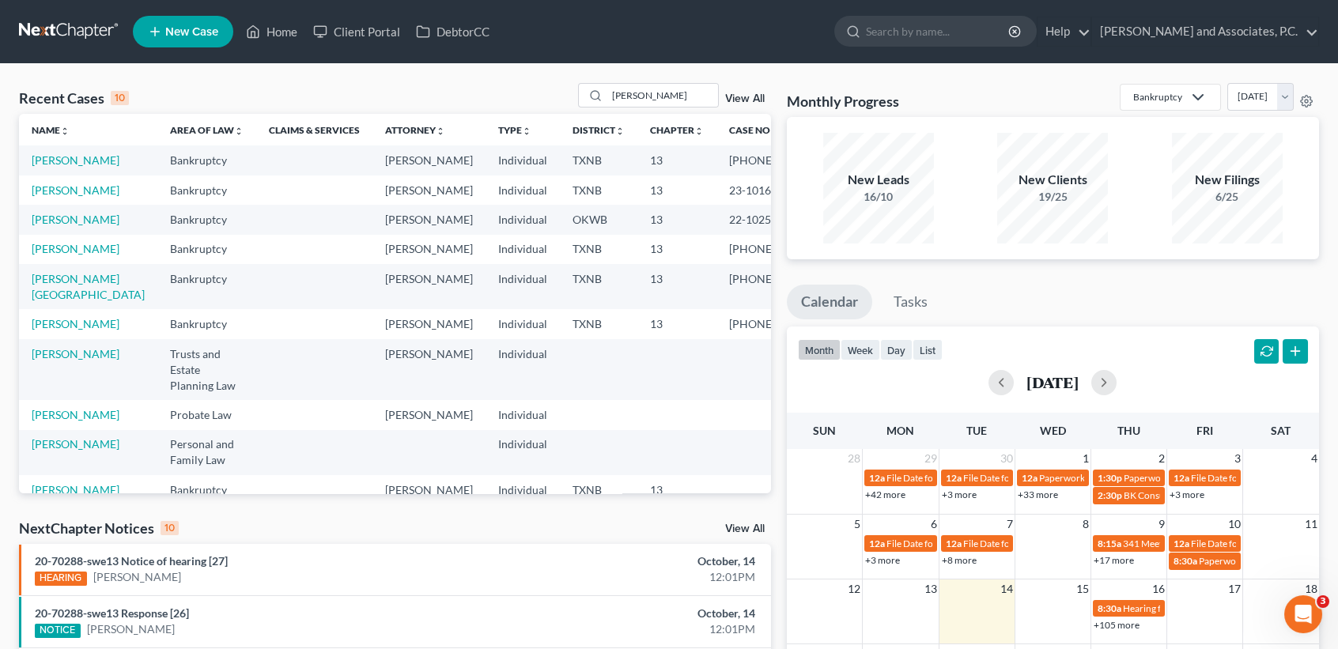
click at [60, 153] on td "[PERSON_NAME]" at bounding box center [88, 160] width 138 height 29
click at [59, 155] on link "[PERSON_NAME]" at bounding box center [76, 159] width 88 height 13
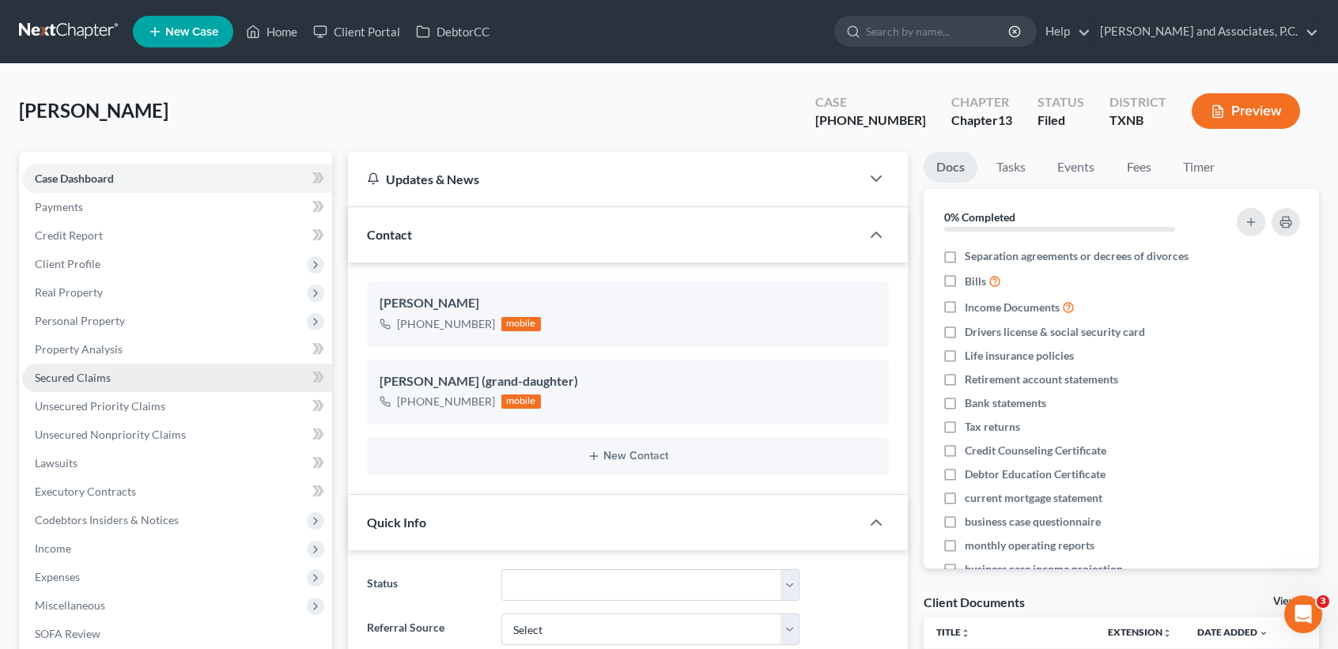
scroll to position [899, 0]
click at [85, 380] on span "Secured Claims" at bounding box center [73, 377] width 76 height 13
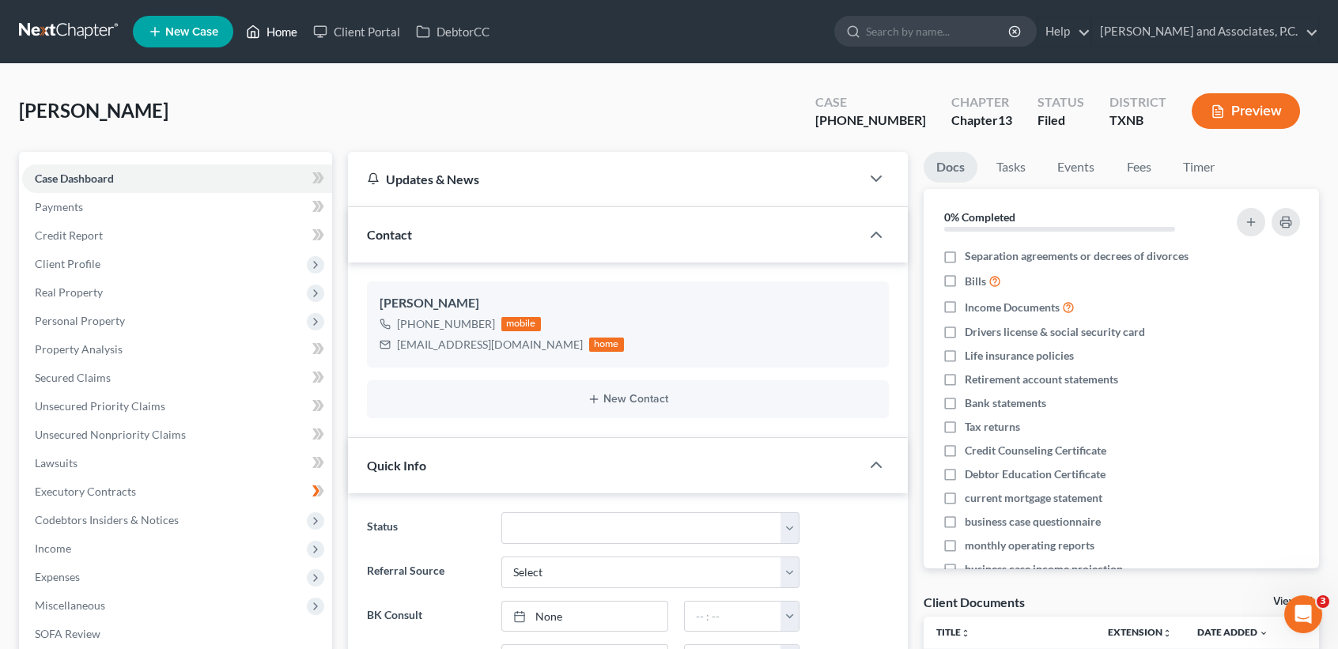
click at [289, 32] on link "Home" at bounding box center [271, 31] width 67 height 28
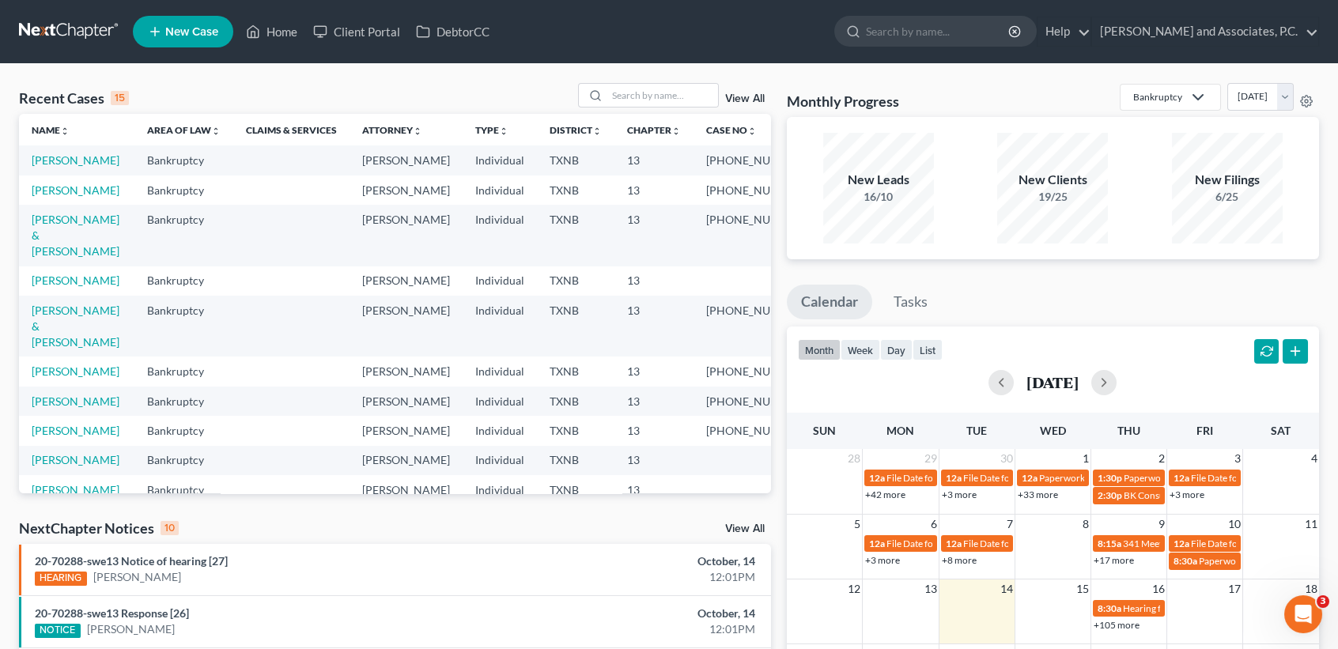
click at [657, 115] on th "Chapter unfold_more expand_more expand_less" at bounding box center [654, 130] width 79 height 32
click at [657, 99] on input "search" at bounding box center [662, 95] width 111 height 23
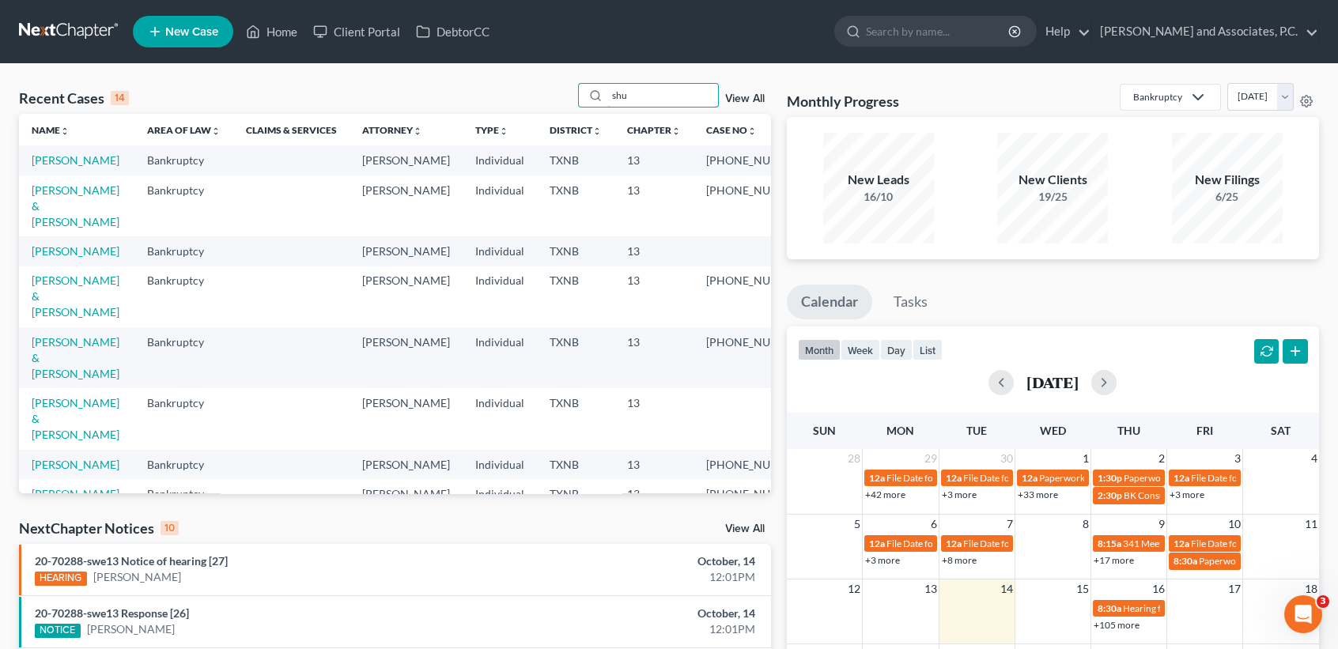
type input "shu"
click at [64, 168] on td "Shults, Kimberly" at bounding box center [76, 160] width 115 height 29
click at [47, 167] on link "Shults, Kimberly" at bounding box center [76, 159] width 88 height 13
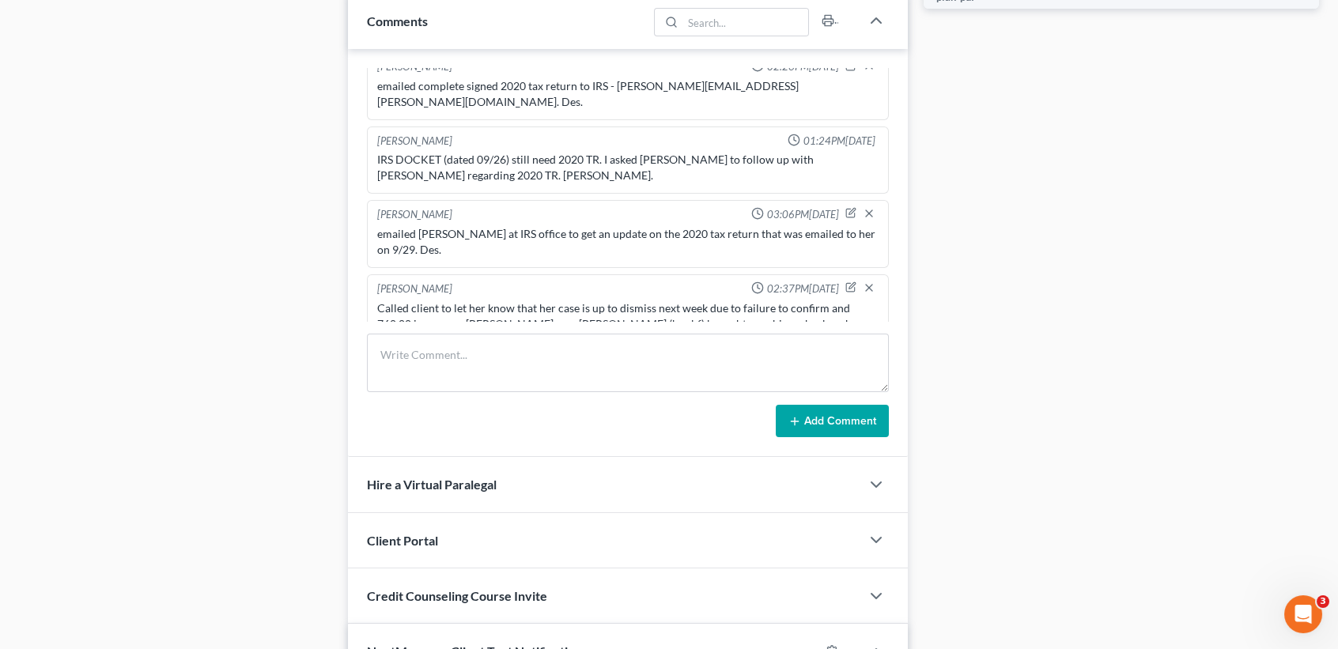
scroll to position [832, 0]
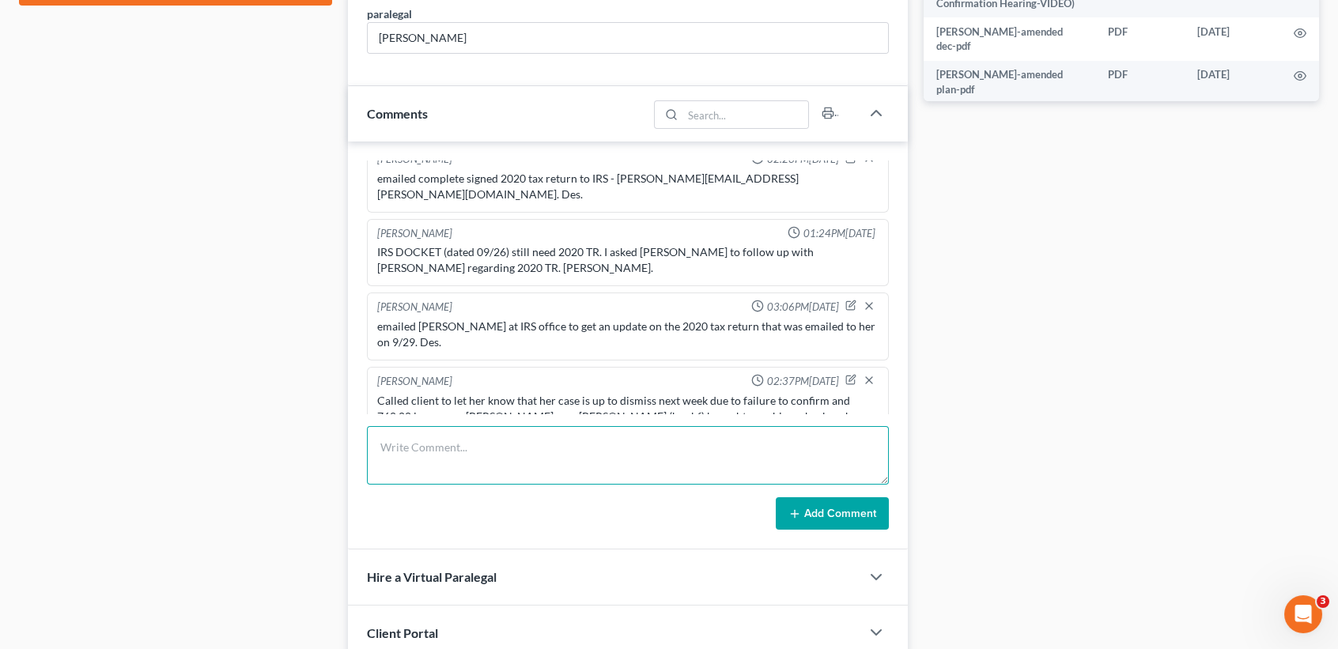
click at [566, 443] on textarea at bounding box center [628, 455] width 522 height 59
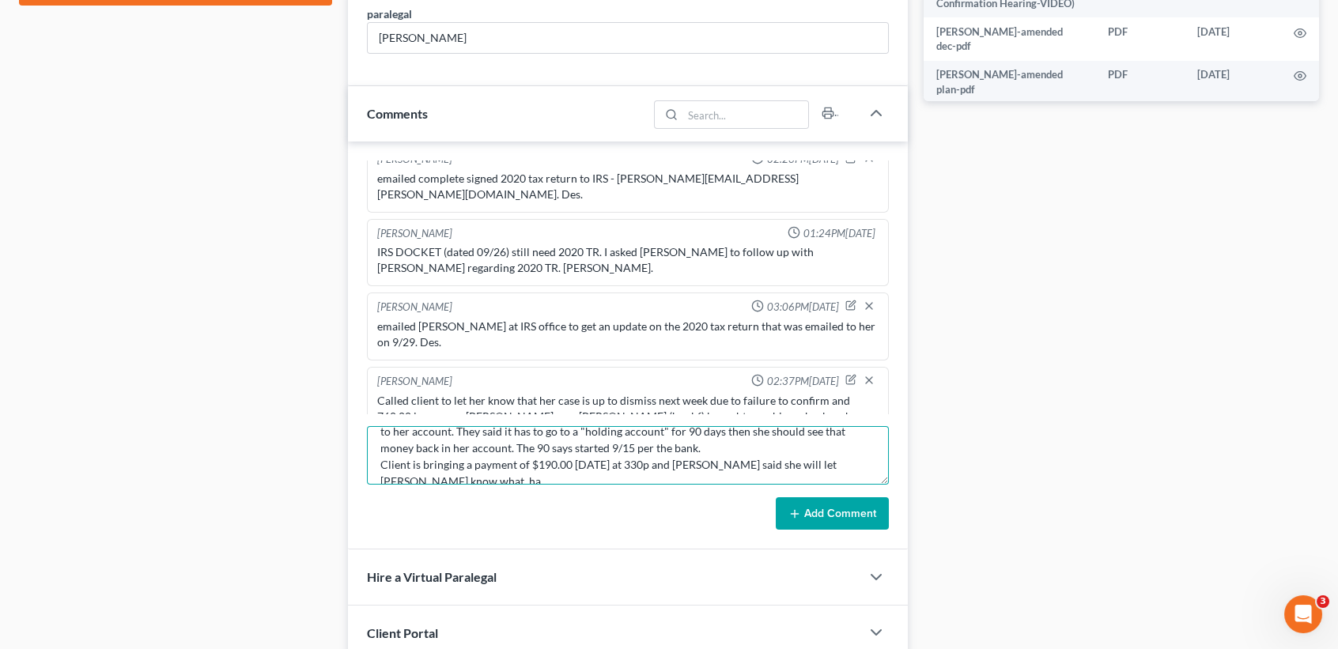
scroll to position [52, 0]
type textarea "Client called her bank to see if she can cancel that CC for 571.00. Since it wa…"
click at [886, 501] on button "Add Comment" at bounding box center [832, 514] width 113 height 33
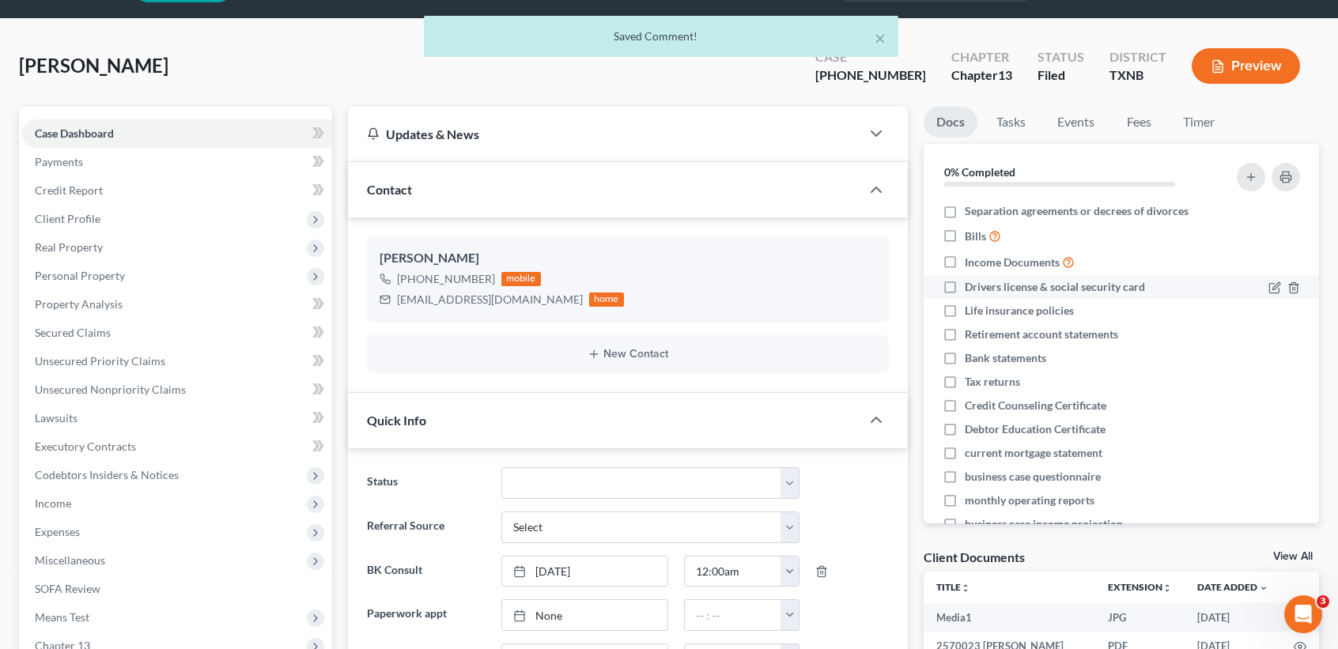
scroll to position [0, 0]
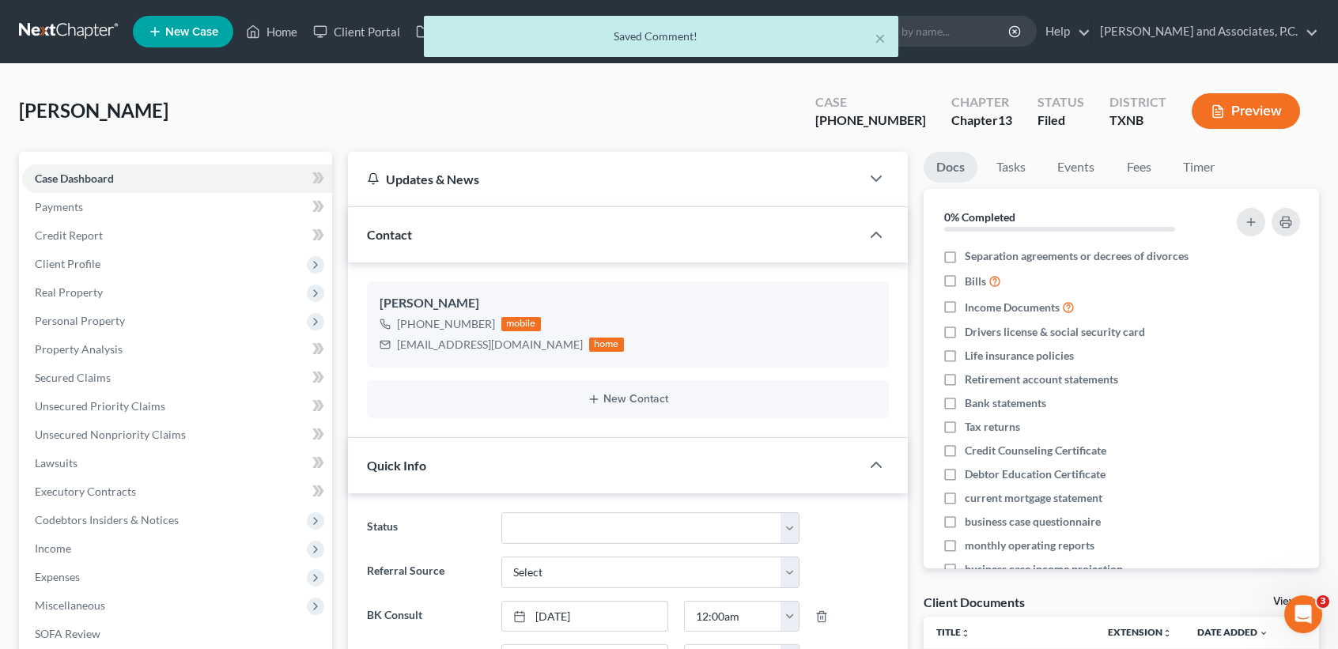
click at [888, 30] on div "× Saved Comment!" at bounding box center [661, 36] width 475 height 41
drag, startPoint x: 879, startPoint y: 34, endPoint x: 868, endPoint y: 36, distance: 11.3
click at [878, 34] on button "×" at bounding box center [880, 37] width 11 height 19
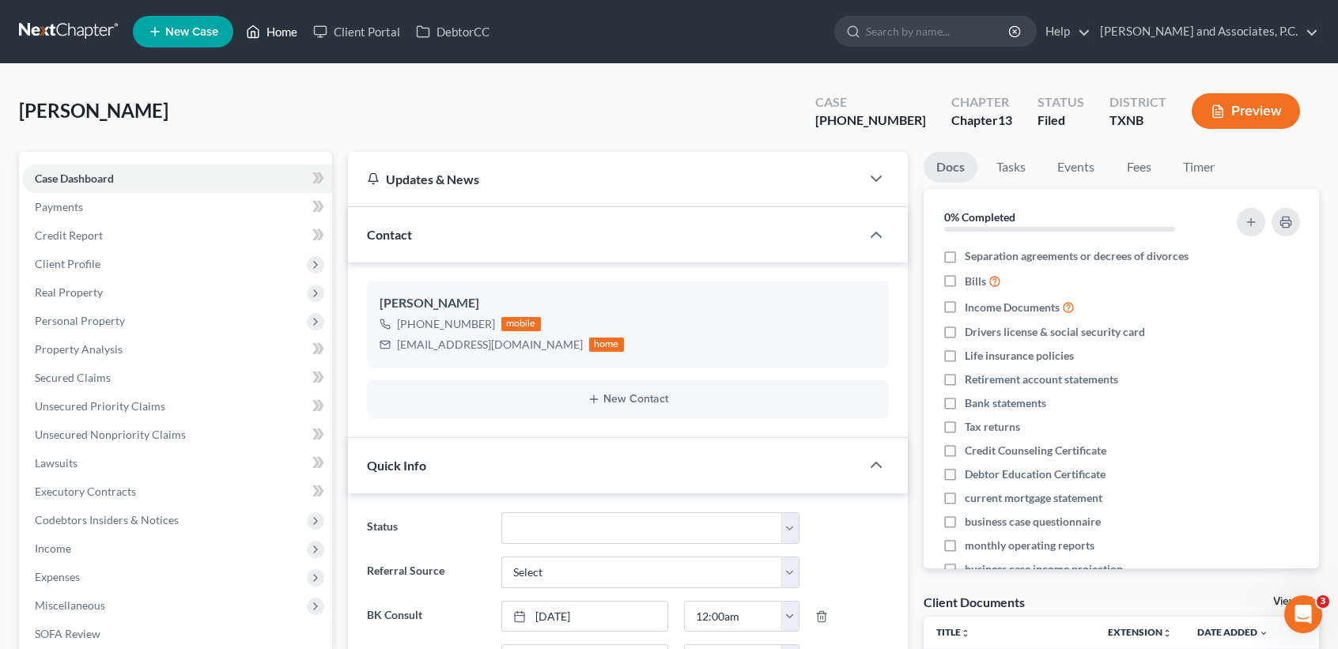
click at [286, 32] on link "Home" at bounding box center [271, 31] width 67 height 28
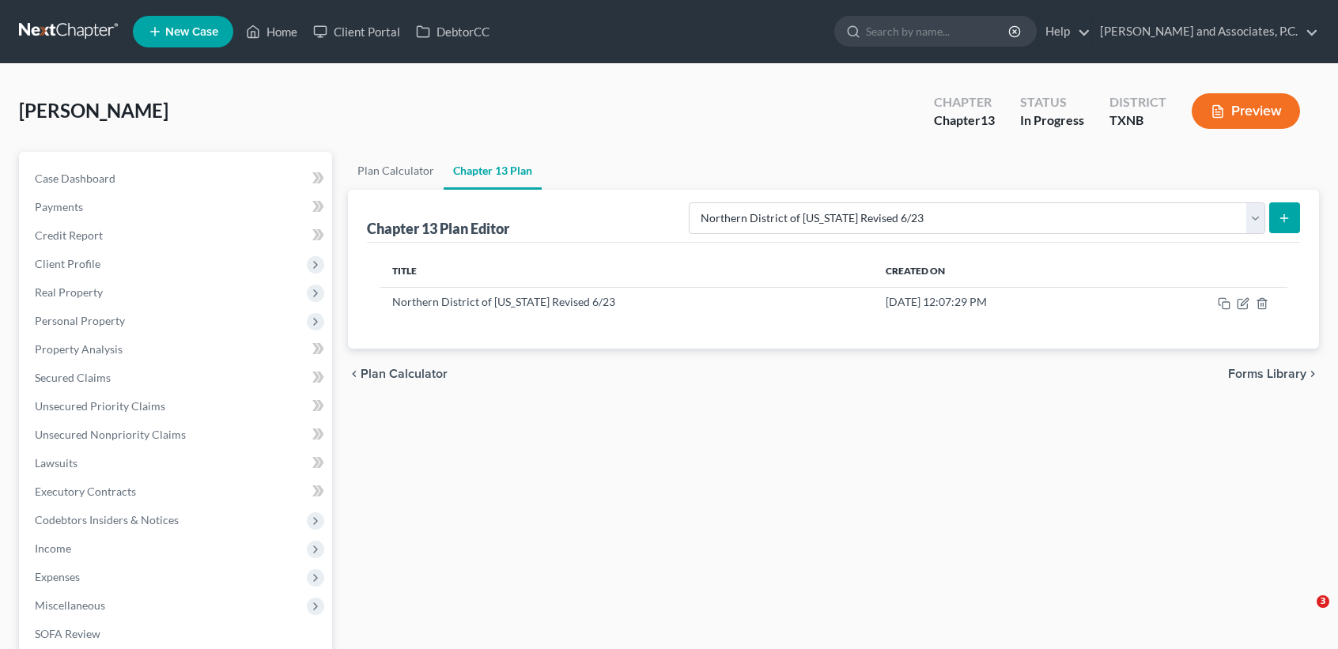
select select "5"
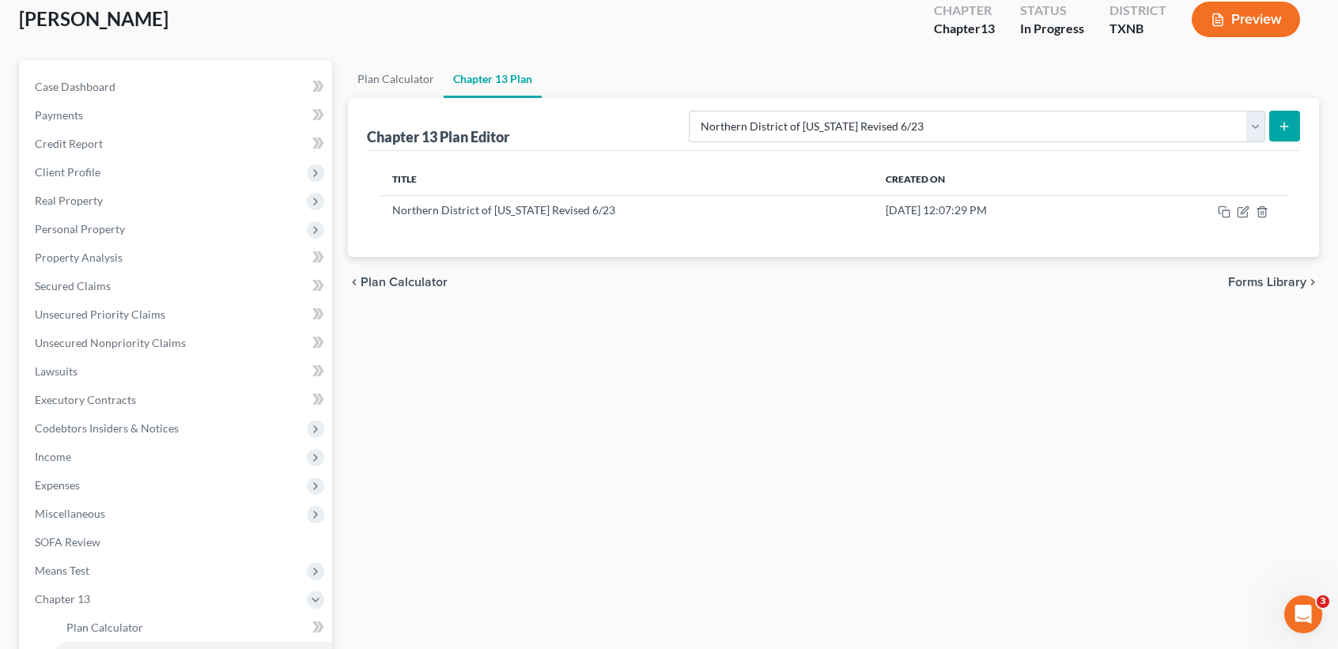
scroll to position [92, 0]
click at [1244, 210] on icon "button" at bounding box center [1244, 209] width 7 height 7
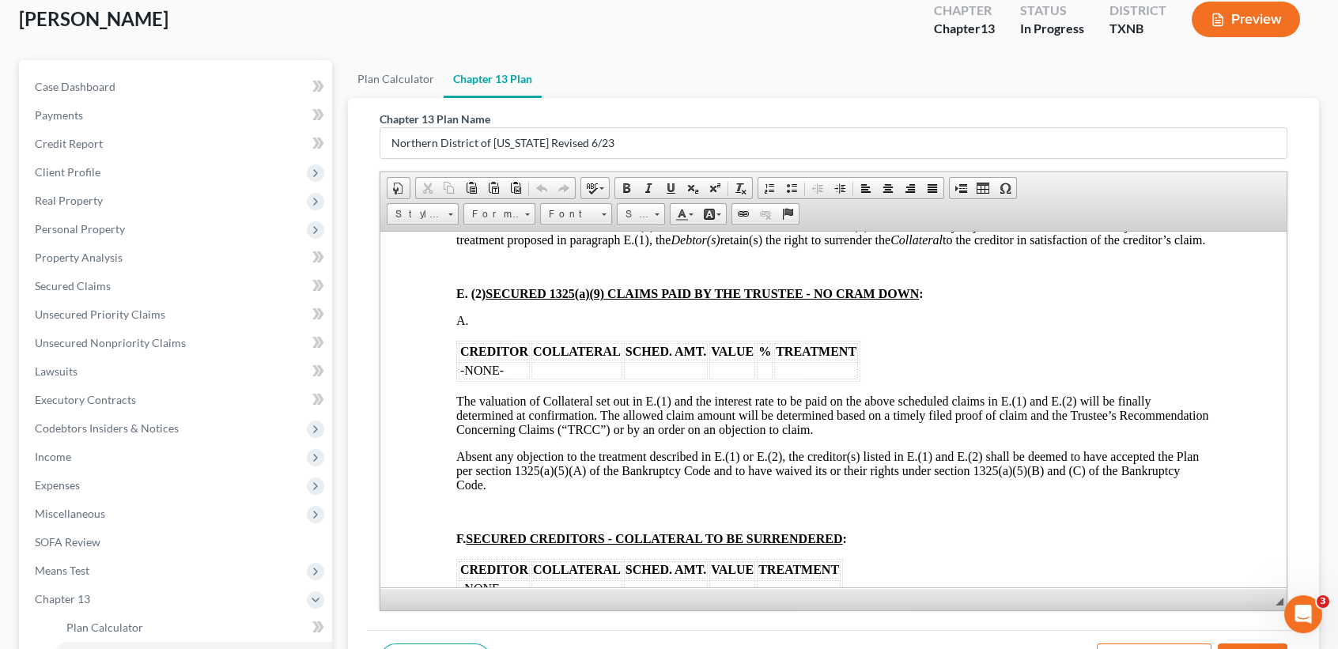
scroll to position [1898, 0]
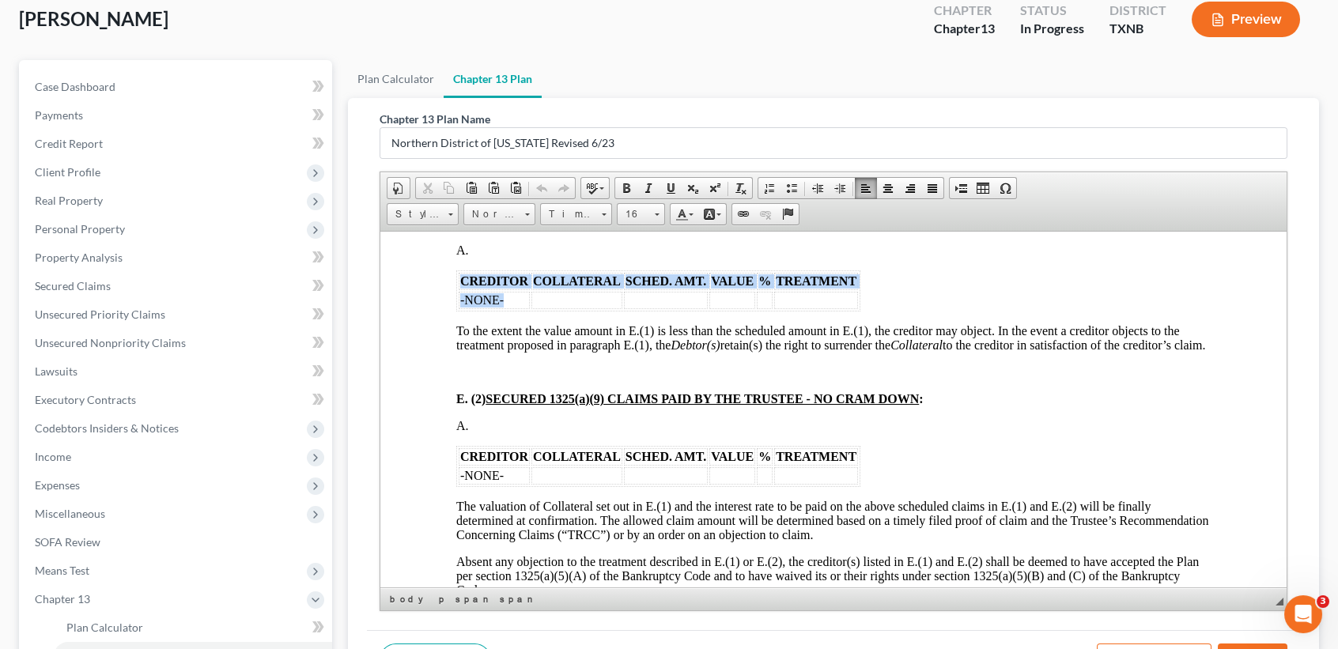
drag, startPoint x: 512, startPoint y: 384, endPoint x: 456, endPoint y: 380, distance: 55.5
click at [456, 311] on table "CREDITOR COLLATERAL SCHED. AMT. VALUE % TREATMENT -NONE-" at bounding box center [658, 290] width 404 height 41
click at [509, 308] on td "-NONE-" at bounding box center [494, 299] width 71 height 17
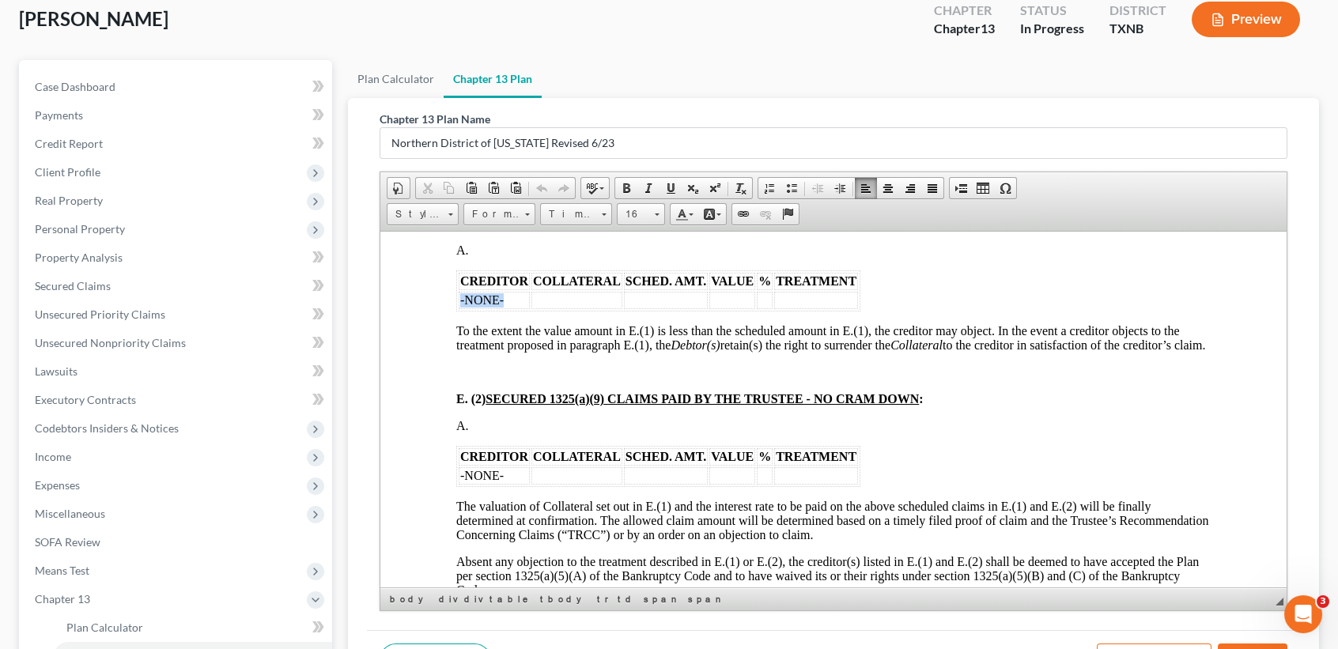
drag, startPoint x: 509, startPoint y: 380, endPoint x: 459, endPoint y: 382, distance: 49.9
click at [459, 308] on td "-NONE-" at bounding box center [494, 299] width 71 height 17
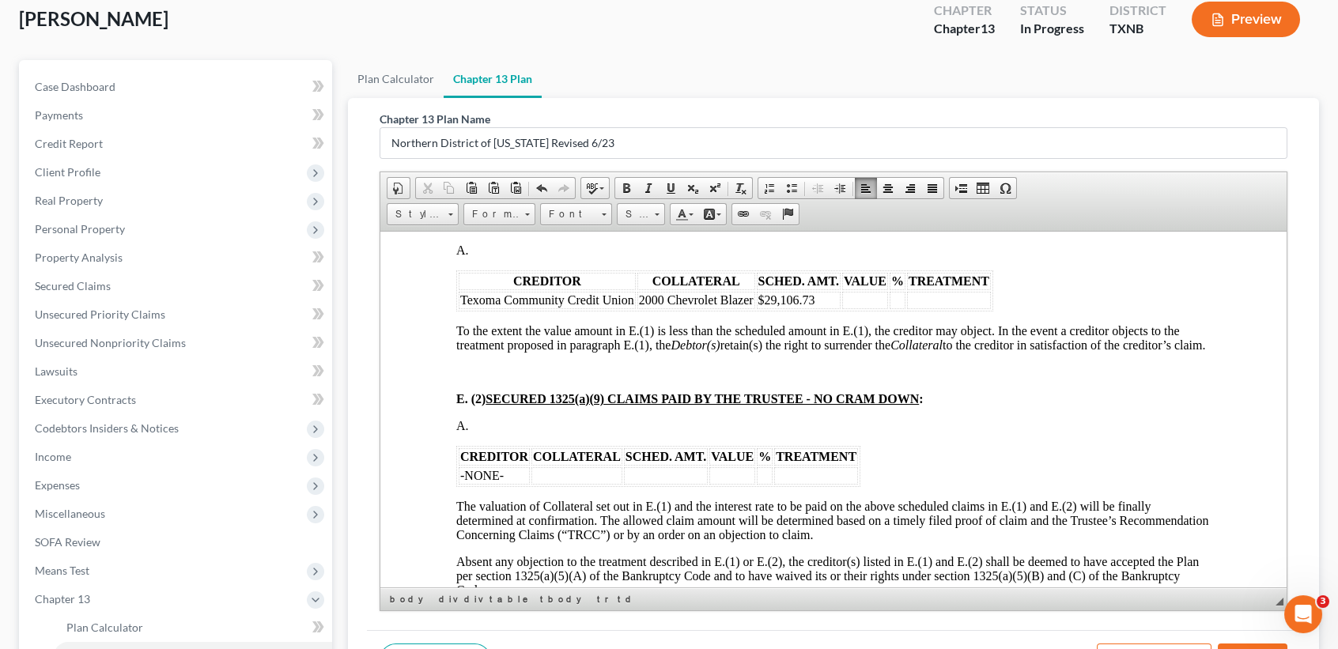
click at [876, 308] on td at bounding box center [865, 299] width 46 height 17
click at [1016, 308] on td at bounding box center [974, 299] width 84 height 17
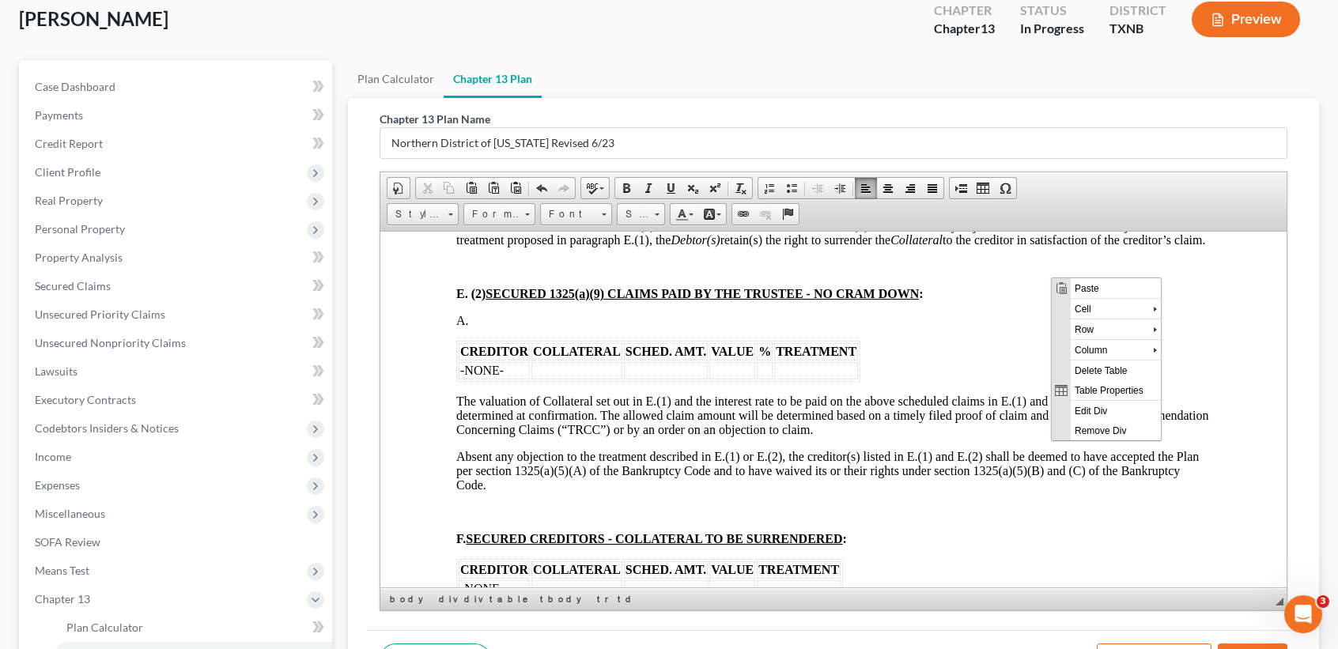
scroll to position [0, 0]
click at [1099, 327] on span "Row" at bounding box center [1111, 329] width 82 height 20
click at [1194, 350] on span "Insert Row After" at bounding box center [1228, 349] width 98 height 20
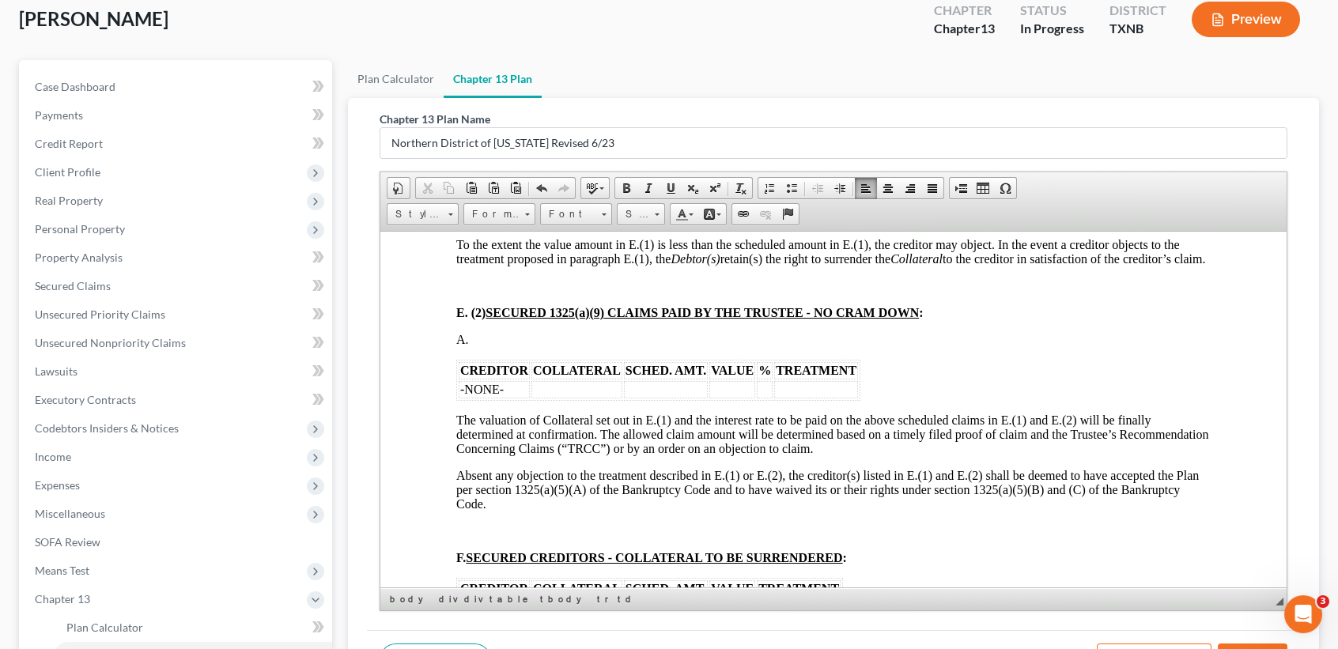
click at [490, 222] on td at bounding box center [547, 213] width 177 height 17
click at [565, 222] on td at bounding box center [547, 213] width 177 height 17
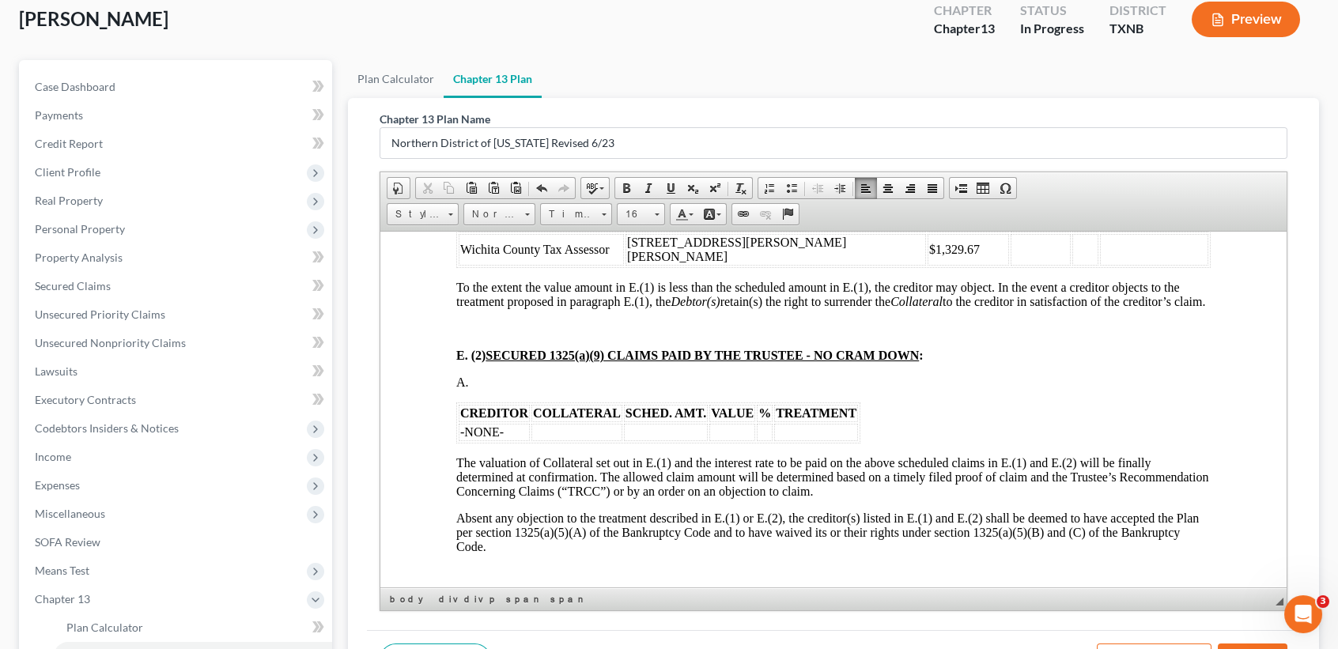
click at [1011, 265] on td at bounding box center [1041, 249] width 60 height 32
click at [1100, 265] on td at bounding box center [1154, 249] width 108 height 32
drag, startPoint x: 980, startPoint y: 291, endPoint x: 1065, endPoint y: 303, distance: 86.2
click at [1073, 265] on td "12" at bounding box center [1086, 249] width 26 height 32
click at [1100, 265] on td at bounding box center [1154, 249] width 108 height 32
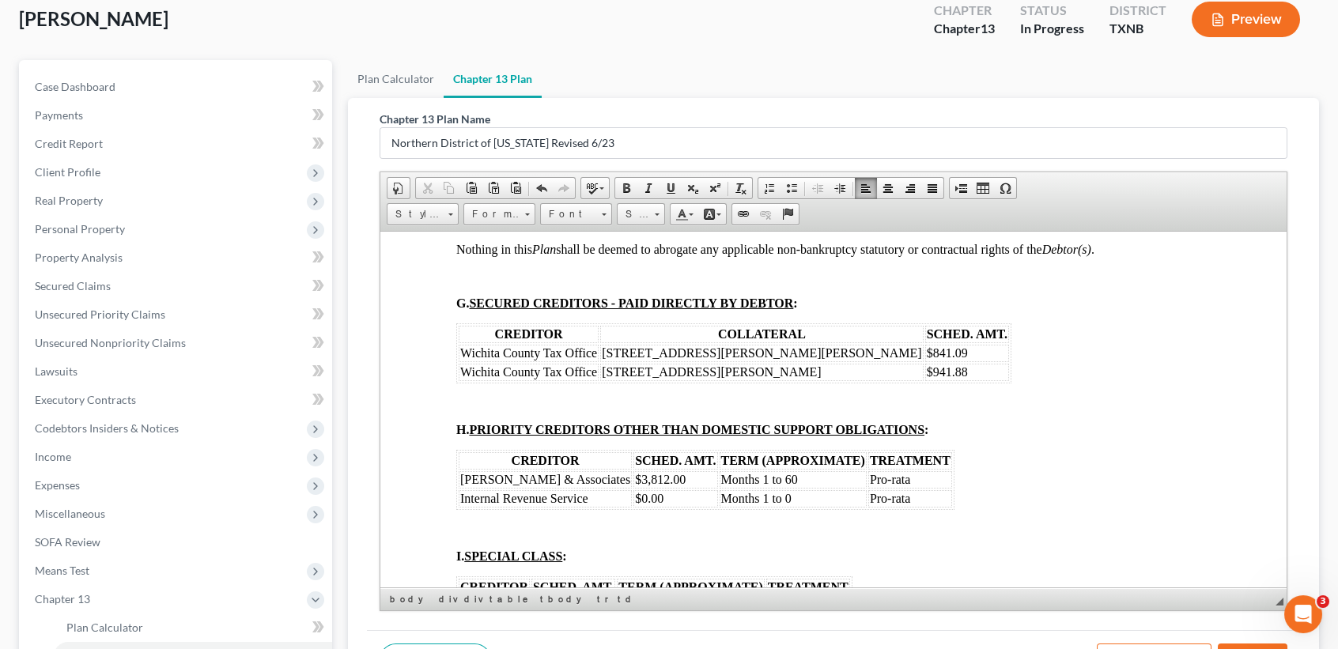
scroll to position [2636, 0]
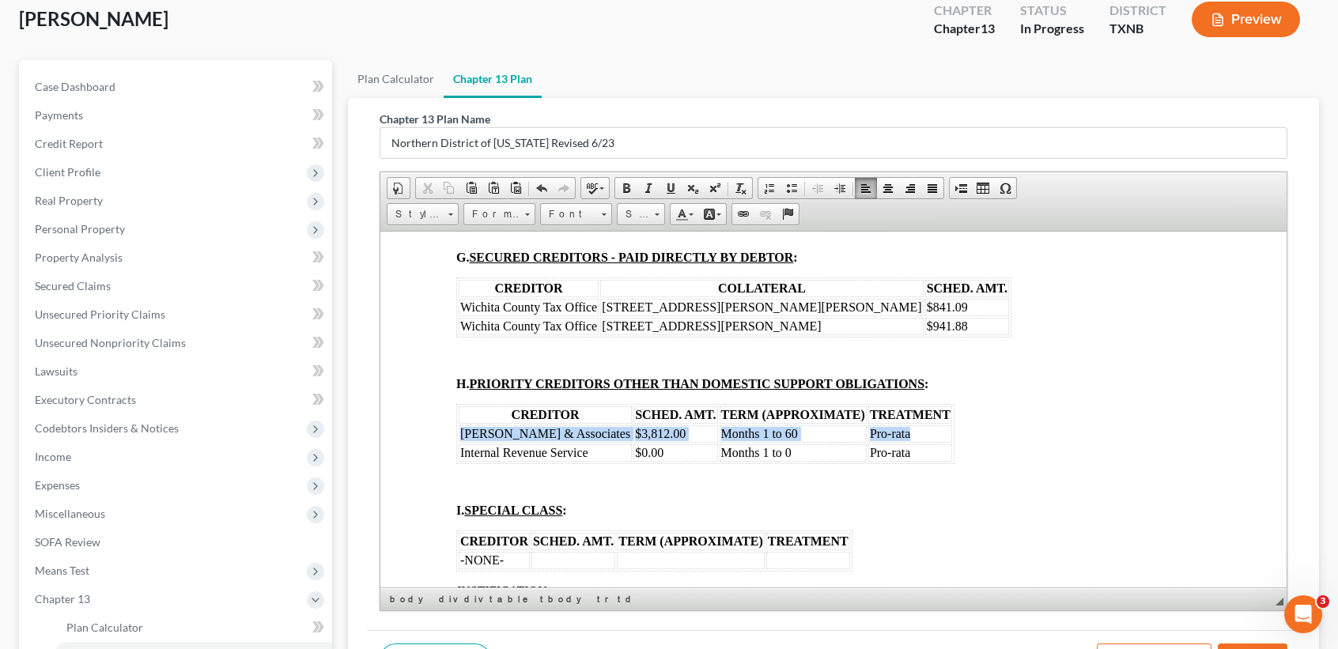
drag, startPoint x: 824, startPoint y: 511, endPoint x: 462, endPoint y: 504, distance: 362.3
click at [462, 442] on tr "Monte J White & Associates $3,812.00 Months 1 to 60 Pro-rata" at bounding box center [706, 433] width 494 height 17
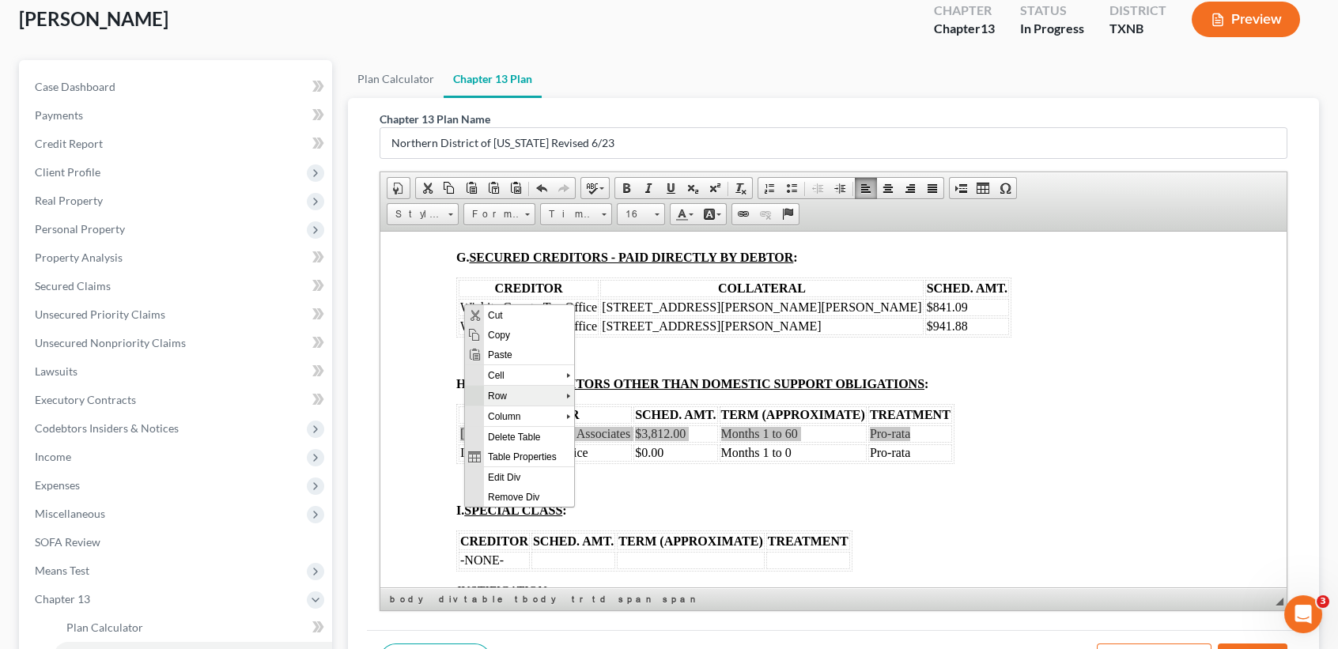
click at [535, 400] on span "Row" at bounding box center [524, 396] width 82 height 20
click at [628, 427] on span "Delete Rows" at bounding box center [641, 436] width 98 height 20
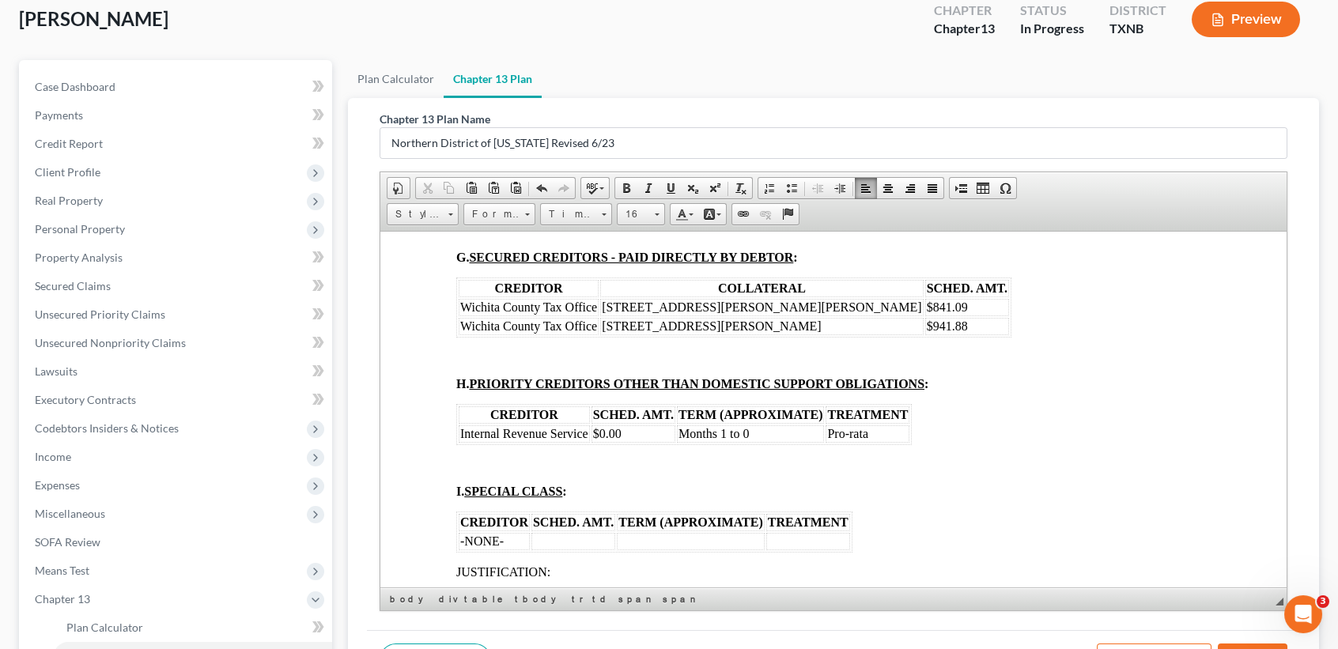
drag, startPoint x: 658, startPoint y: 506, endPoint x: 684, endPoint y: 500, distance: 26.9
click at [661, 442] on td "$0.00" at bounding box center [634, 433] width 84 height 17
drag, startPoint x: 891, startPoint y: 511, endPoint x: 811, endPoint y: 516, distance: 80.8
click at [813, 442] on tr "Internal Revenue Service $2,400.00 Months 1 to 60 Pro-rata" at bounding box center [684, 433] width 451 height 17
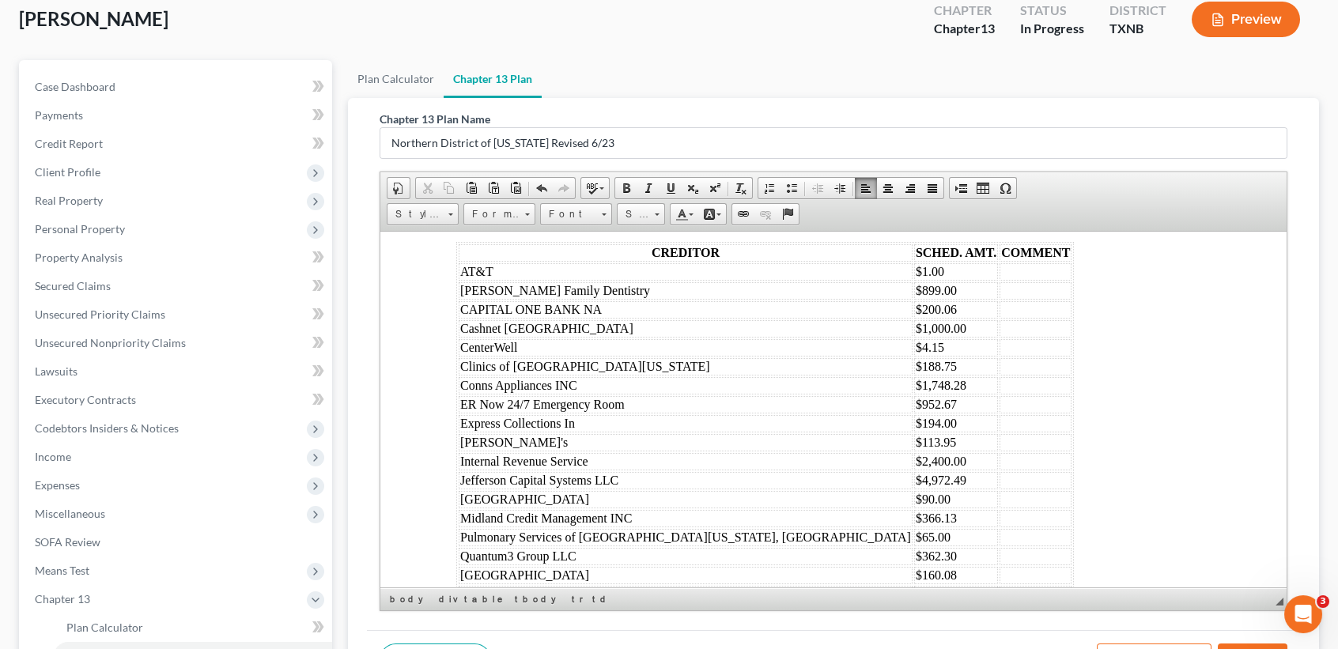
scroll to position [3164, 0]
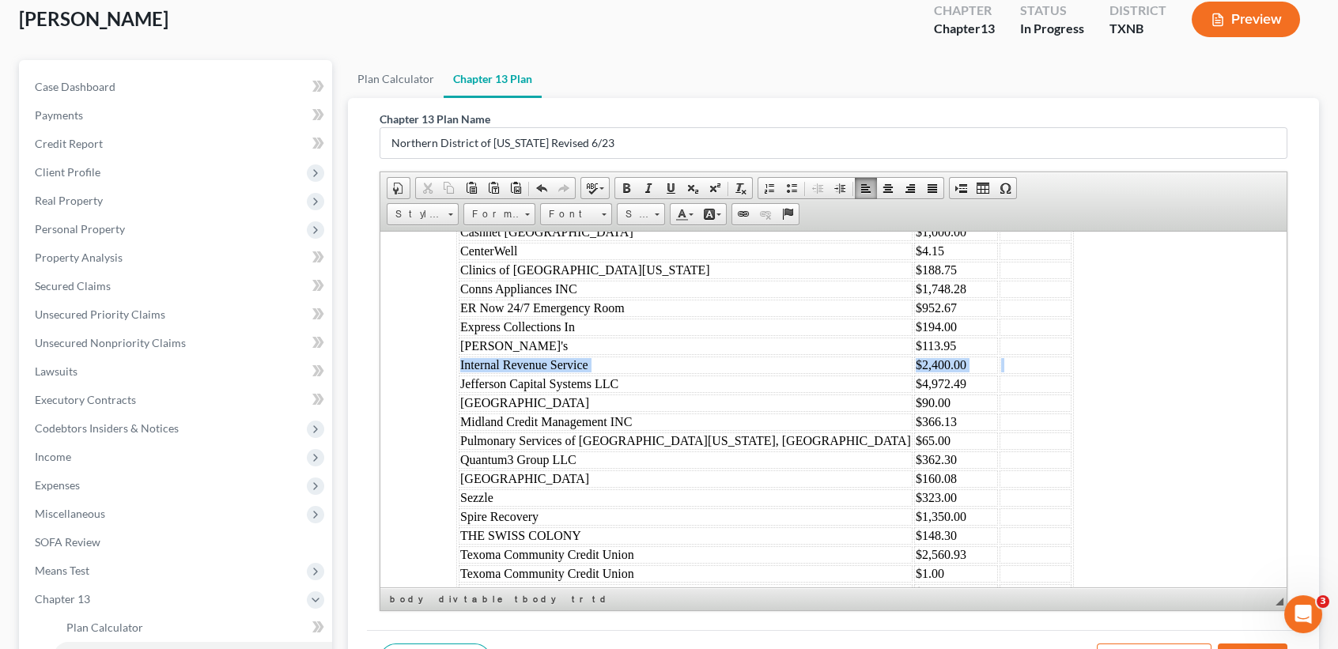
drag, startPoint x: 464, startPoint y: 455, endPoint x: 807, endPoint y: 452, distance: 342.5
click at [807, 373] on tr "Internal Revenue Service $2,400.00" at bounding box center [765, 364] width 613 height 17
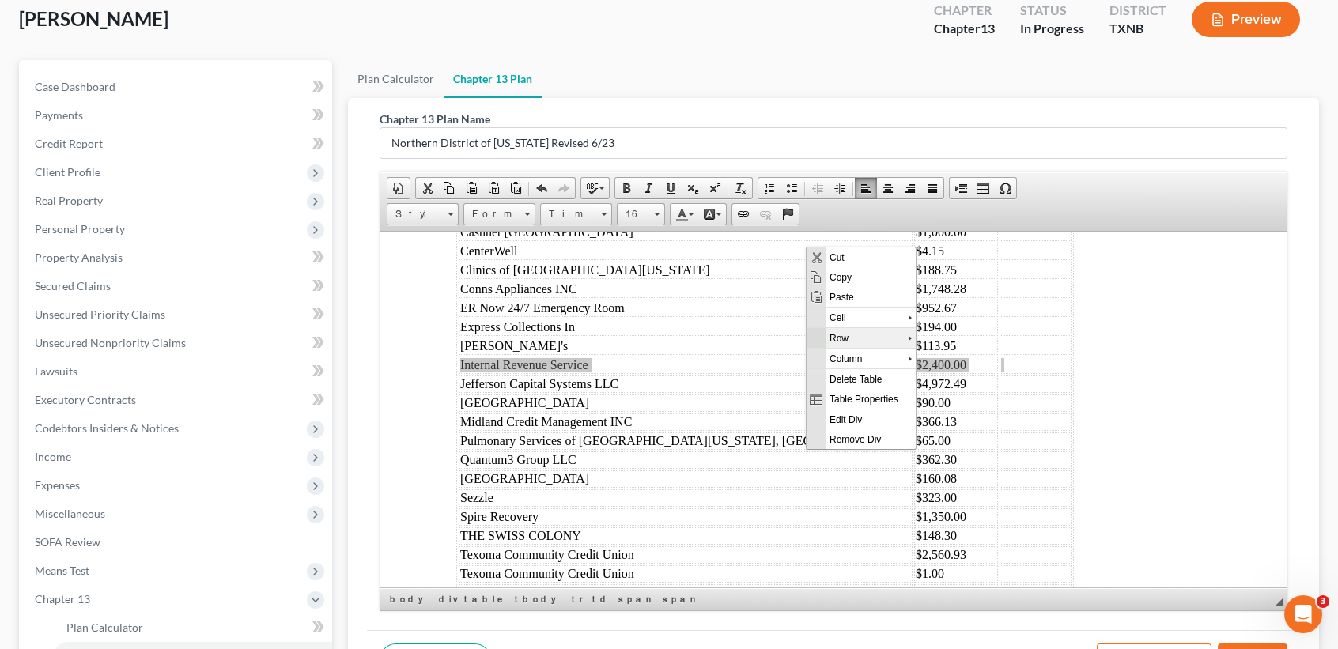
click at [866, 340] on span "Row" at bounding box center [866, 337] width 82 height 20
click at [964, 370] on span "Delete Rows" at bounding box center [983, 378] width 98 height 20
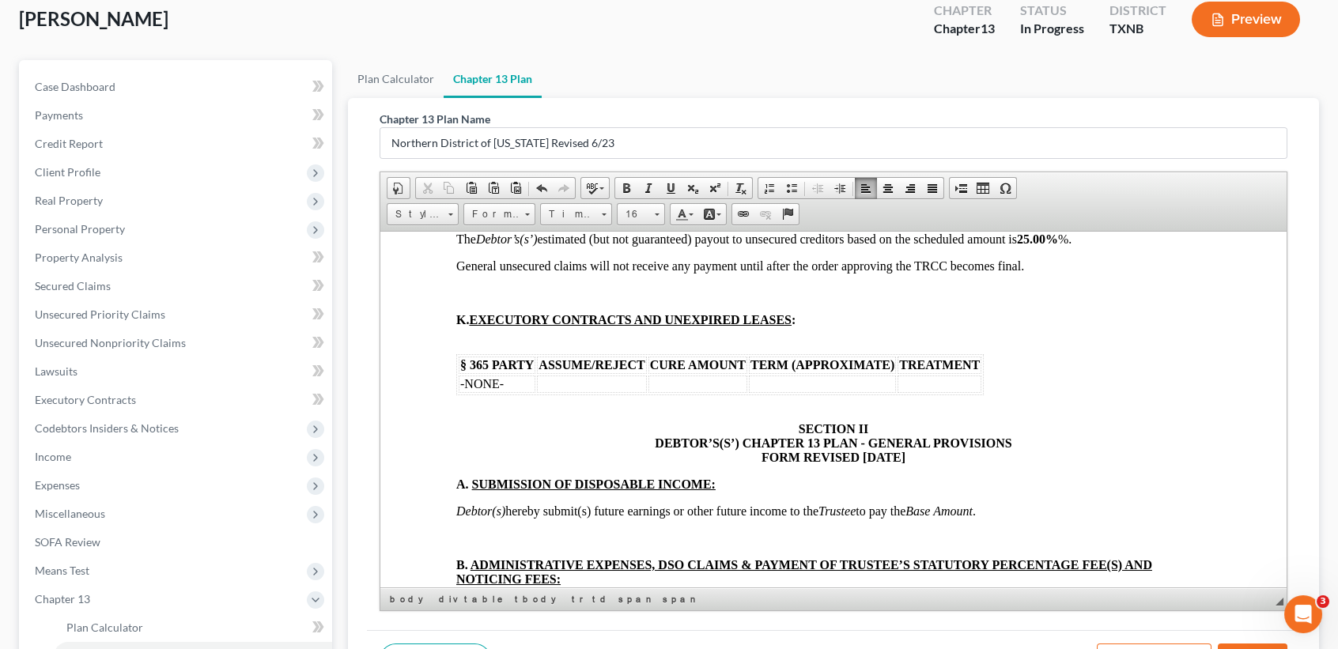
scroll to position [3691, 0]
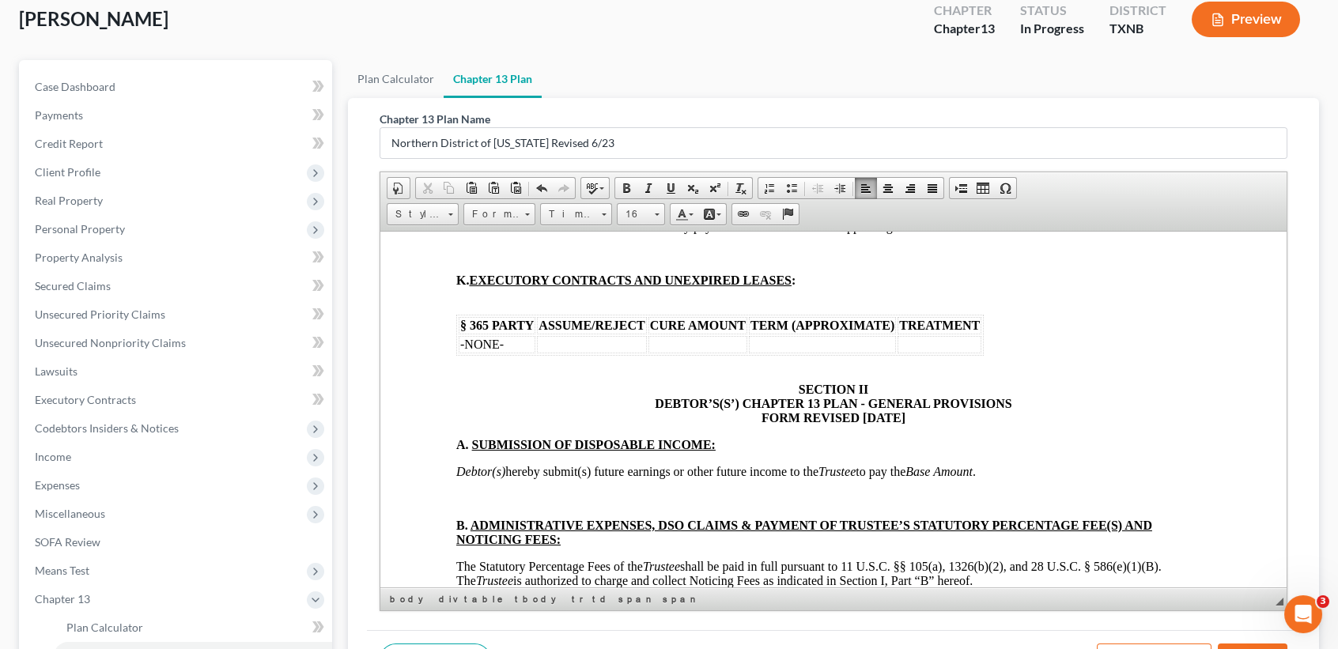
drag, startPoint x: 733, startPoint y: 281, endPoint x: 669, endPoint y: 283, distance: 64.1
click at [669, 180] on p "TOTAL SCHEDULED UNSECURED: $51,889.92" at bounding box center [833, 172] width 755 height 14
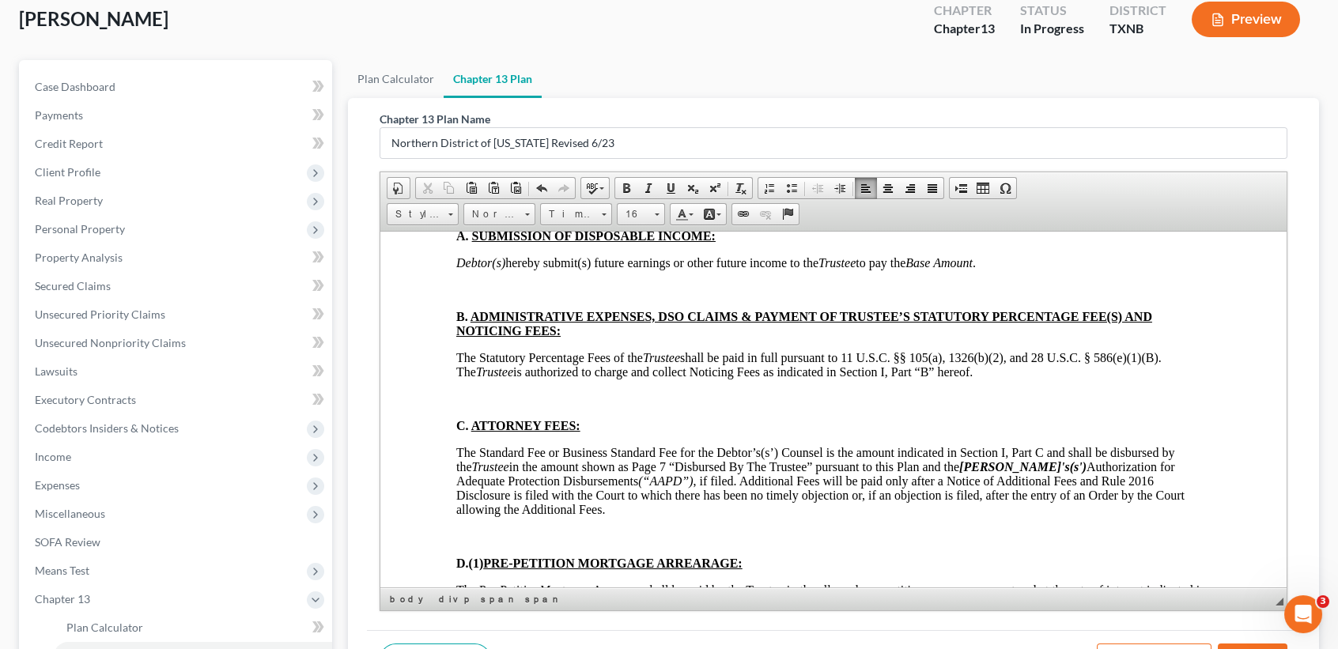
scroll to position [3902, 0]
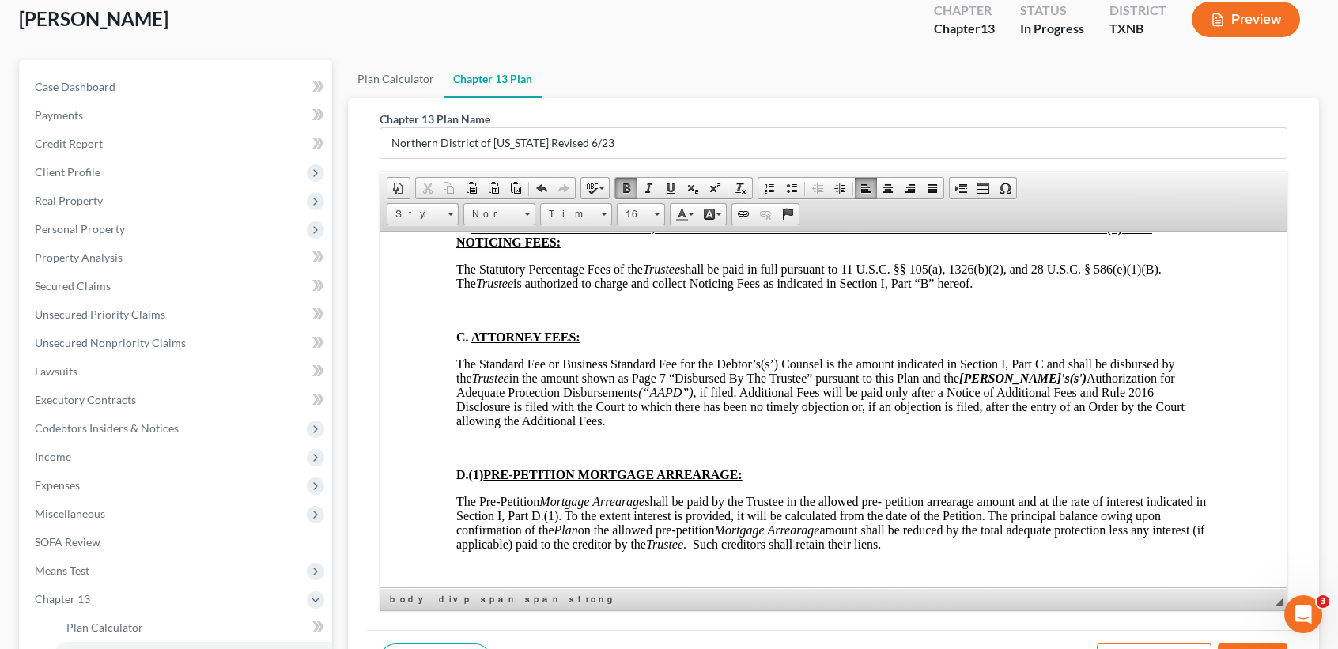
scroll to position [4007, 0]
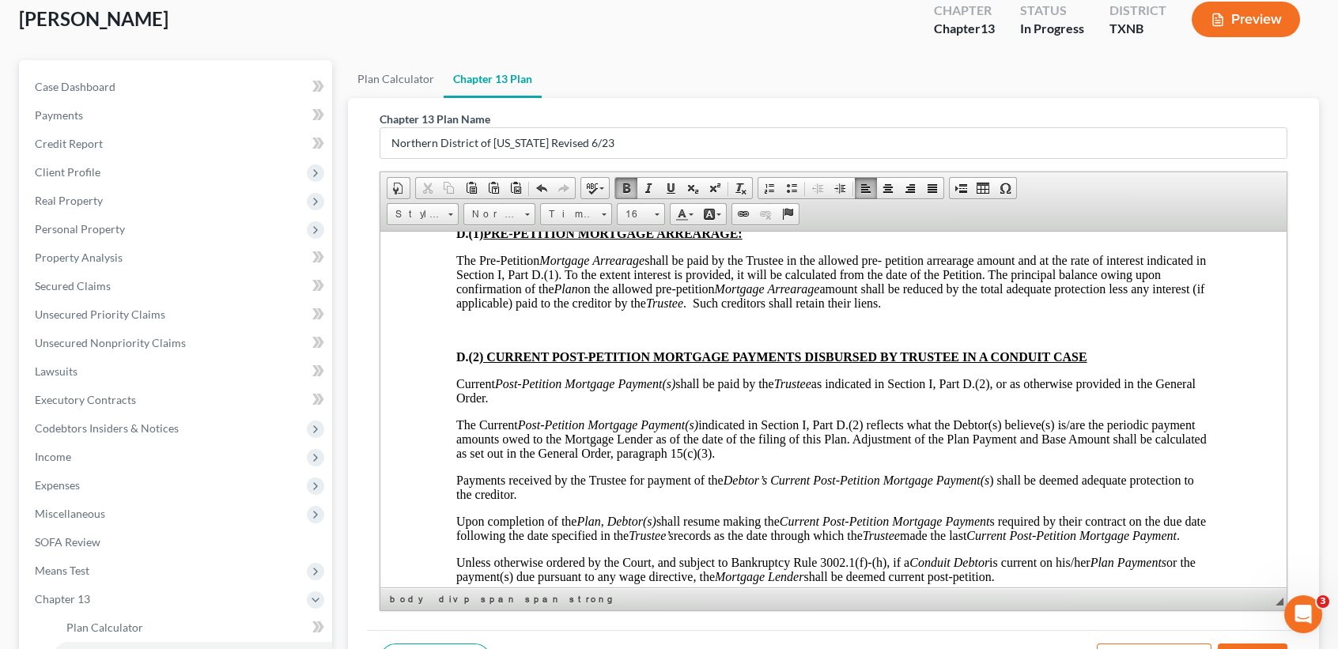
scroll to position [4218, 0]
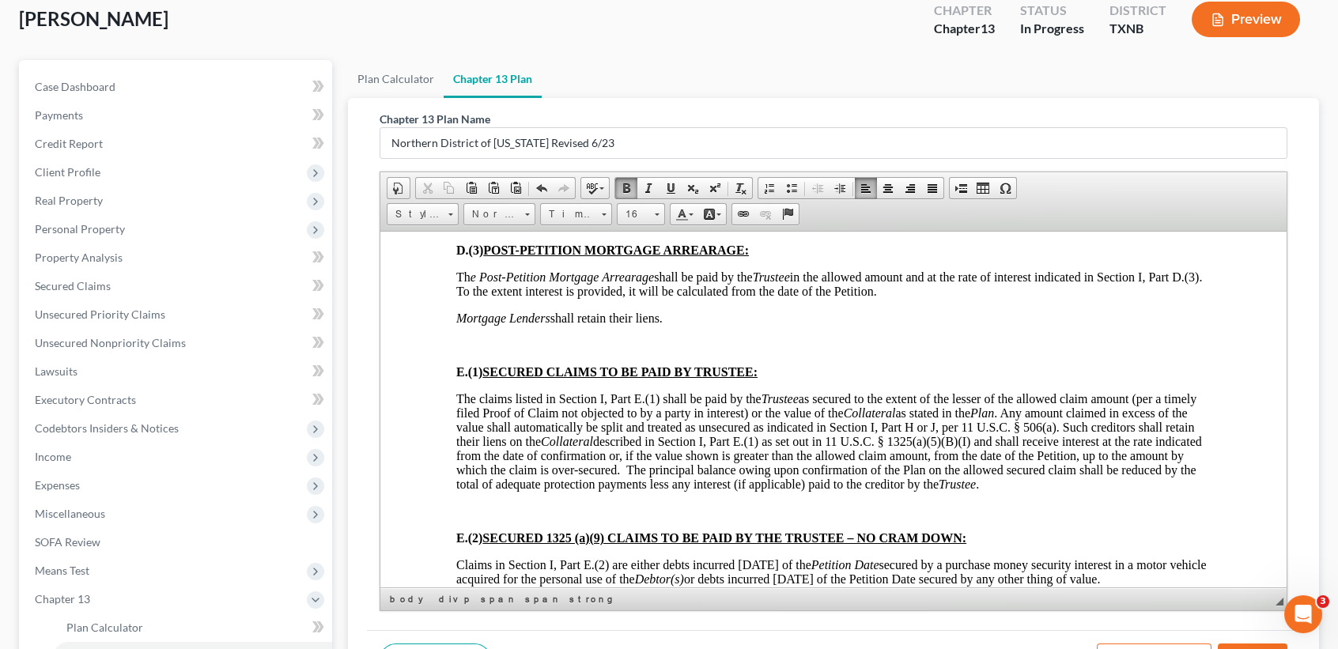
scroll to position [4535, 0]
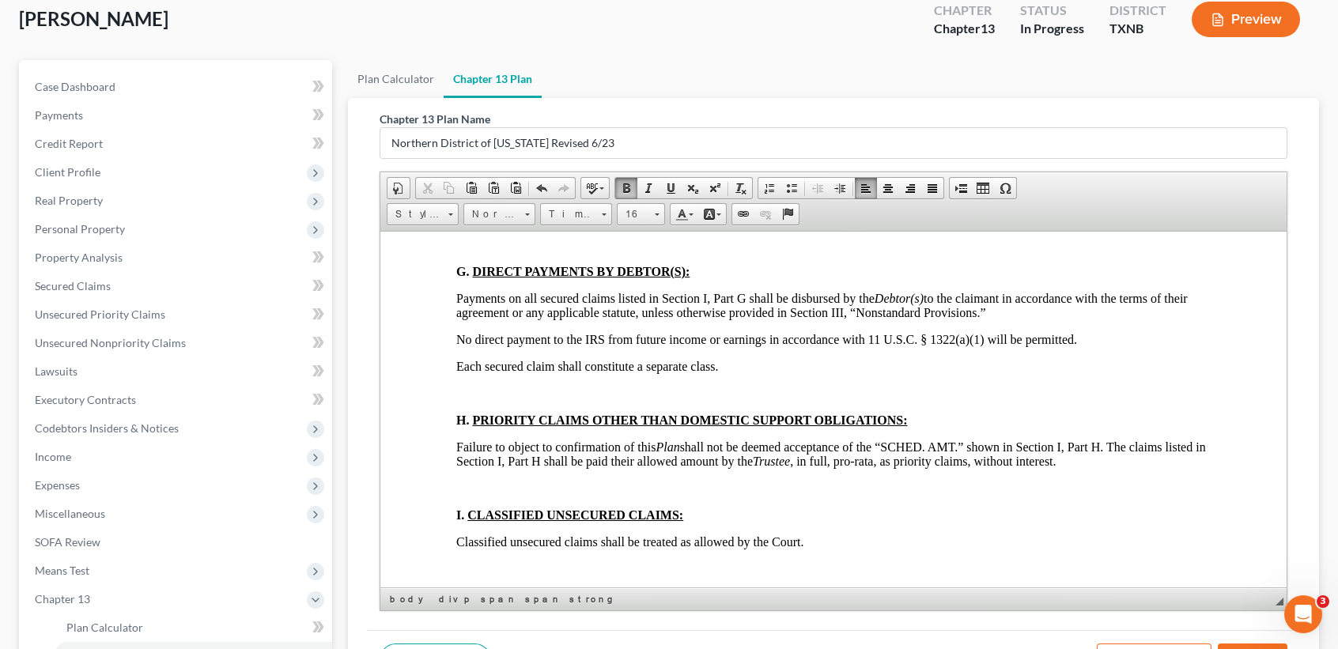
scroll to position [5167, 0]
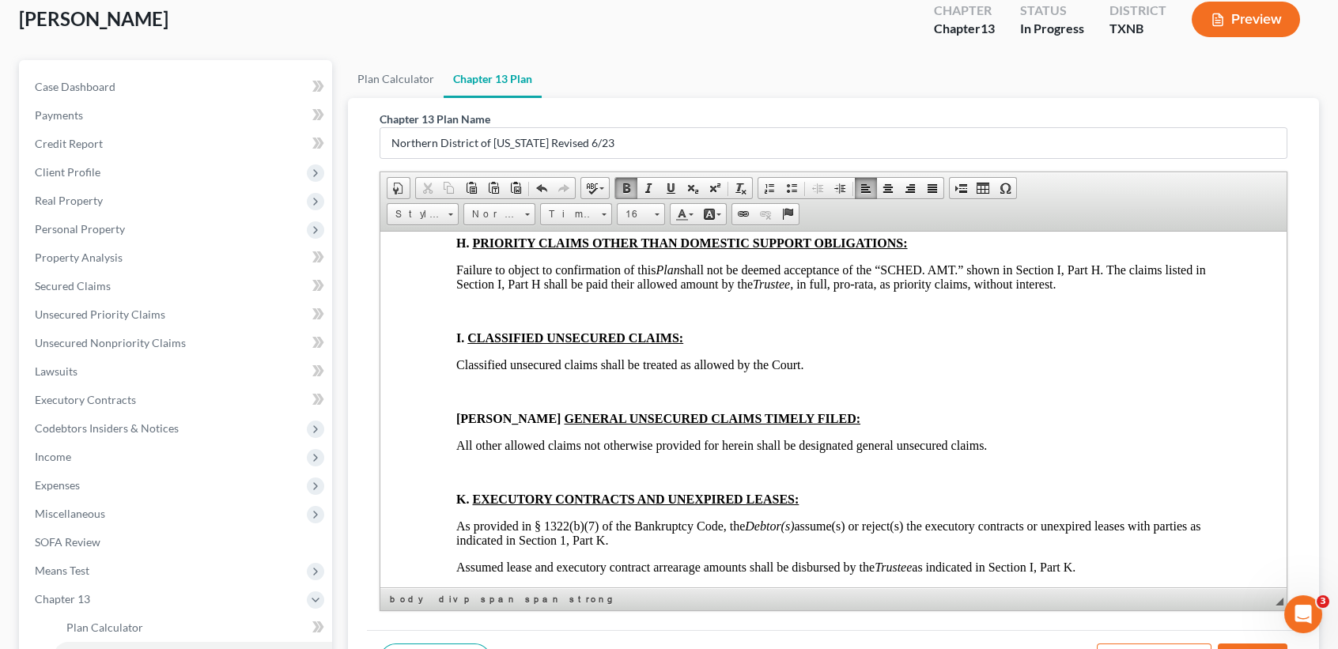
scroll to position [5273, 0]
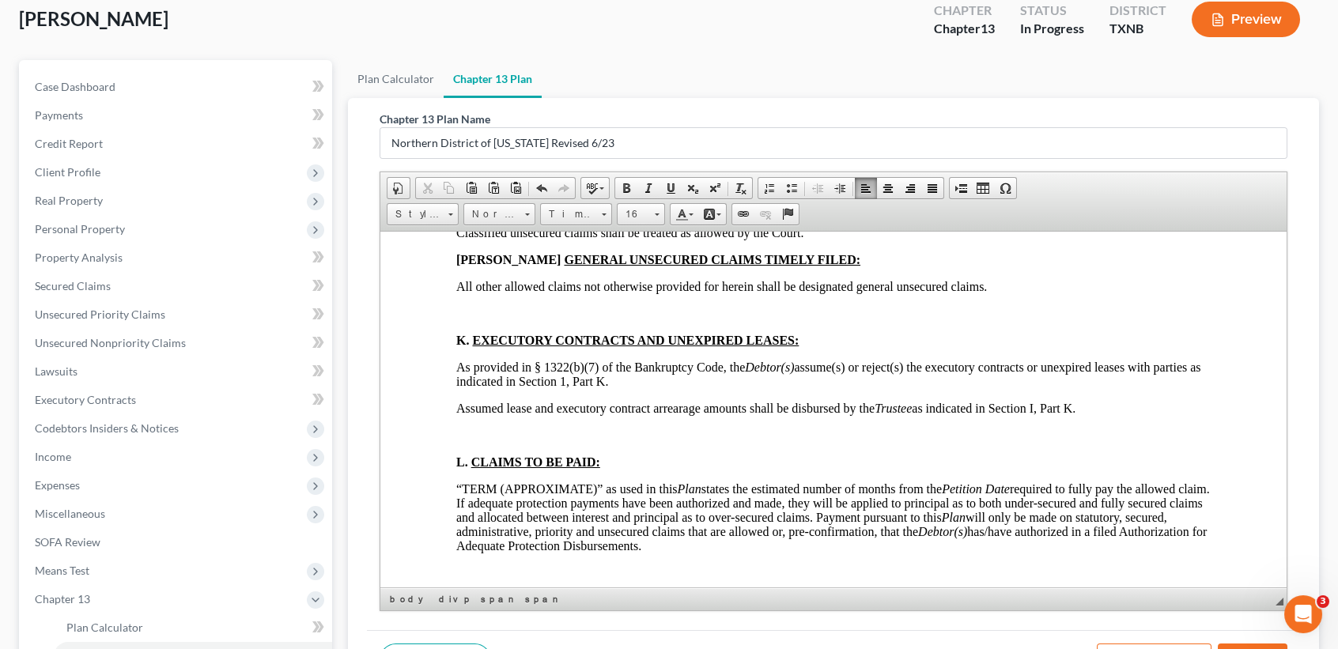
scroll to position [5379, 0]
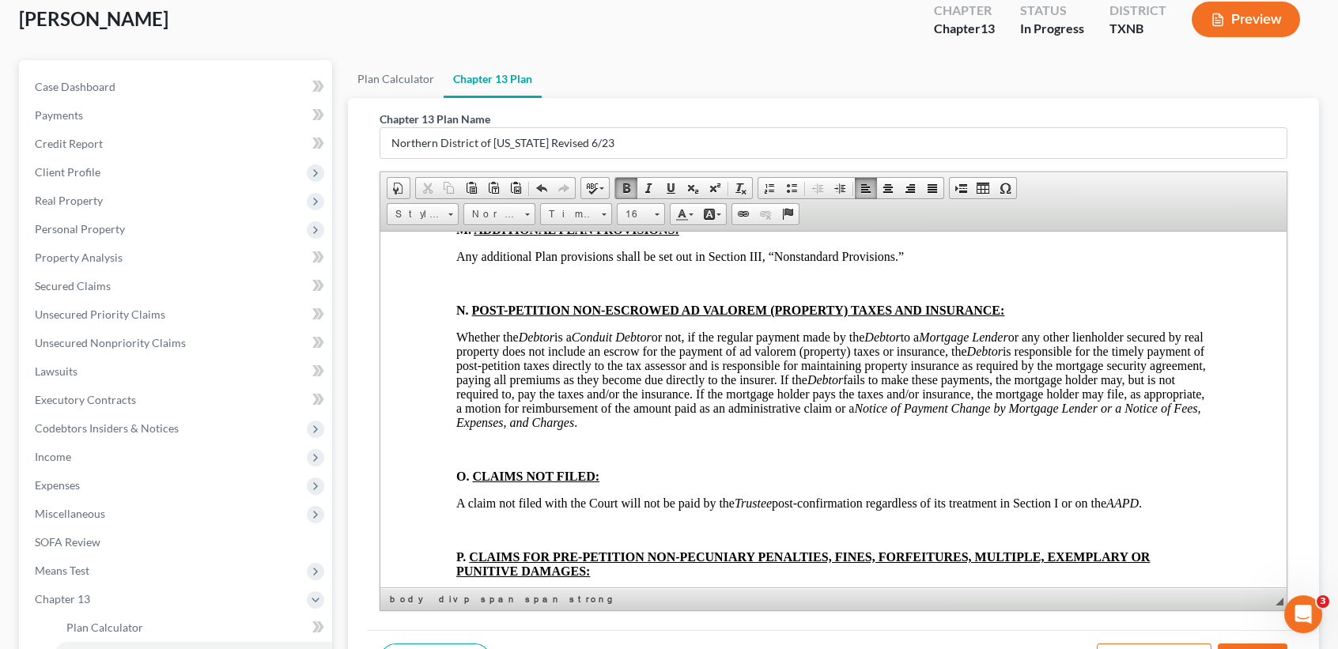
scroll to position [5589, 0]
click at [426, 411] on html "BTXN222 5/21 IN THE UNITED STATES BANKRUPTCY COURT FOR THE NORTHERN DISTRICT OF…" at bounding box center [833, 649] width 906 height 12015
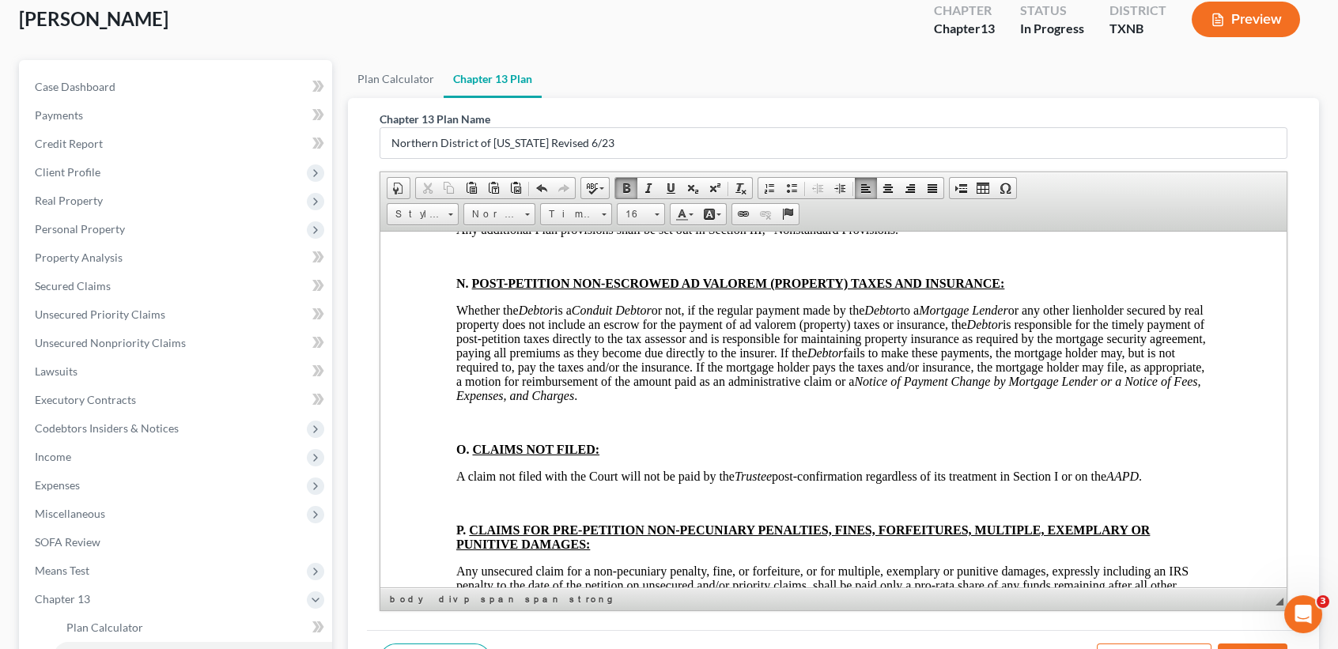
click at [439, 483] on html "BTXN222 5/21 IN THE UNITED STATES BANKRUPTCY COURT FOR THE NORTHERN DISTRICT OF…" at bounding box center [833, 636] width 906 height 11988
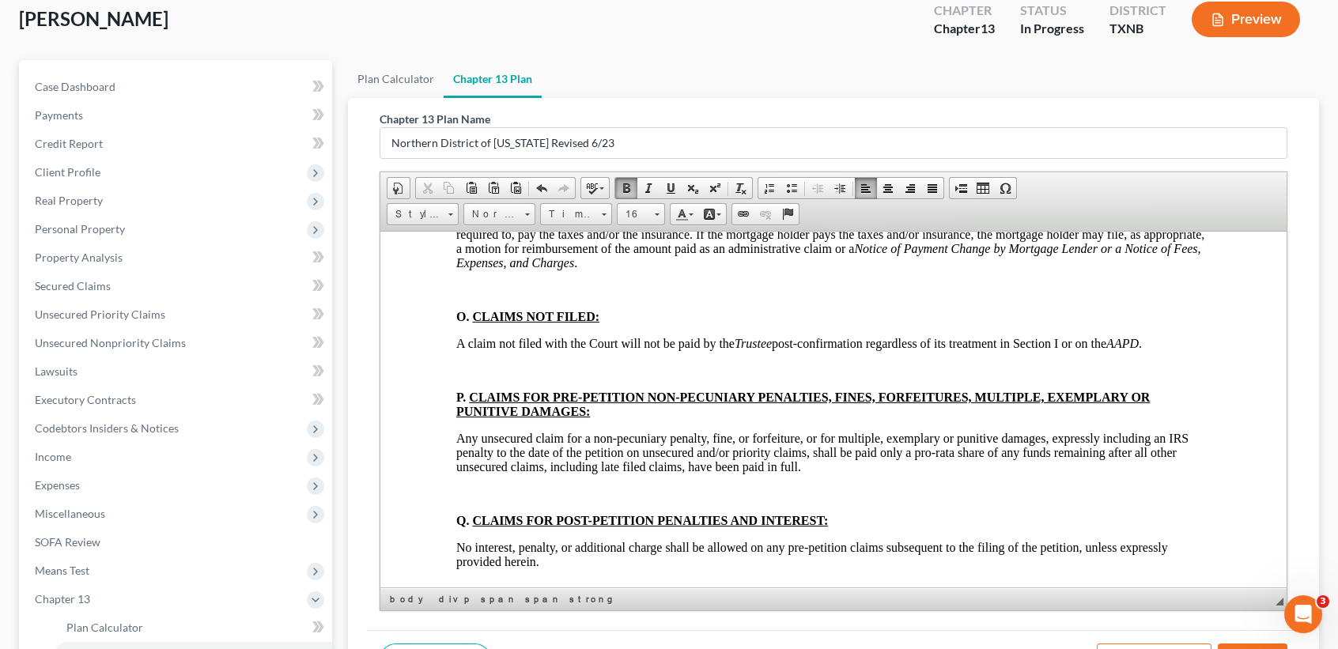
click at [437, 513] on html "BTXN222 5/21 IN THE UNITED STATES BANKRUPTCY COURT FOR THE NORTHERN DISTRICT OF…" at bounding box center [833, 516] width 906 height 11961
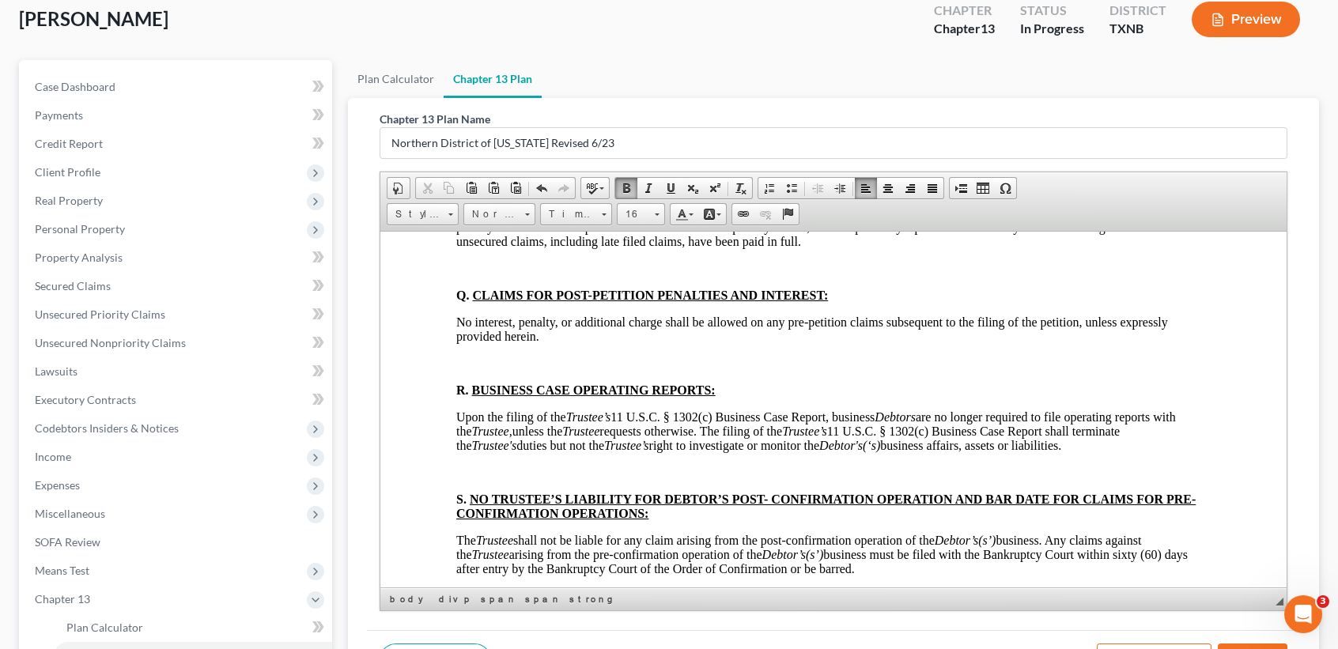
scroll to position [5905, 0]
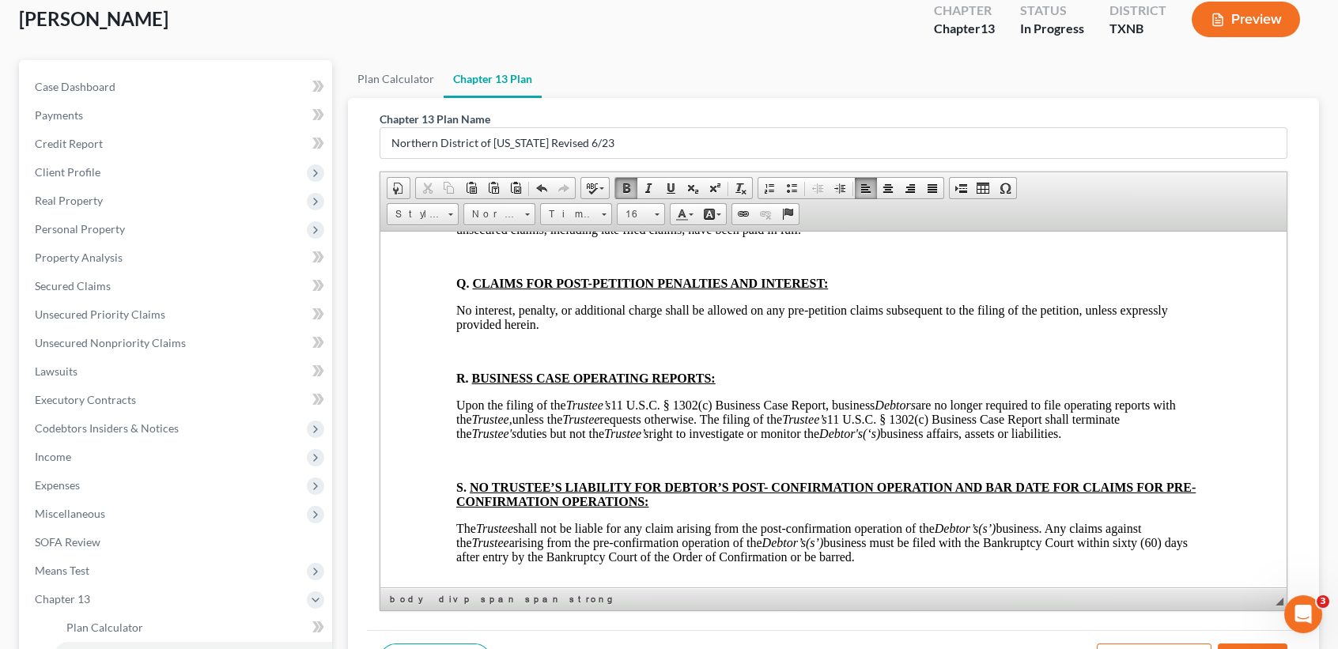
click at [448, 357] on html "BTXN222 5/21 IN THE UNITED STATES BANKRUPTCY COURT FOR THE NORTHERN DISTRICT OF…" at bounding box center [833, 292] width 906 height 11934
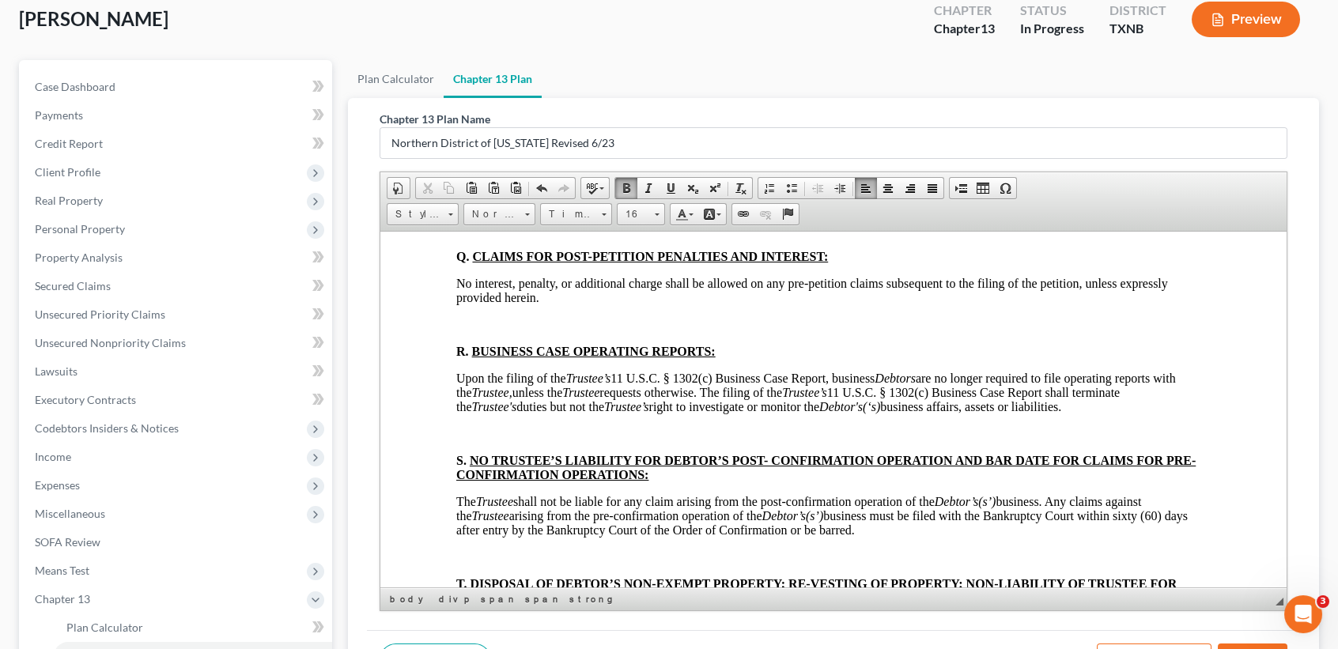
click at [445, 460] on html "BTXN222 5/21 IN THE UNITED STATES BANKRUPTCY COURT FOR THE NORTHERN DISTRICT OF…" at bounding box center [833, 278] width 906 height 11907
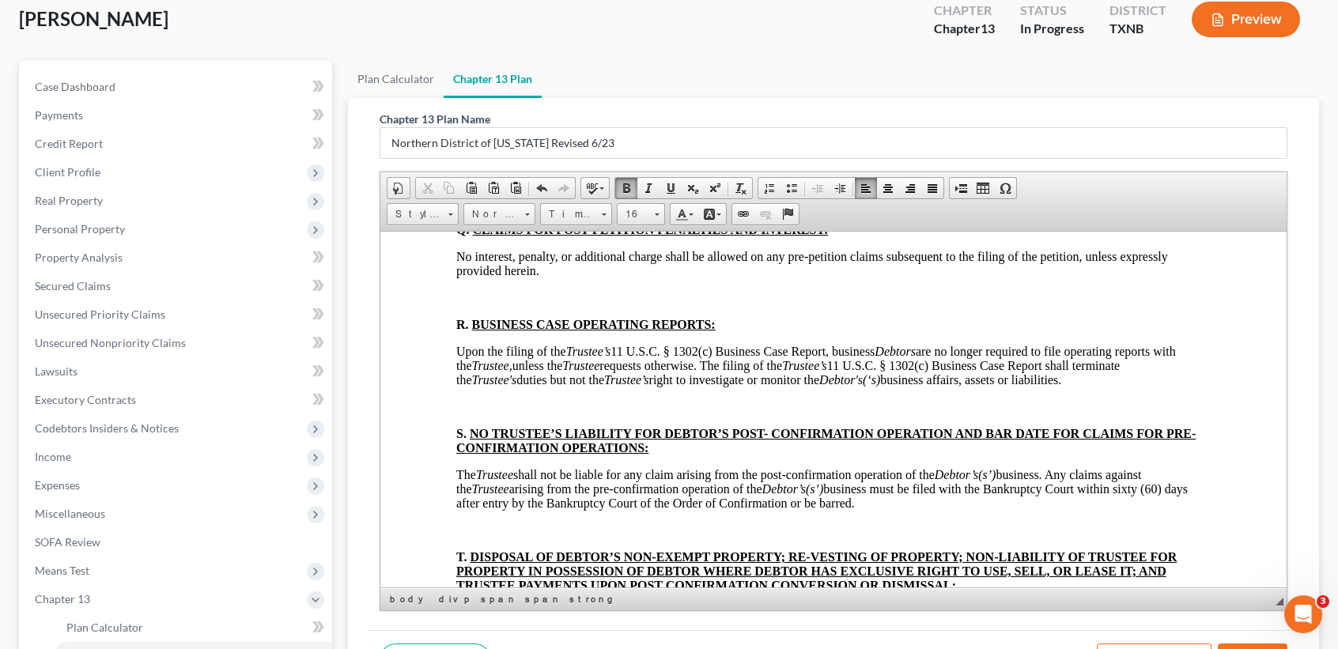
click at [443, 522] on html "BTXN222 5/21 IN THE UNITED STATES BANKRUPTCY COURT FOR THE NORTHERN DISTRICT OF…" at bounding box center [833, 265] width 906 height 11881
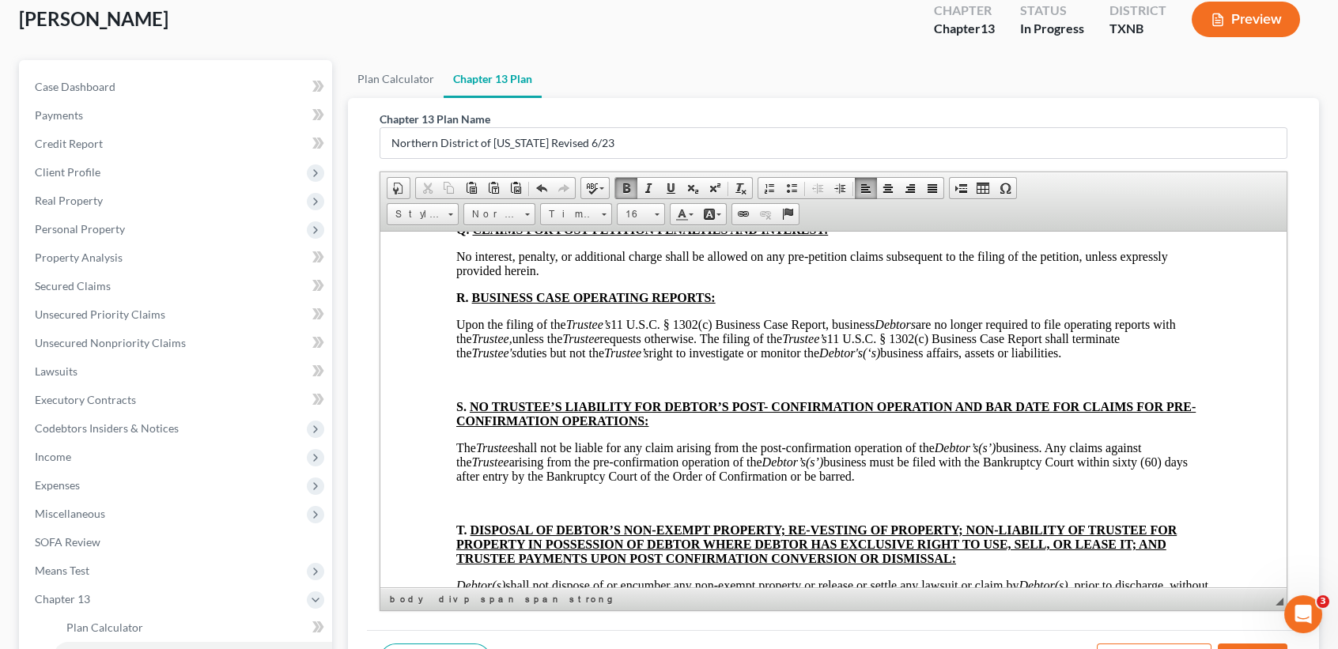
scroll to position [6117, 0]
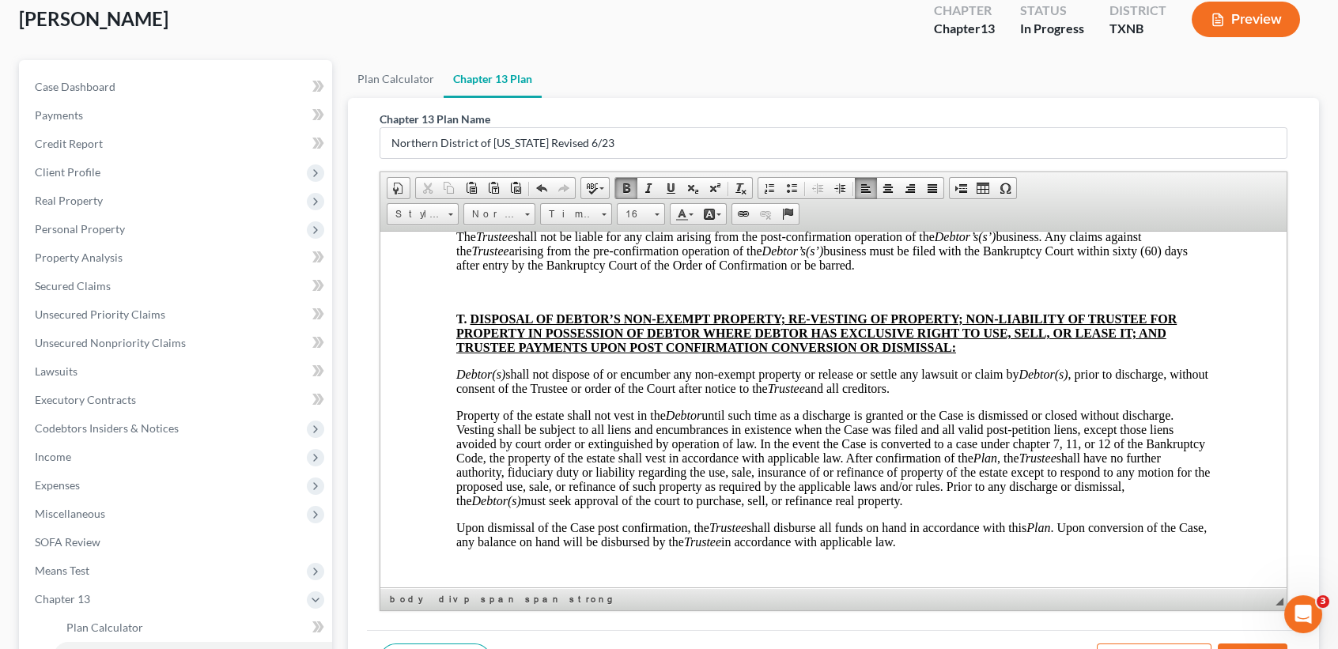
click at [443, 396] on html "BTXN222 5/21 IN THE UNITED STATES BANKRUPTCY COURT FOR THE NORTHERN DISTRICT OF…" at bounding box center [833, 41] width 906 height 11854
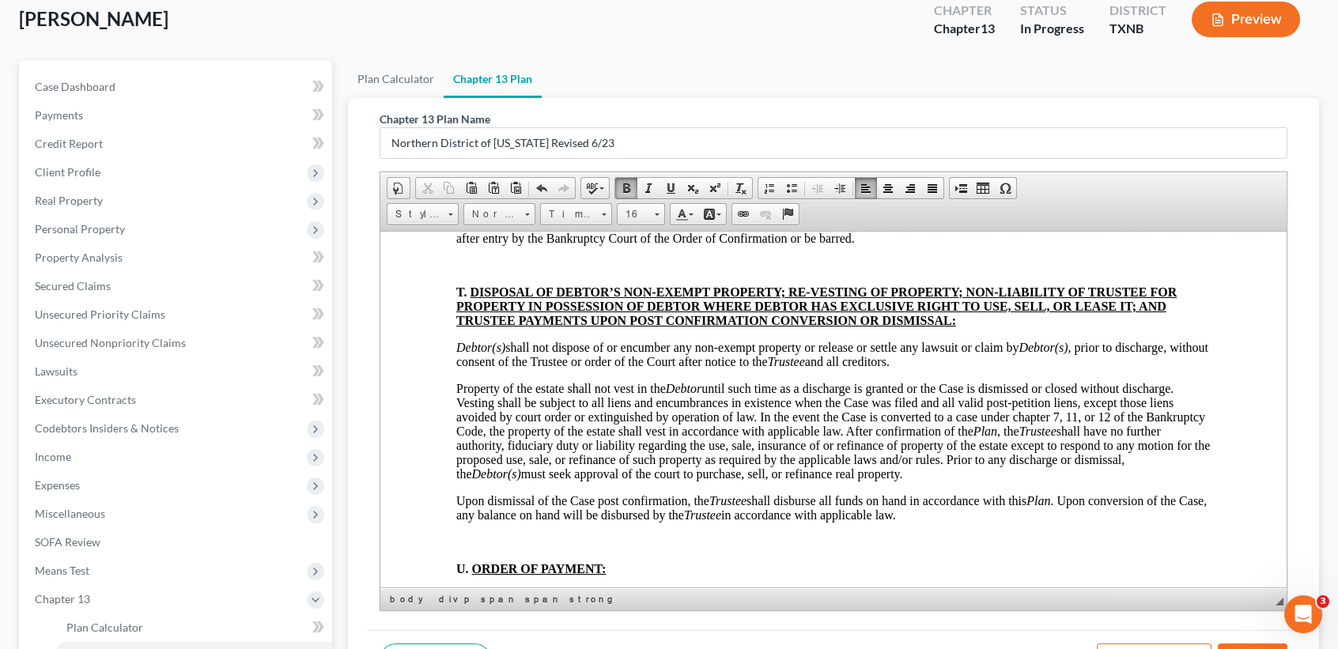
click at [446, 498] on html "BTXN222 5/21 IN THE UNITED STATES BANKRUPTCY COURT FOR THE NORTHERN DISTRICT OF…" at bounding box center [833, 27] width 906 height 11827
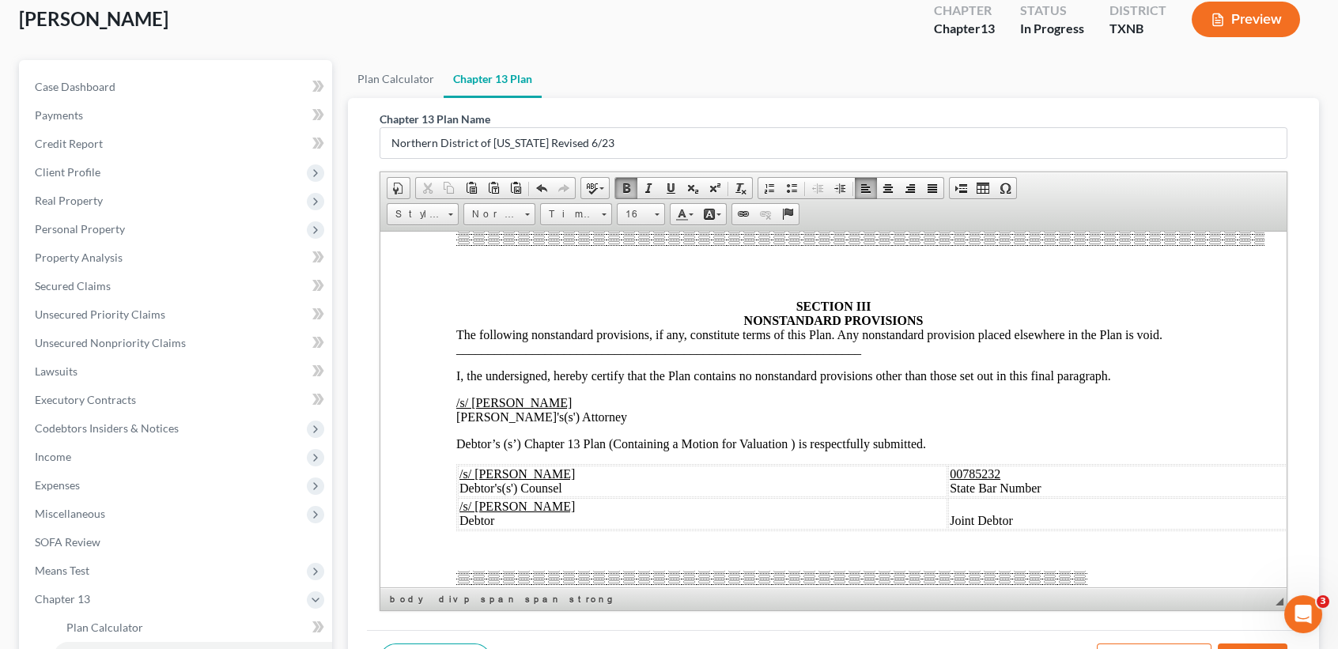
scroll to position [7382, 0]
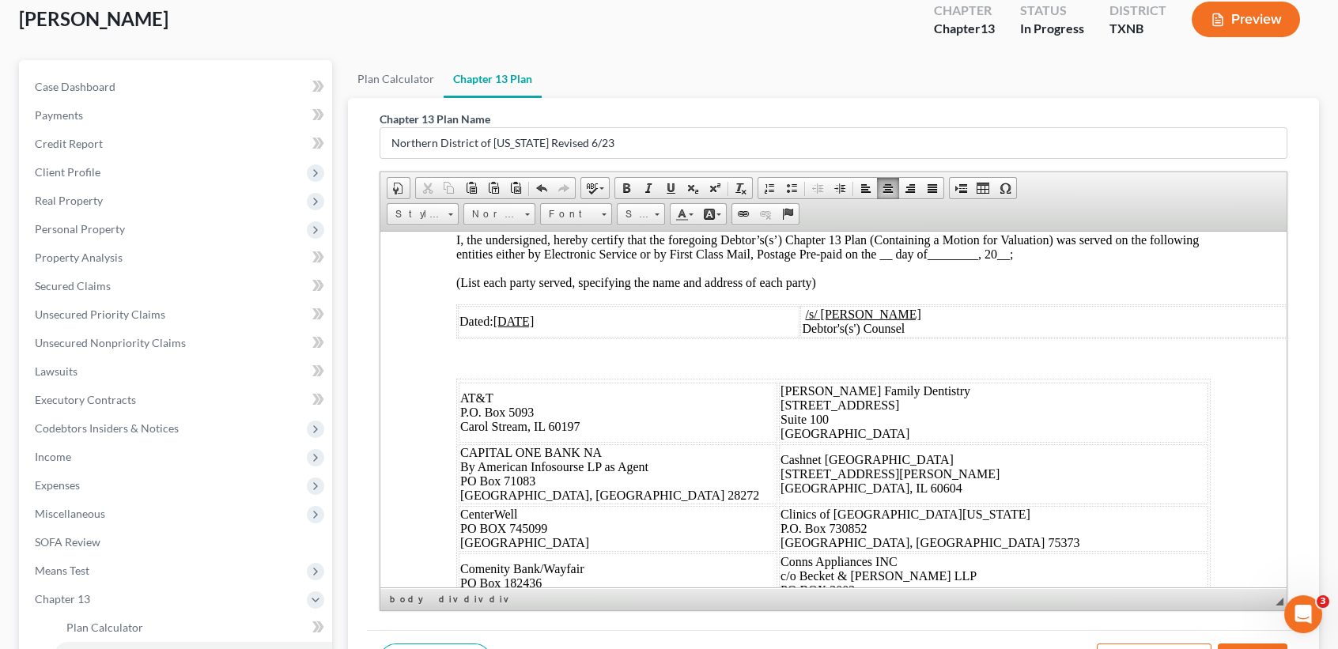
scroll to position [7593, 0]
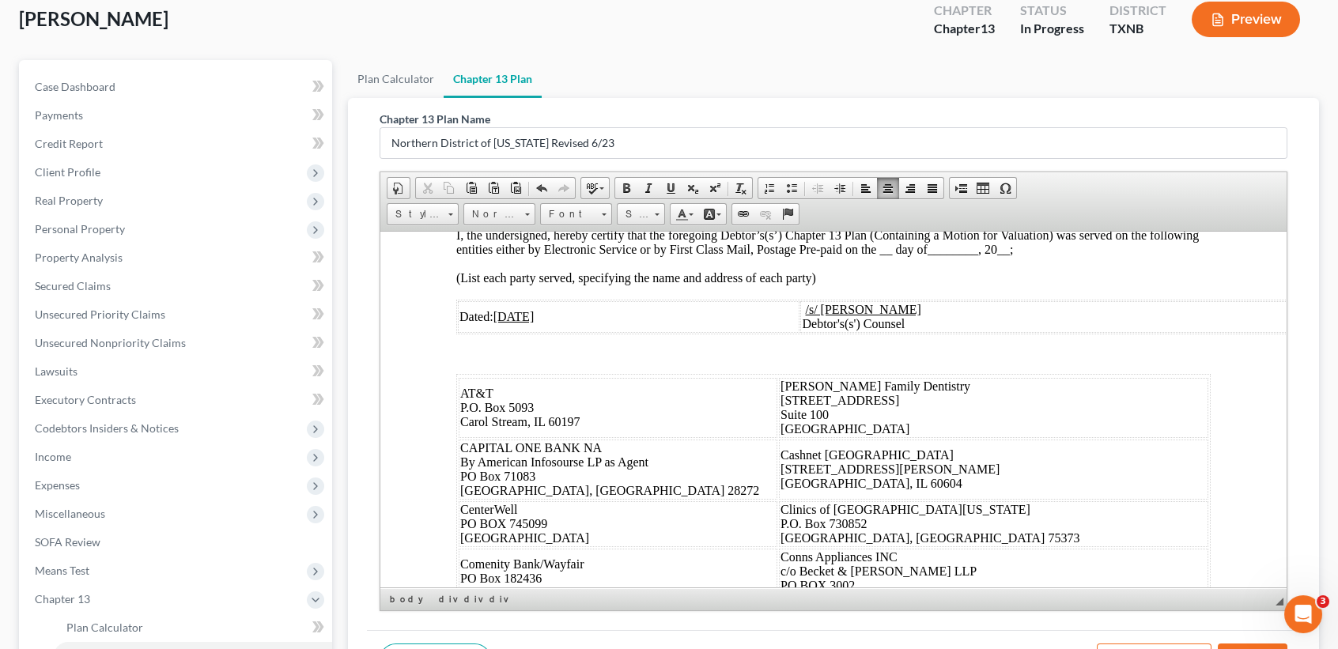
drag, startPoint x: 1026, startPoint y: 379, endPoint x: 951, endPoint y: 380, distance: 75.2
click at [951, 133] on tr "/s/ Teresa Lynn Winstel Debtor Joint Debtor" at bounding box center [898, 117] width 880 height 32
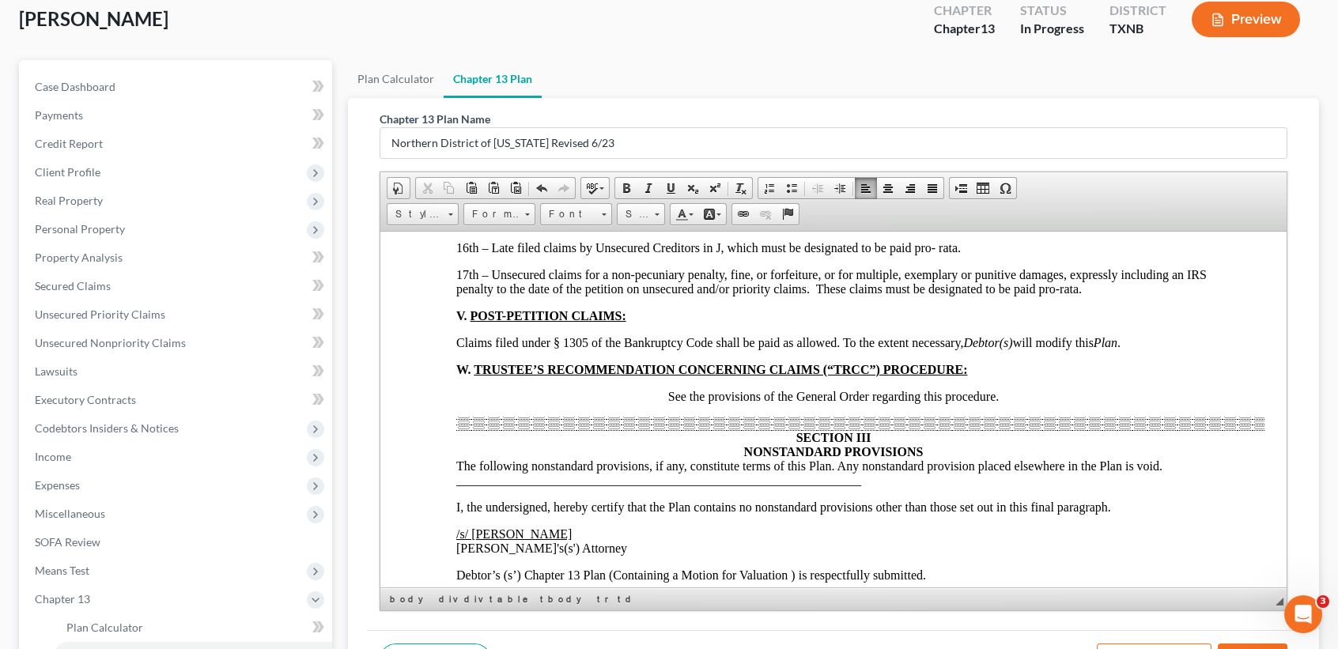
scroll to position [6538, 0]
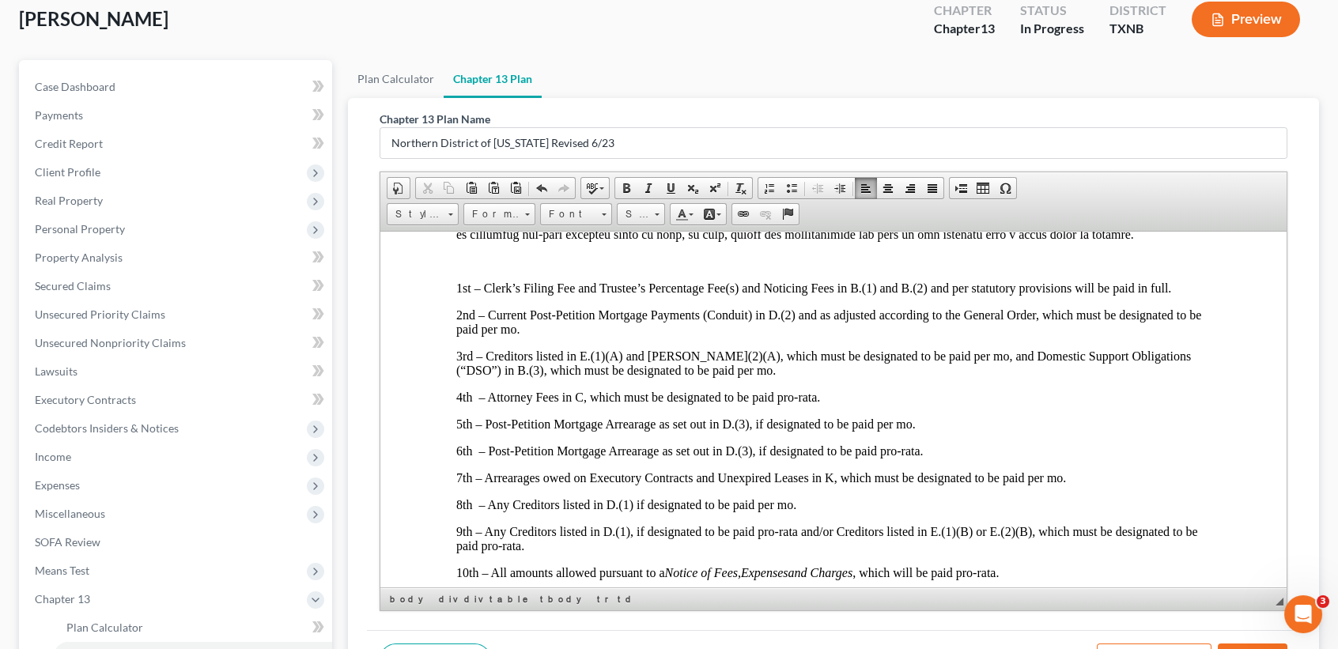
click at [964, 240] on span "Unless otherwise ordered by the court, all claims and other disbursements made …" at bounding box center [831, 176] width 751 height 127
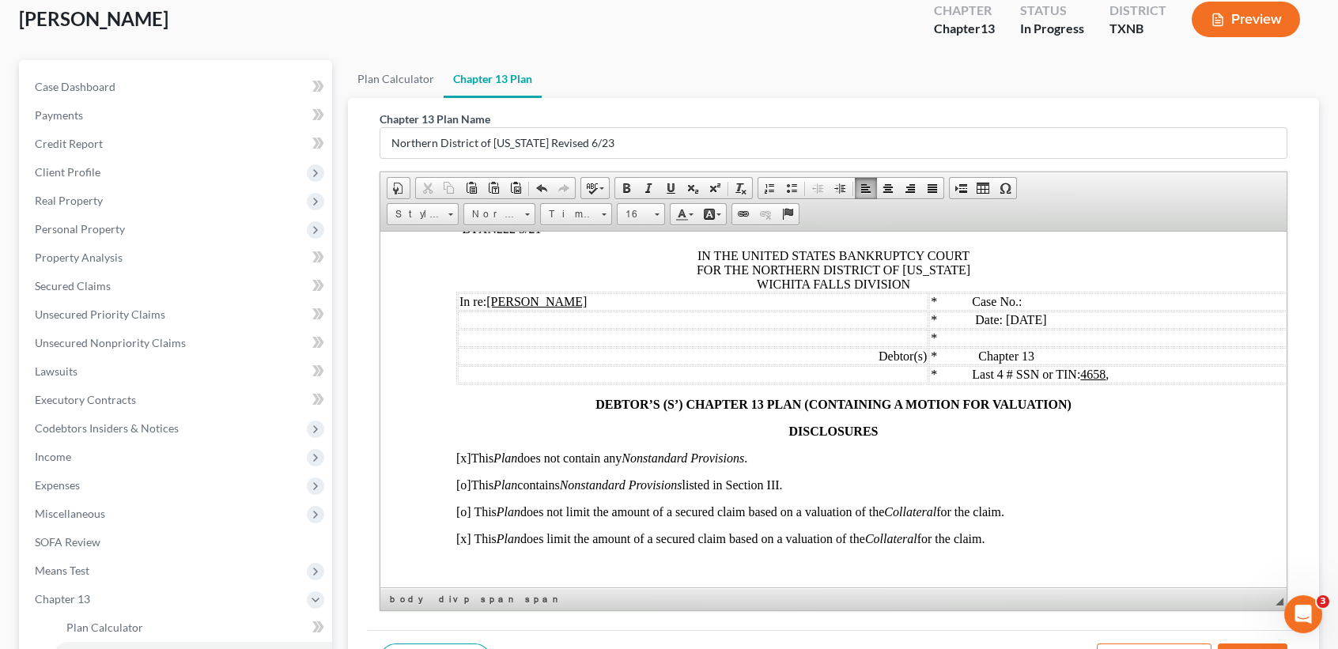
scroll to position [0, 0]
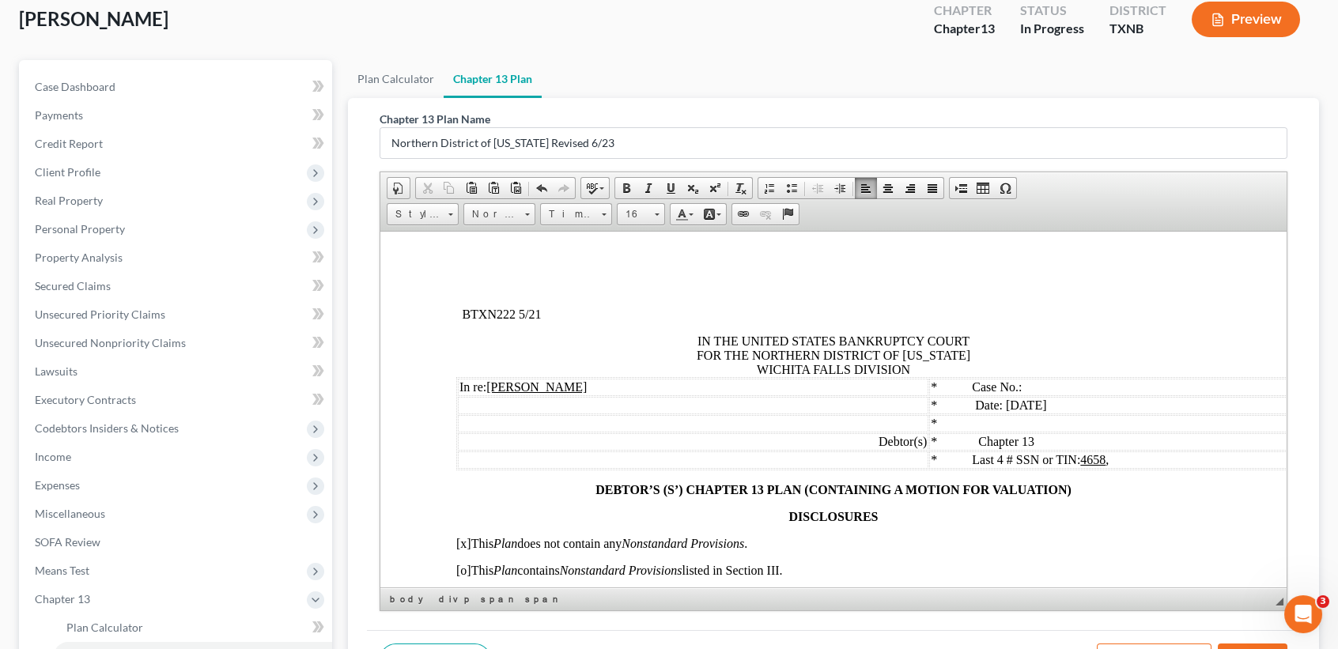
click at [1028, 407] on span "* Date: 10/14/2025" at bounding box center [988, 404] width 115 height 13
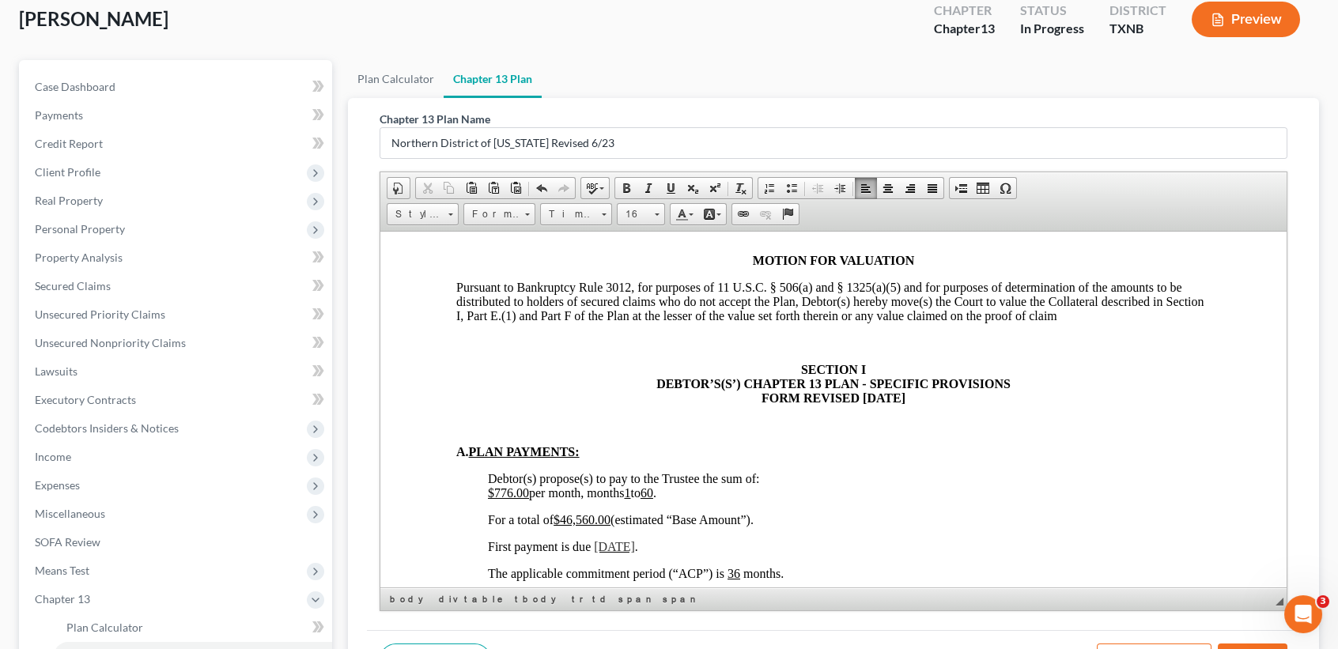
scroll to position [949, 0]
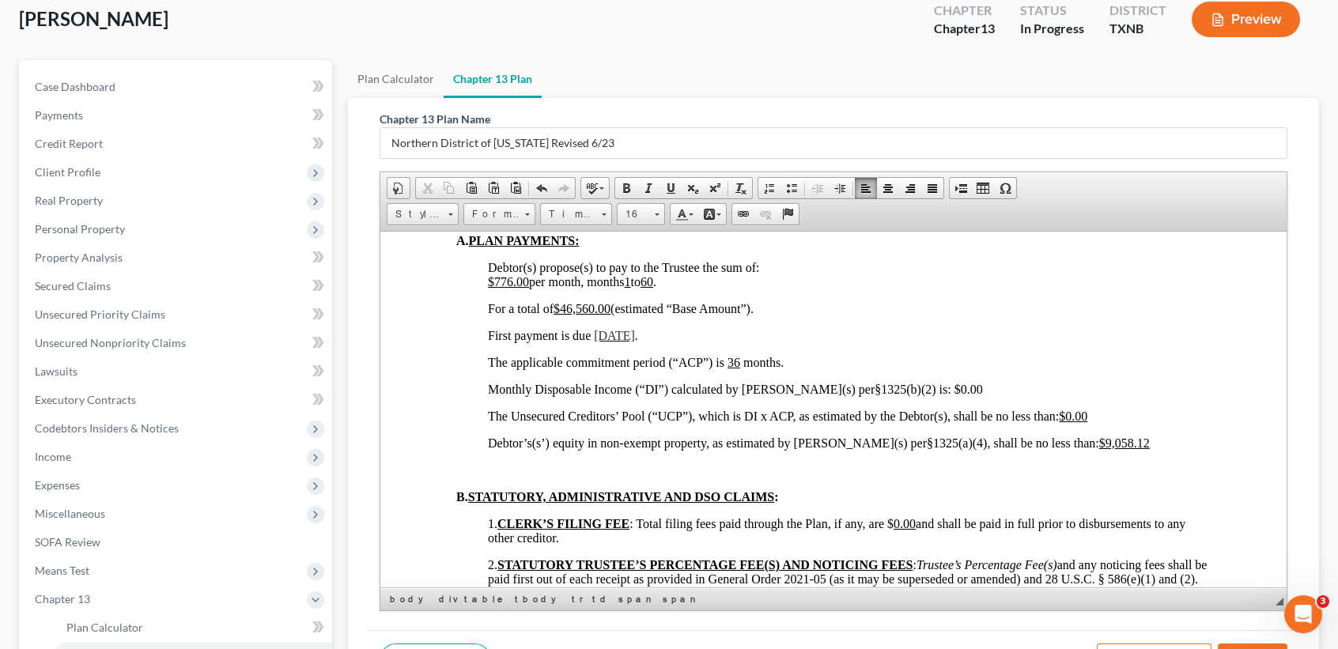
click at [619, 342] on span "11/13/2025" at bounding box center [614, 334] width 41 height 13
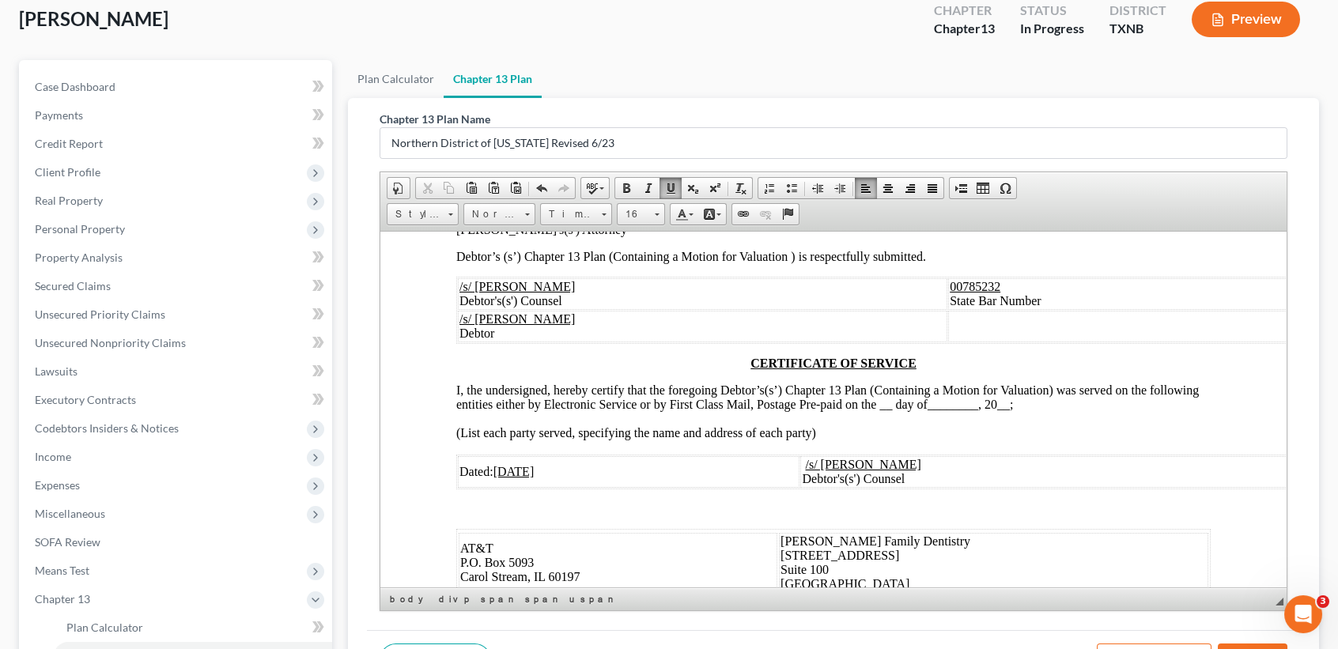
scroll to position [7487, 0]
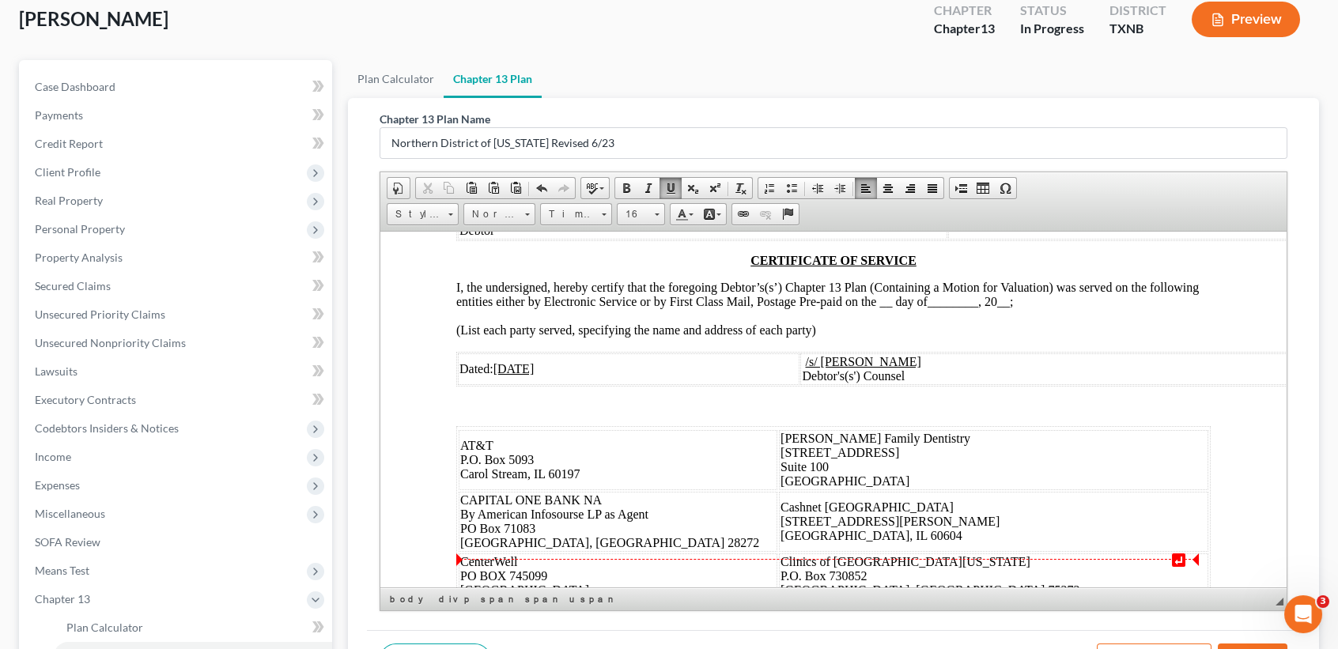
click at [891, 308] on span "__" at bounding box center [886, 300] width 13 height 13
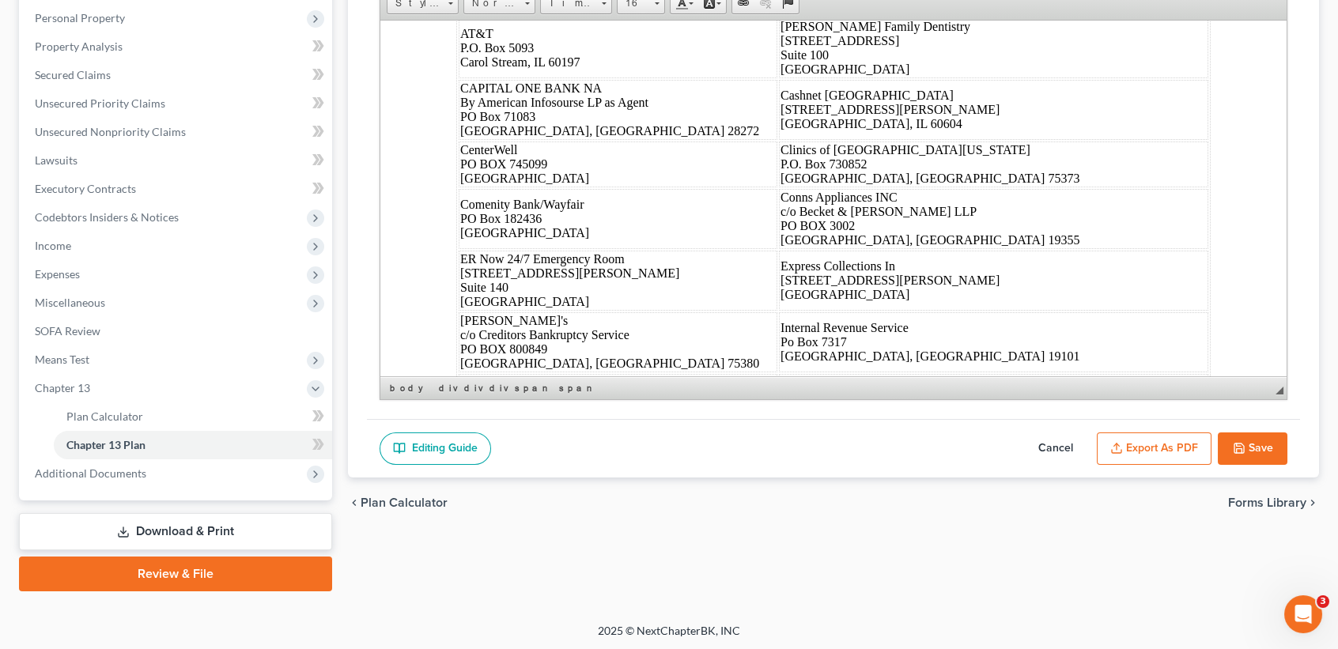
scroll to position [7699, 0]
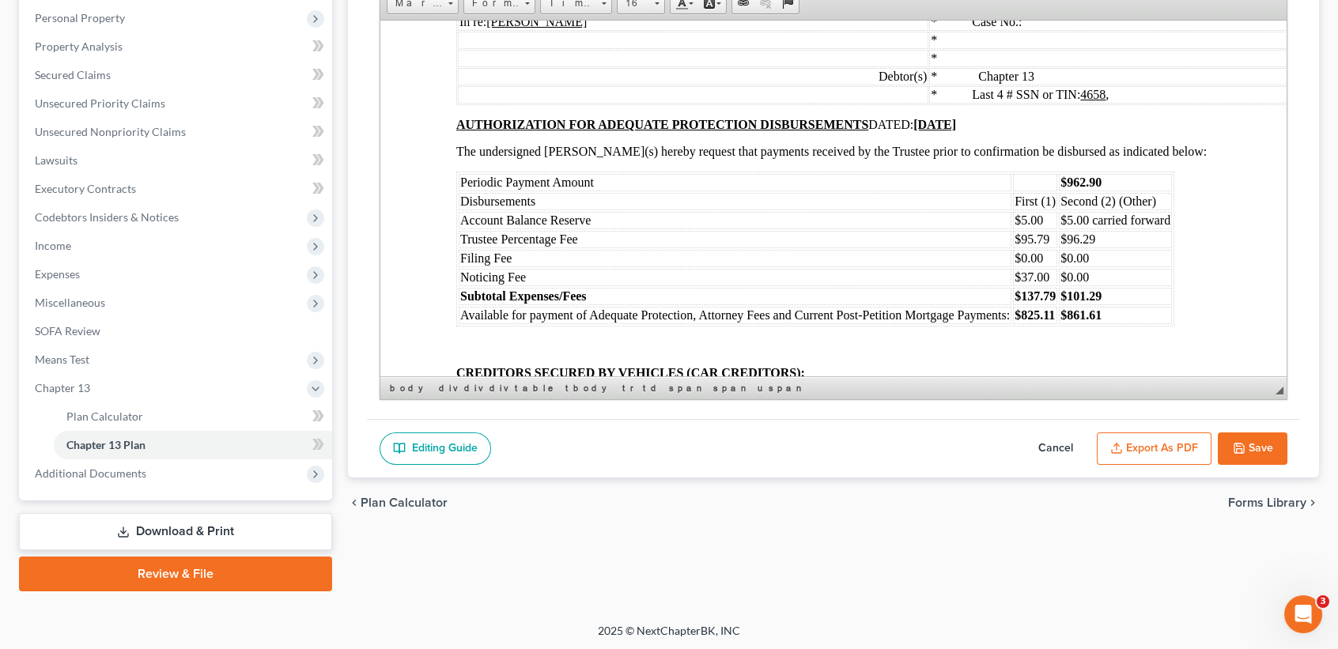
scroll to position [8964, 0]
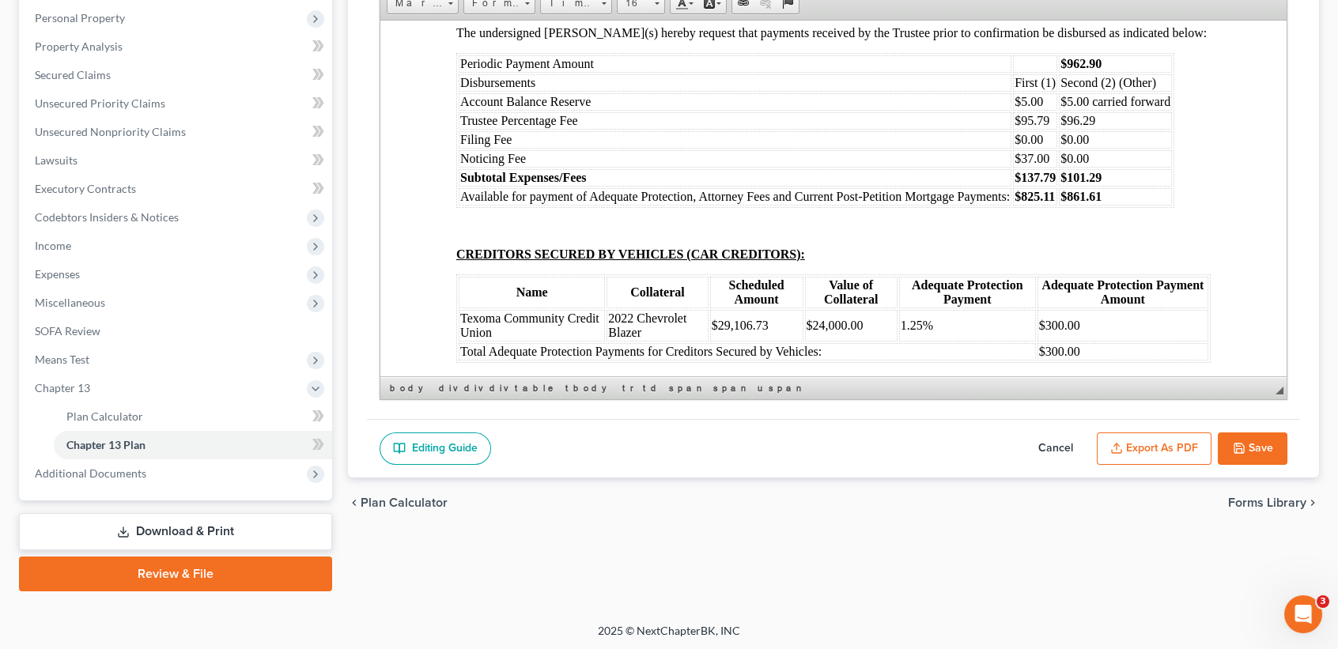
click at [953, 12] on strong "[DATE]" at bounding box center [935, 4] width 43 height 13
click at [1065, 13] on p "AUTHORIZATION FOR ADEQUATE PROTECTION DISBURSEMENTS DATED: 10/20 /2025" at bounding box center [833, 5] width 755 height 14
click at [1121, 207] on table "Periodic Payment Amount $962.90 Disbursements First (1) Second (2) (Other) Acco…" at bounding box center [815, 129] width 718 height 155
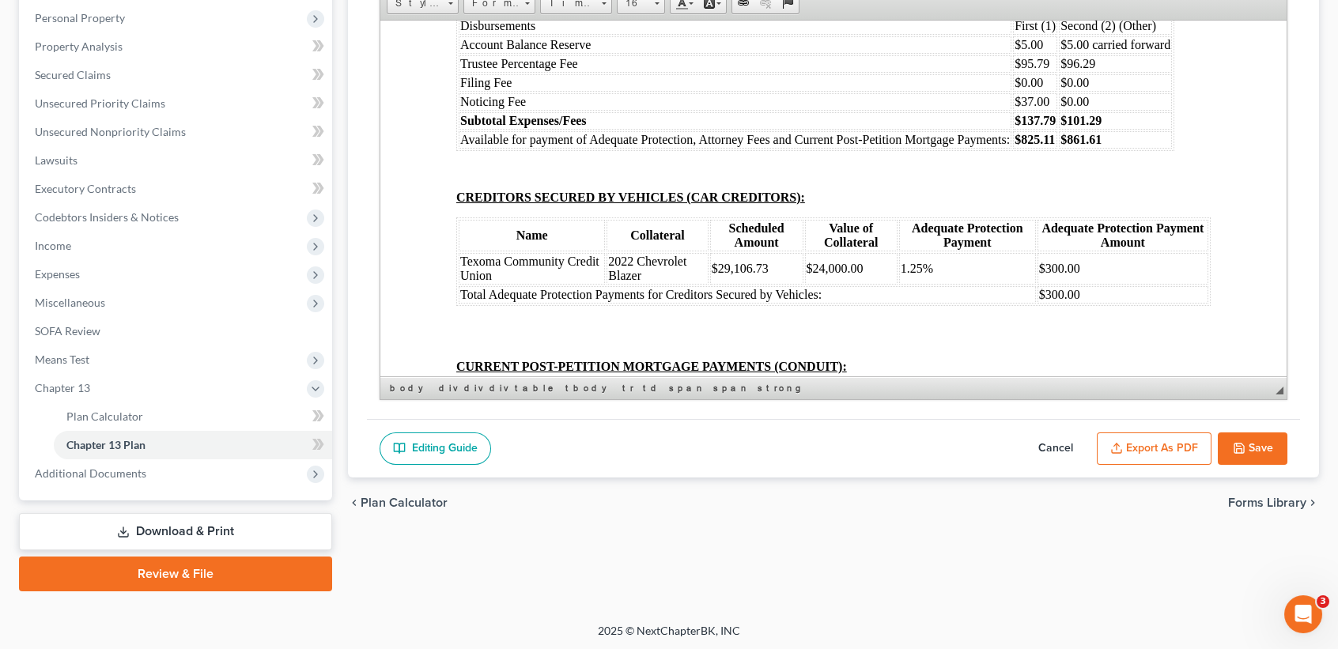
scroll to position [9069, 0]
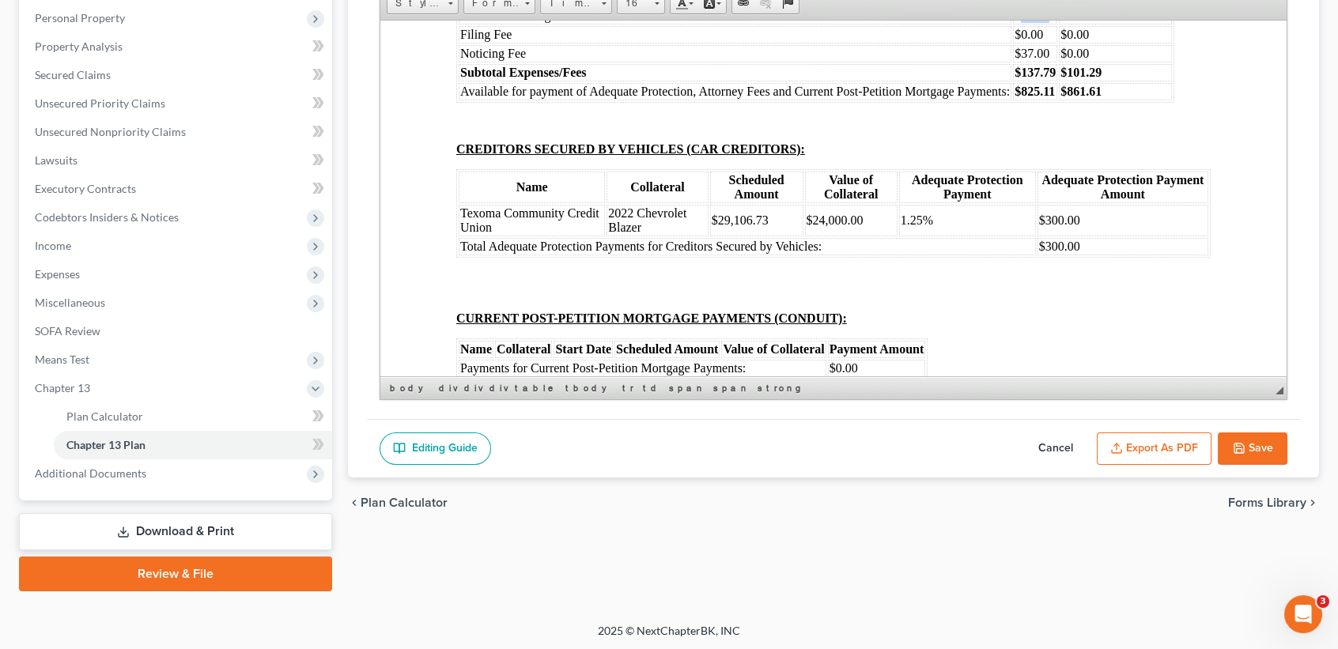
drag, startPoint x: 1054, startPoint y: 281, endPoint x: 1019, endPoint y: 284, distance: 34.9
click at [1019, 24] on td "$95.79" at bounding box center [1035, 14] width 44 height 17
drag, startPoint x: 1092, startPoint y: 282, endPoint x: 1066, endPoint y: 282, distance: 25.3
click at [1066, 21] on span "$96.29" at bounding box center [1078, 14] width 35 height 13
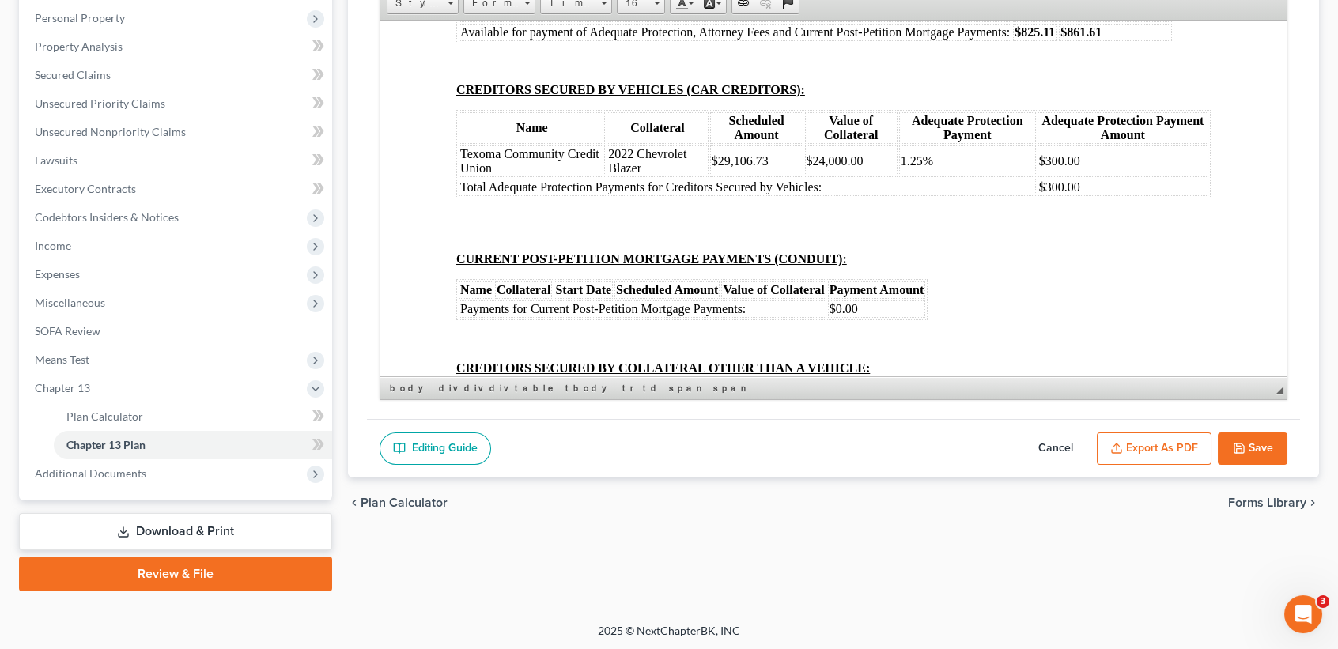
scroll to position [9175, 0]
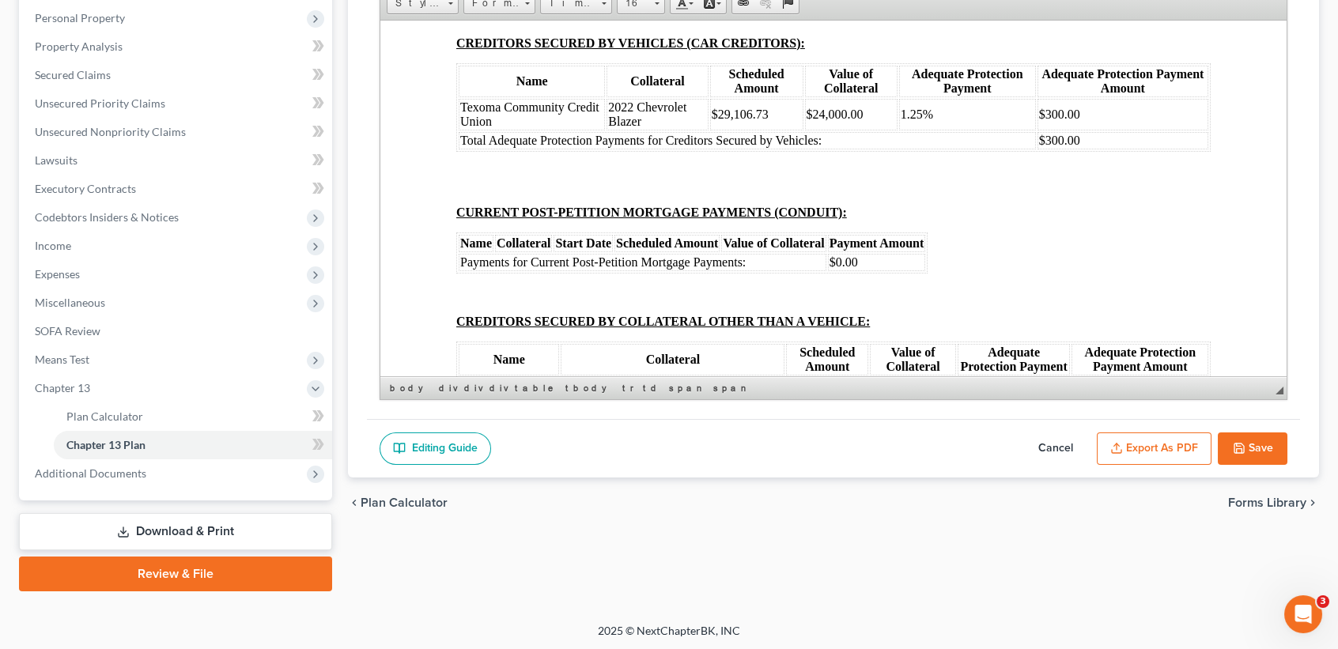
drag, startPoint x: 1057, startPoint y: 239, endPoint x: 1022, endPoint y: 237, distance: 34.9
drag, startPoint x: 1108, startPoint y: 233, endPoint x: 1068, endPoint y: 237, distance: 40.6
drag, startPoint x: 1109, startPoint y: 256, endPoint x: 1058, endPoint y: 262, distance: 50.9
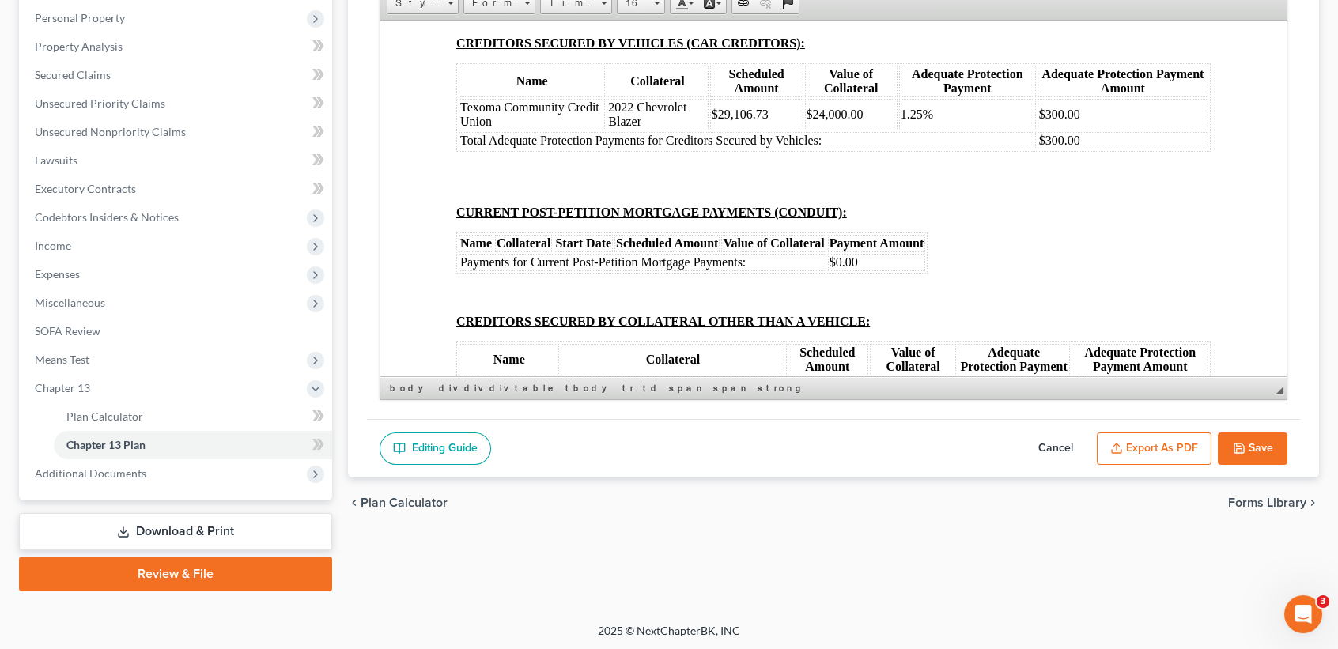
drag, startPoint x: 1047, startPoint y: 273, endPoint x: 1050, endPoint y: 262, distance: 11.5
drag, startPoint x: 1054, startPoint y: 256, endPoint x: 1024, endPoint y: 256, distance: 30.1
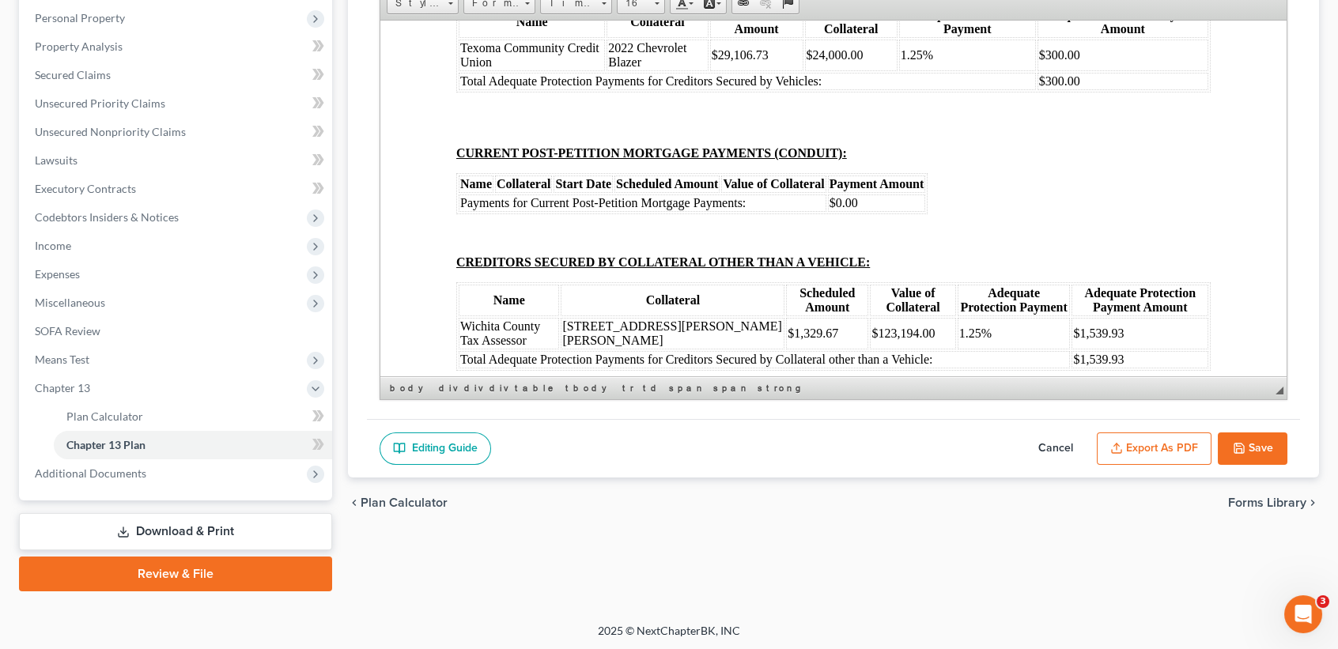
scroll to position [9281, 0]
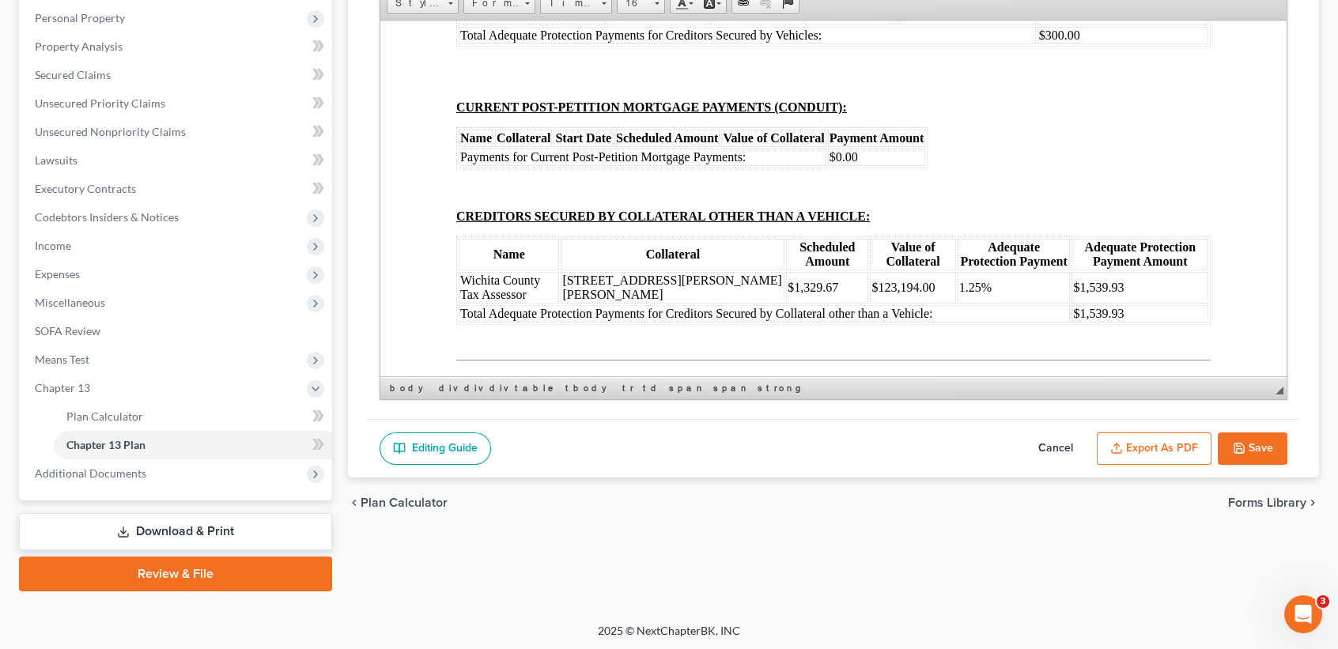
click at [1099, 44] on td "$300.00" at bounding box center [1123, 34] width 171 height 17
drag, startPoint x: 1092, startPoint y: 269, endPoint x: 456, endPoint y: 278, distance: 636.0
click at [456, 46] on table "Name Collateral Scheduled Amount Value of Collateral Adequate Protection Paymen…" at bounding box center [833, 1] width 755 height 89
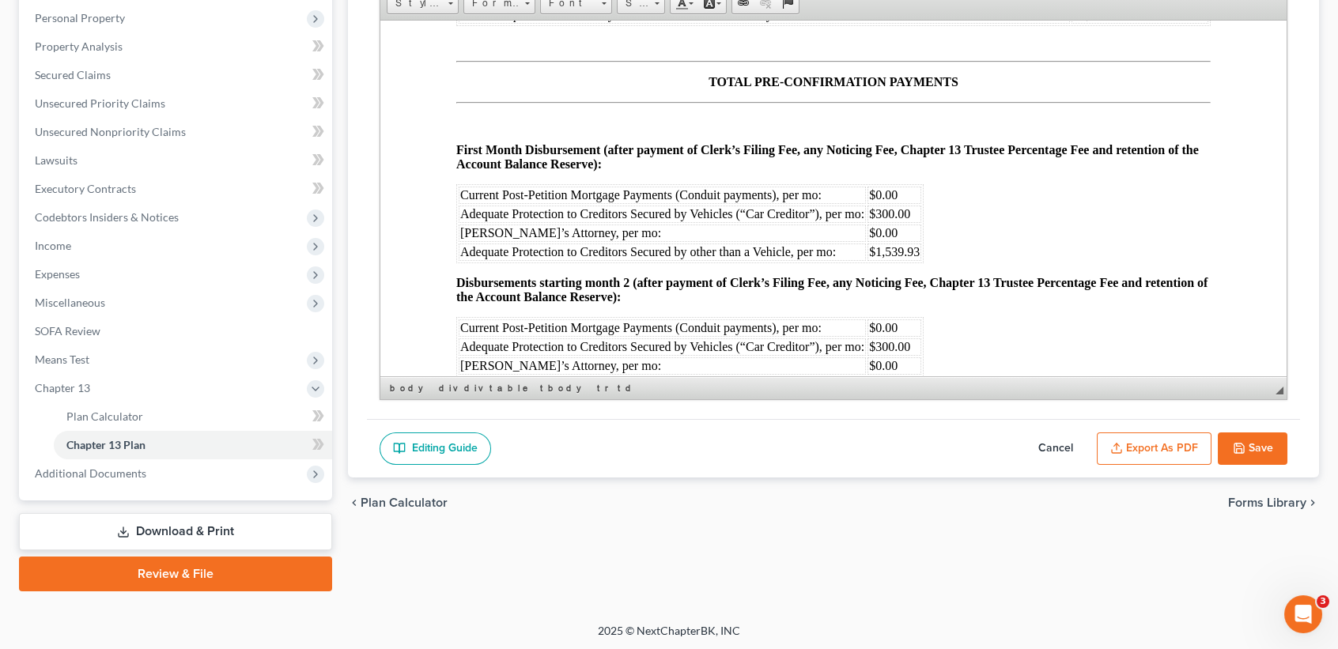
scroll to position [9597, 0]
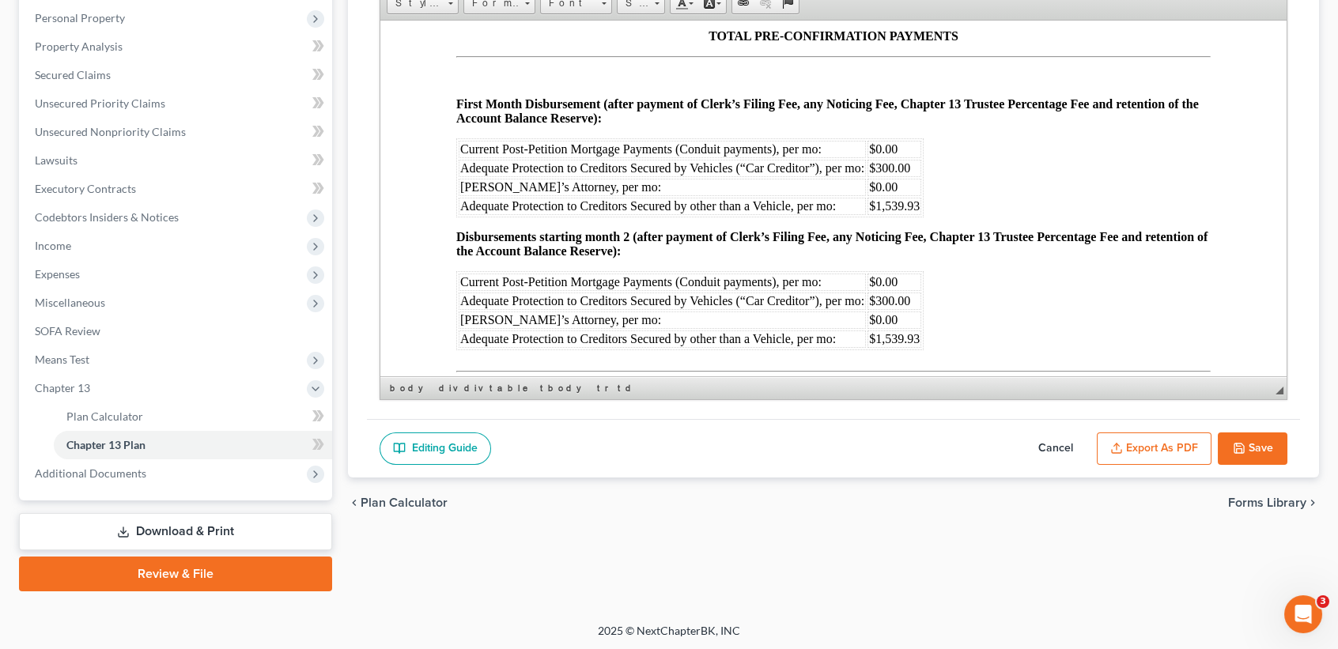
drag, startPoint x: 973, startPoint y: 224, endPoint x: 459, endPoint y: 212, distance: 514.3
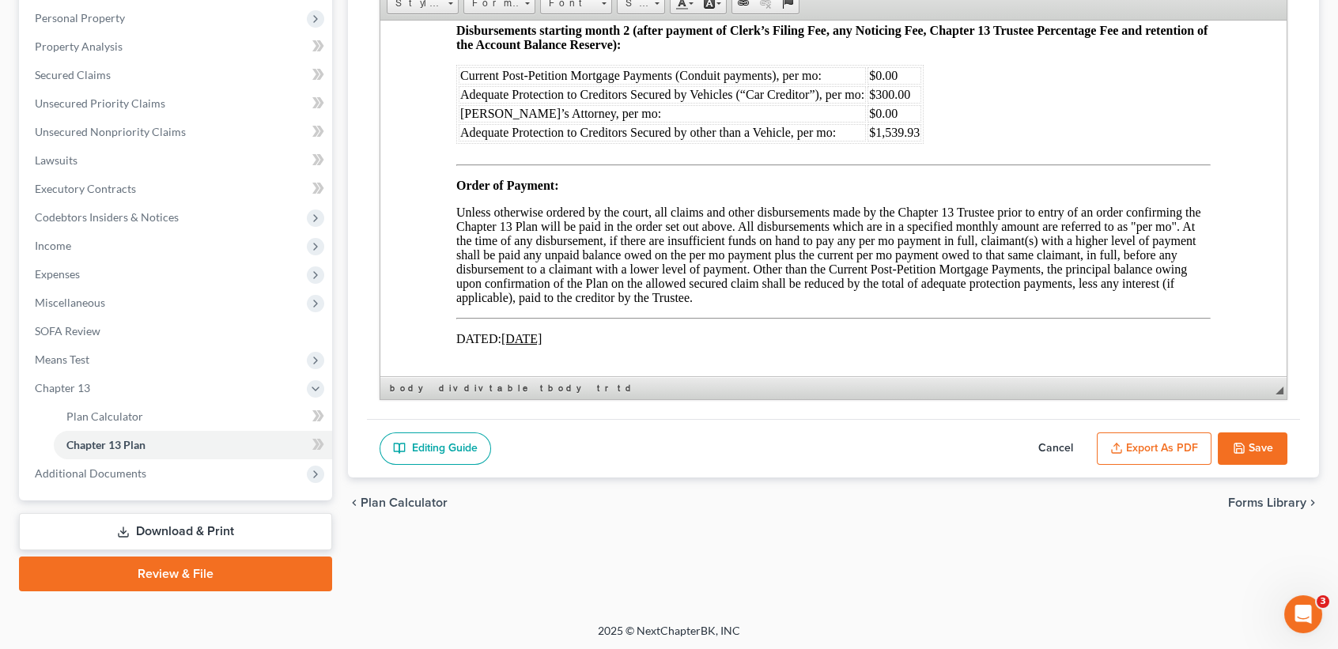
scroll to position [9808, 0]
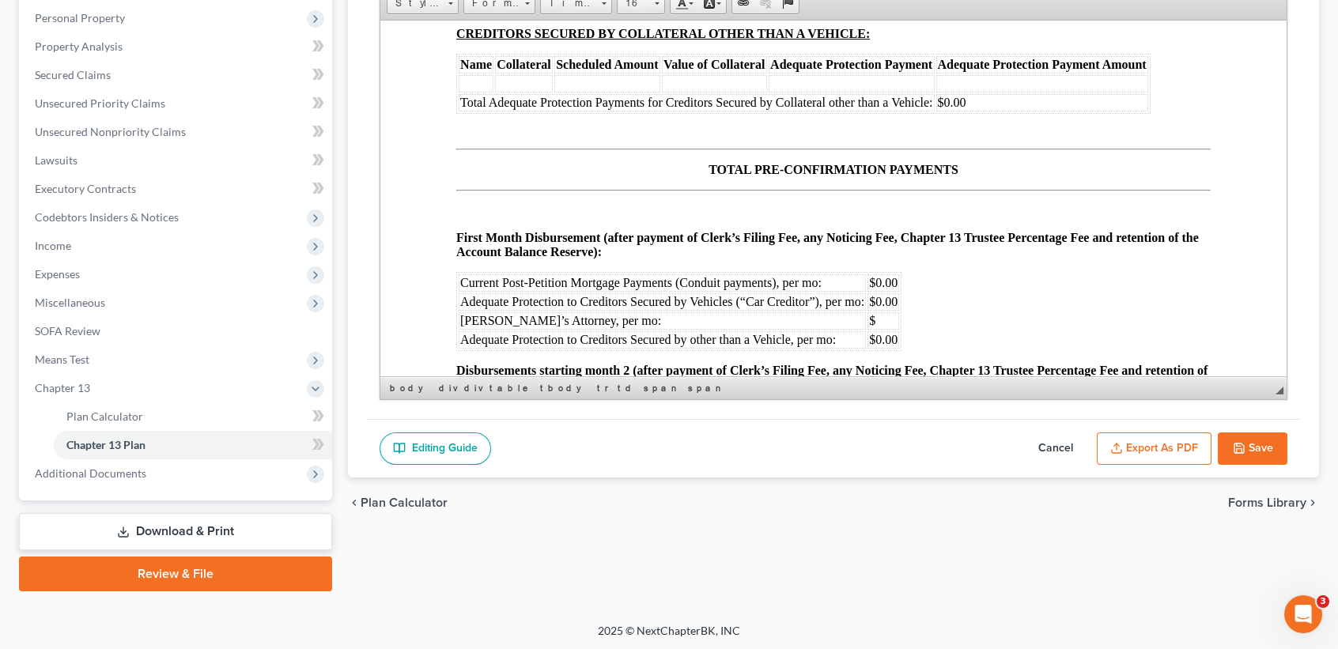
scroll to position [9386, 0]
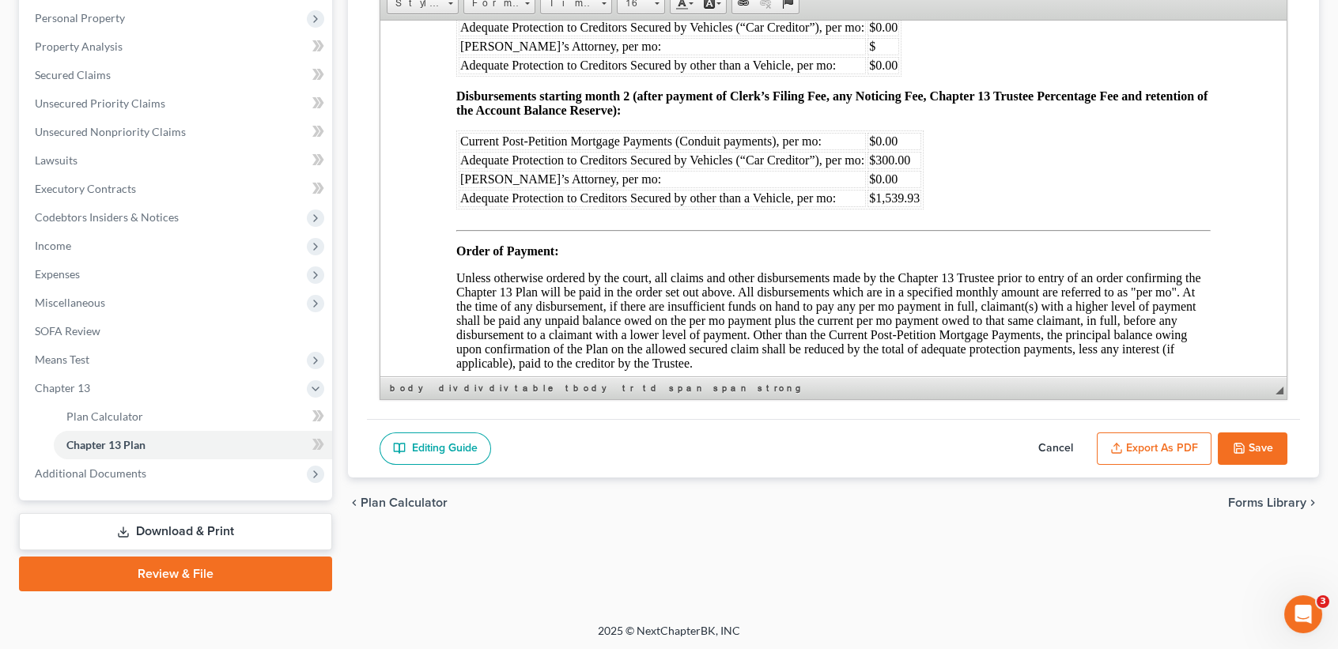
scroll to position [9808, 0]
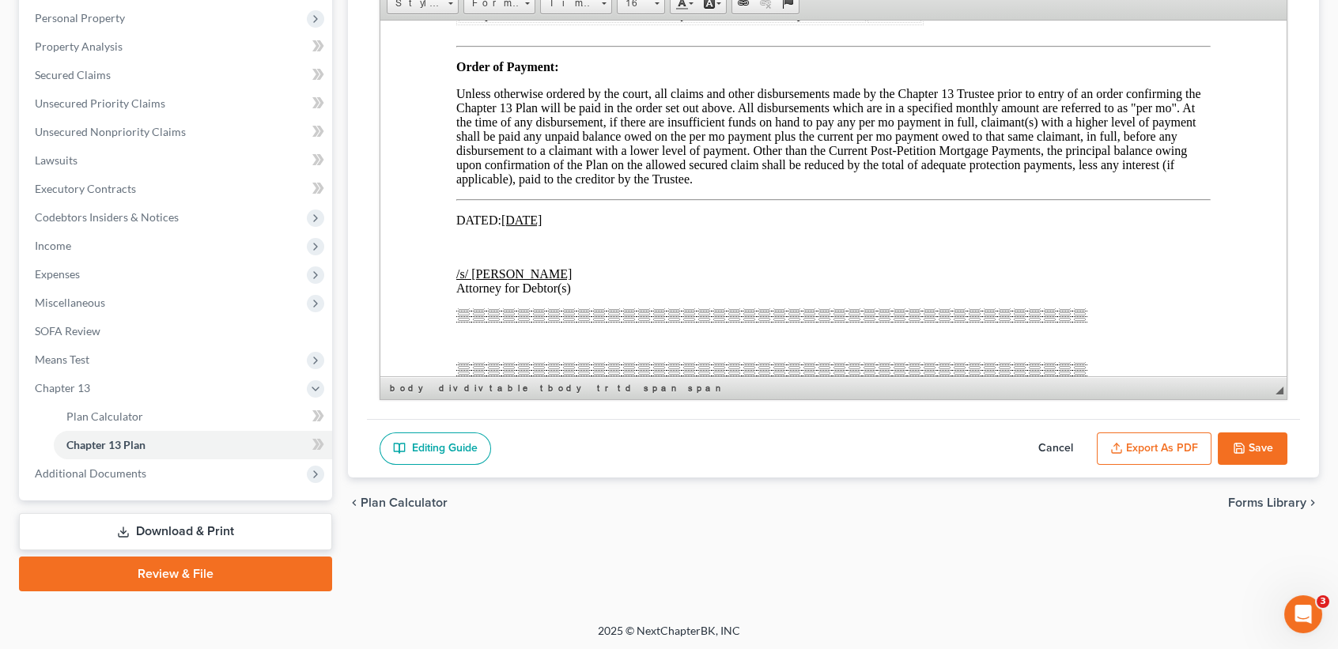
scroll to position [9913, 0]
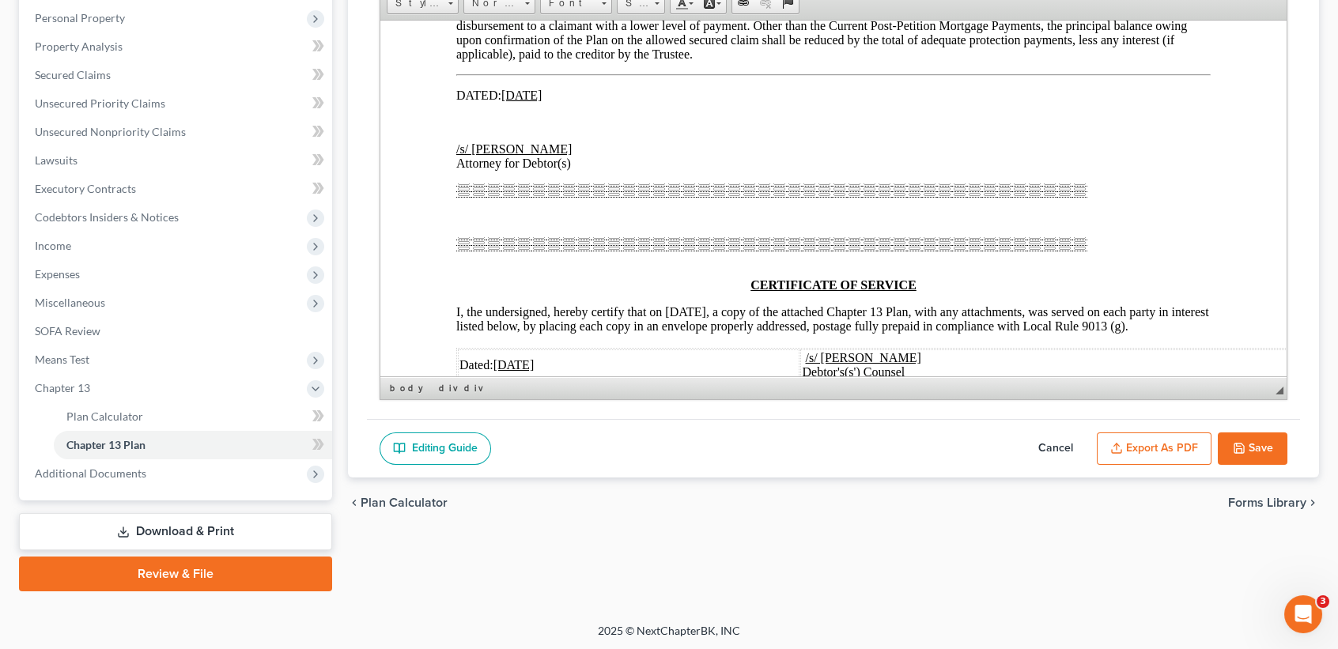
scroll to position [10125, 0]
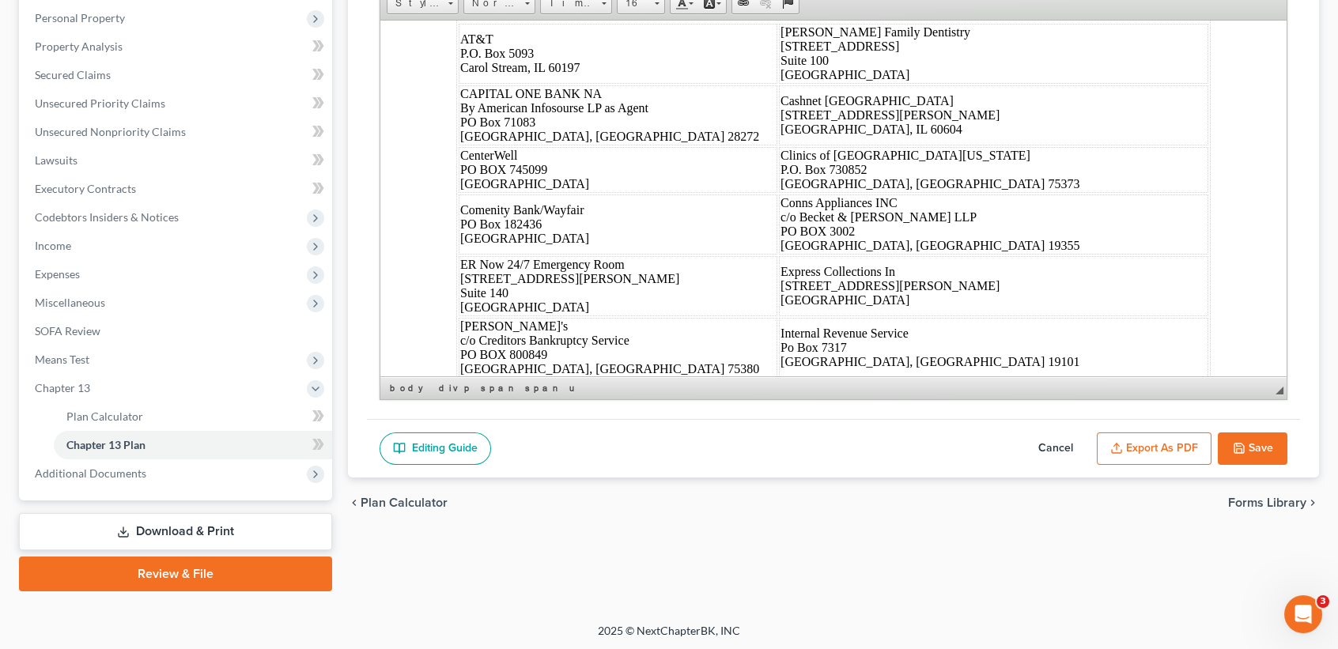
scroll to position [10441, 0]
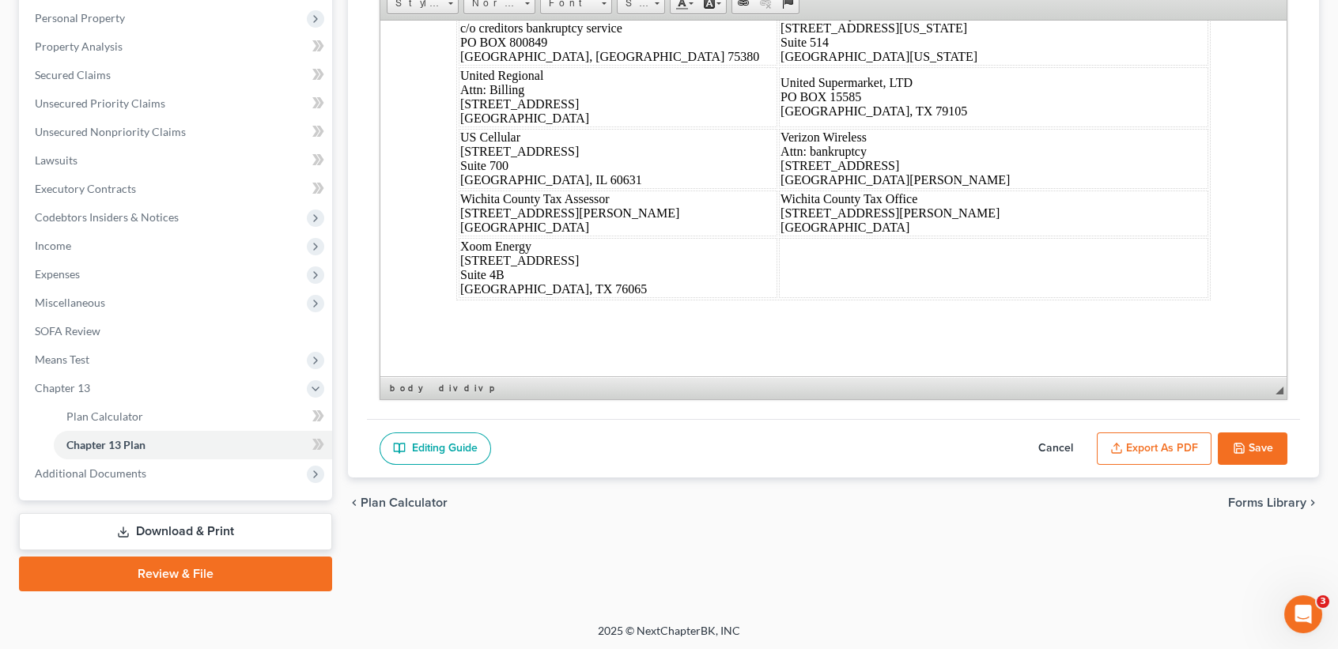
scroll to position [11461, 0]
click at [1251, 433] on button "Save" at bounding box center [1253, 449] width 70 height 33
select select "5"
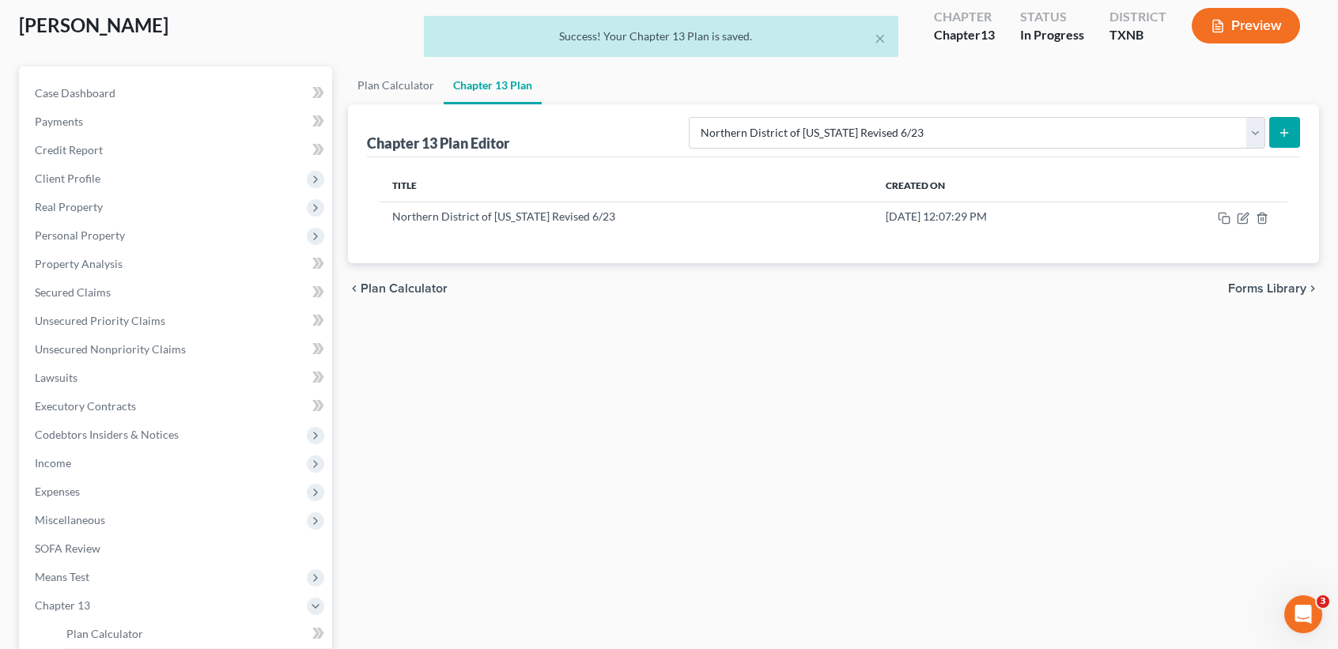
scroll to position [0, 0]
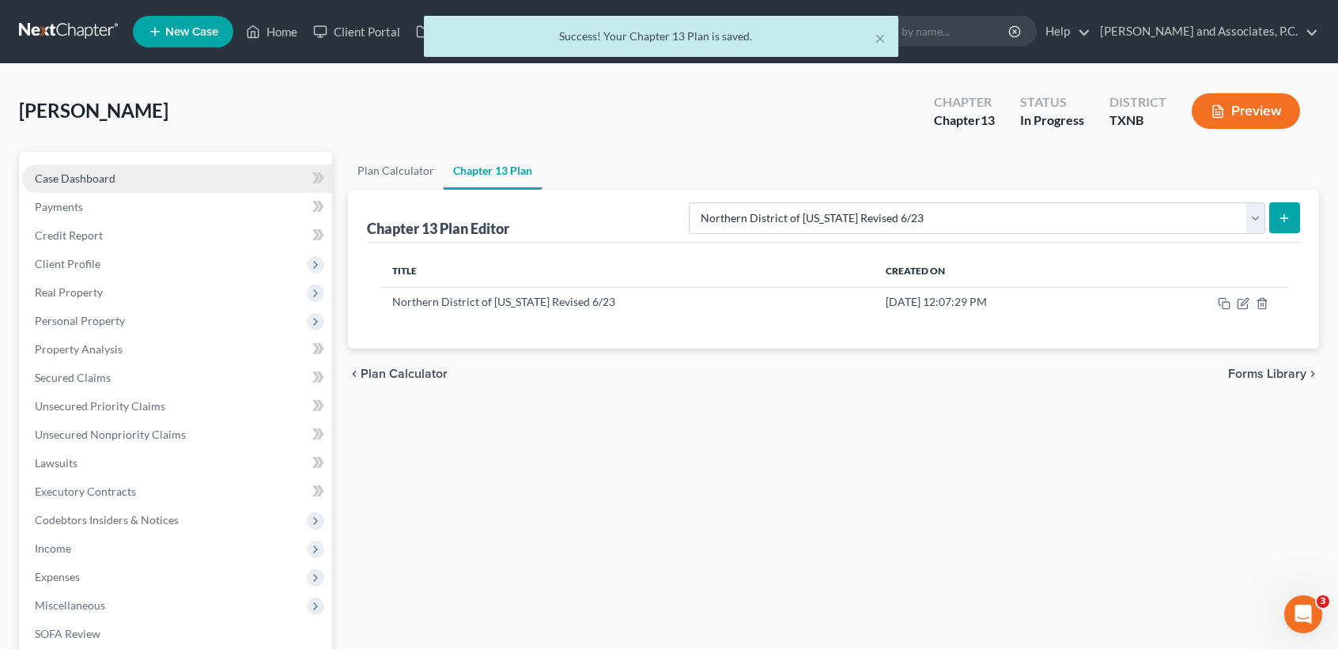
click at [44, 178] on span "Case Dashboard" at bounding box center [75, 178] width 81 height 13
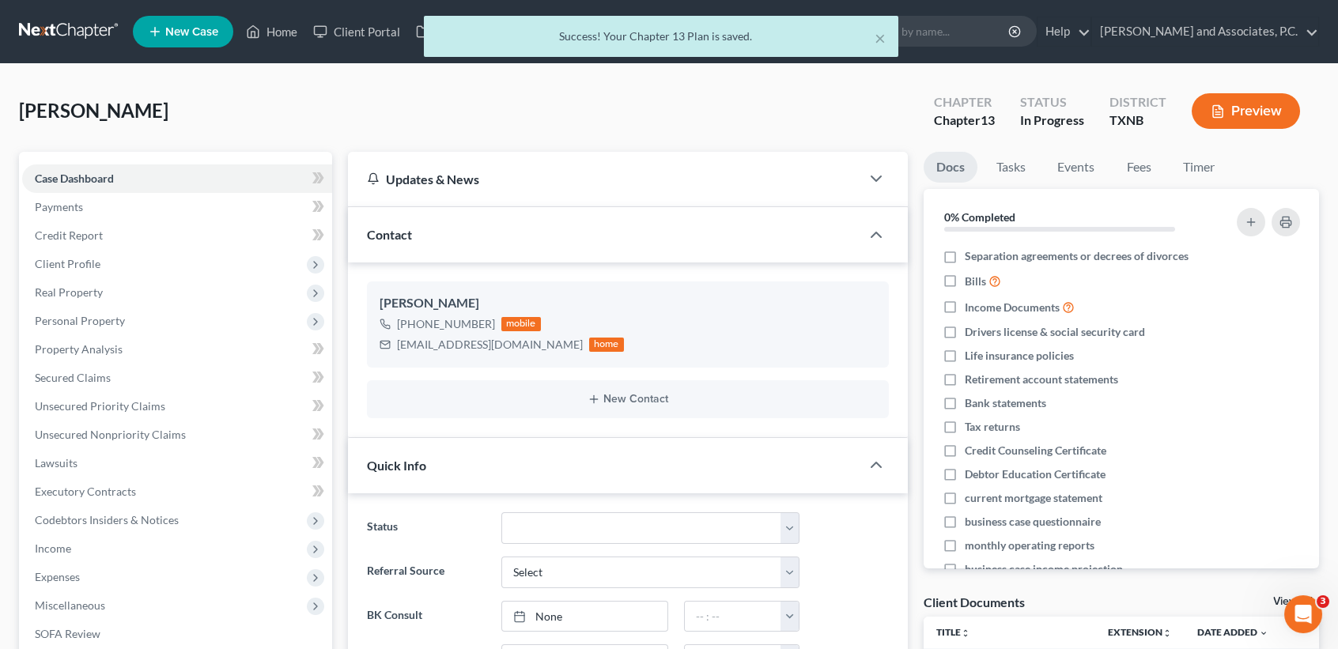
scroll to position [7764, 0]
click at [1158, 168] on link "Fees" at bounding box center [1139, 167] width 51 height 31
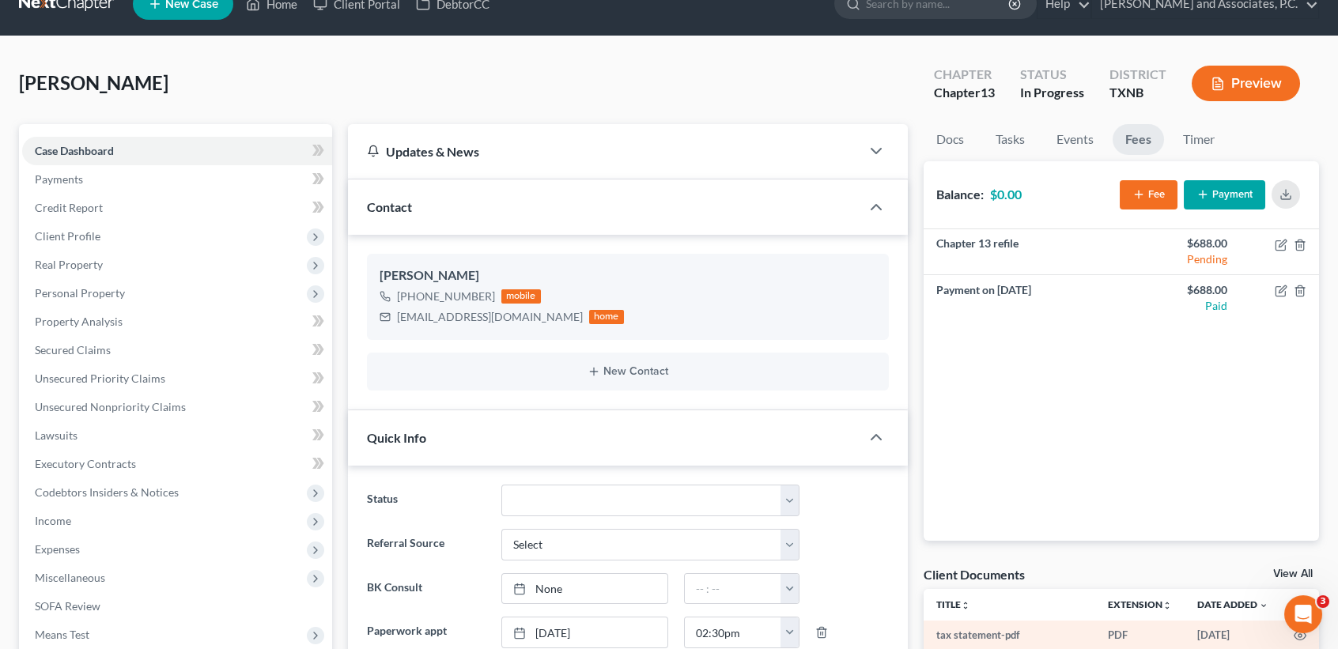
scroll to position [0, 0]
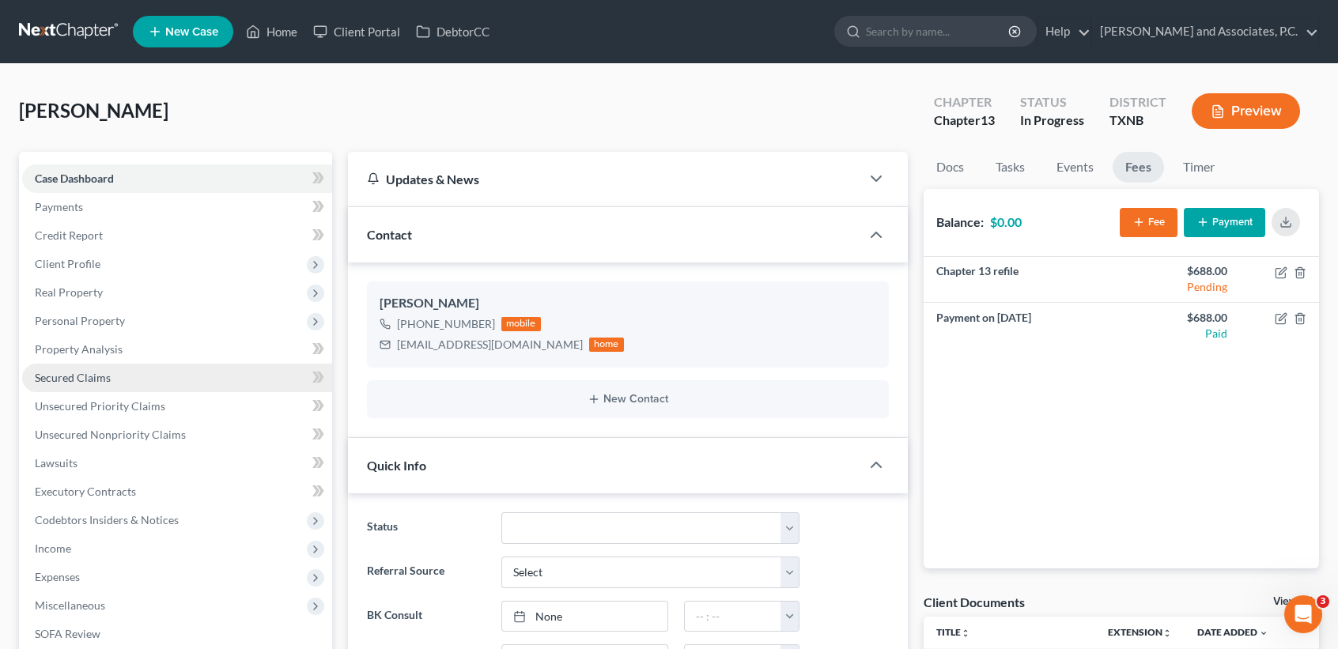
click at [69, 373] on span "Secured Claims" at bounding box center [73, 377] width 76 height 13
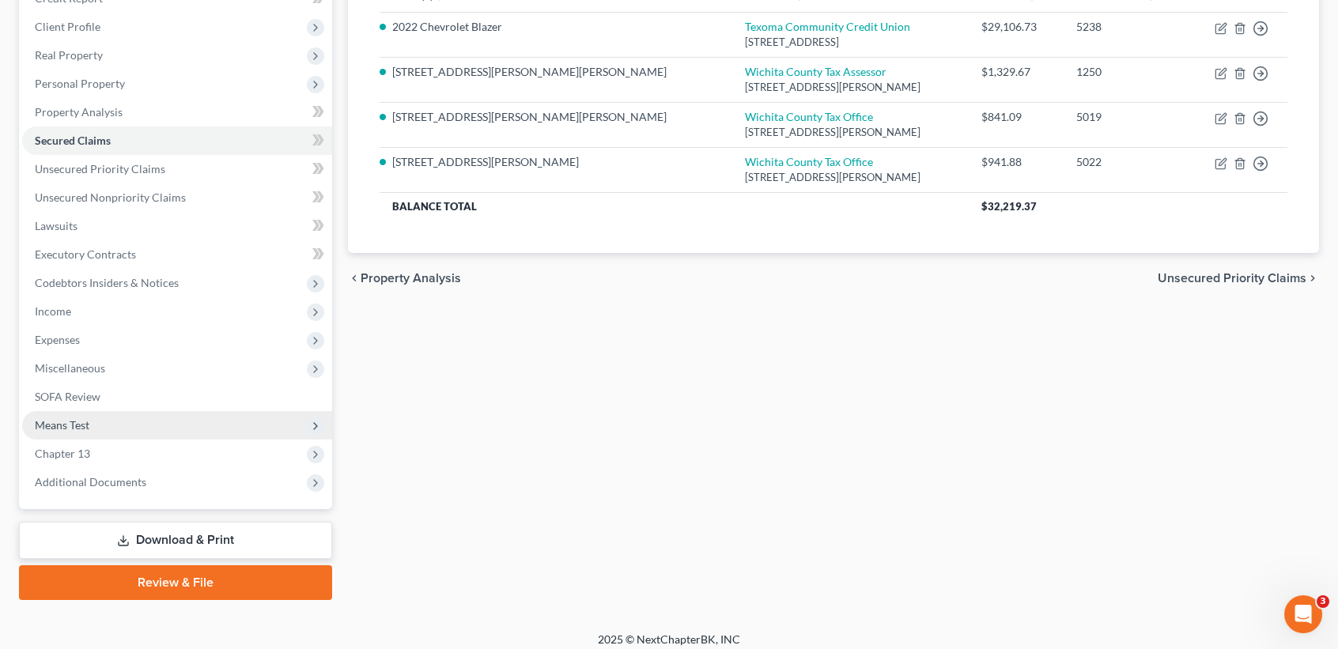
scroll to position [246, 0]
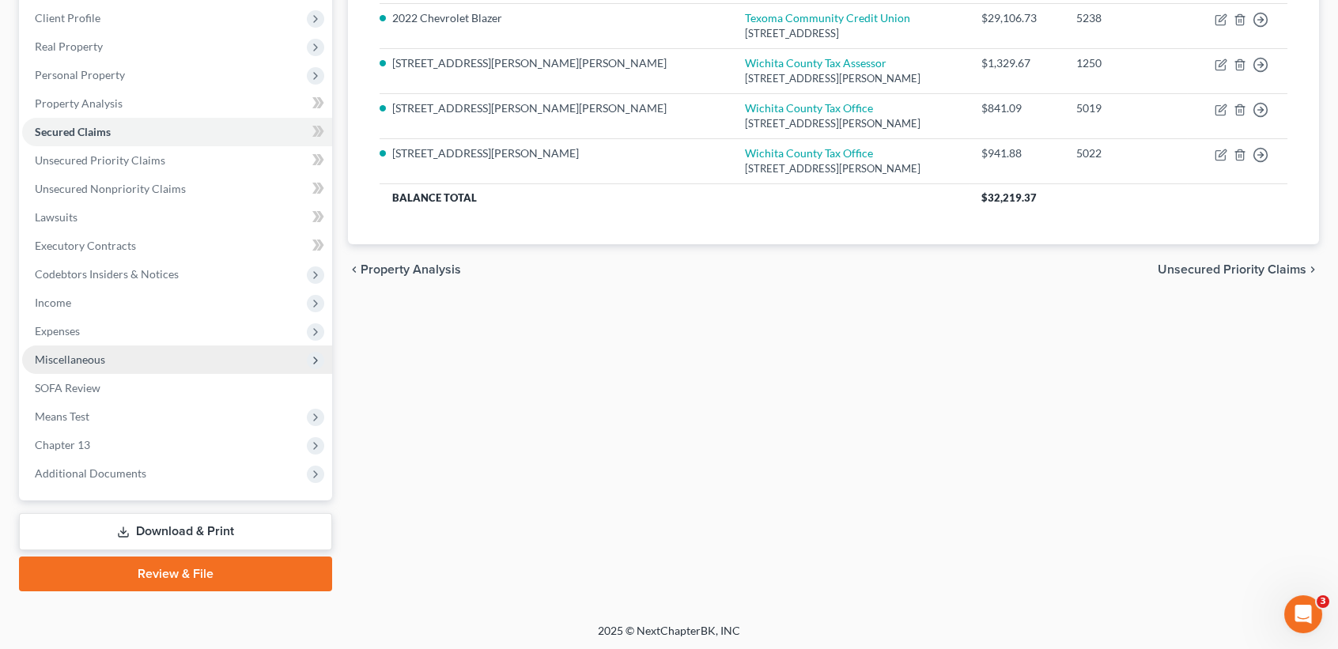
click at [59, 359] on span "Miscellaneous" at bounding box center [70, 359] width 70 height 13
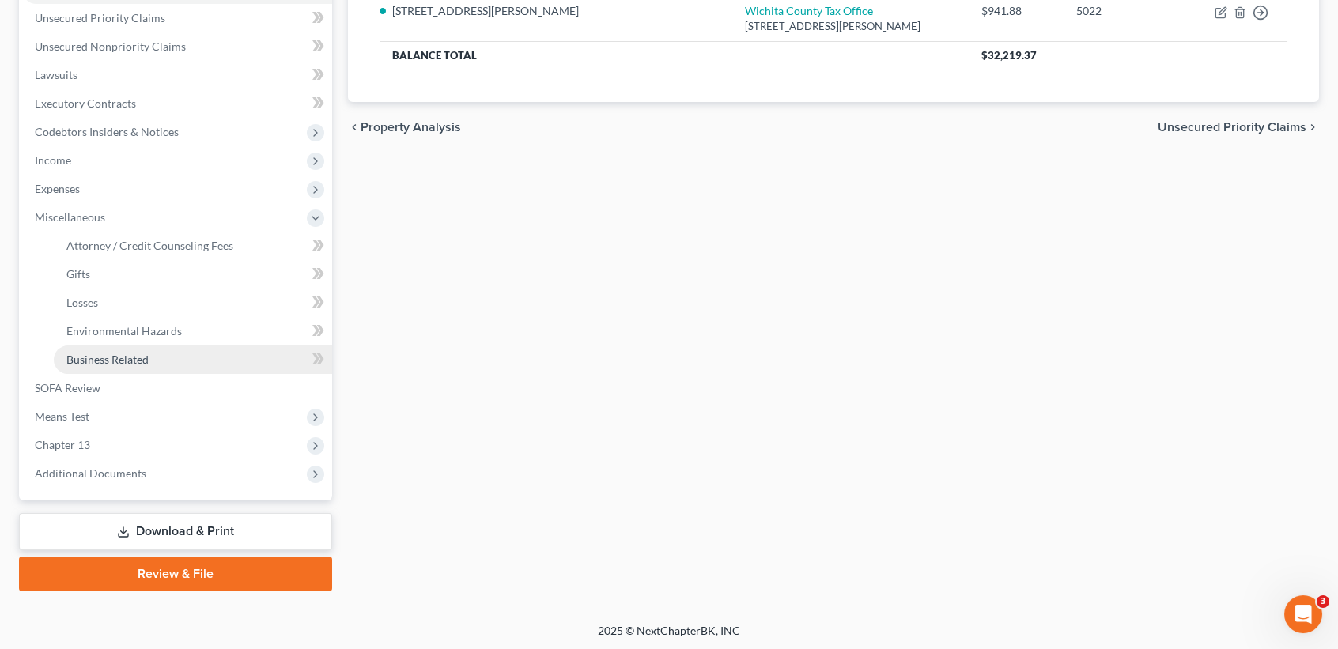
scroll to position [0, 0]
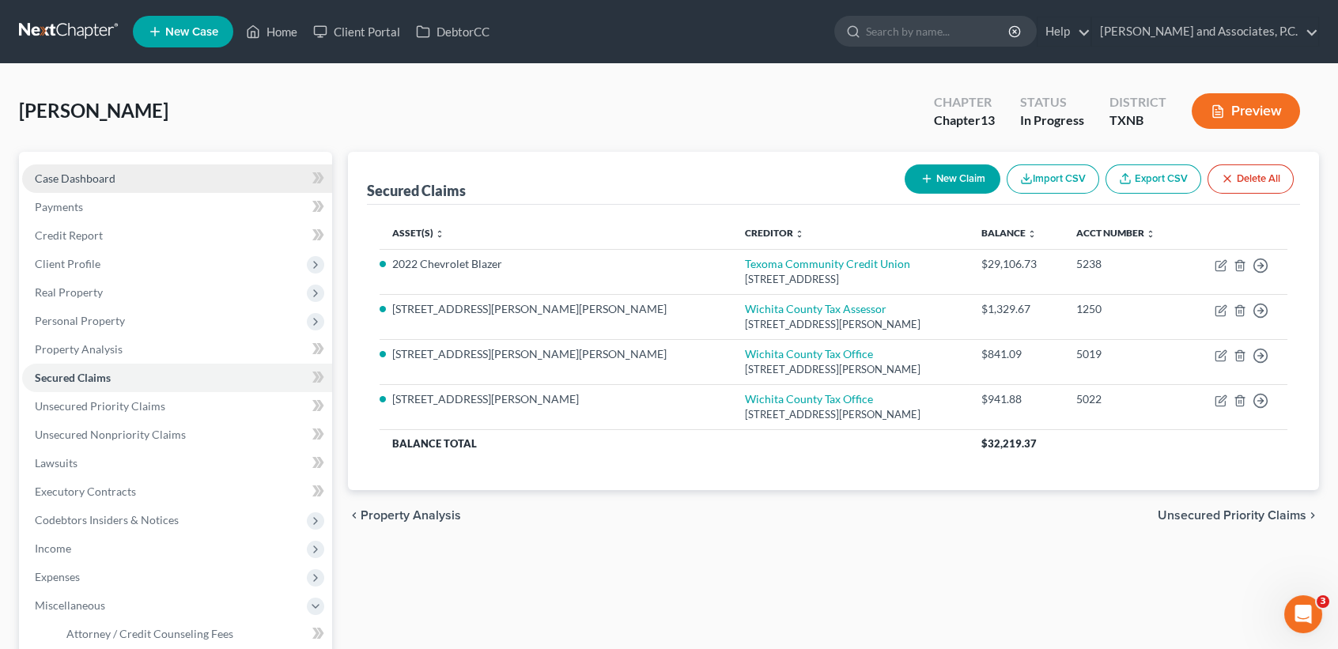
click at [66, 172] on span "Case Dashboard" at bounding box center [75, 178] width 81 height 13
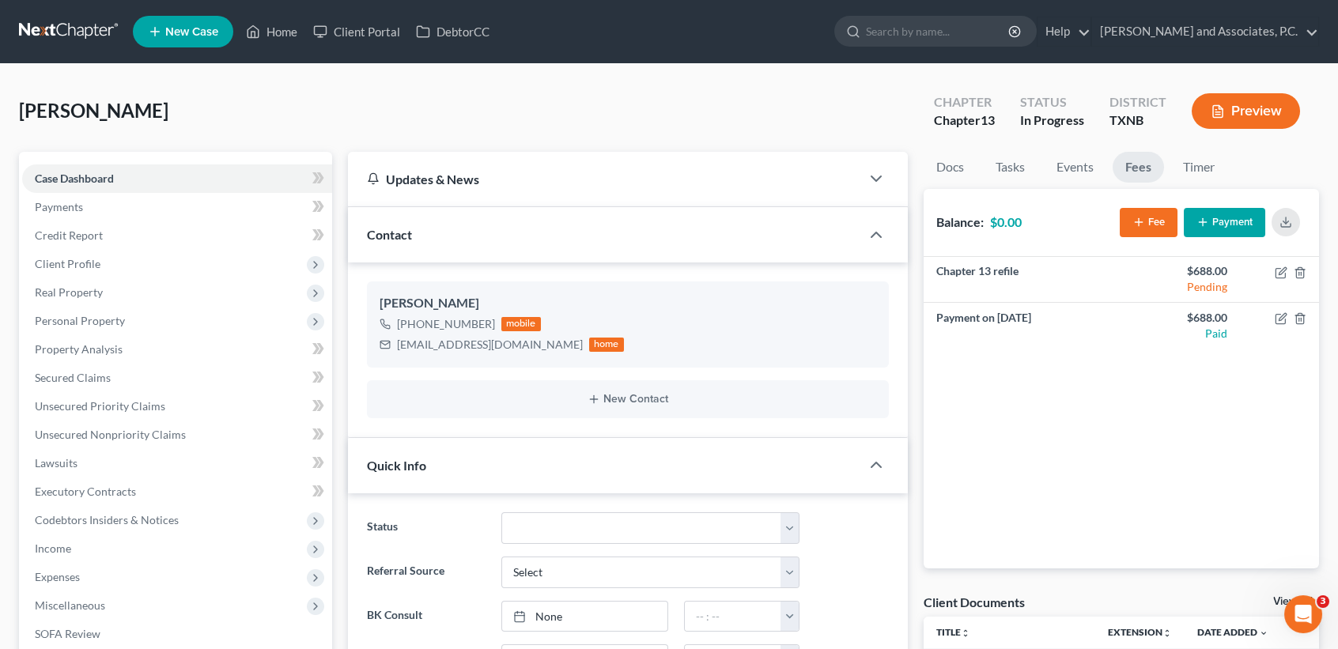
scroll to position [7764, 0]
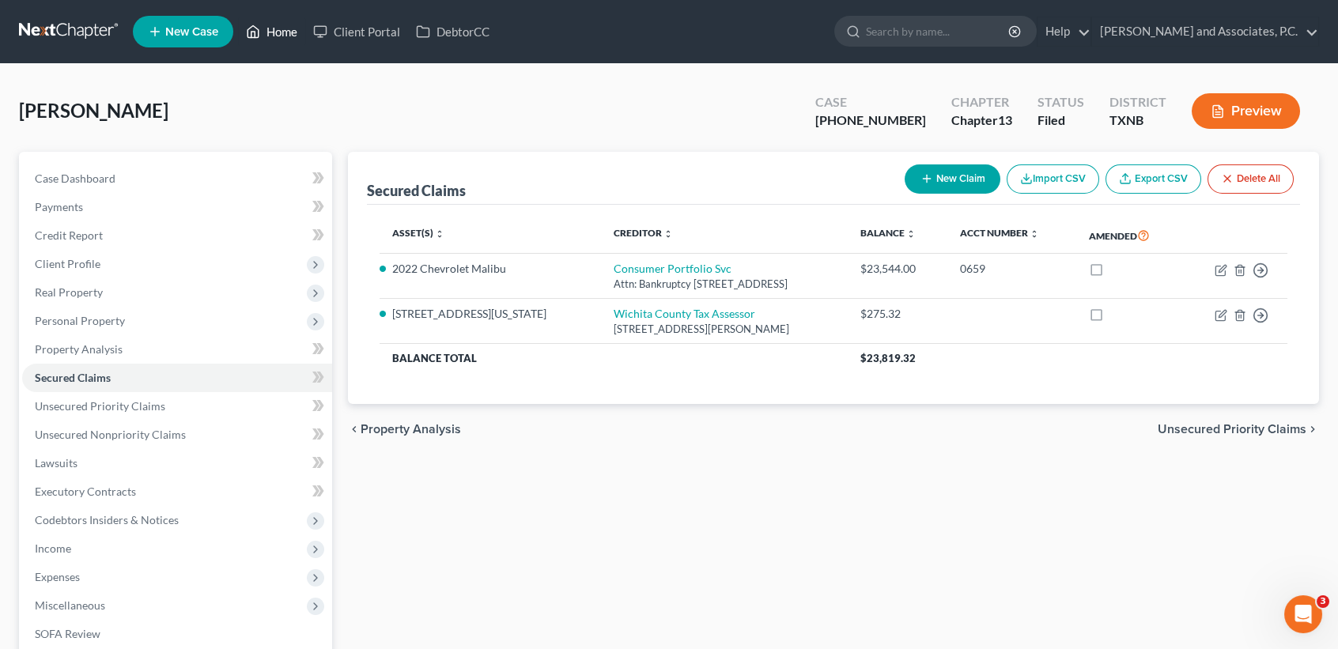
click at [271, 29] on link "Home" at bounding box center [271, 31] width 67 height 28
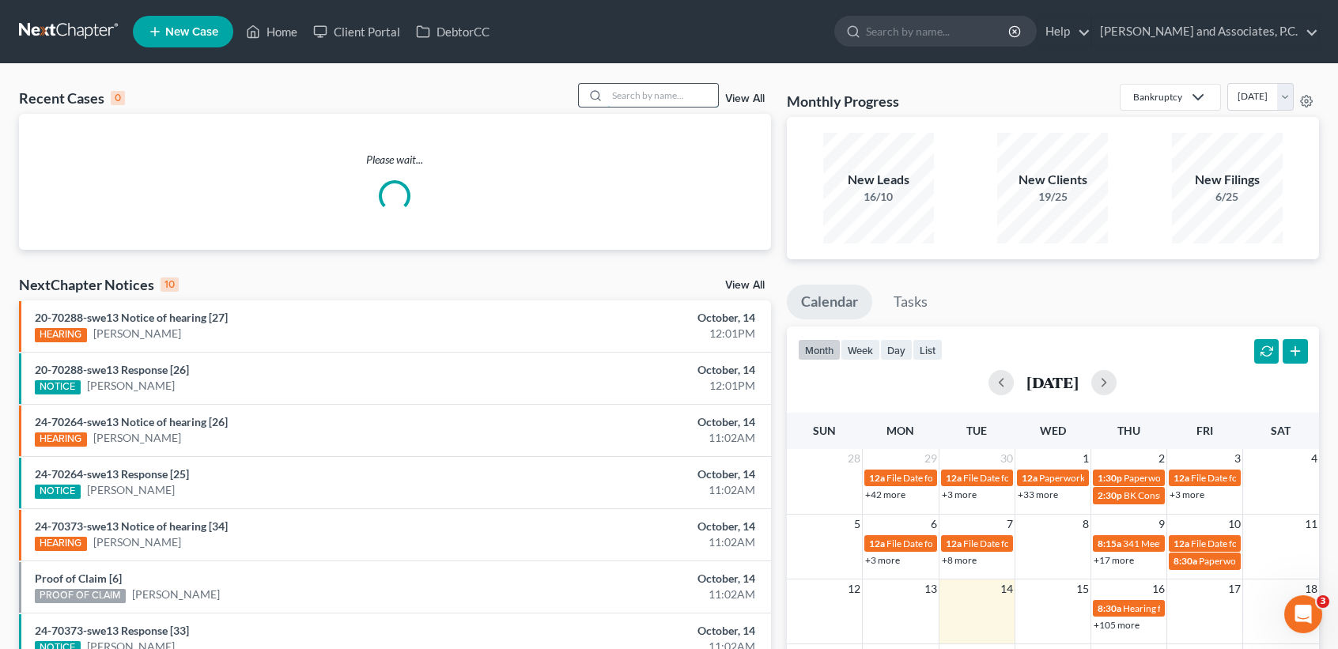
click at [649, 96] on input "search" at bounding box center [662, 95] width 111 height 23
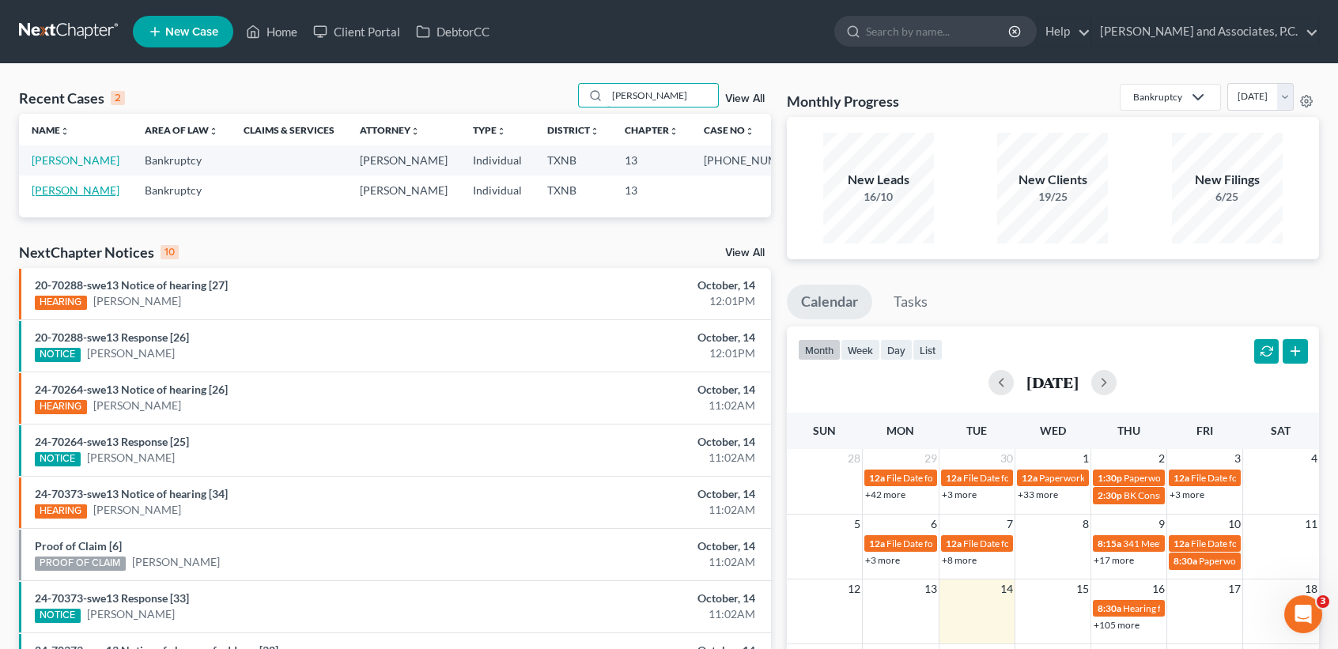
type input "[PERSON_NAME]"
click at [37, 197] on link "[PERSON_NAME]" at bounding box center [76, 190] width 88 height 13
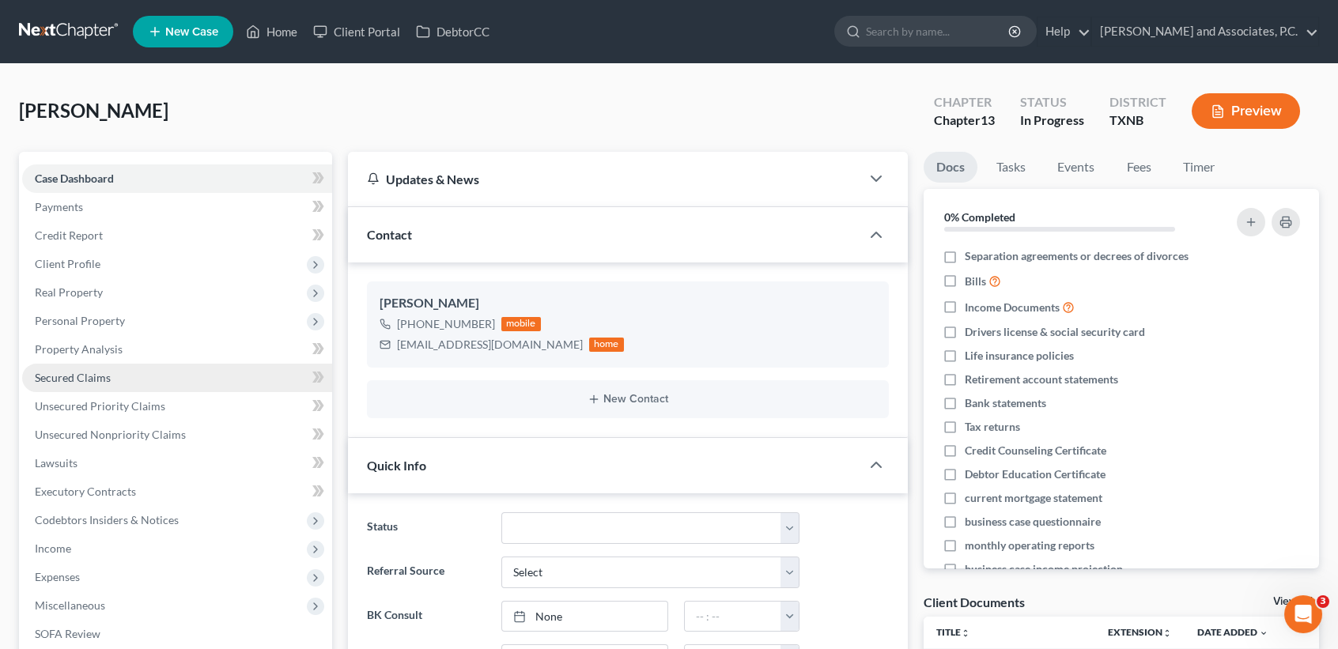
click at [89, 369] on link "Secured Claims" at bounding box center [177, 378] width 310 height 28
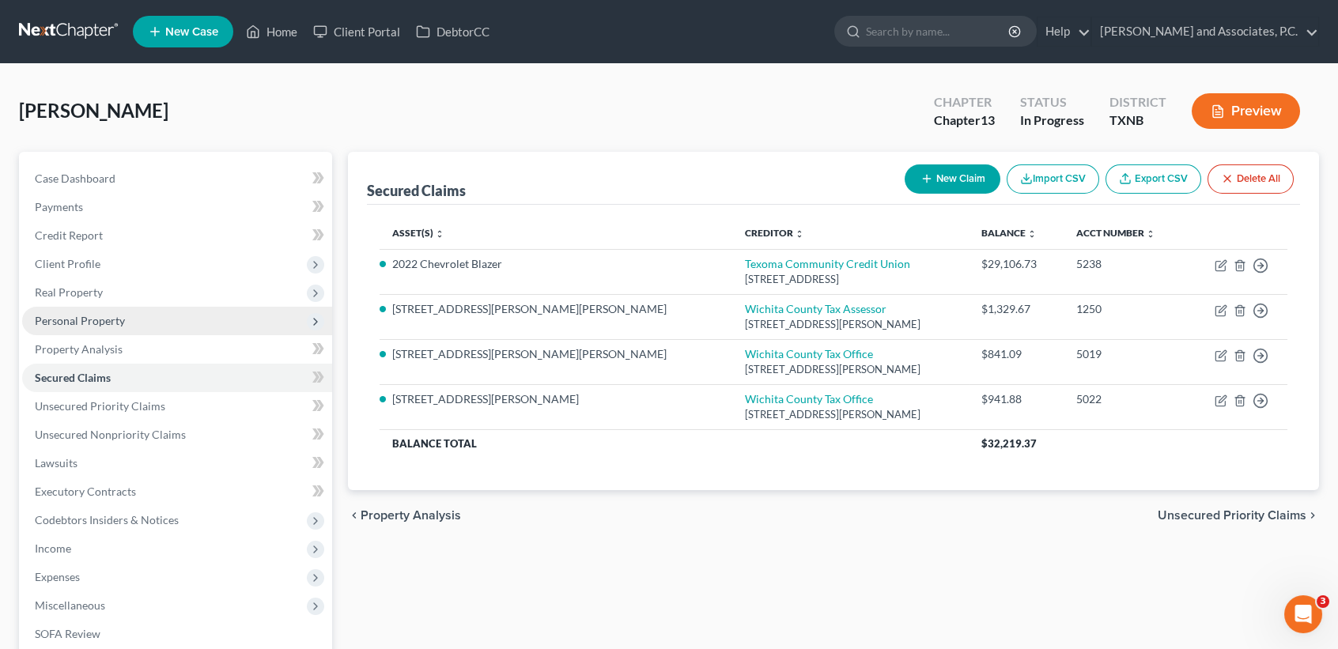
click at [134, 323] on span "Personal Property" at bounding box center [177, 321] width 310 height 28
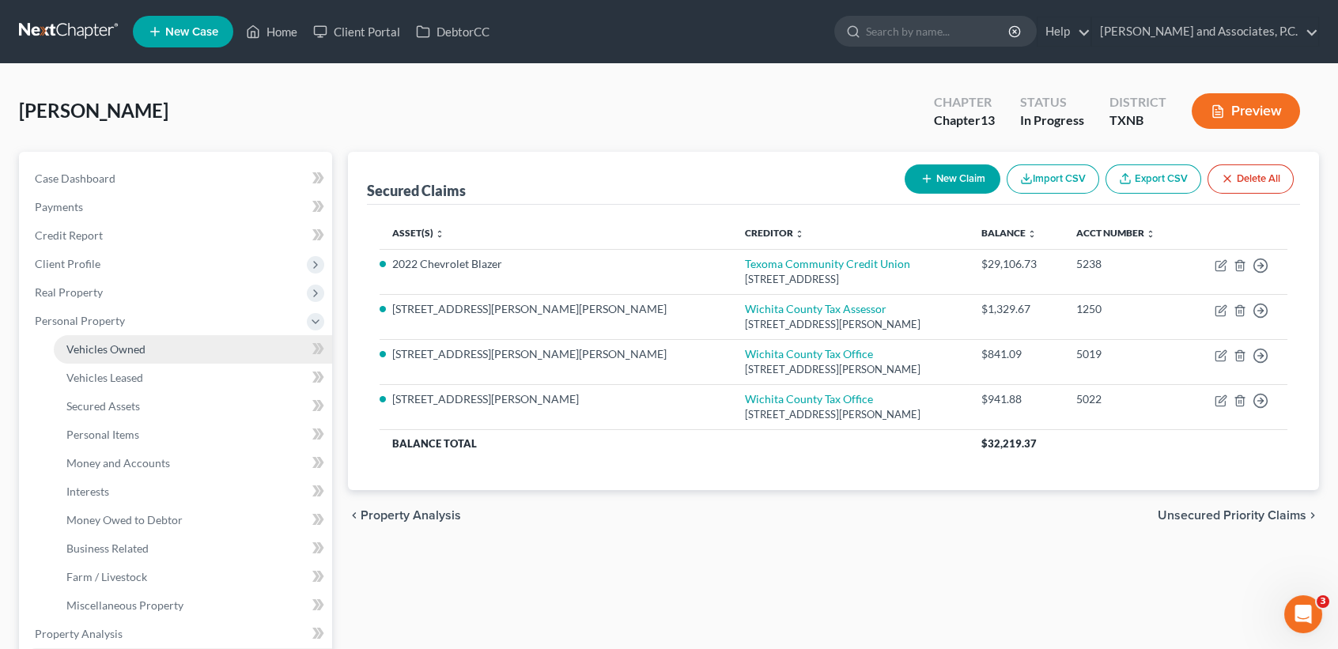
click at [104, 352] on span "Vehicles Owned" at bounding box center [105, 348] width 79 height 13
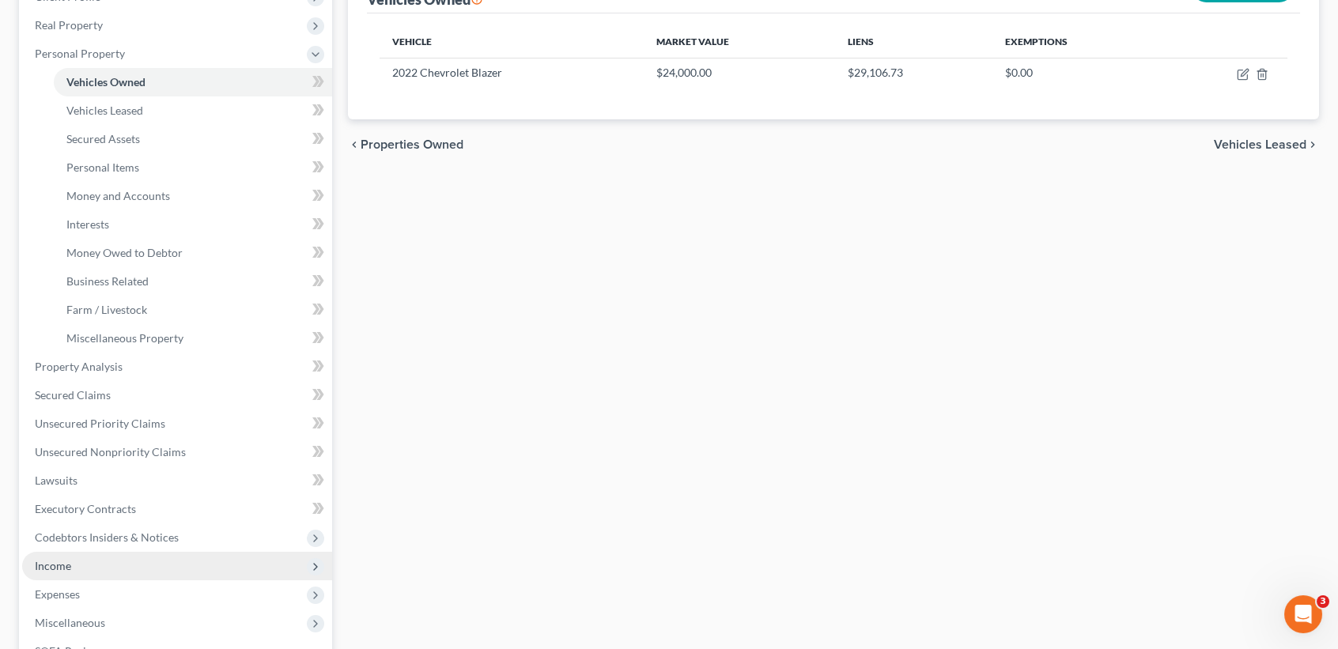
scroll to position [316, 0]
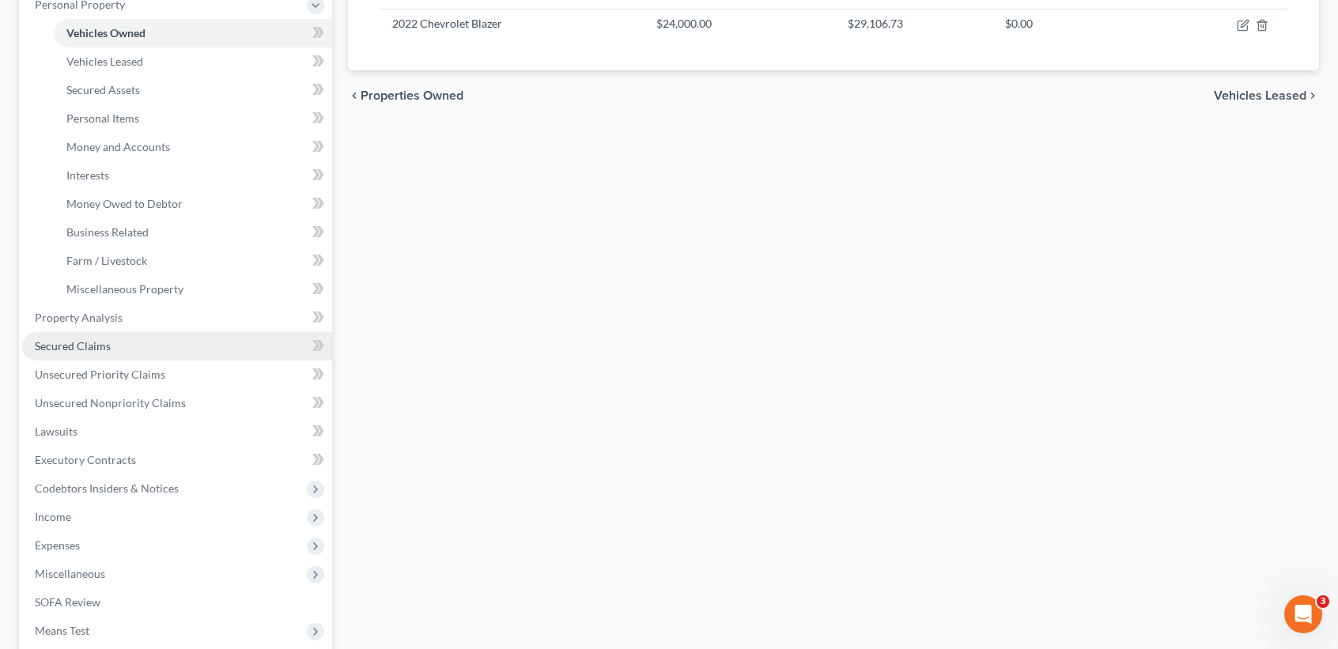
click at [81, 346] on span "Secured Claims" at bounding box center [73, 345] width 76 height 13
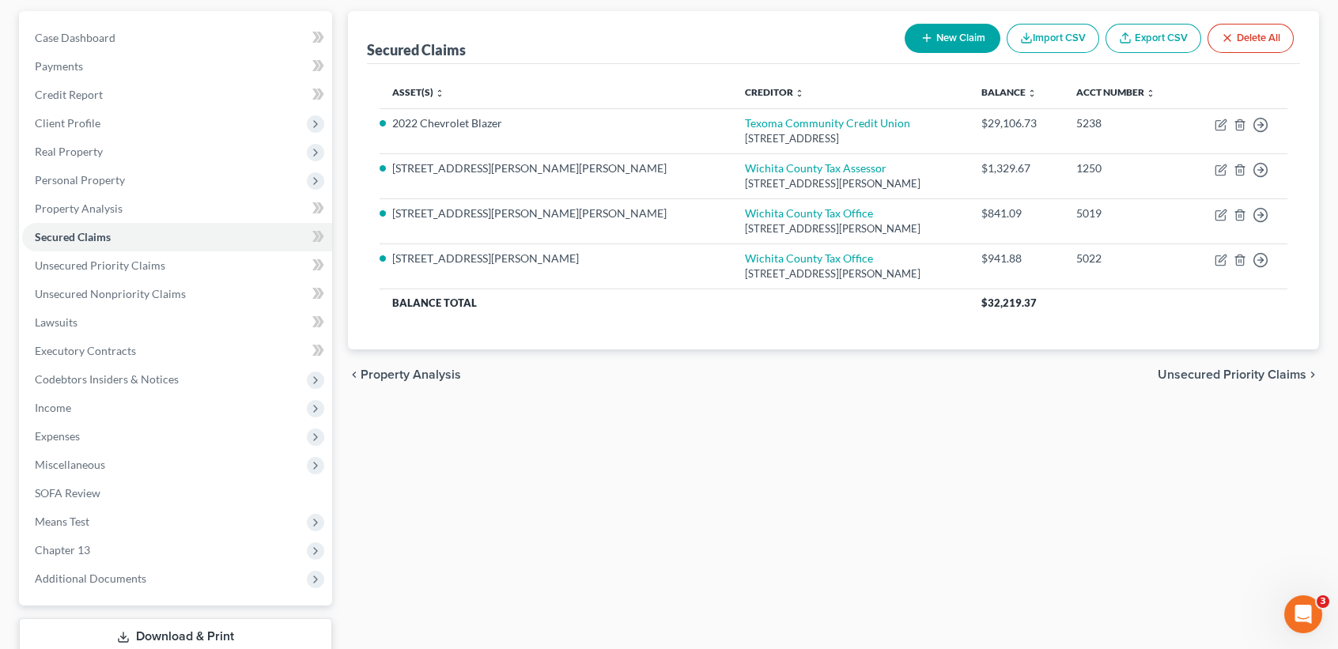
scroll to position [246, 0]
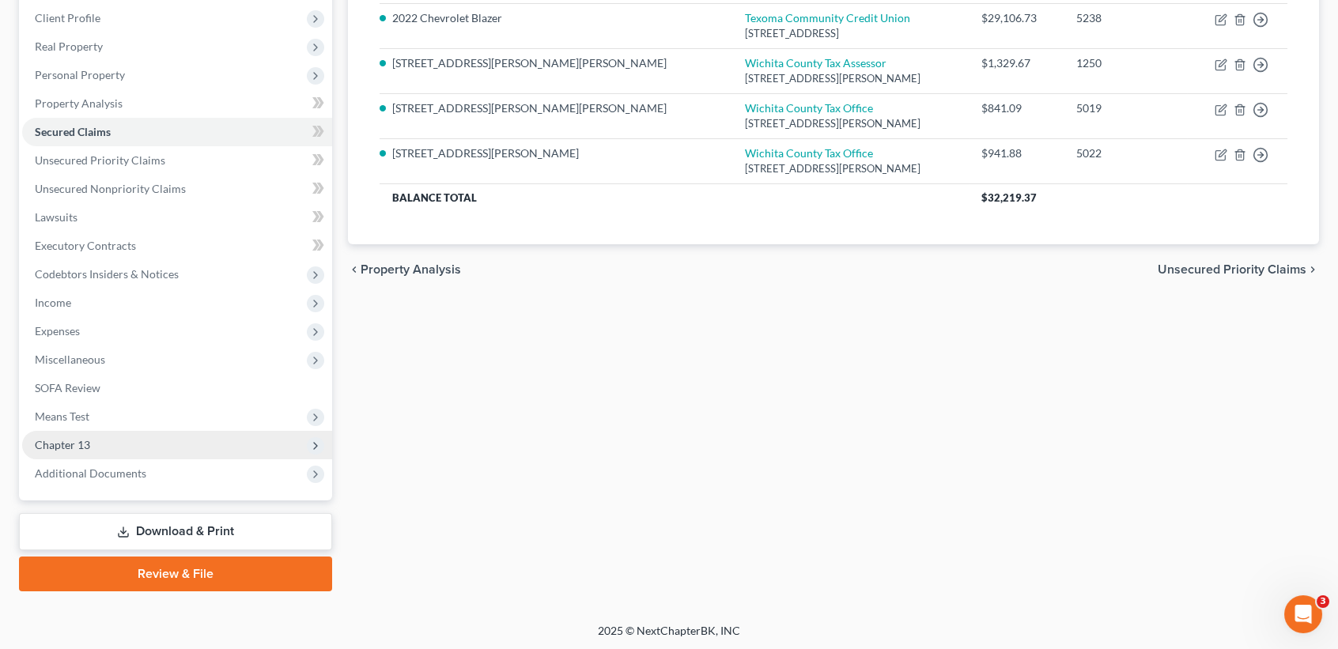
click at [59, 448] on span "Chapter 13" at bounding box center [62, 444] width 55 height 13
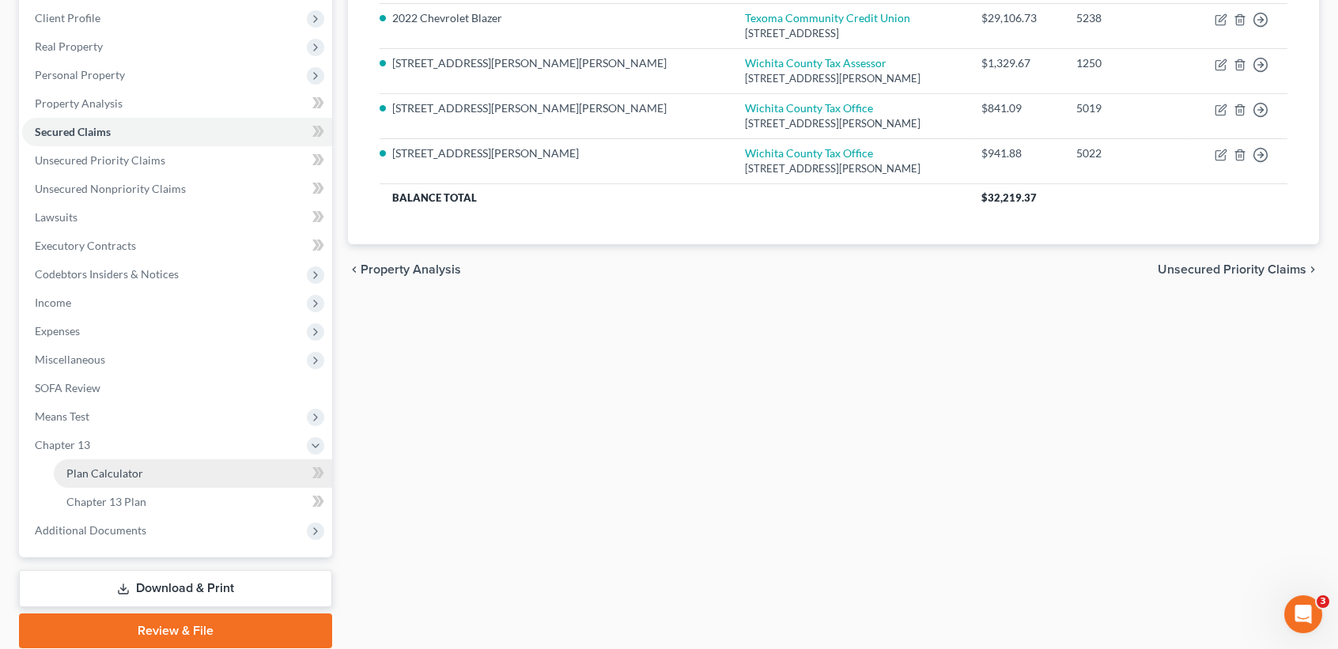
click at [119, 471] on span "Plan Calculator" at bounding box center [104, 473] width 77 height 13
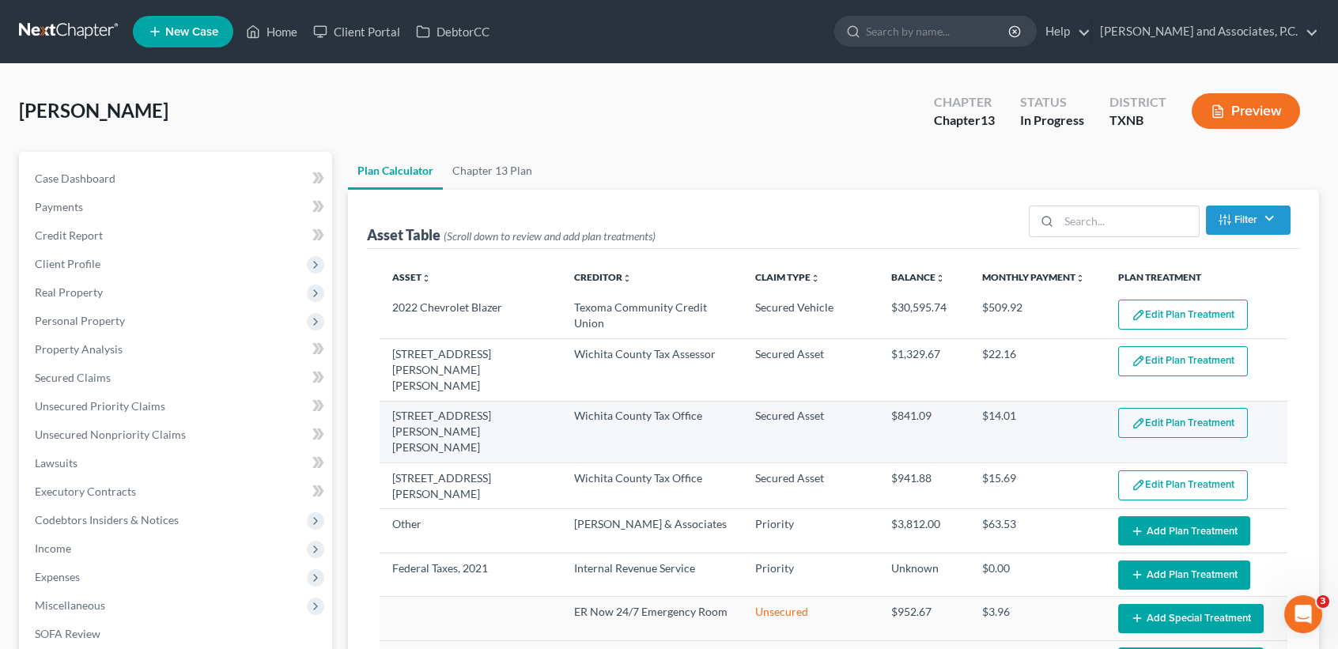
select select "59"
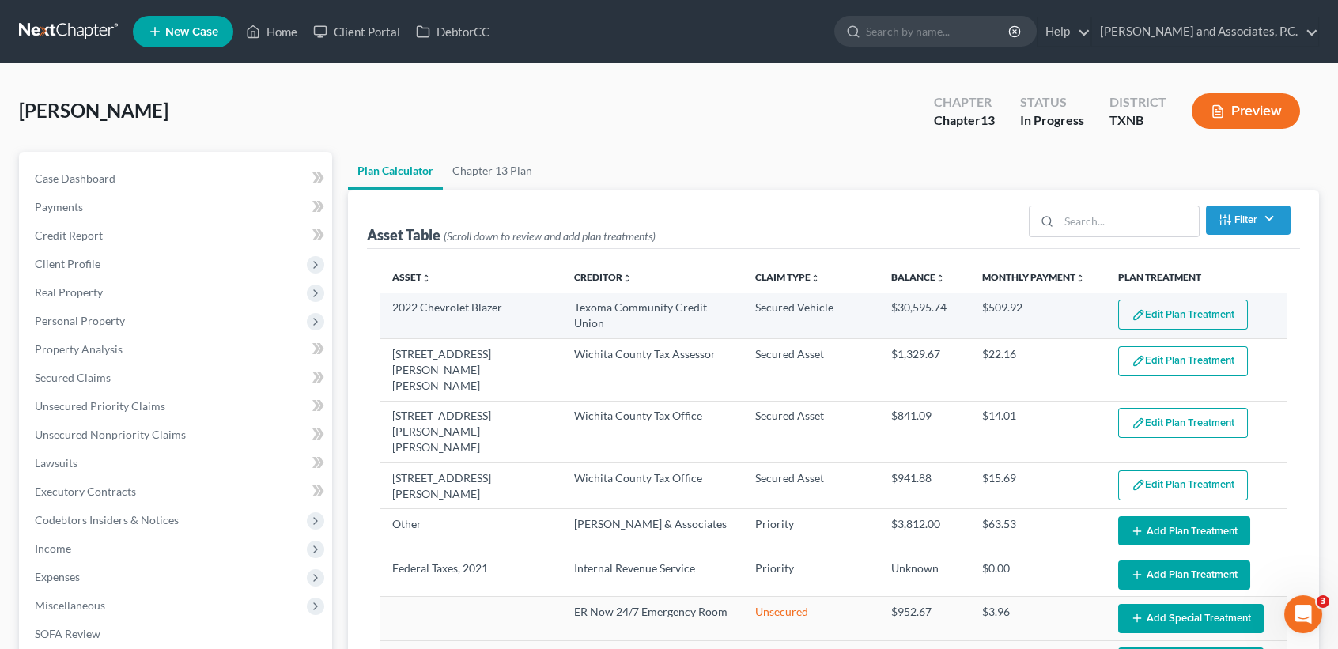
click at [1160, 323] on button "Edit Plan Treatment" at bounding box center [1183, 315] width 130 height 30
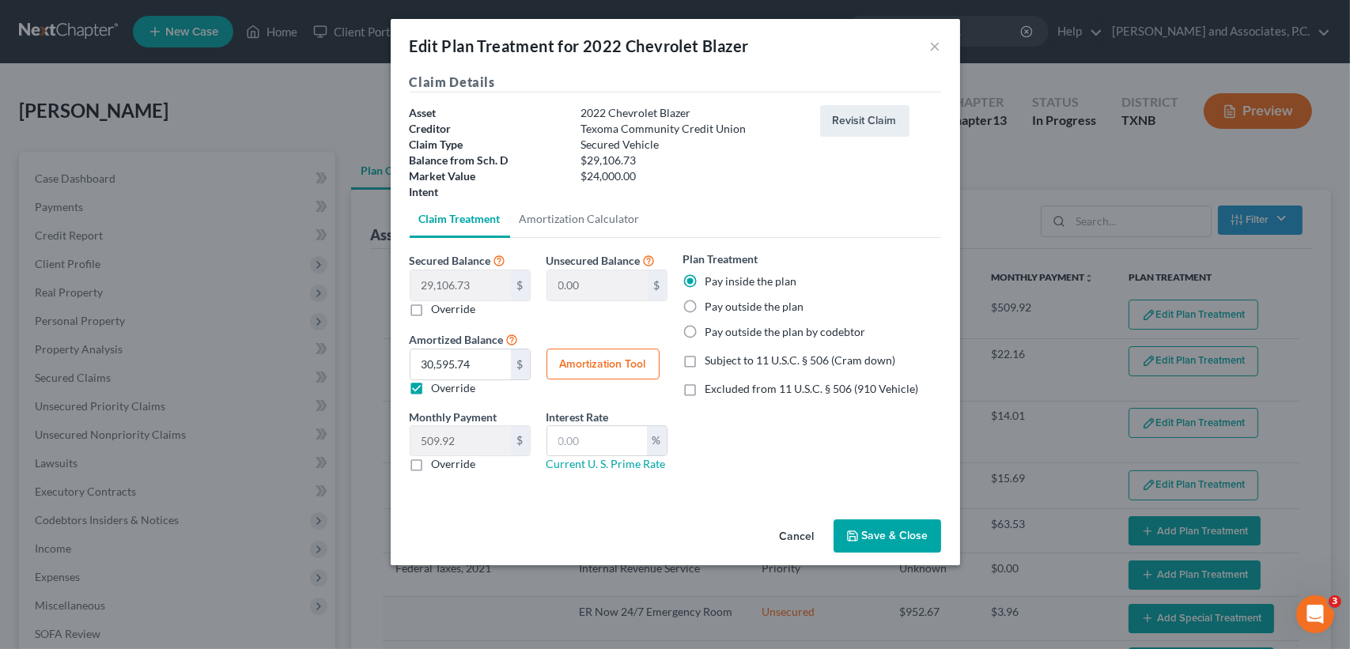
click at [609, 356] on button "Amortization Tool" at bounding box center [603, 365] width 113 height 32
type input "29,106.73"
type input "60"
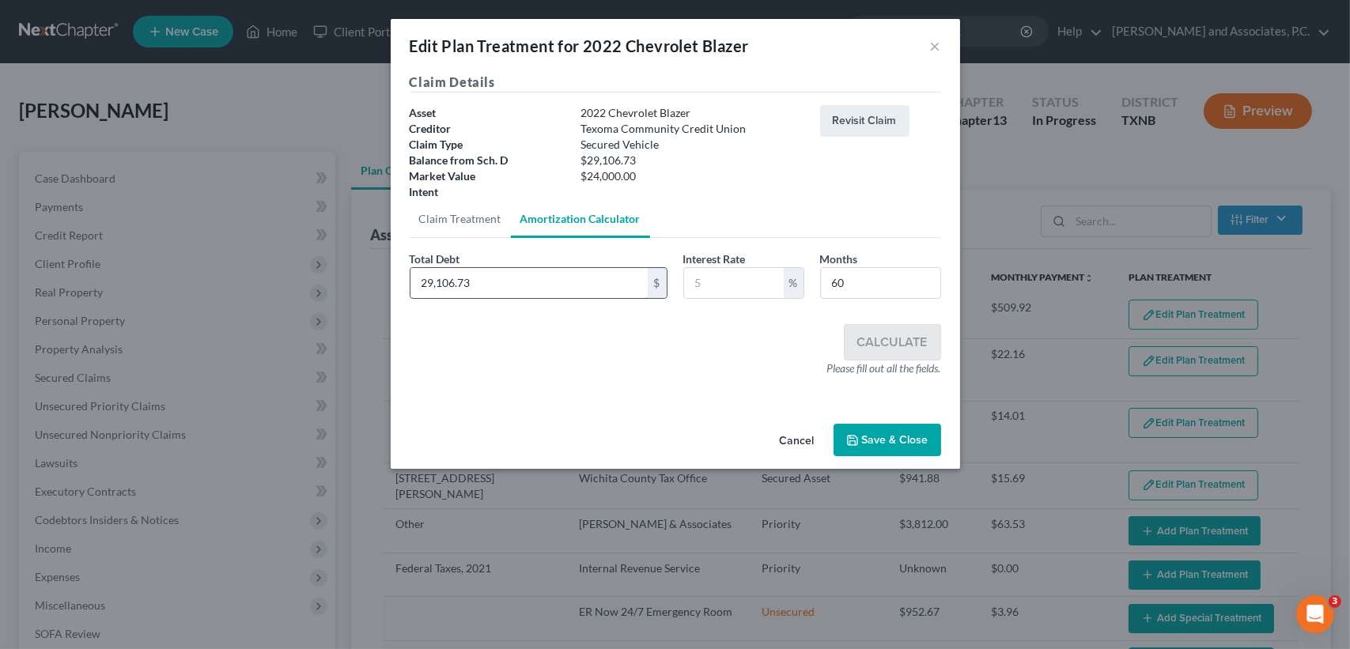
click at [544, 284] on input "29,106.73" at bounding box center [529, 283] width 237 height 30
type input "24,000"
click at [714, 282] on input "text" at bounding box center [734, 283] width 100 height 30
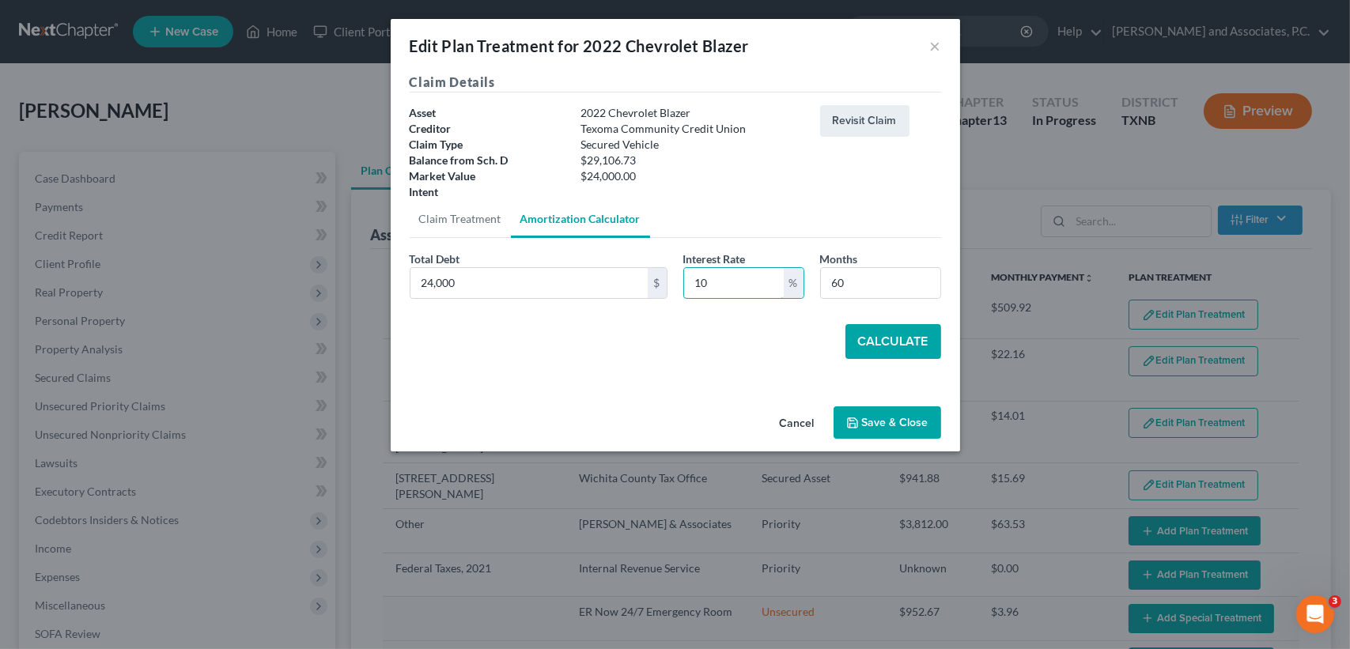
type input "10"
click at [910, 341] on button "Calculate" at bounding box center [894, 341] width 96 height 35
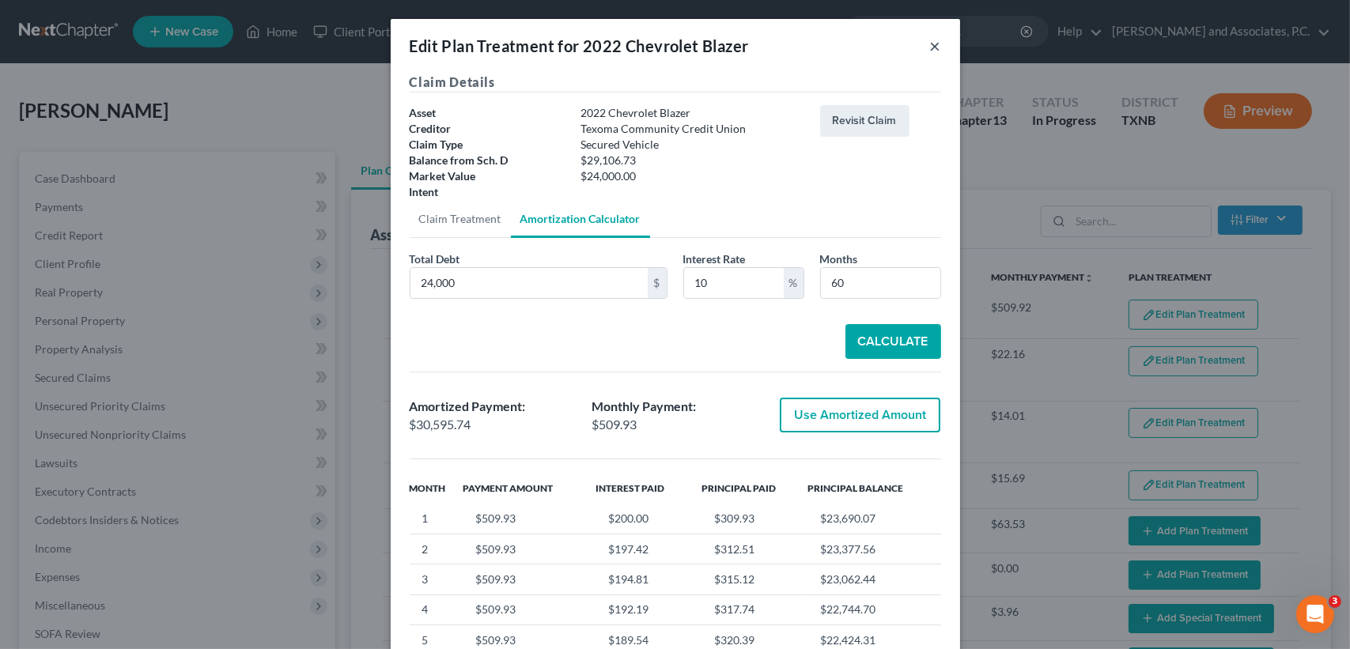
click at [930, 44] on button "×" at bounding box center [935, 45] width 11 height 19
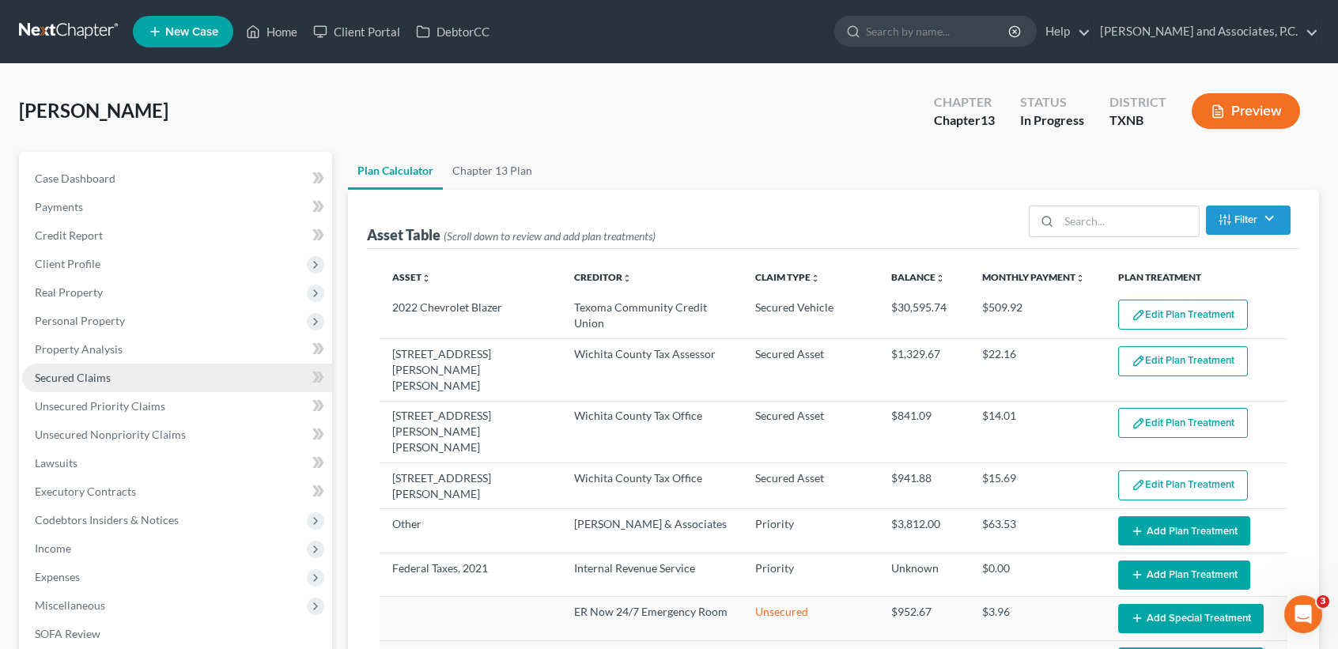
click at [76, 377] on span "Secured Claims" at bounding box center [73, 377] width 76 height 13
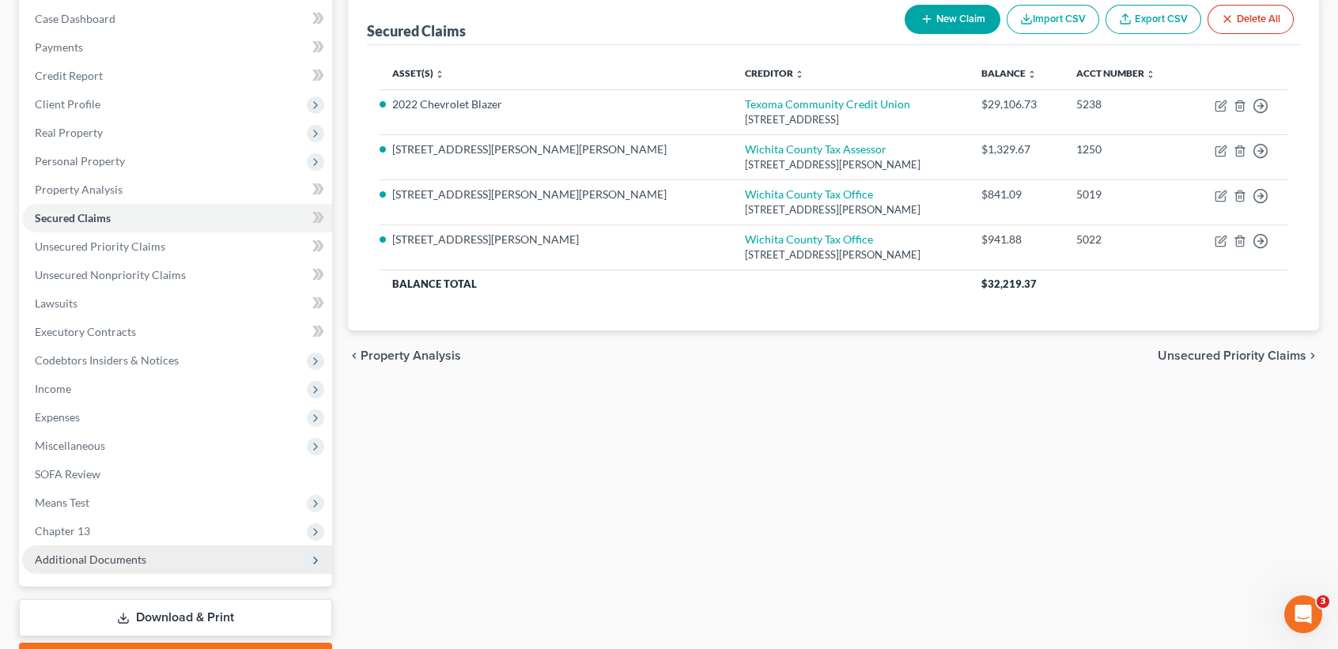
scroll to position [210, 0]
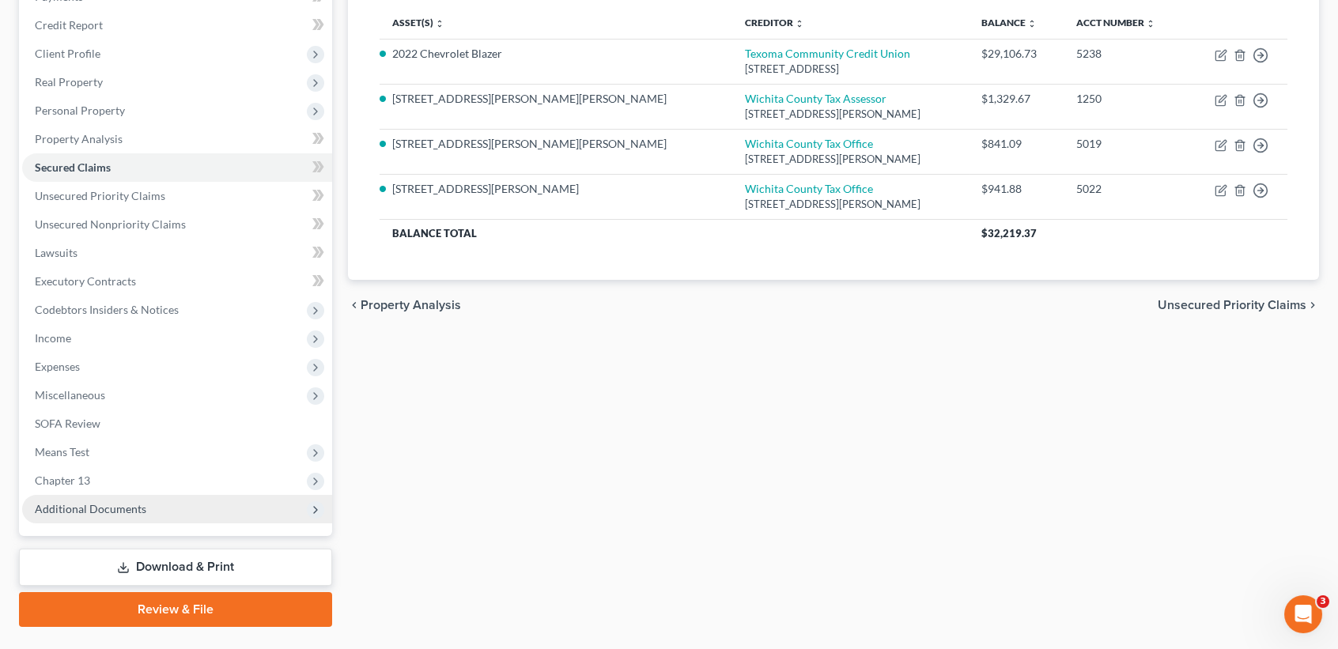
click at [65, 508] on span "Additional Documents" at bounding box center [91, 508] width 112 height 13
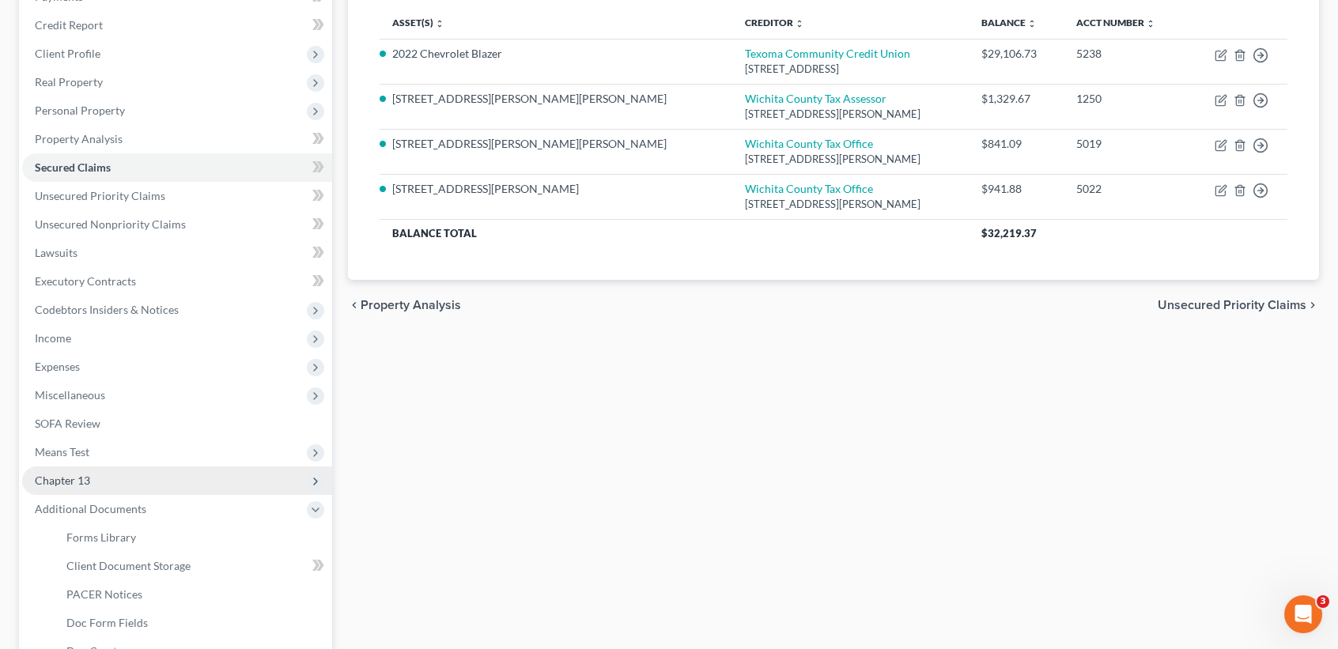
click at [81, 474] on span "Chapter 13" at bounding box center [62, 480] width 55 height 13
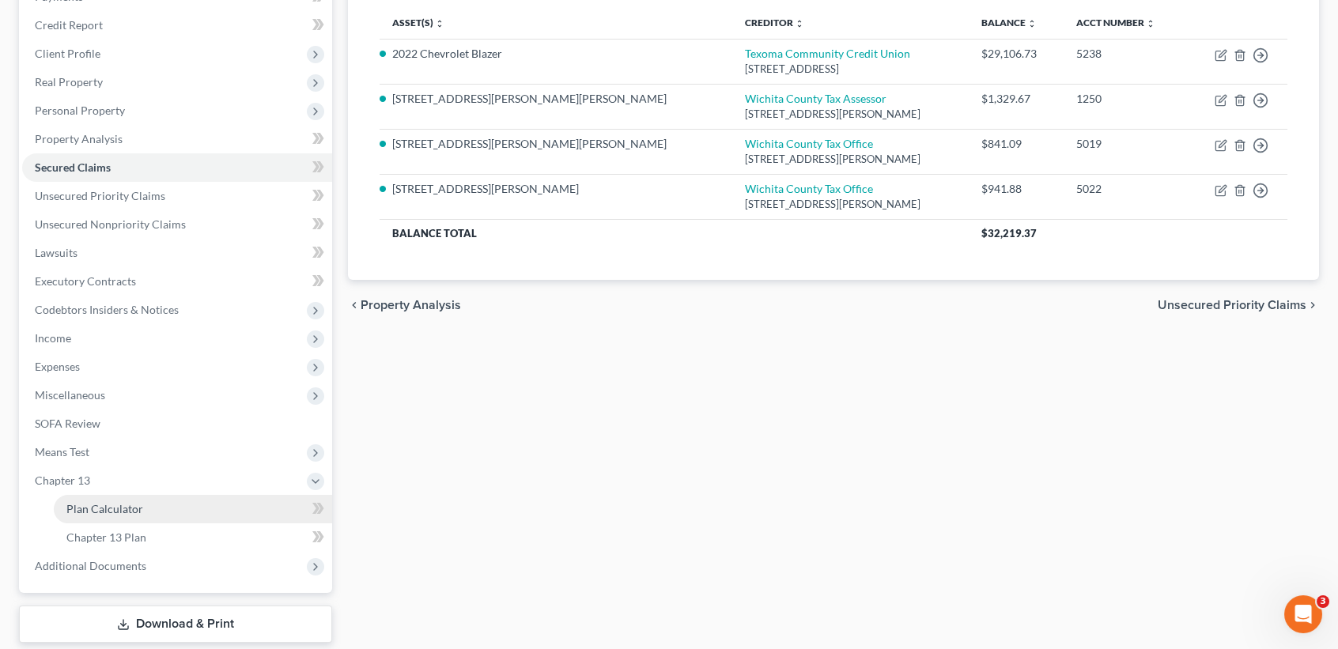
click at [113, 510] on span "Plan Calculator" at bounding box center [104, 508] width 77 height 13
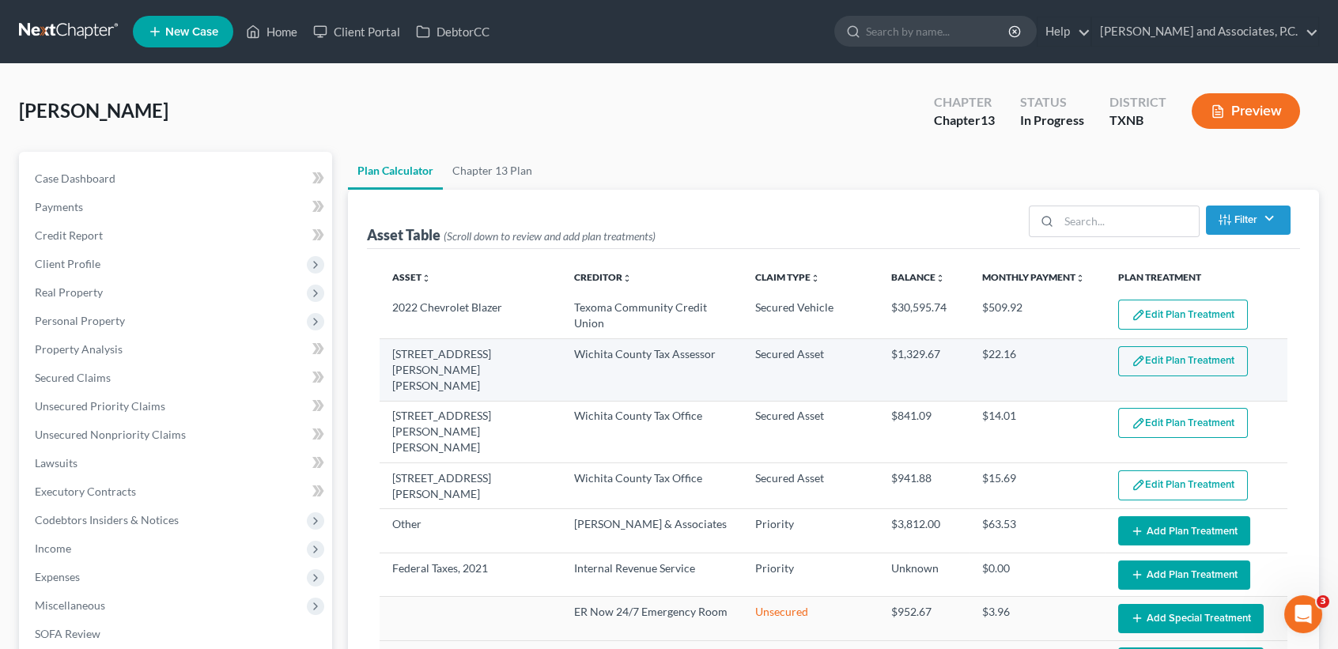
select select "59"
click at [1209, 362] on button "Edit Plan Treatment" at bounding box center [1183, 361] width 130 height 30
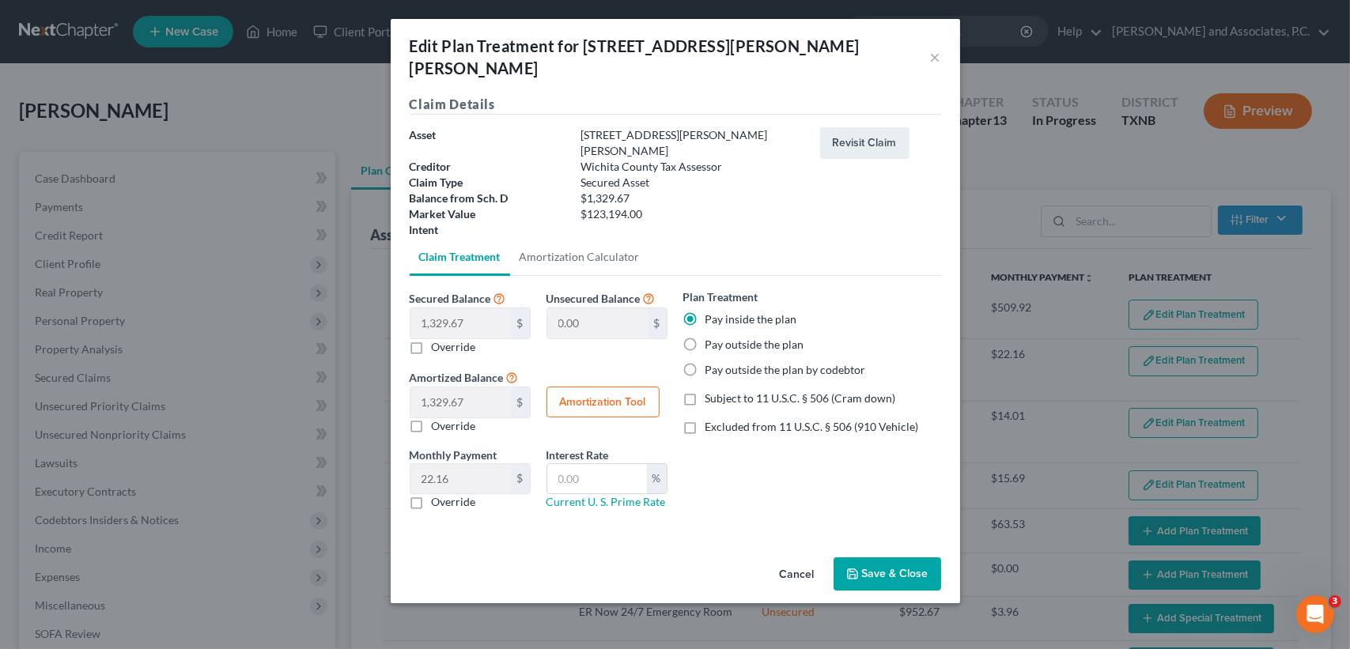
click at [736, 337] on label "Pay outside the plan" at bounding box center [755, 345] width 99 height 16
click at [722, 337] on input "Pay outside the plan" at bounding box center [717, 342] width 10 height 10
radio input "true"
drag, startPoint x: 741, startPoint y: 283, endPoint x: 675, endPoint y: 339, distance: 85.9
click at [741, 312] on label "Pay inside the plan" at bounding box center [752, 320] width 92 height 16
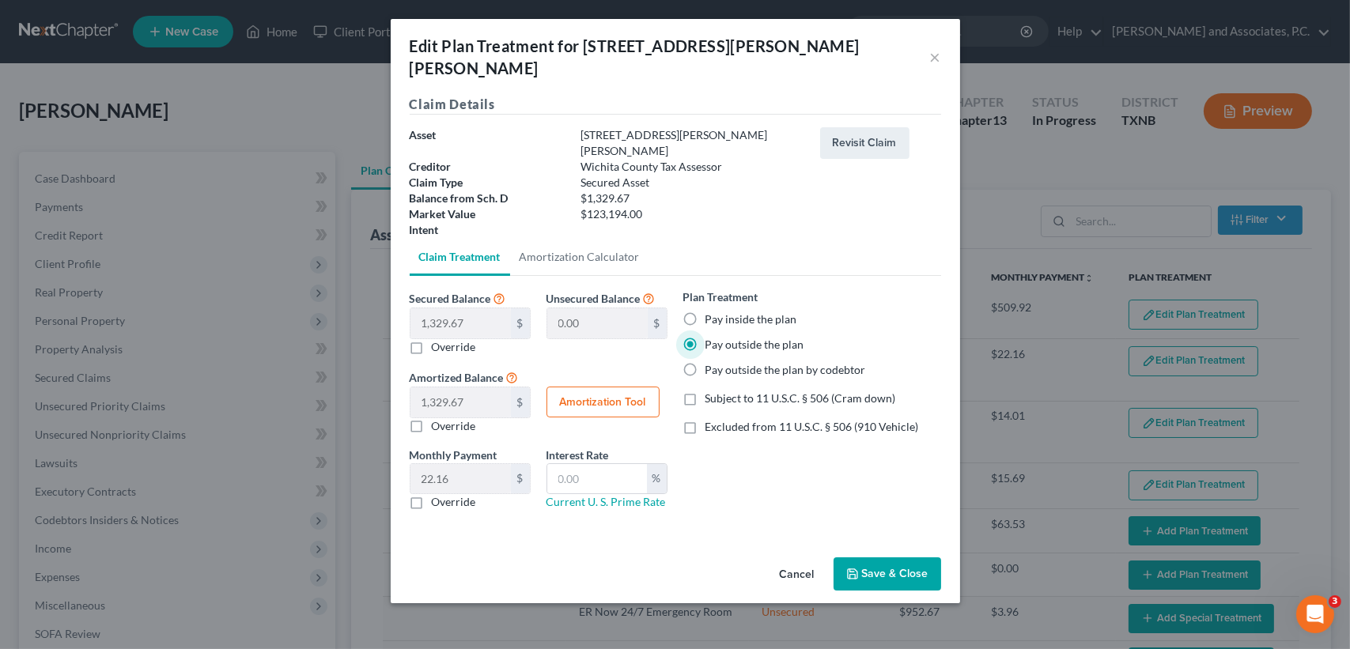
click at [722, 312] on input "Pay inside the plan" at bounding box center [717, 317] width 10 height 10
radio input "true"
click at [601, 387] on button "Amortization Tool" at bounding box center [603, 403] width 113 height 32
type input "1,329.67"
type input "60"
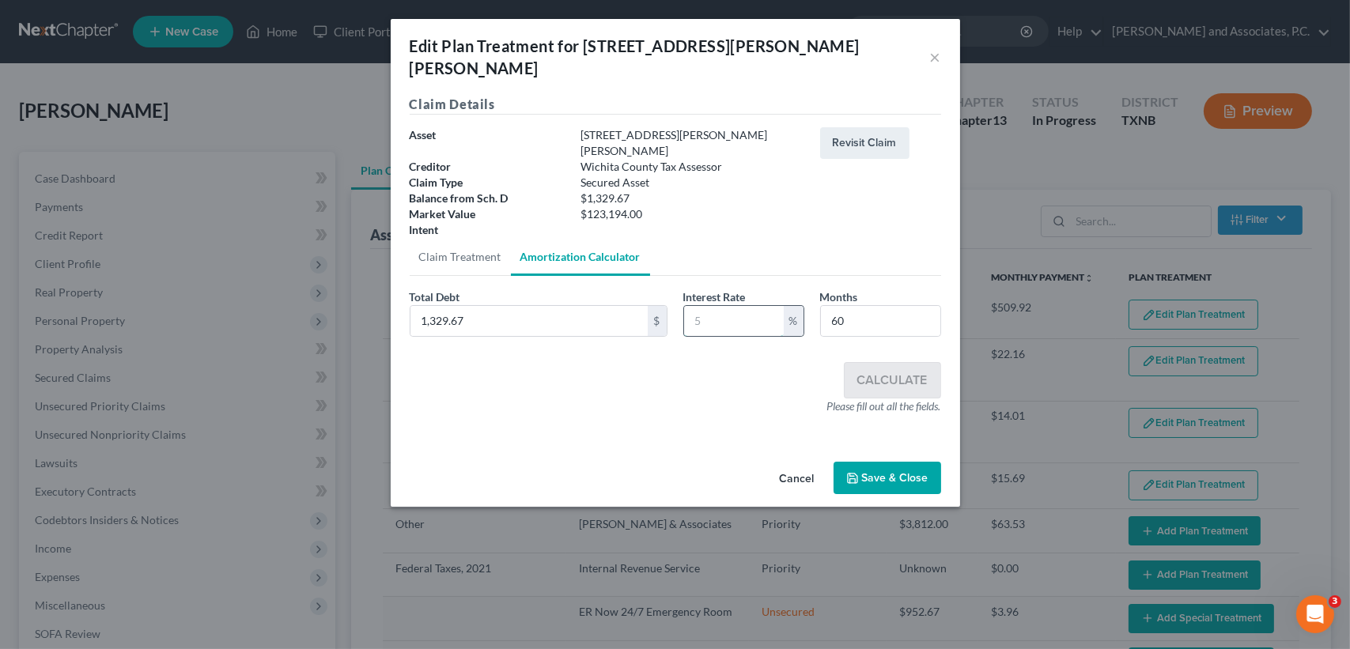
click at [746, 306] on input "text" at bounding box center [734, 321] width 100 height 30
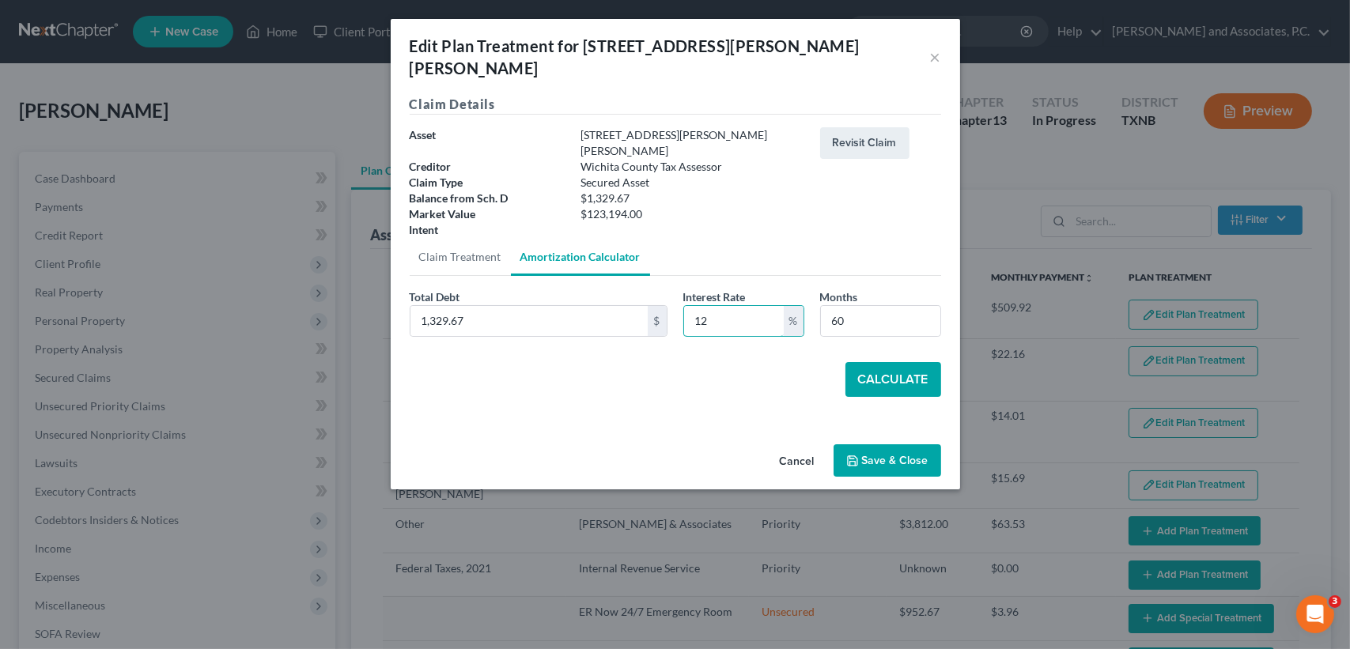
type input "12"
click at [880, 362] on button "Calculate" at bounding box center [894, 379] width 96 height 35
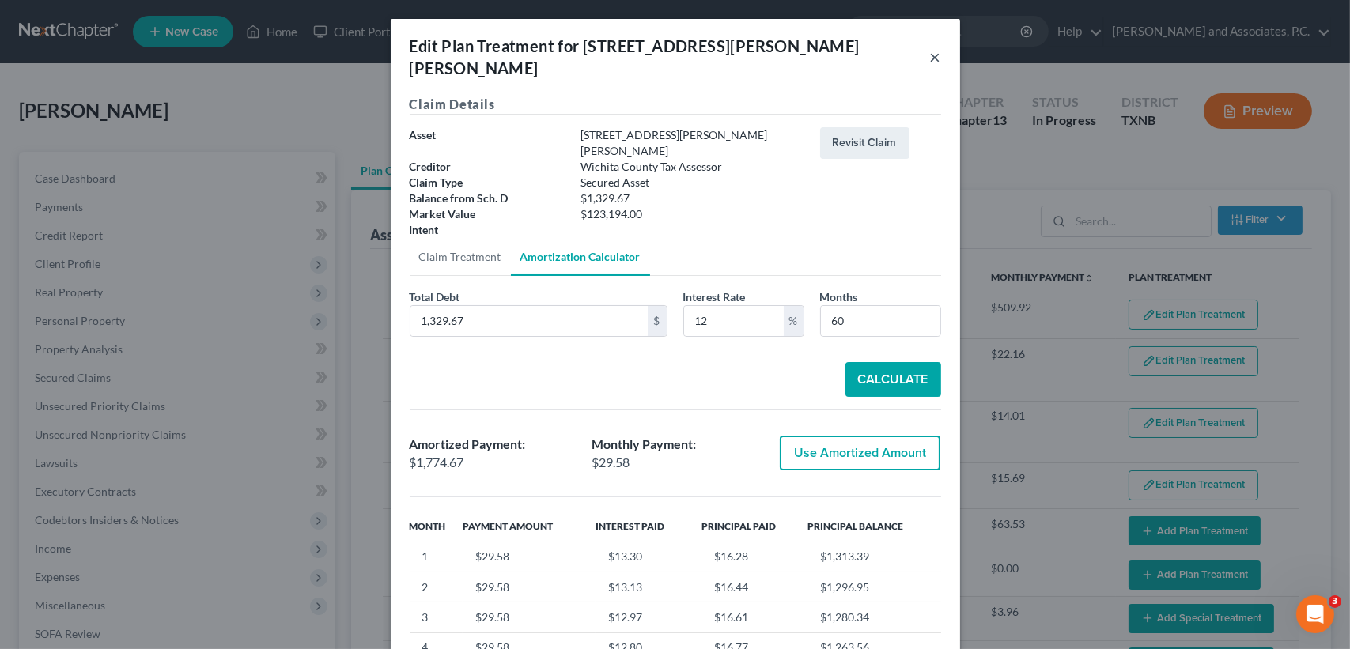
click at [930, 47] on button "×" at bounding box center [935, 56] width 11 height 19
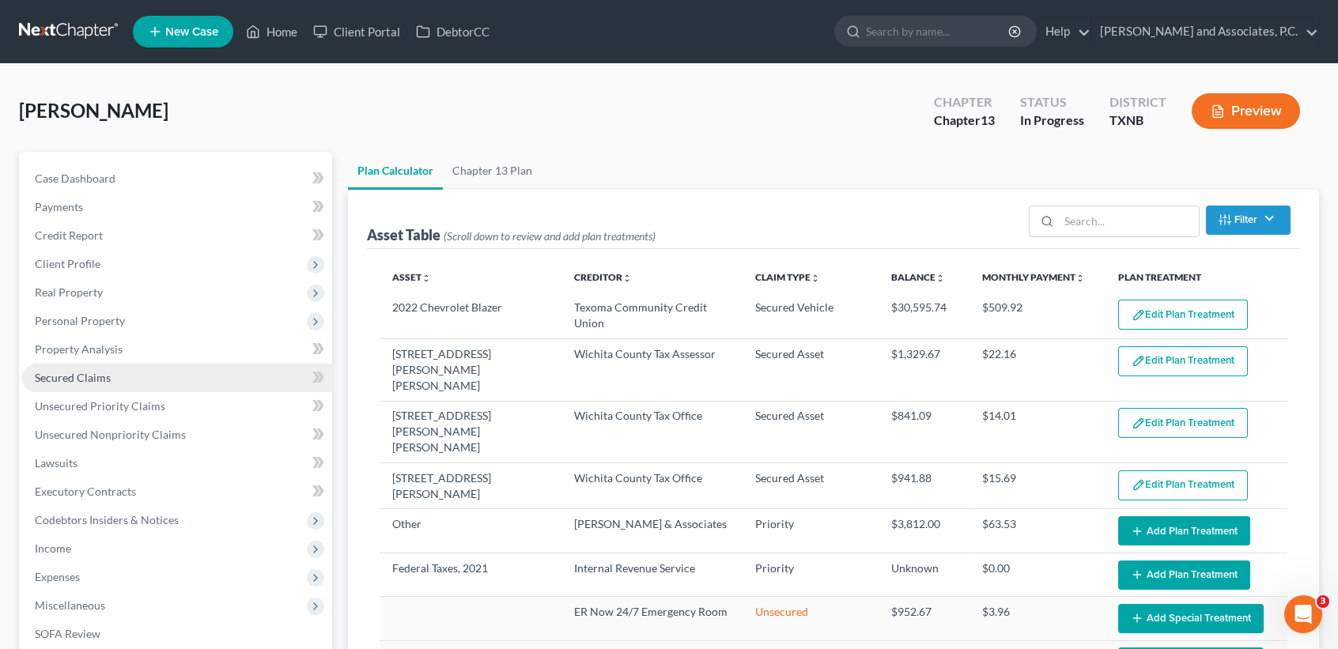
click at [115, 377] on link "Secured Claims" at bounding box center [177, 378] width 310 height 28
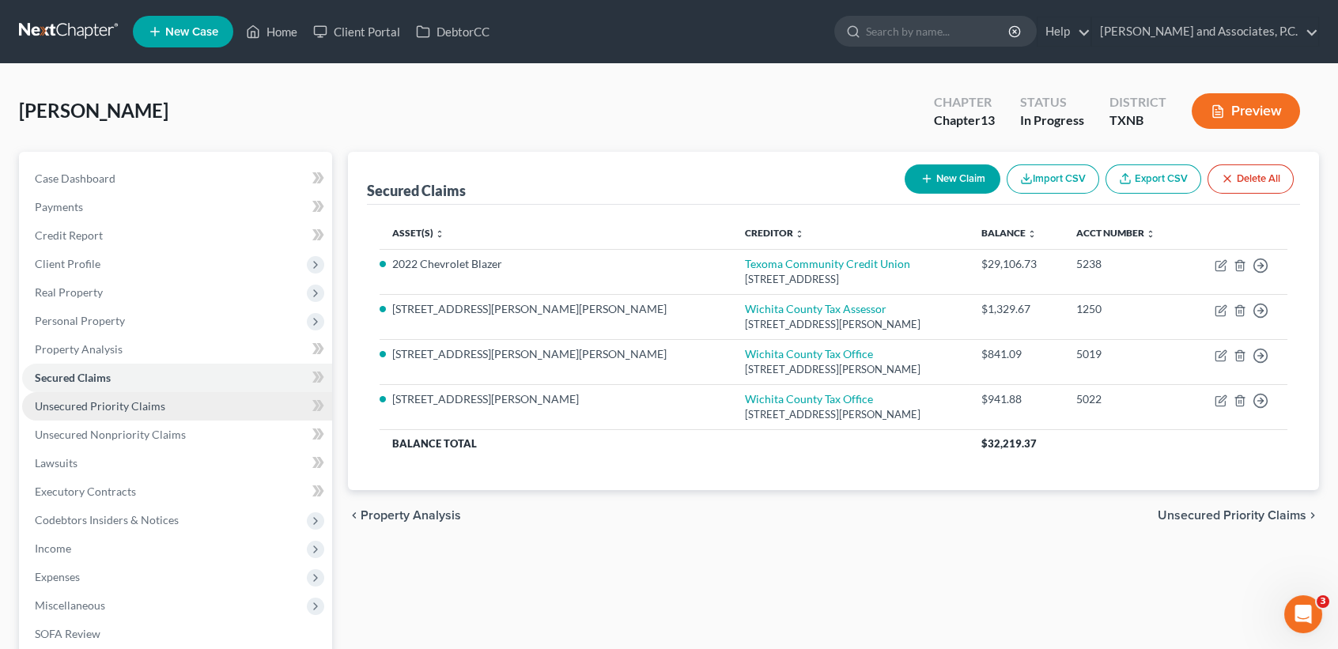
click at [142, 415] on link "Unsecured Priority Claims" at bounding box center [177, 406] width 310 height 28
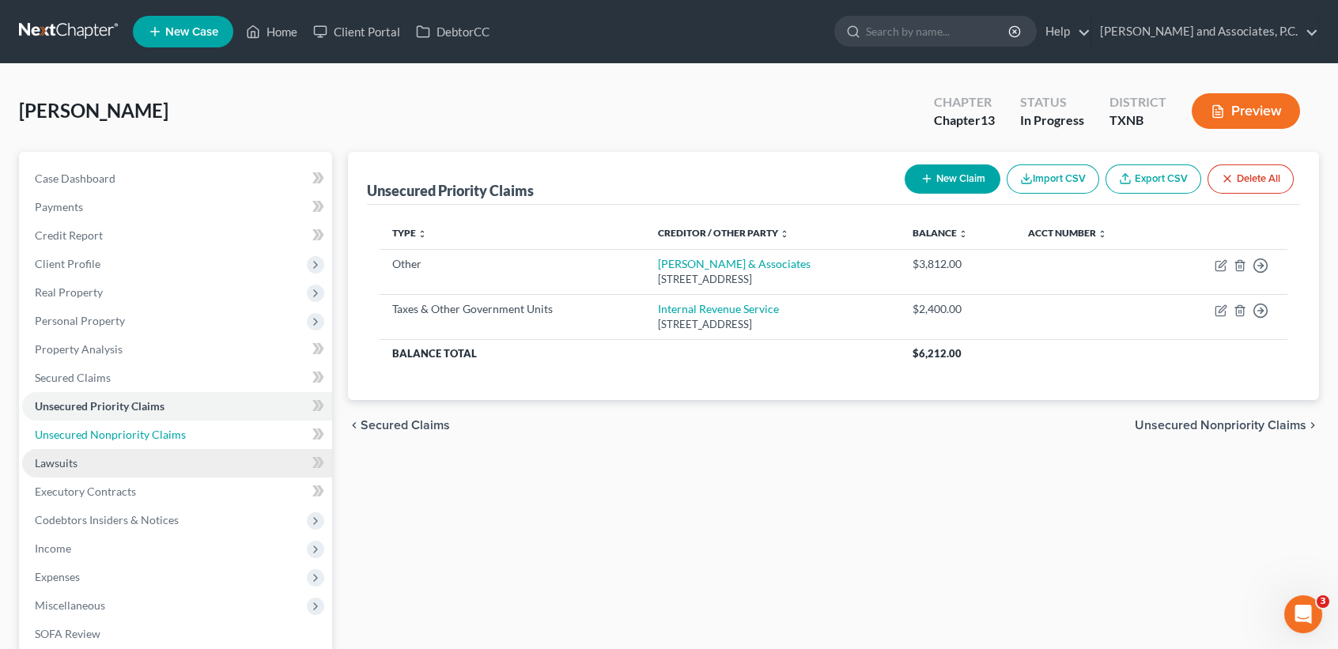
drag, startPoint x: 230, startPoint y: 426, endPoint x: 22, endPoint y: 461, distance: 211.1
click at [230, 426] on link "Unsecured Nonpriority Claims" at bounding box center [177, 435] width 310 height 28
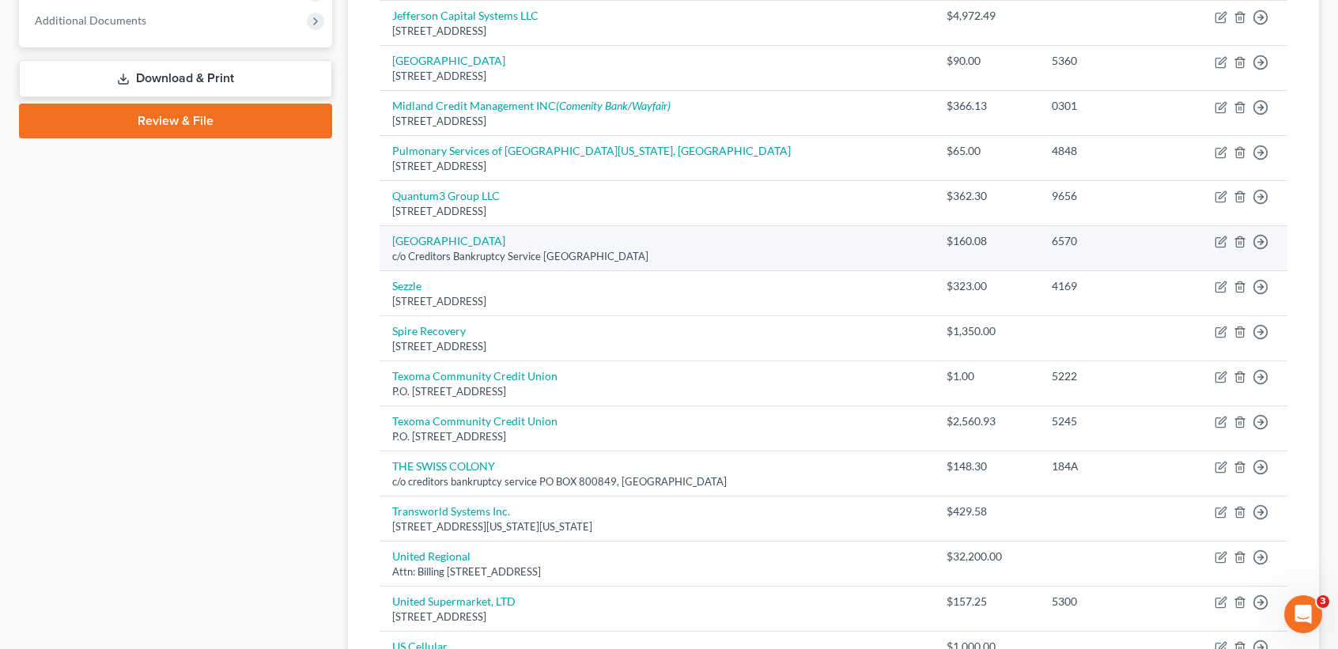
scroll to position [986, 0]
